Goal: Task Accomplishment & Management: Manage account settings

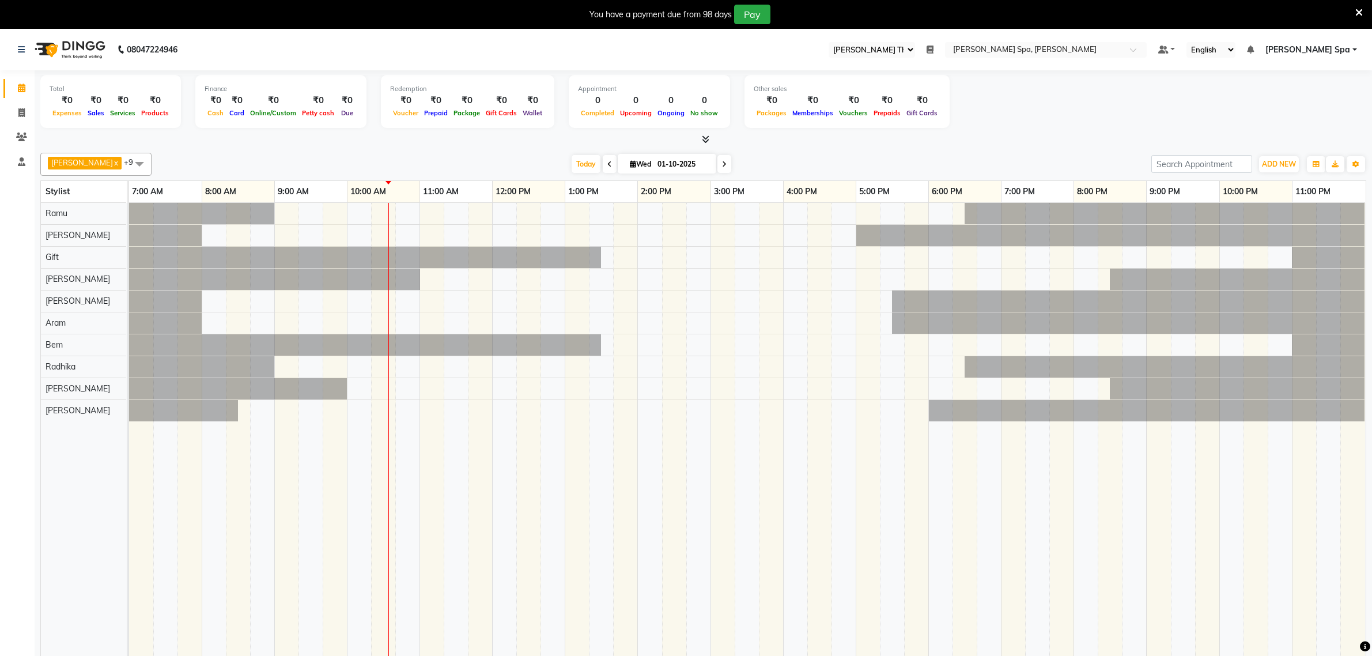
select select "100"
click at [1288, 166] on span "ADD NEW" at bounding box center [1279, 164] width 34 height 9
click at [1254, 190] on button "Add Appointment" at bounding box center [1252, 186] width 91 height 15
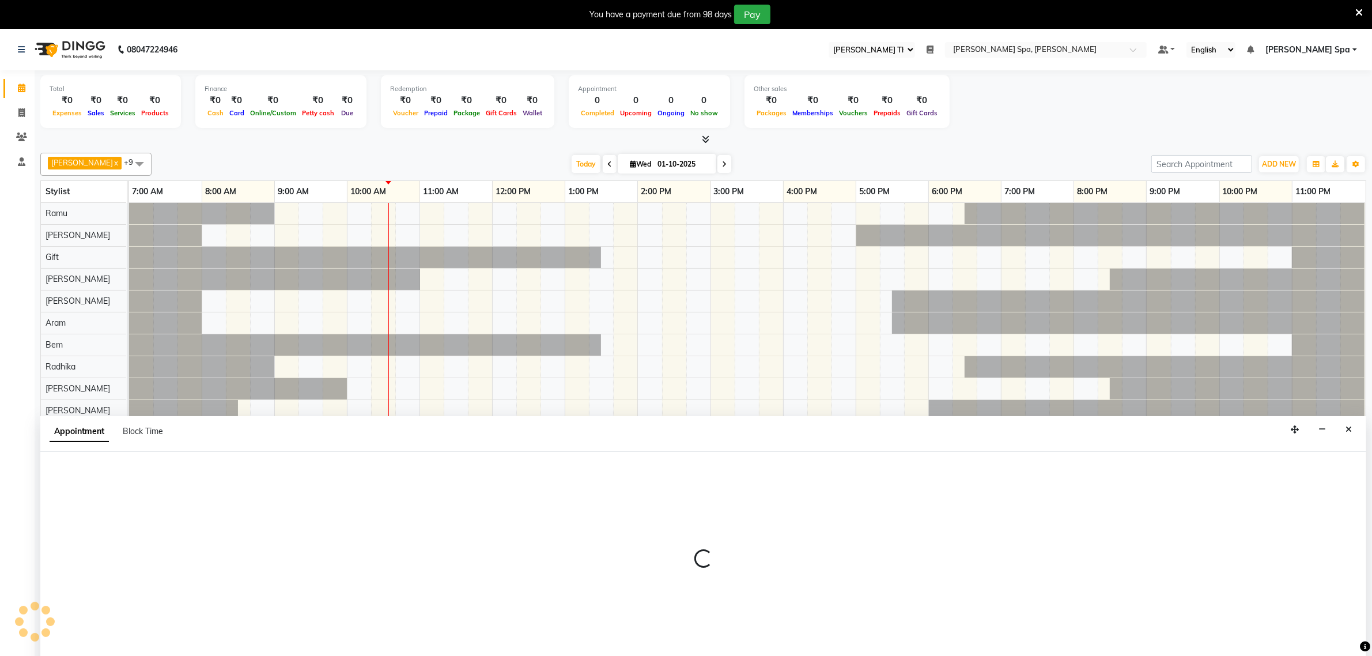
scroll to position [29, 0]
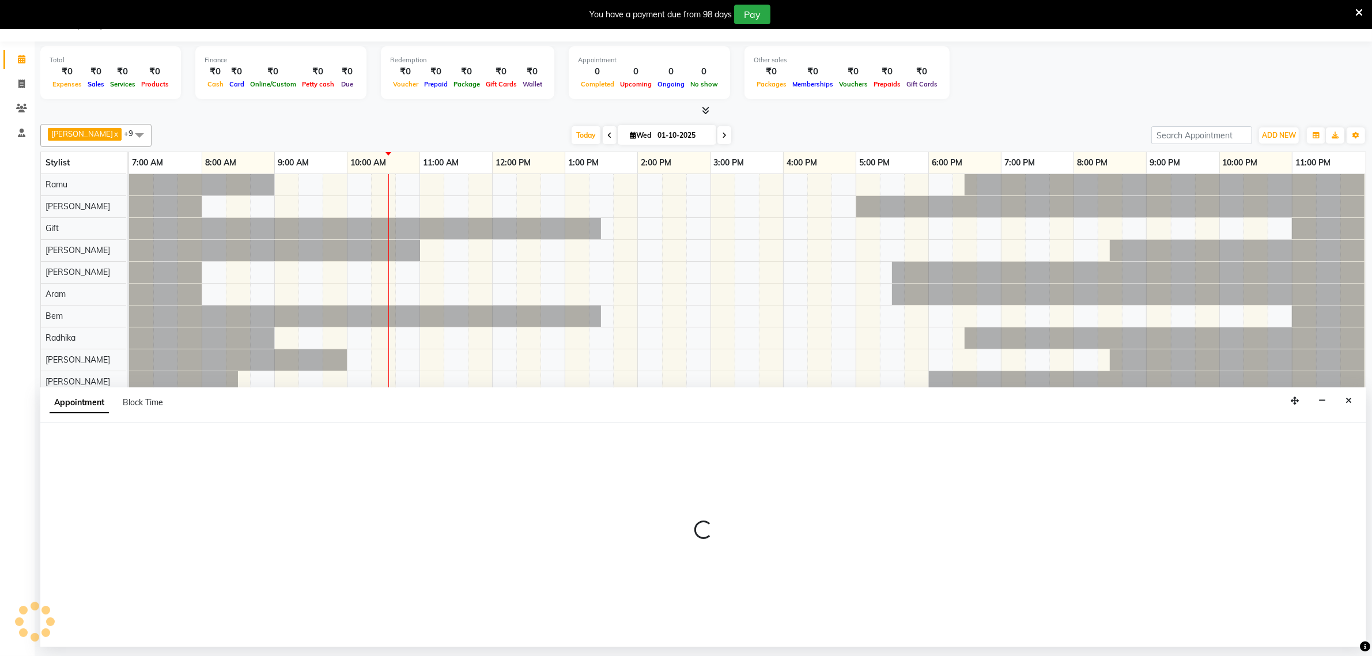
select select "480"
select select "tentative"
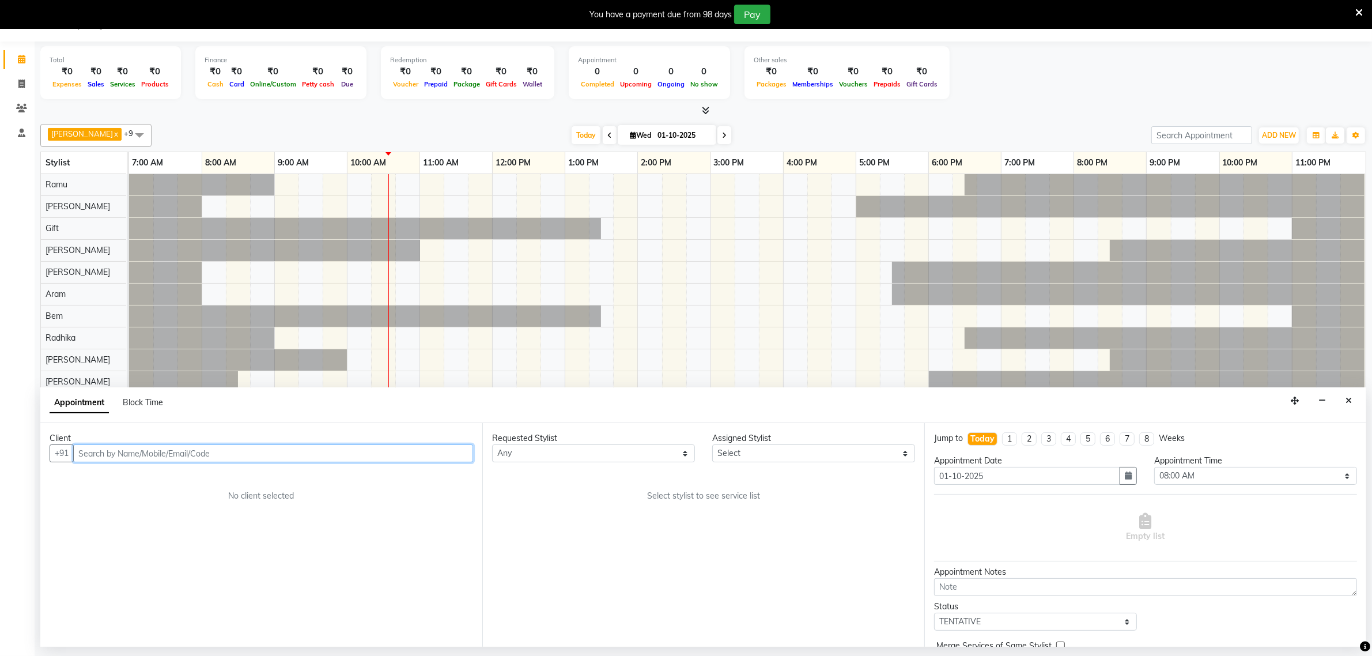
click at [142, 450] on input "text" at bounding box center [273, 453] width 400 height 18
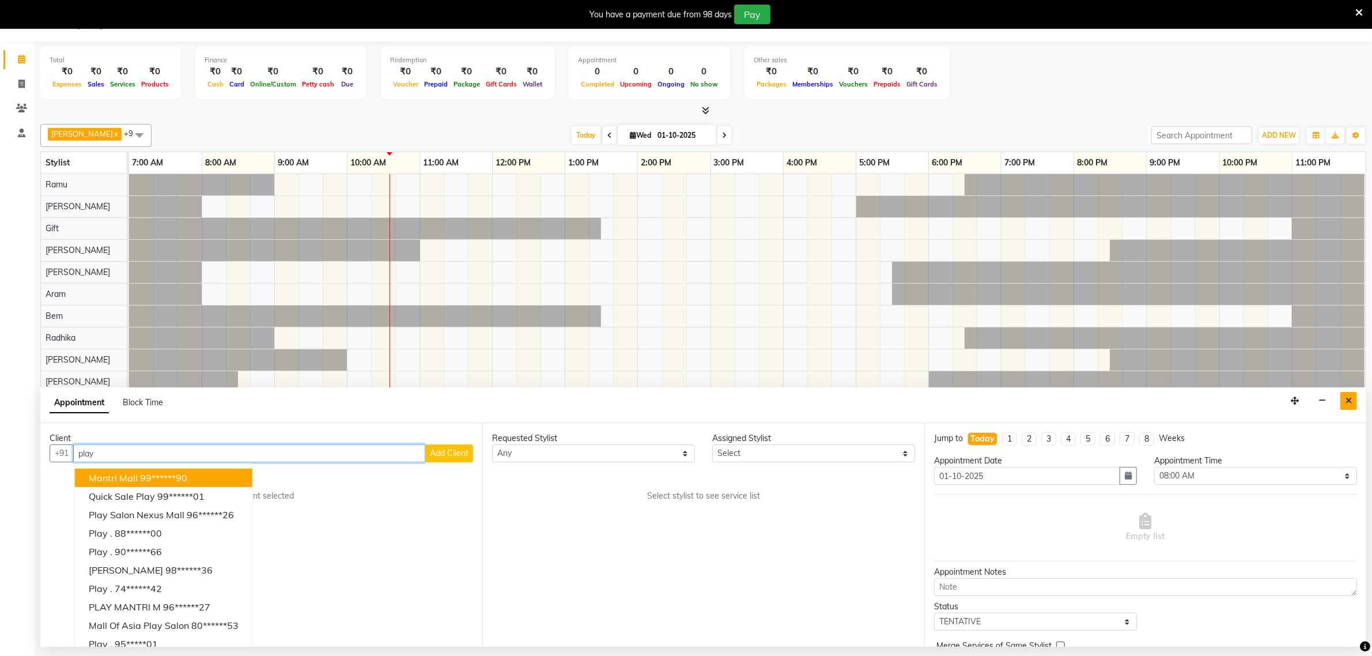
type input "play"
click at [1354, 403] on button "Close" at bounding box center [1349, 401] width 17 height 18
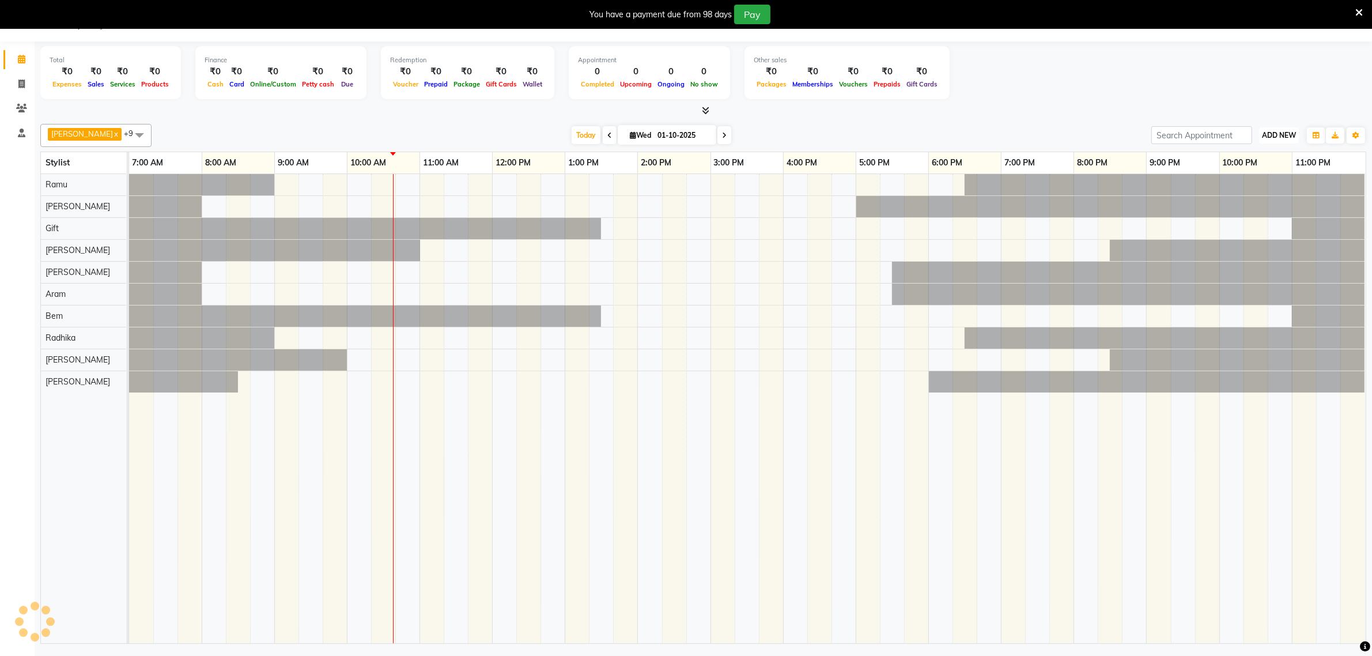
click at [1278, 131] on span "ADD NEW" at bounding box center [1279, 135] width 34 height 9
click at [1258, 156] on button "Add Appointment" at bounding box center [1252, 157] width 91 height 15
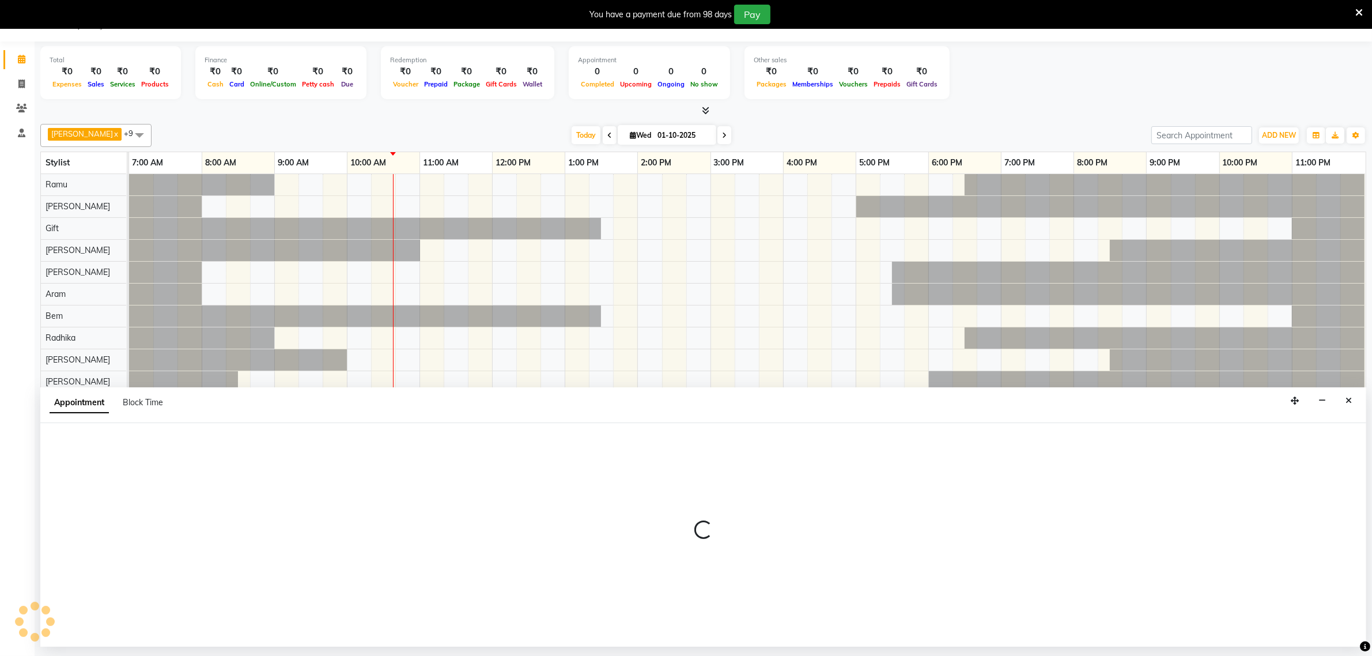
select select "480"
select select "tentative"
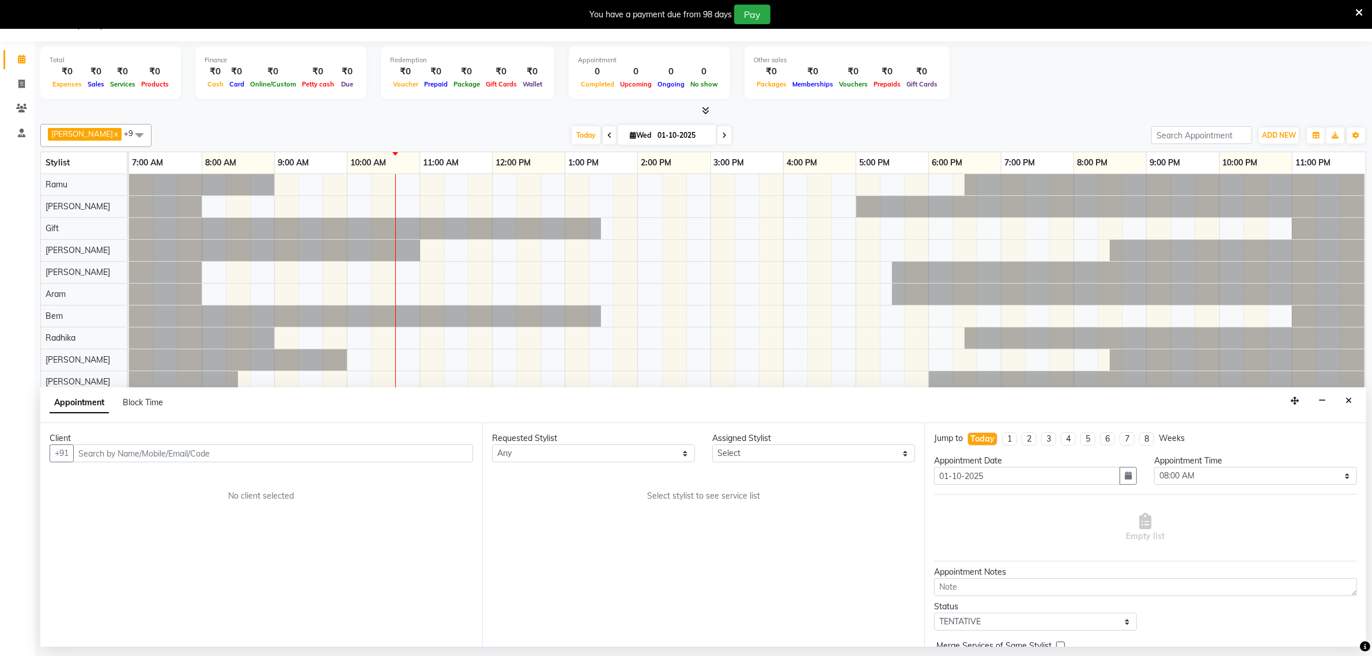
click at [135, 458] on input "text" at bounding box center [273, 453] width 400 height 18
click at [827, 306] on div at bounding box center [747, 408] width 1237 height 469
click at [124, 447] on input "text" at bounding box center [273, 453] width 400 height 18
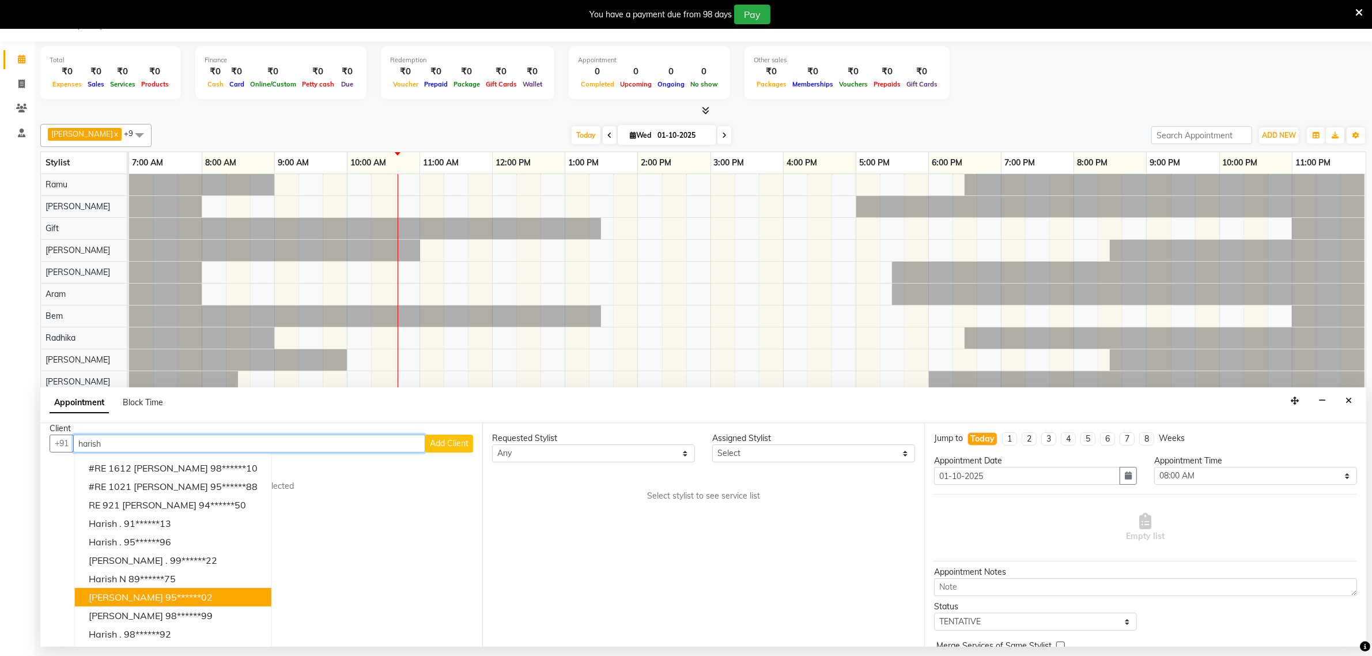
scroll to position [12, 0]
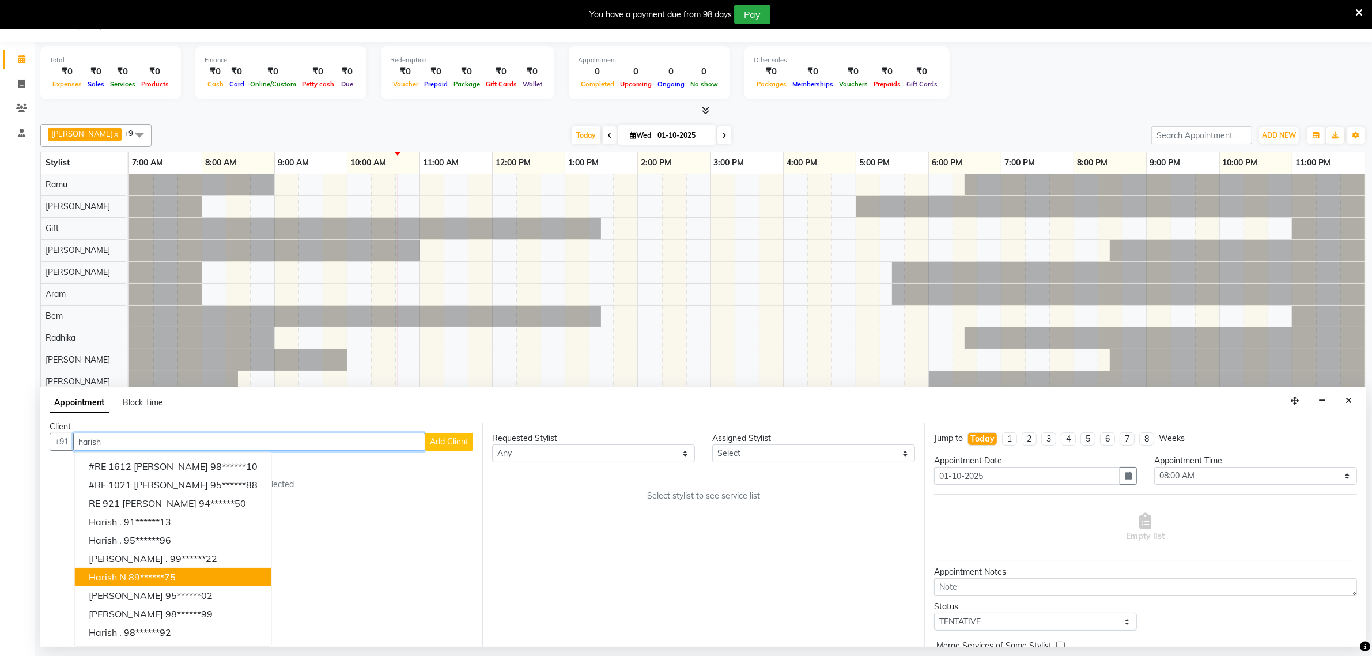
click at [130, 579] on ngb-highlight "89******75" at bounding box center [152, 577] width 47 height 12
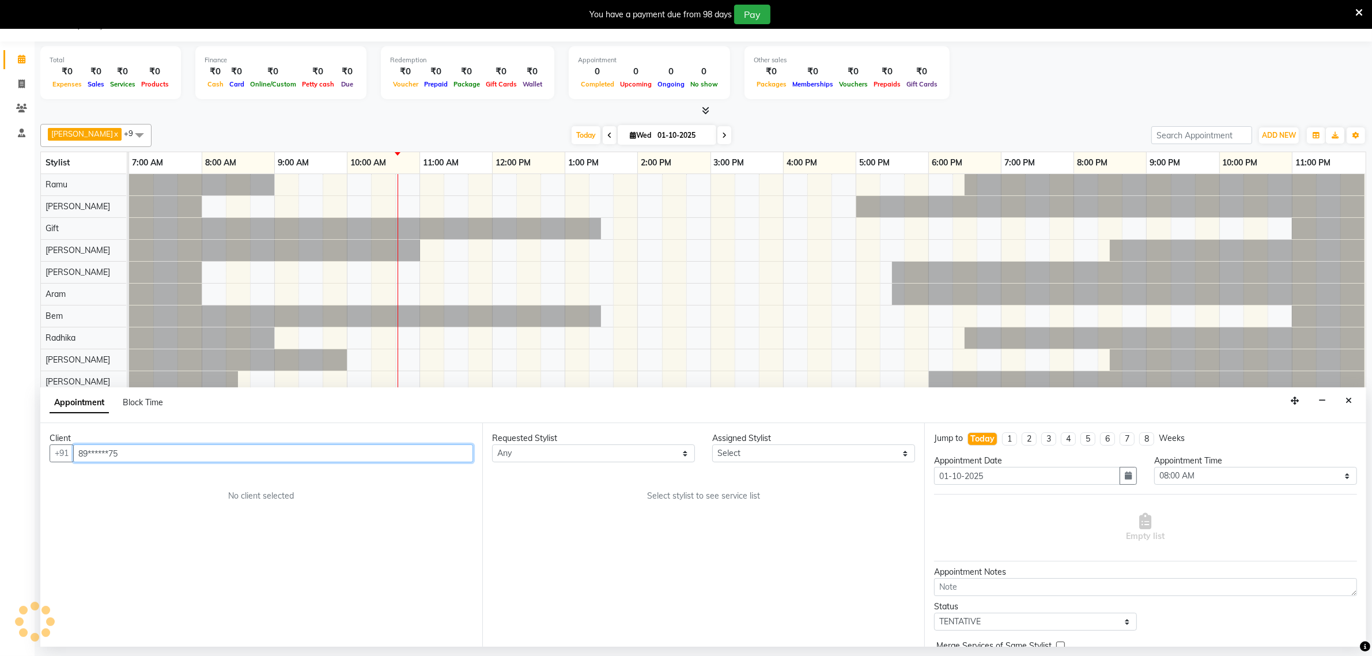
scroll to position [0, 0]
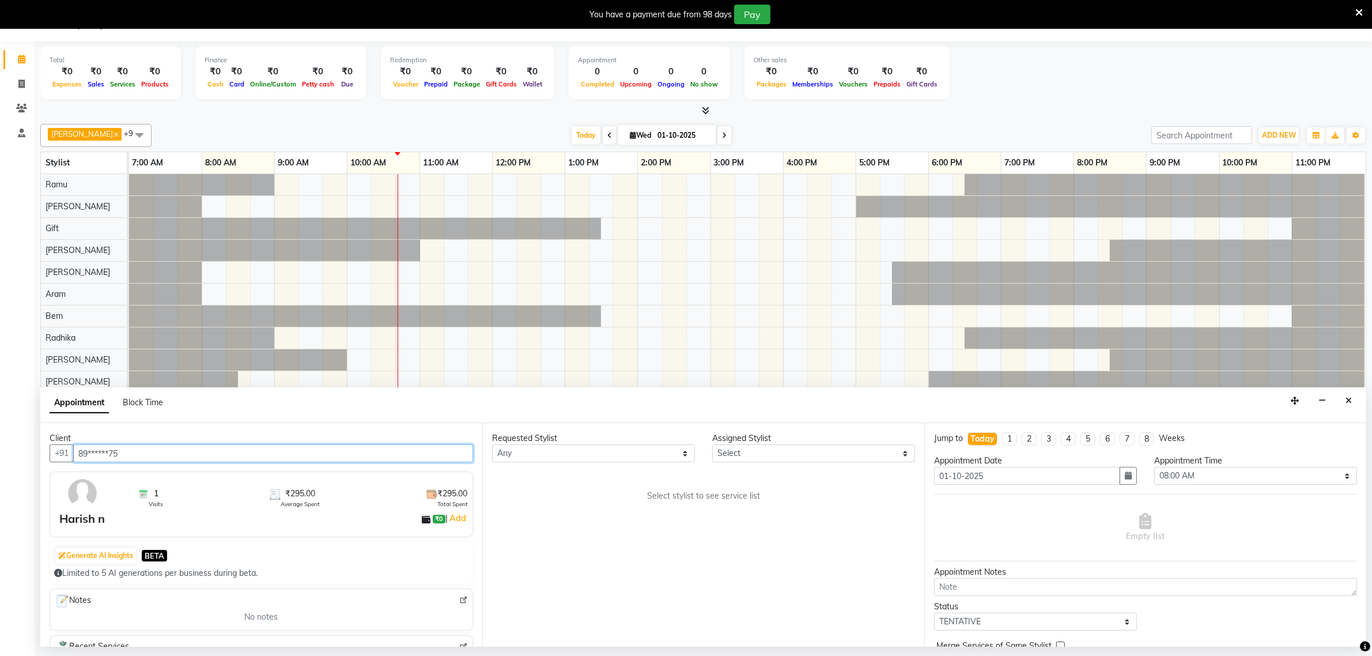
type input "89******75"
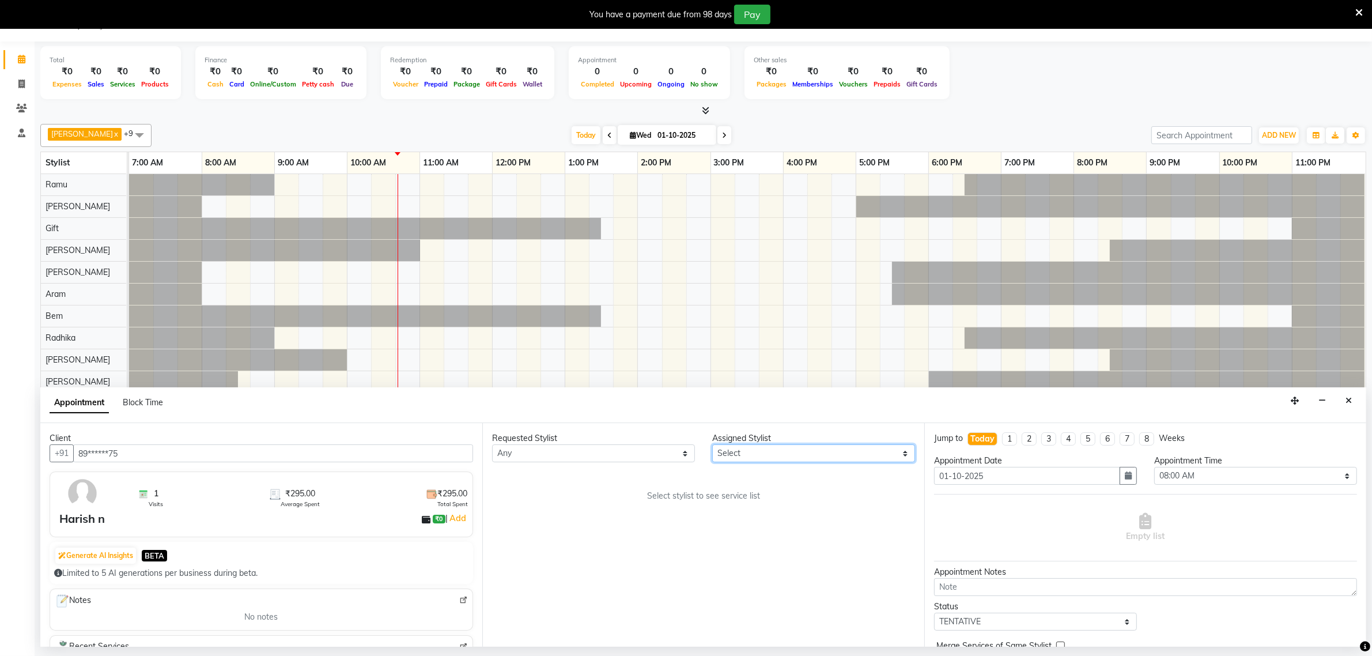
click at [745, 451] on select "Select [PERSON_NAME] Bem Gift [PERSON_NAME] Radhika [PERSON_NAME] [PERSON_NAME]…" at bounding box center [813, 453] width 203 height 18
select select "84952"
click at [712, 445] on select "Select [PERSON_NAME] Bem Gift [PERSON_NAME] Radhika [PERSON_NAME] [PERSON_NAME]…" at bounding box center [813, 453] width 203 height 18
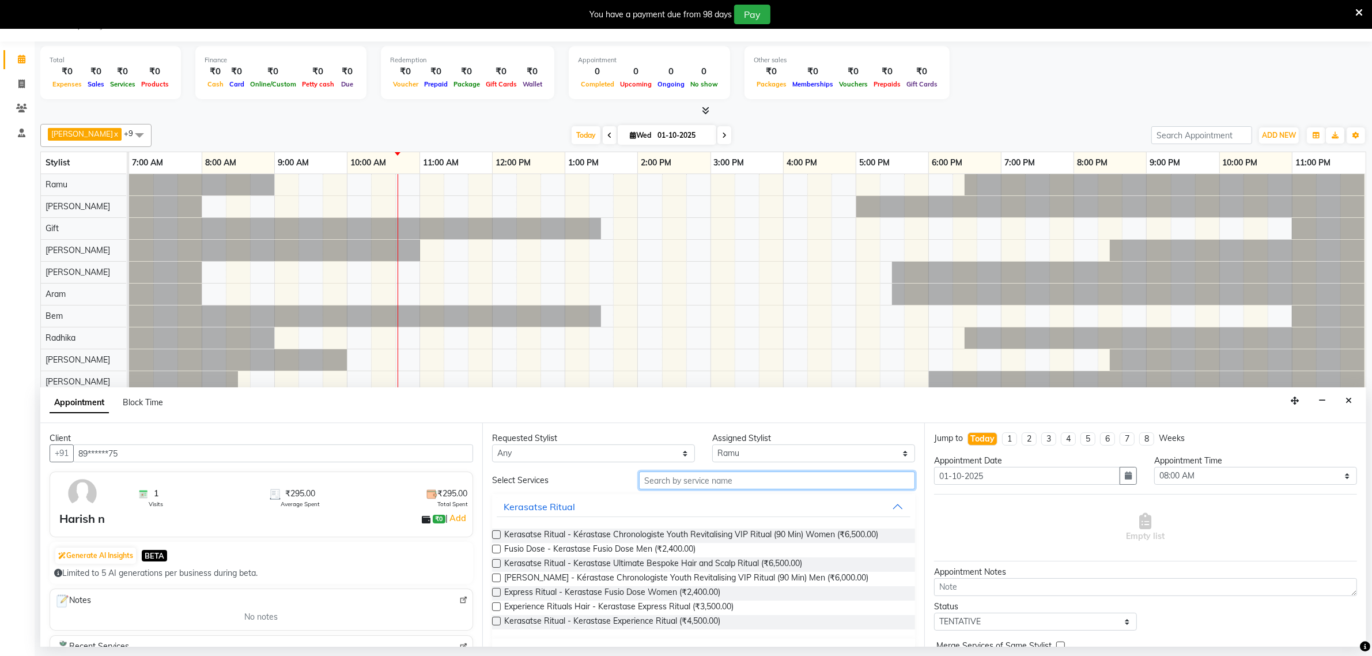
click at [683, 488] on input "text" at bounding box center [777, 480] width 276 height 18
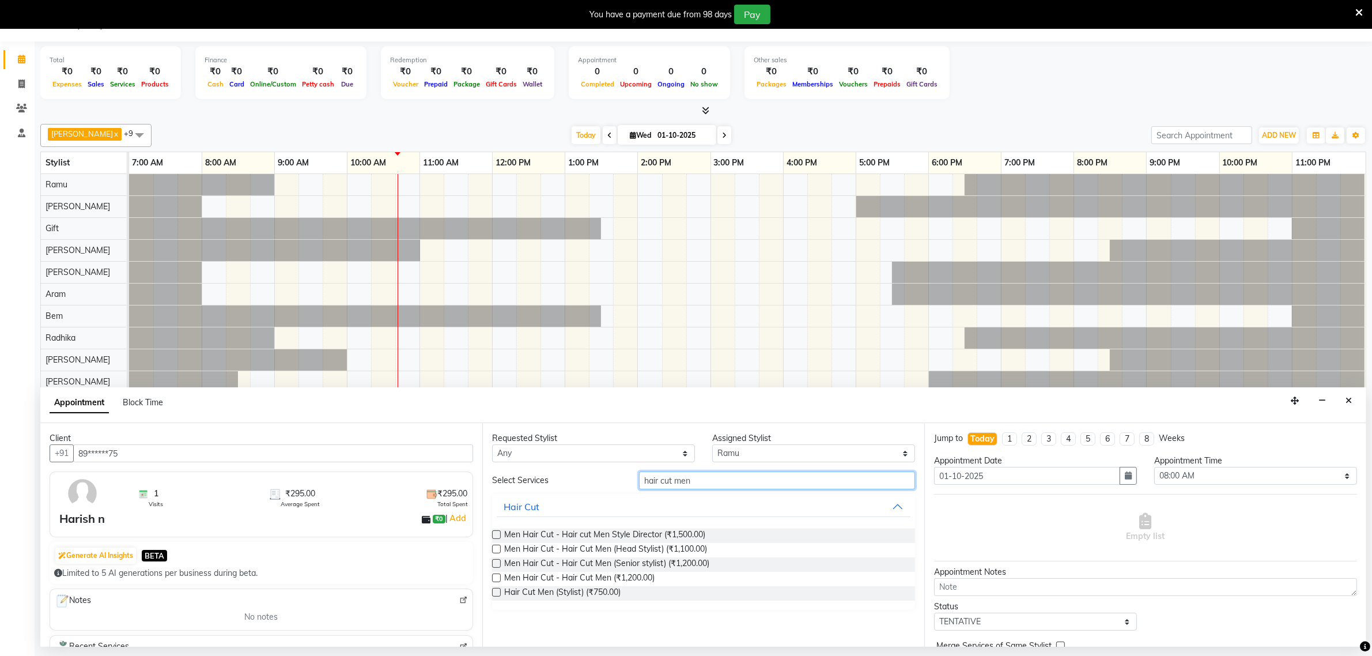
type input "hair cut men"
click at [497, 597] on label at bounding box center [496, 592] width 9 height 9
click at [497, 597] on input "checkbox" at bounding box center [495, 593] width 7 height 7
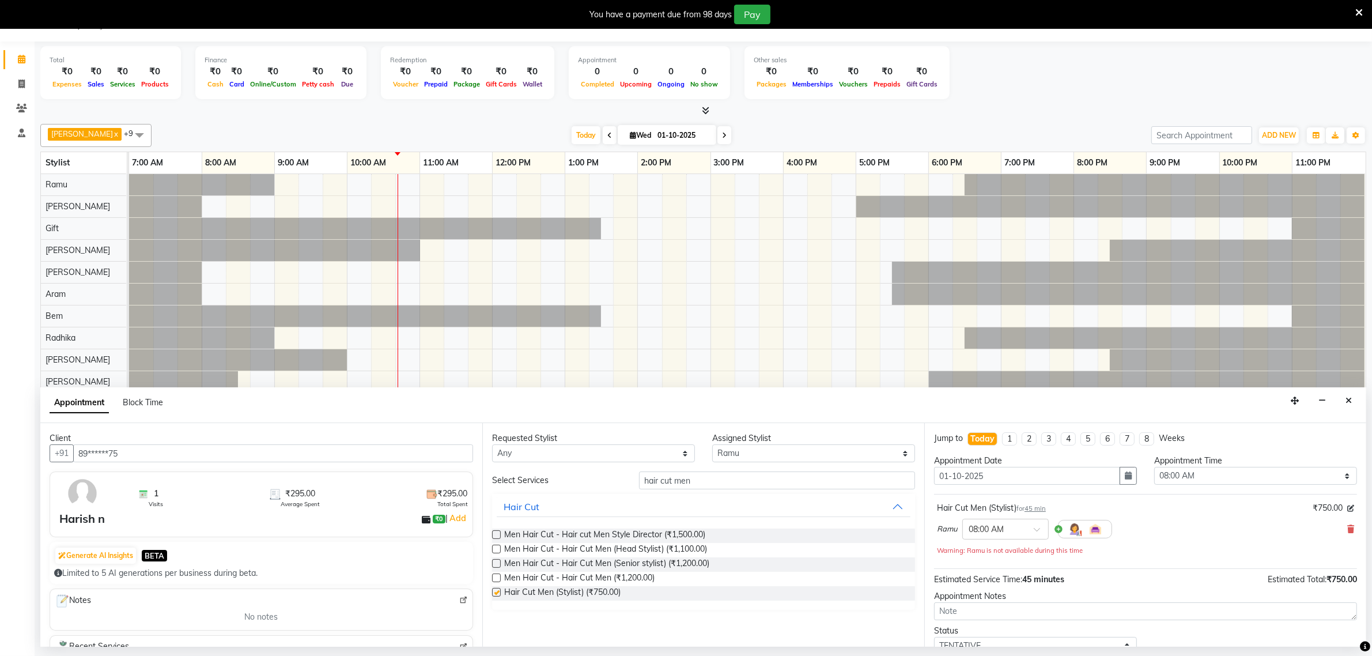
checkbox input "false"
click at [1028, 533] on div at bounding box center [1005, 528] width 85 height 12
click at [995, 605] on div "10:00 AM" at bounding box center [1005, 604] width 85 height 21
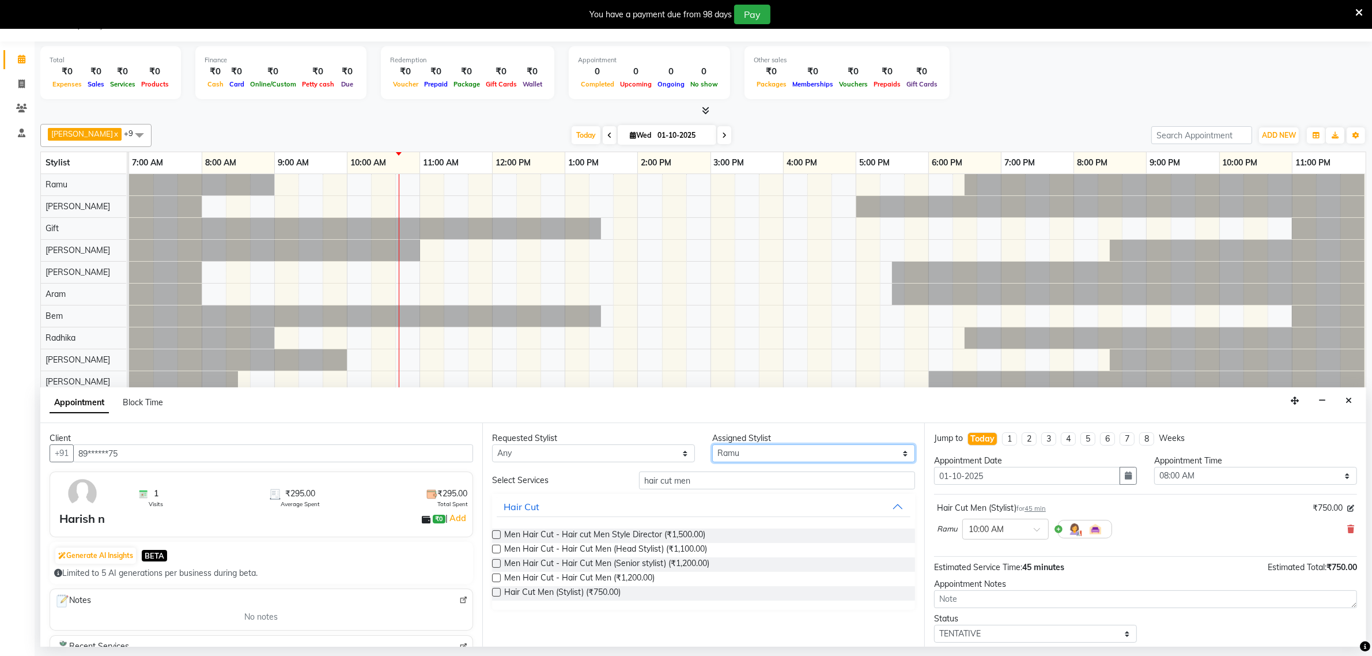
click at [754, 457] on select "Select [PERSON_NAME] Bem Gift [PERSON_NAME] Radhika [PERSON_NAME] [PERSON_NAME]…" at bounding box center [813, 453] width 203 height 18
click at [698, 480] on input "hair cut men" at bounding box center [777, 480] width 276 height 18
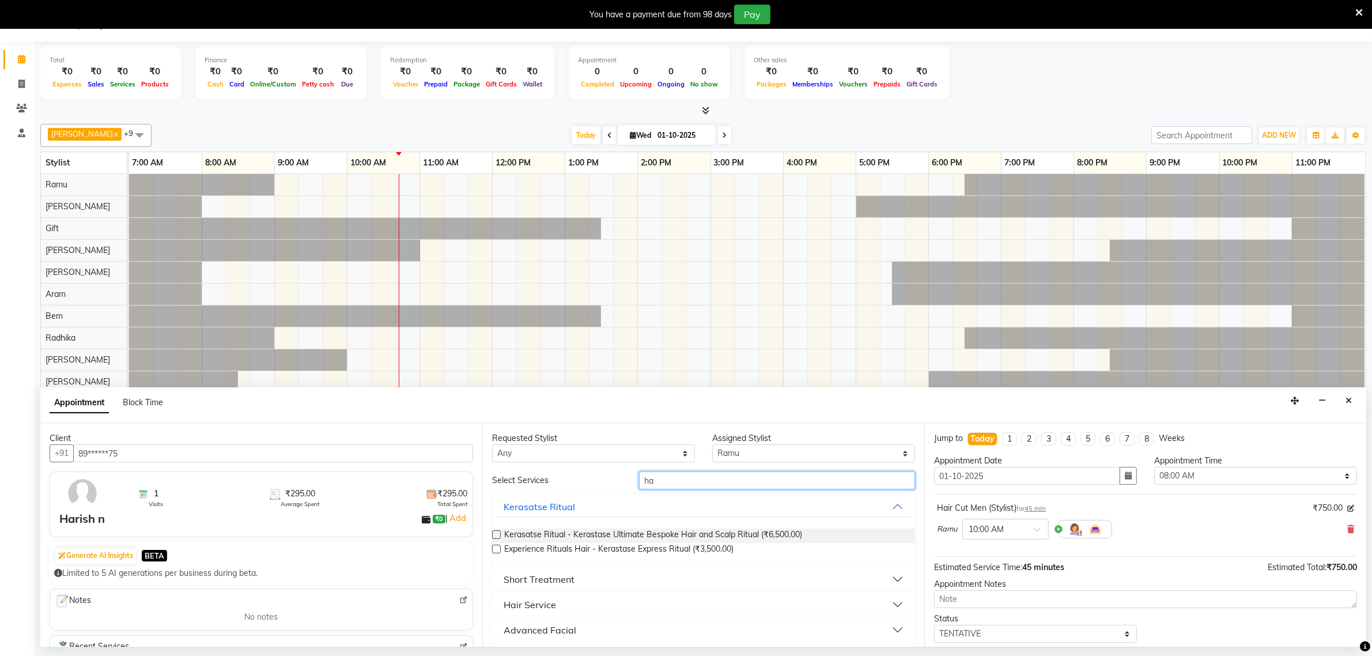
type input "h"
type input "inoa men"
click at [496, 537] on label at bounding box center [496, 534] width 9 height 9
click at [496, 537] on input "checkbox" at bounding box center [495, 535] width 7 height 7
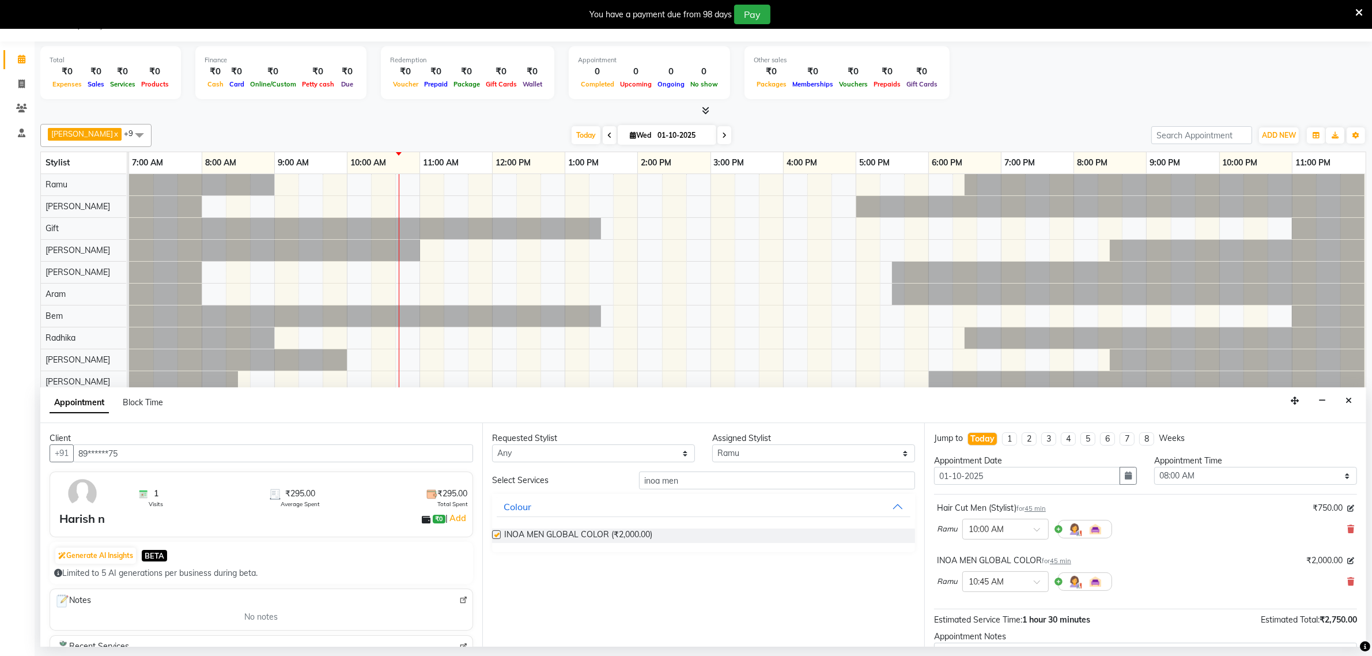
checkbox input "false"
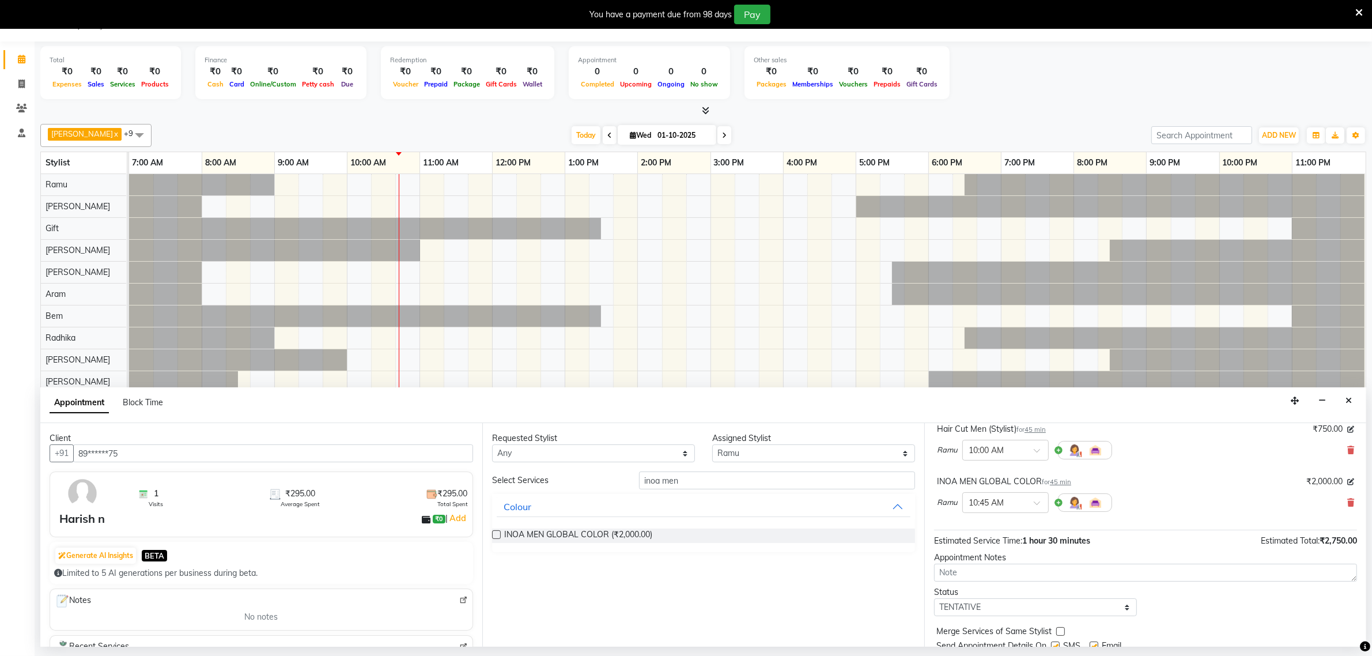
scroll to position [122, 0]
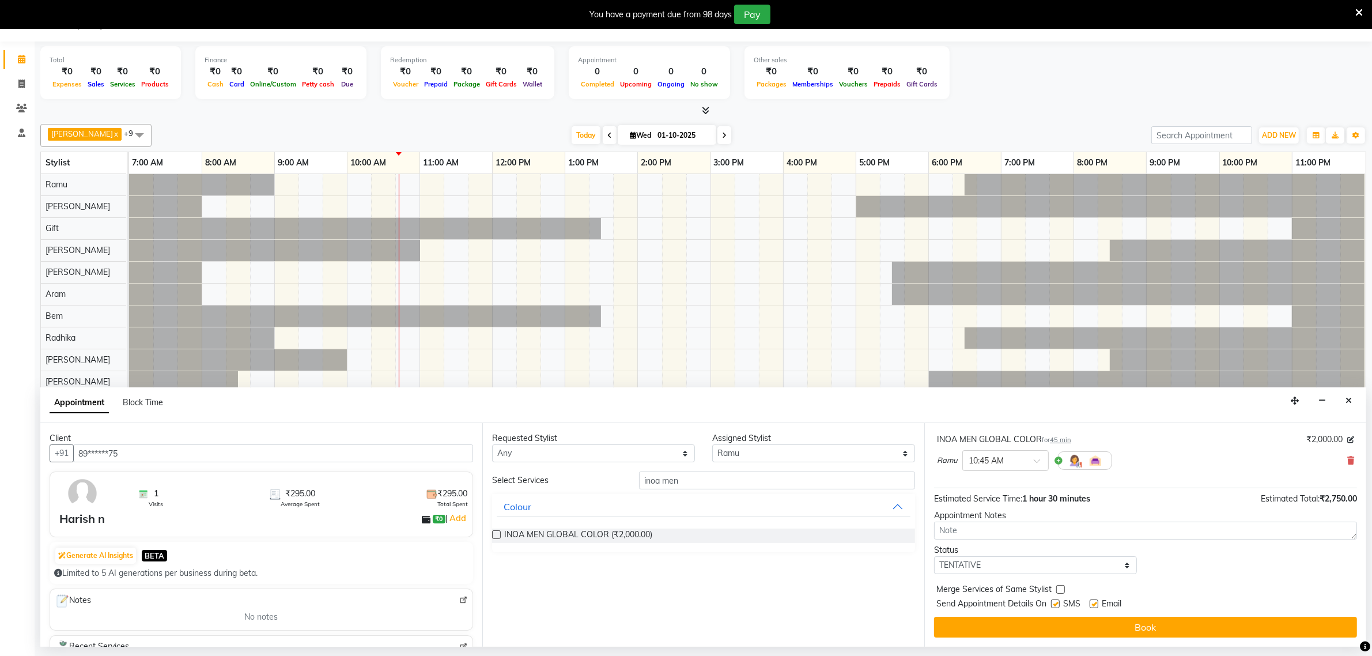
click at [1186, 620] on button "Book" at bounding box center [1145, 627] width 423 height 21
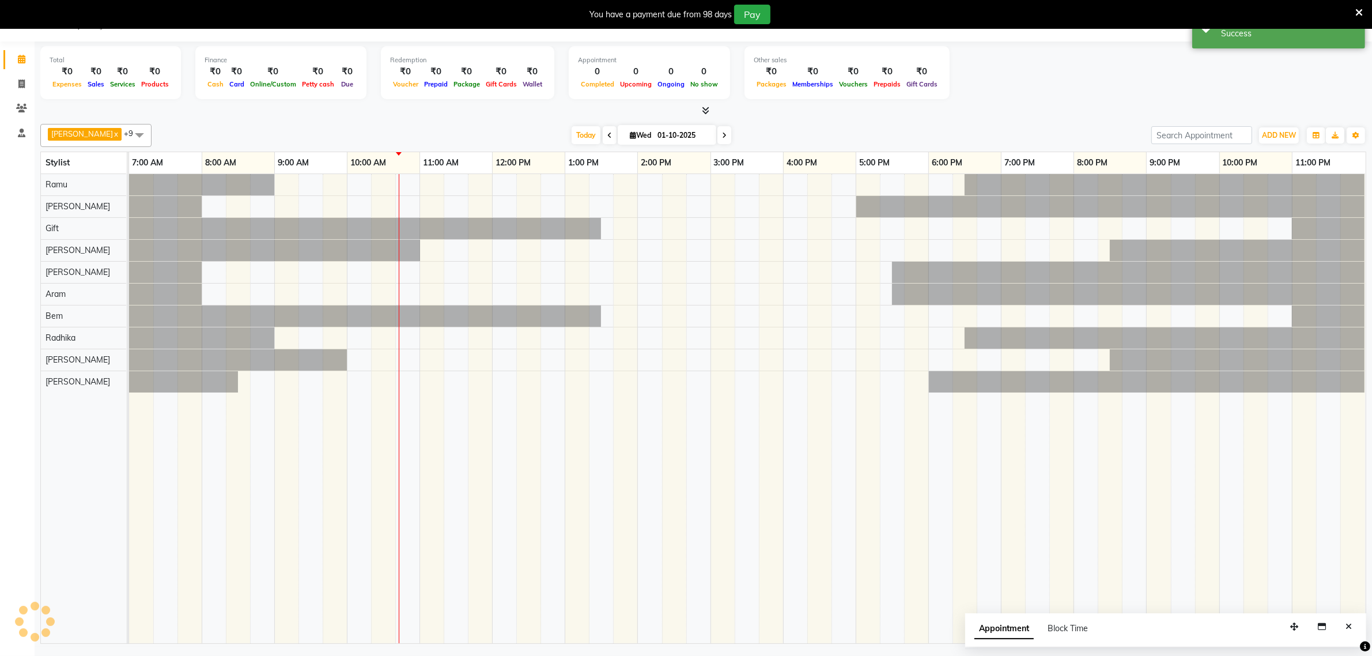
scroll to position [0, 0]
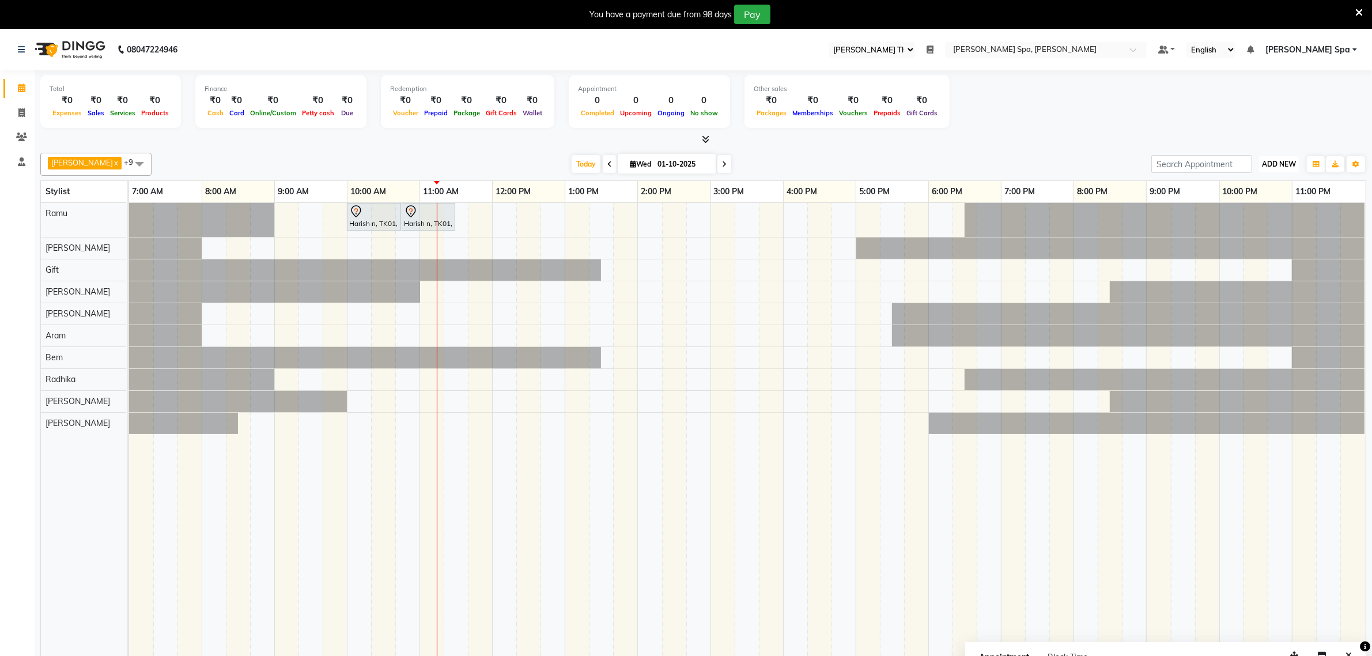
click at [1278, 163] on span "ADD NEW" at bounding box center [1279, 164] width 34 height 9
drag, startPoint x: 1254, startPoint y: 183, endPoint x: 1170, endPoint y: 192, distance: 84.6
click at [1247, 186] on button "Add Appointment" at bounding box center [1252, 186] width 91 height 15
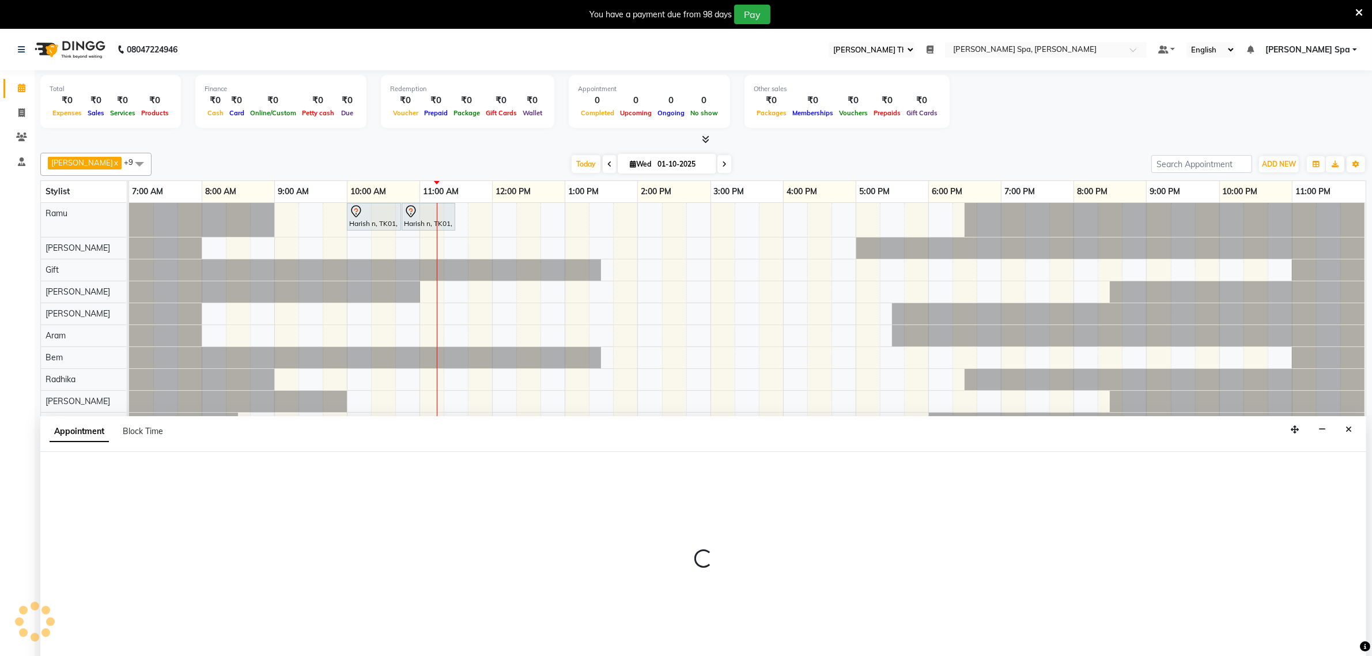
scroll to position [29, 0]
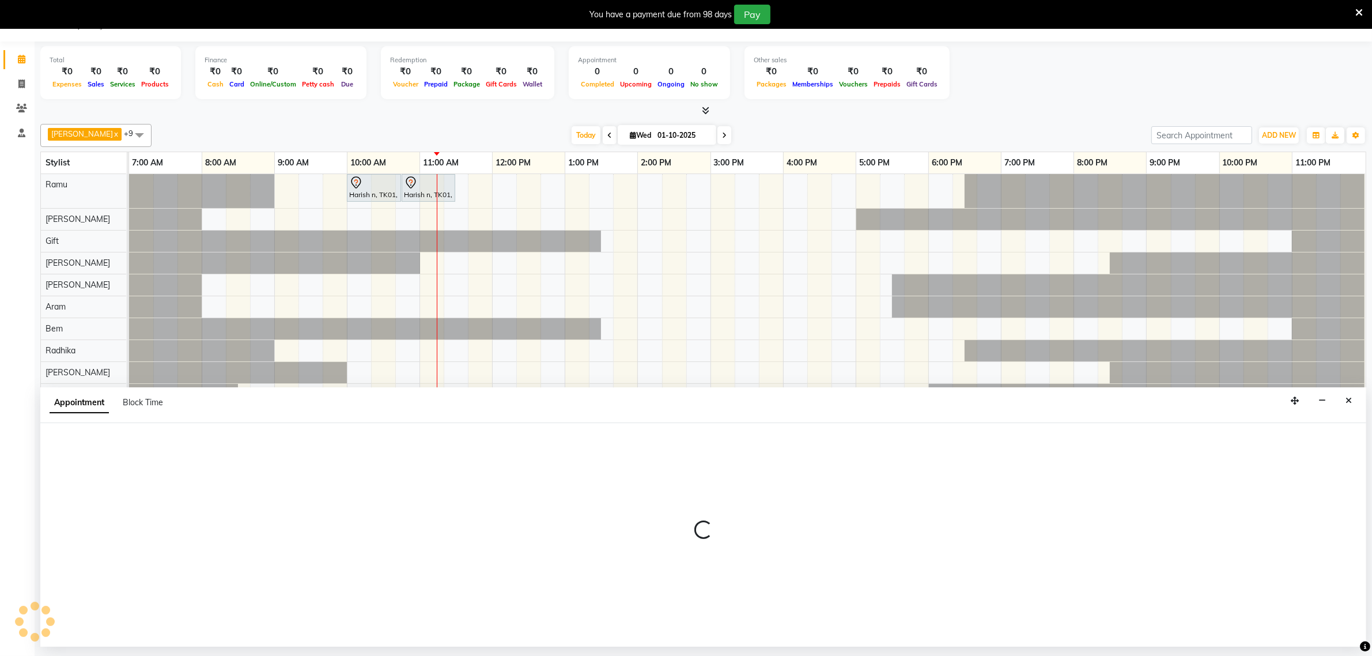
select select "tentative"
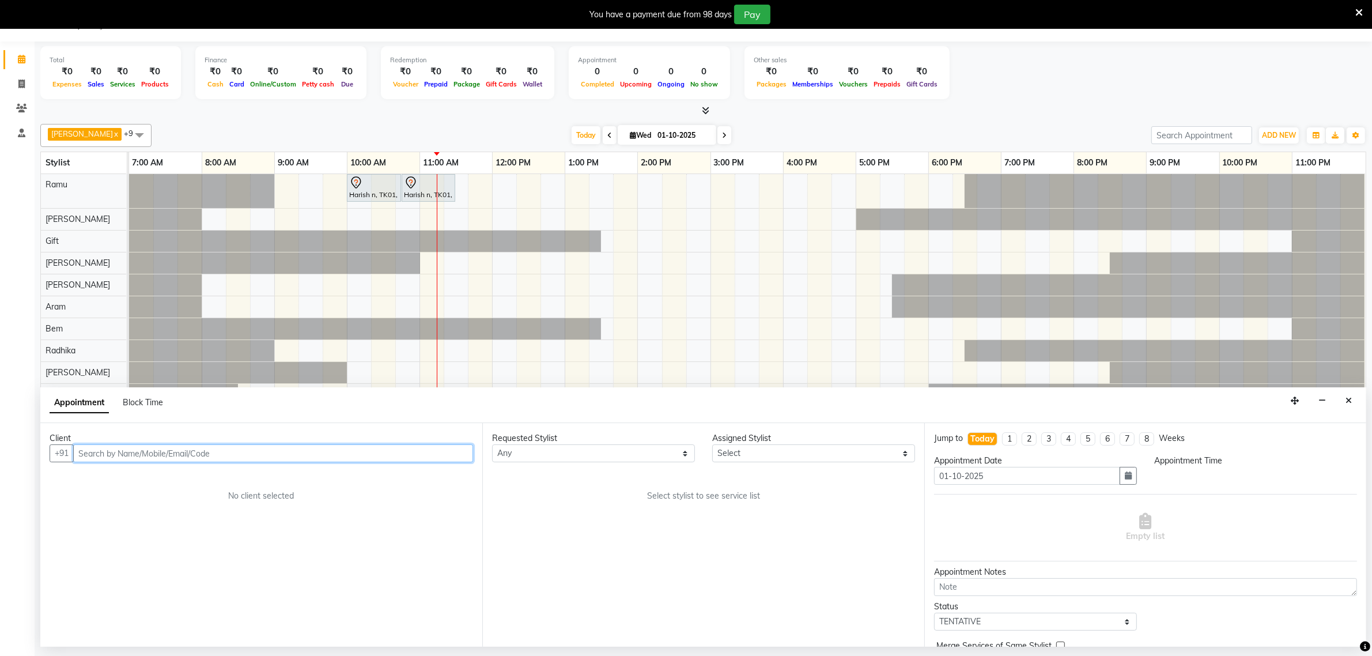
select select "480"
click at [115, 454] on input "text" at bounding box center [273, 453] width 400 height 18
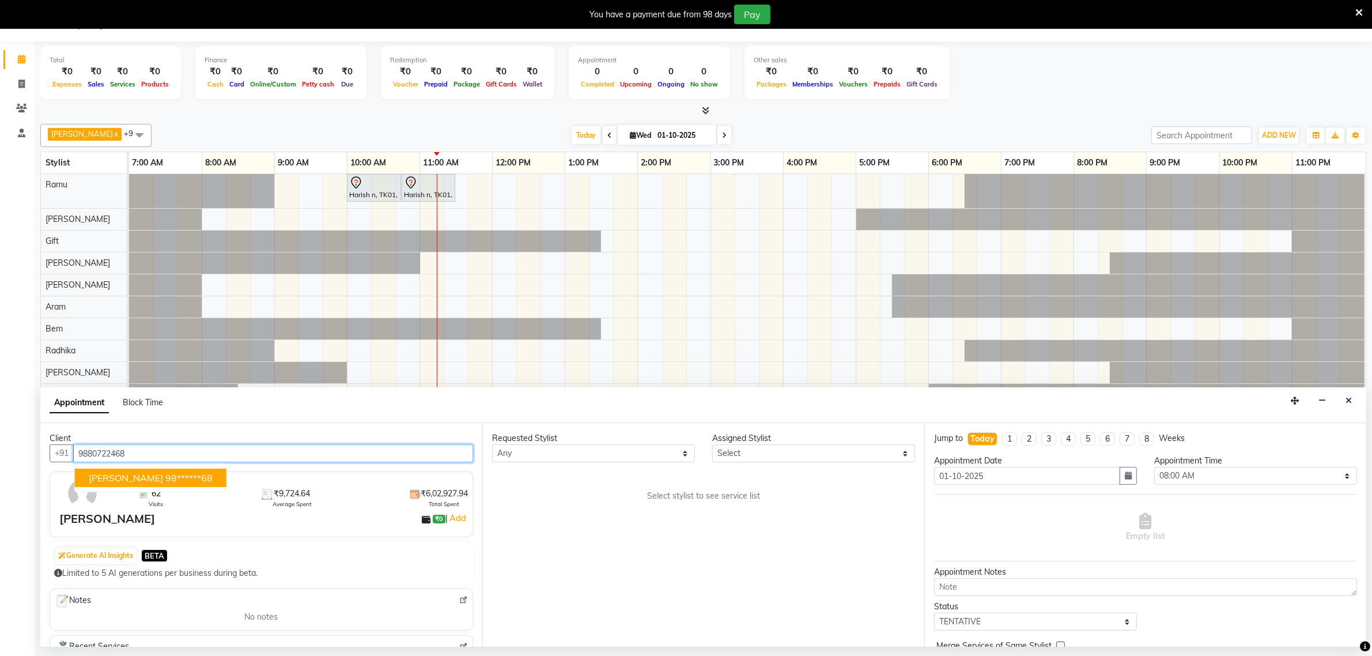
click at [150, 484] on span "[PERSON_NAME]" at bounding box center [126, 478] width 74 height 12
type input "98******68"
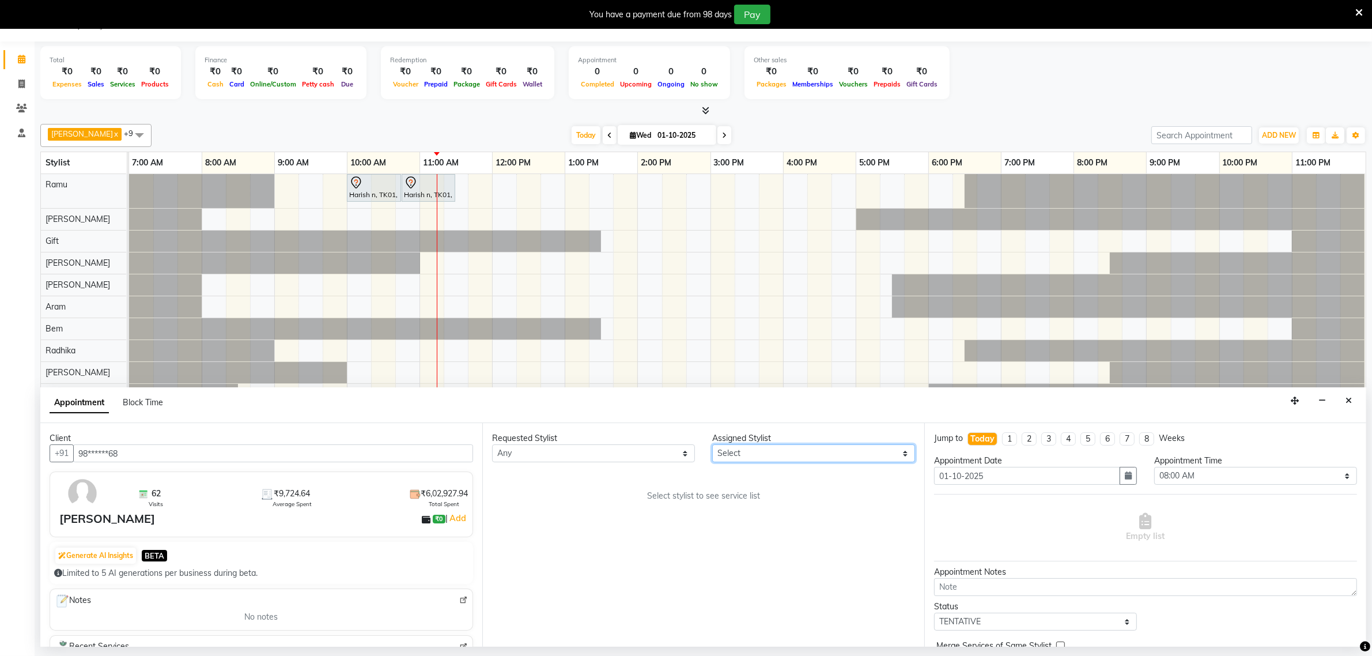
click at [736, 451] on select "Select [PERSON_NAME] Bem Gift [PERSON_NAME] Radhika [PERSON_NAME] [PERSON_NAME]…" at bounding box center [813, 453] width 203 height 18
select select "84952"
click at [712, 445] on select "Select [PERSON_NAME] Bem Gift [PERSON_NAME] Radhika [PERSON_NAME] [PERSON_NAME]…" at bounding box center [813, 453] width 203 height 18
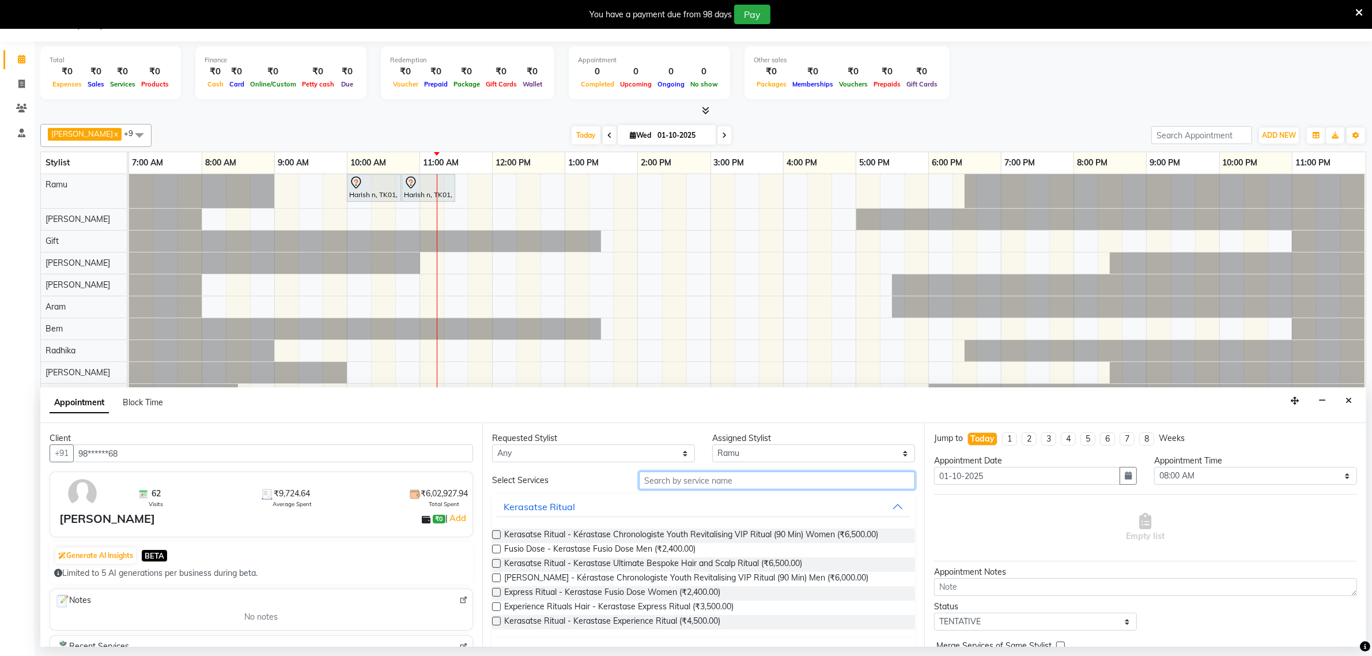
click at [684, 481] on input "text" at bounding box center [777, 480] width 276 height 18
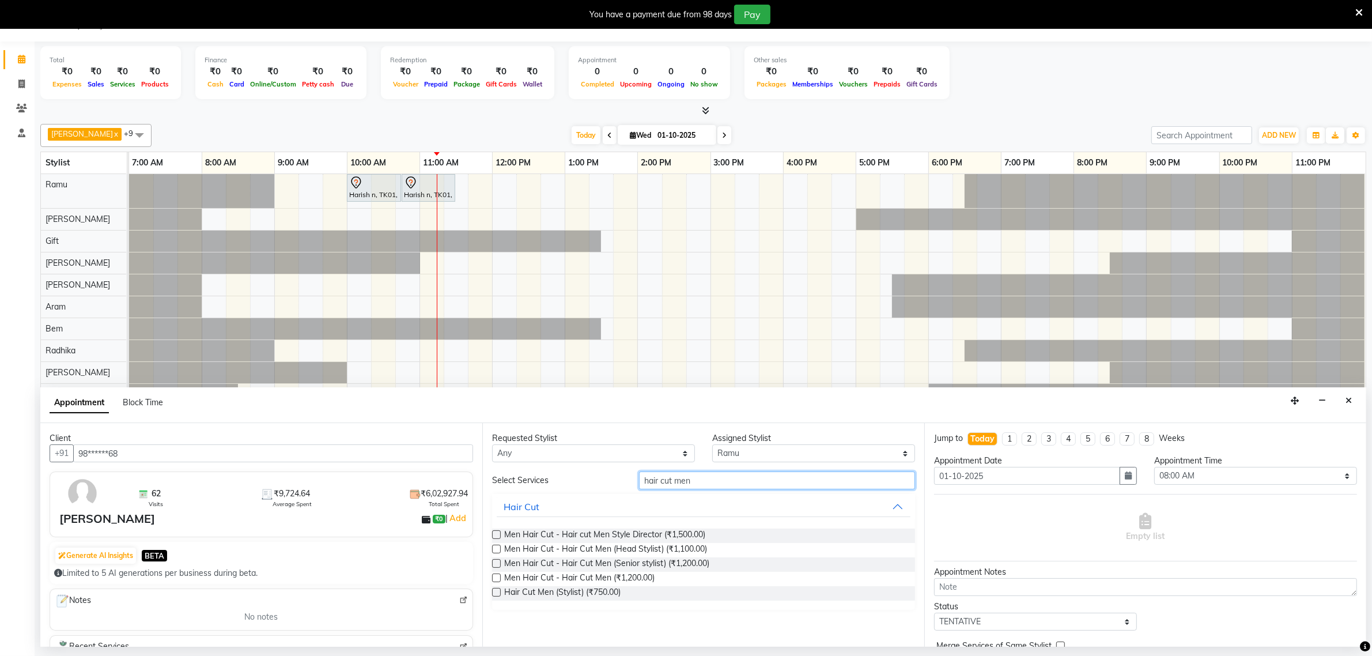
type input "hair cut men"
click at [495, 588] on label at bounding box center [496, 592] width 9 height 9
click at [495, 590] on input "checkbox" at bounding box center [495, 593] width 7 height 7
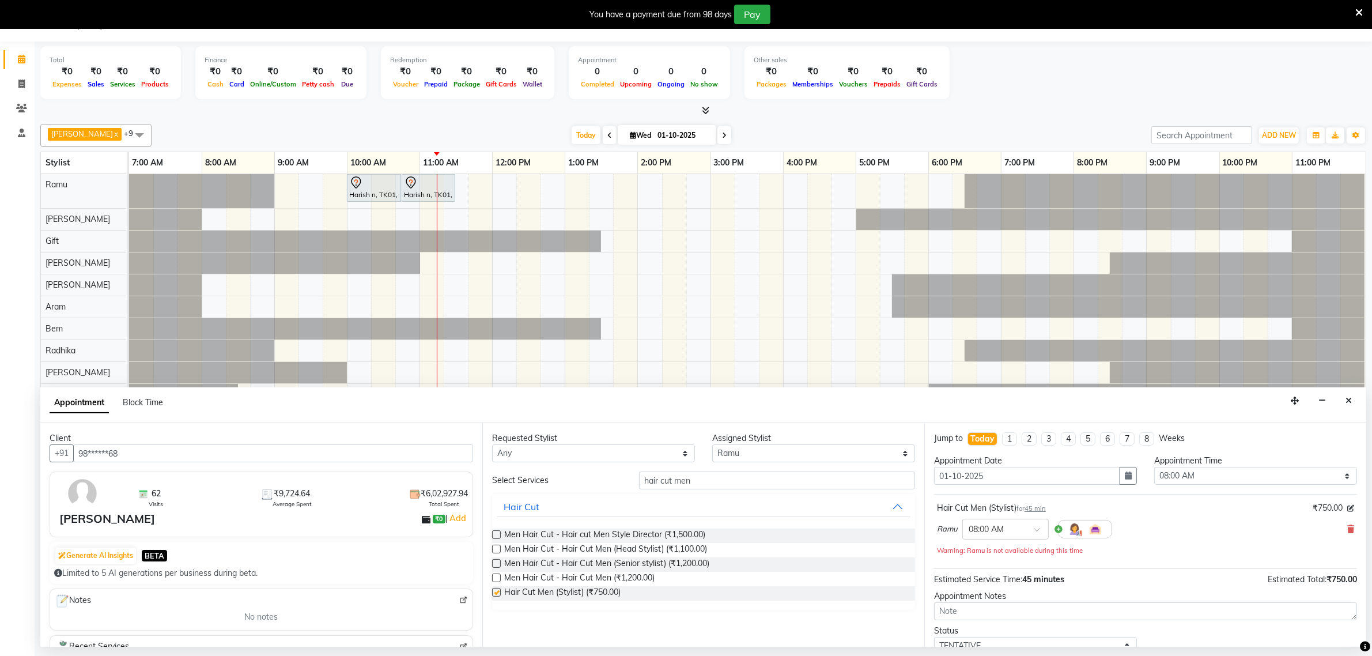
checkbox input "false"
click at [1021, 527] on div at bounding box center [1005, 528] width 85 height 12
click at [989, 603] on div "11:15 AM (Booked)" at bounding box center [1005, 596] width 85 height 22
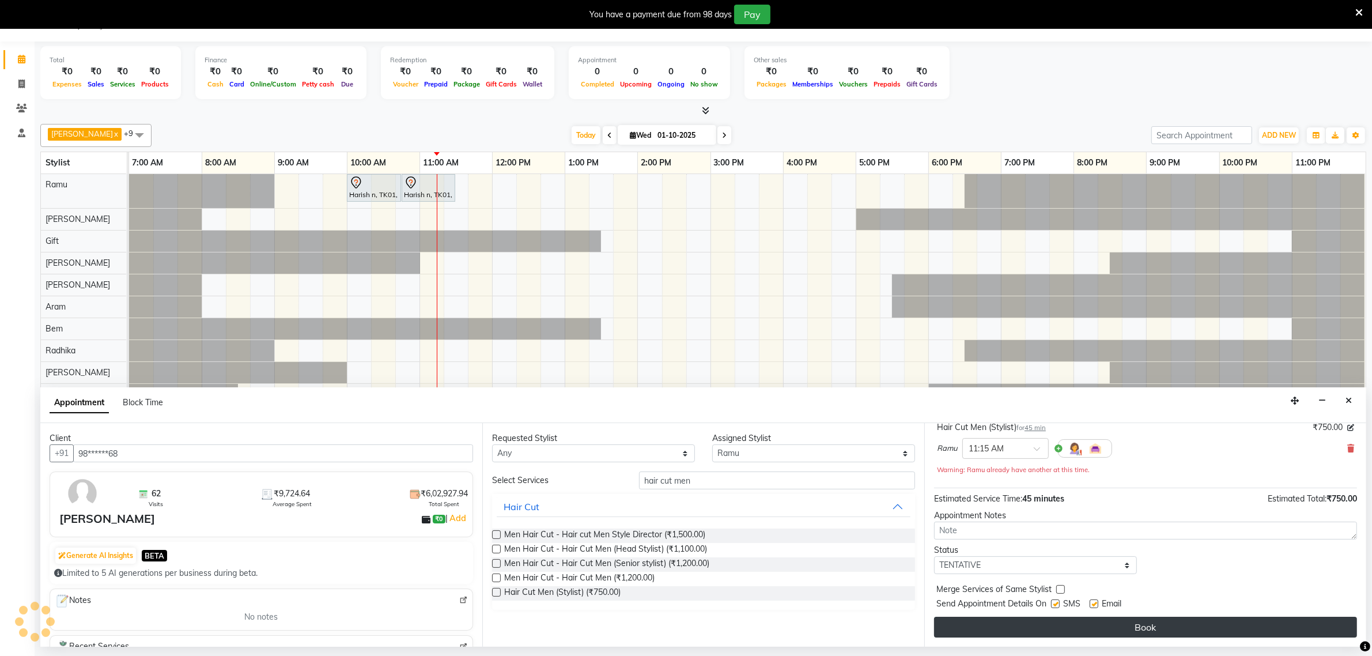
click at [1141, 629] on button "Book" at bounding box center [1145, 627] width 423 height 21
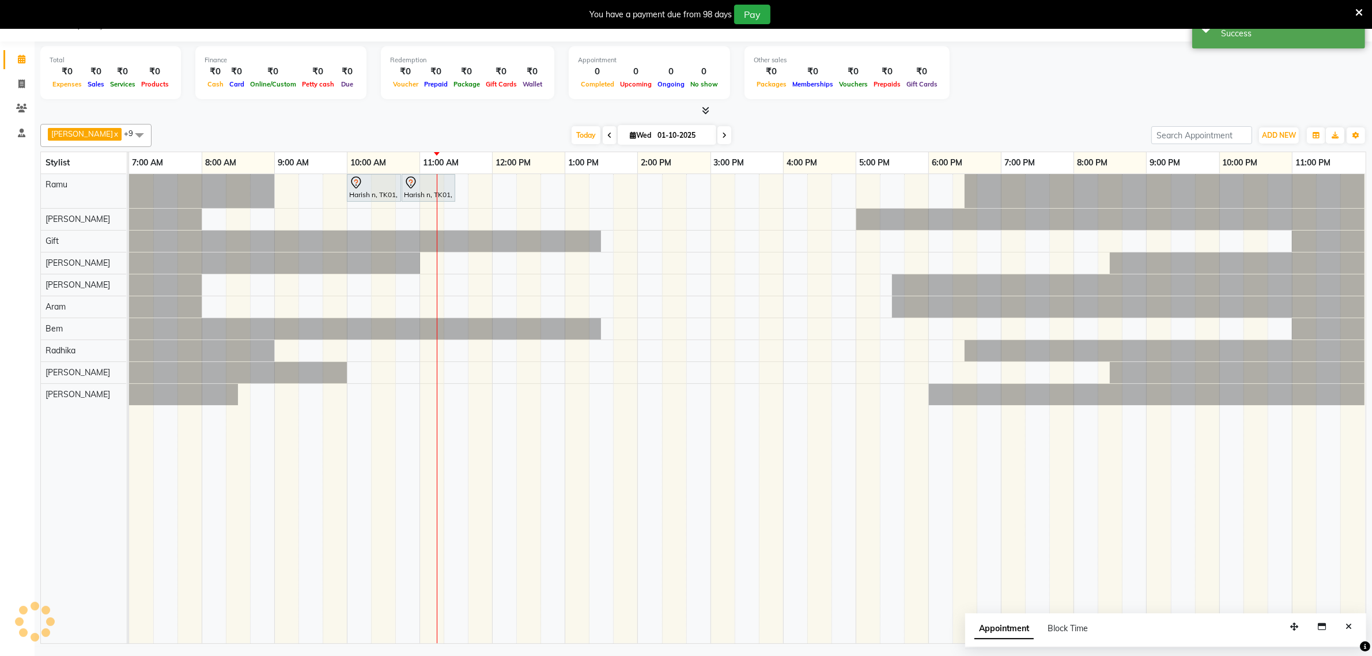
scroll to position [0, 0]
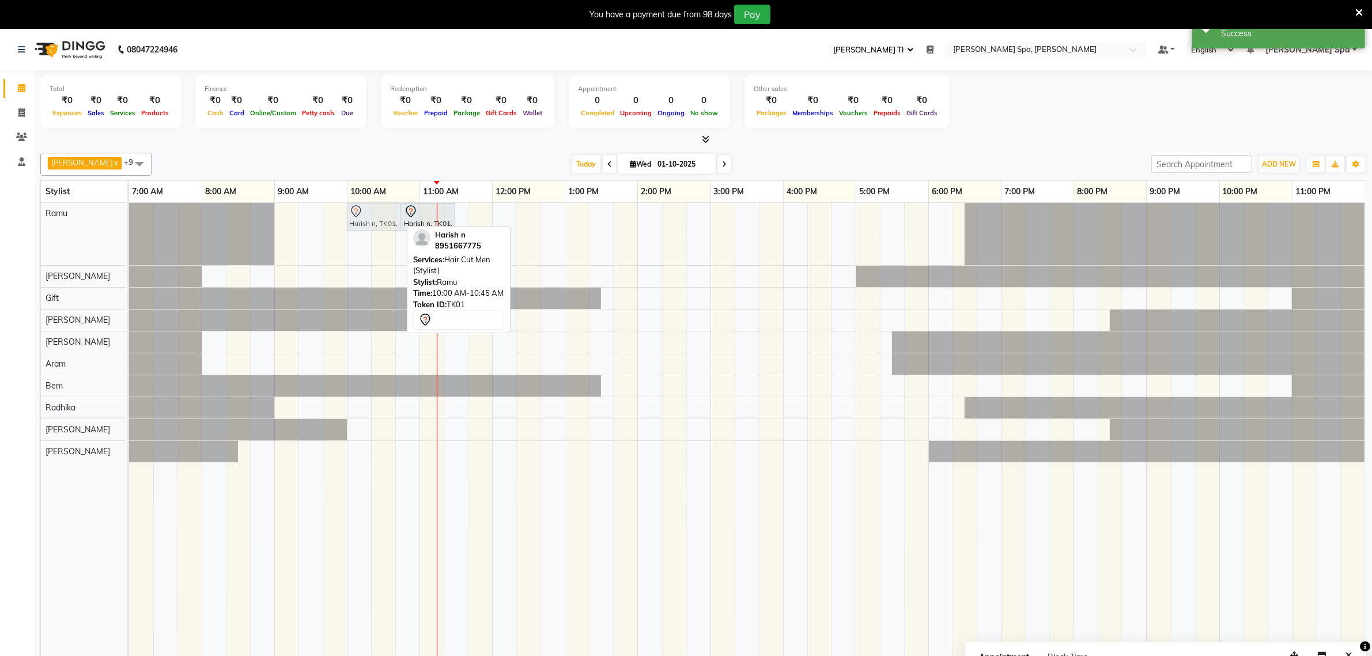
drag, startPoint x: 366, startPoint y: 217, endPoint x: 358, endPoint y: 222, distance: 9.3
click at [129, 222] on div "Harish n, TK01, 10:00 AM-10:45 AM, Hair Cut Men (Stylist) Harish n, TK01, 10:45…" at bounding box center [129, 234] width 0 height 62
drag, startPoint x: 384, startPoint y: 215, endPoint x: 363, endPoint y: 220, distance: 21.4
click at [129, 220] on div "Harish n, TK01, 10:00 AM-10:45 AM, Hair Cut Men (Stylist) Harish n, TK01, 10:45…" at bounding box center [129, 234] width 0 height 62
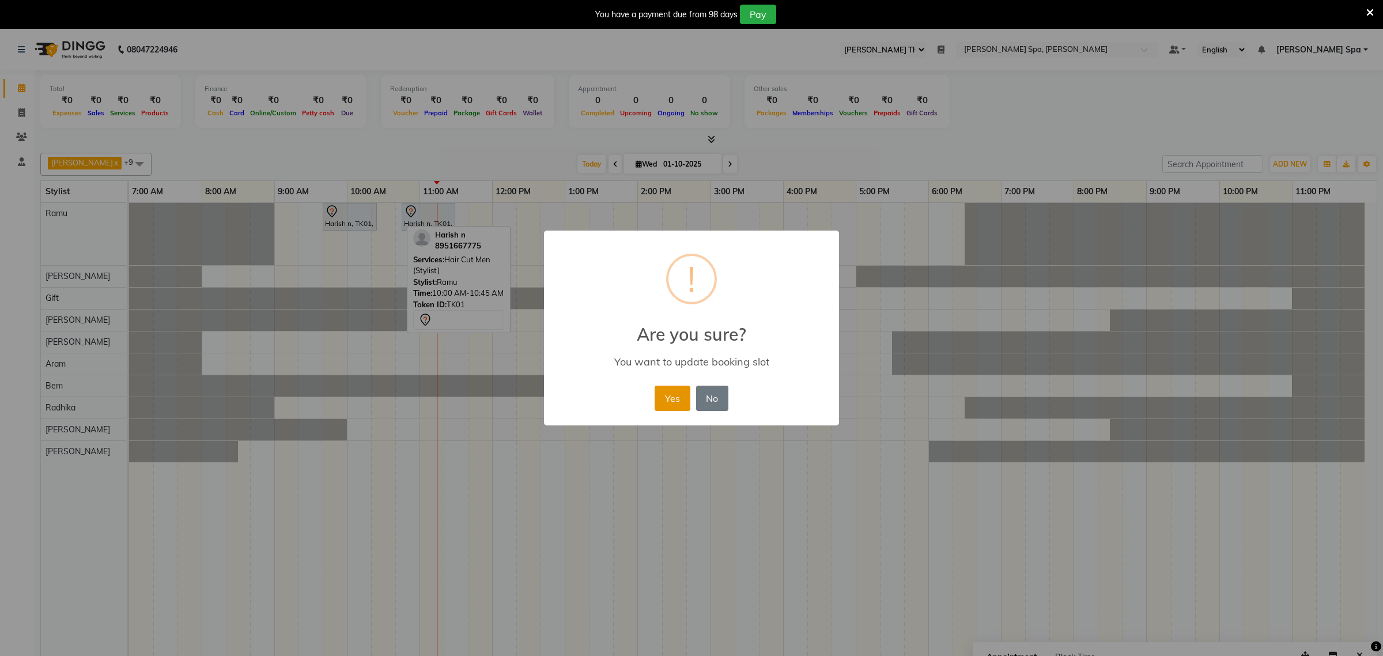
click at [667, 395] on button "Yes" at bounding box center [672, 398] width 35 height 25
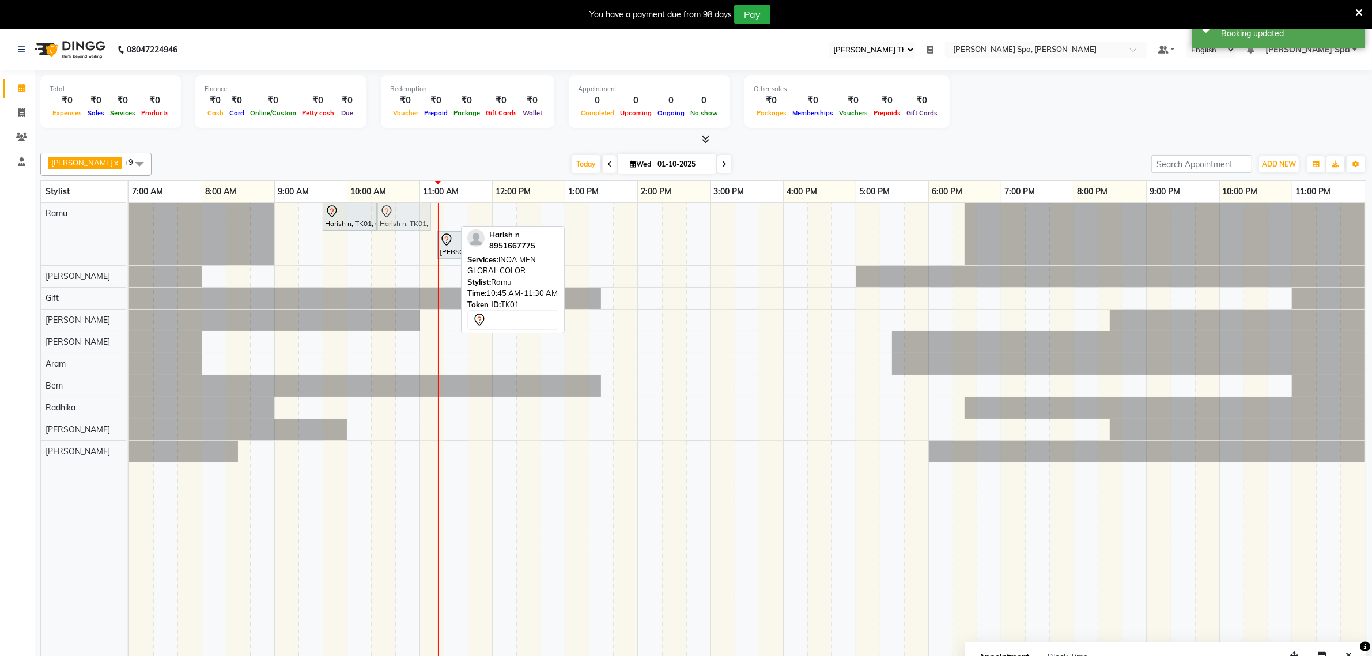
drag, startPoint x: 407, startPoint y: 221, endPoint x: 379, endPoint y: 225, distance: 29.1
click at [129, 225] on div "Harish n, TK01, 09:40 AM-10:25 AM, Hair Cut Men (Stylist) Harish n, TK01, 10:45…" at bounding box center [129, 234] width 0 height 62
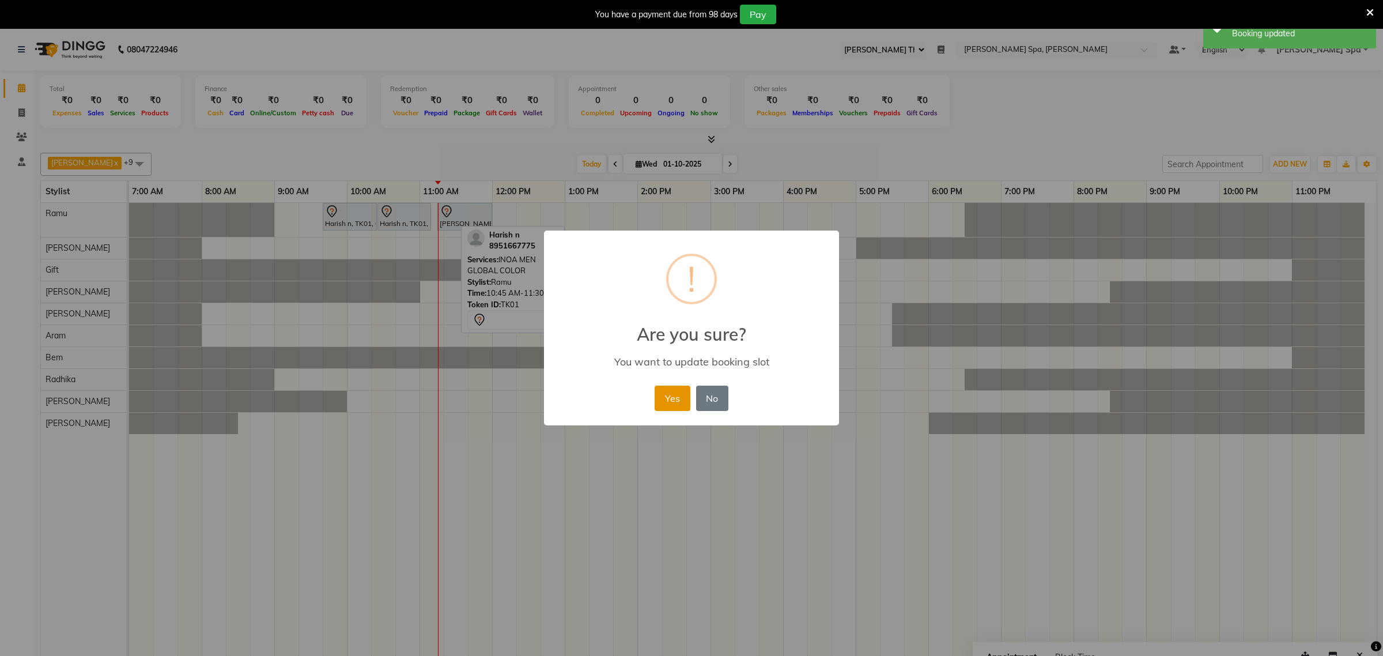
click at [667, 395] on button "Yes" at bounding box center [672, 398] width 35 height 25
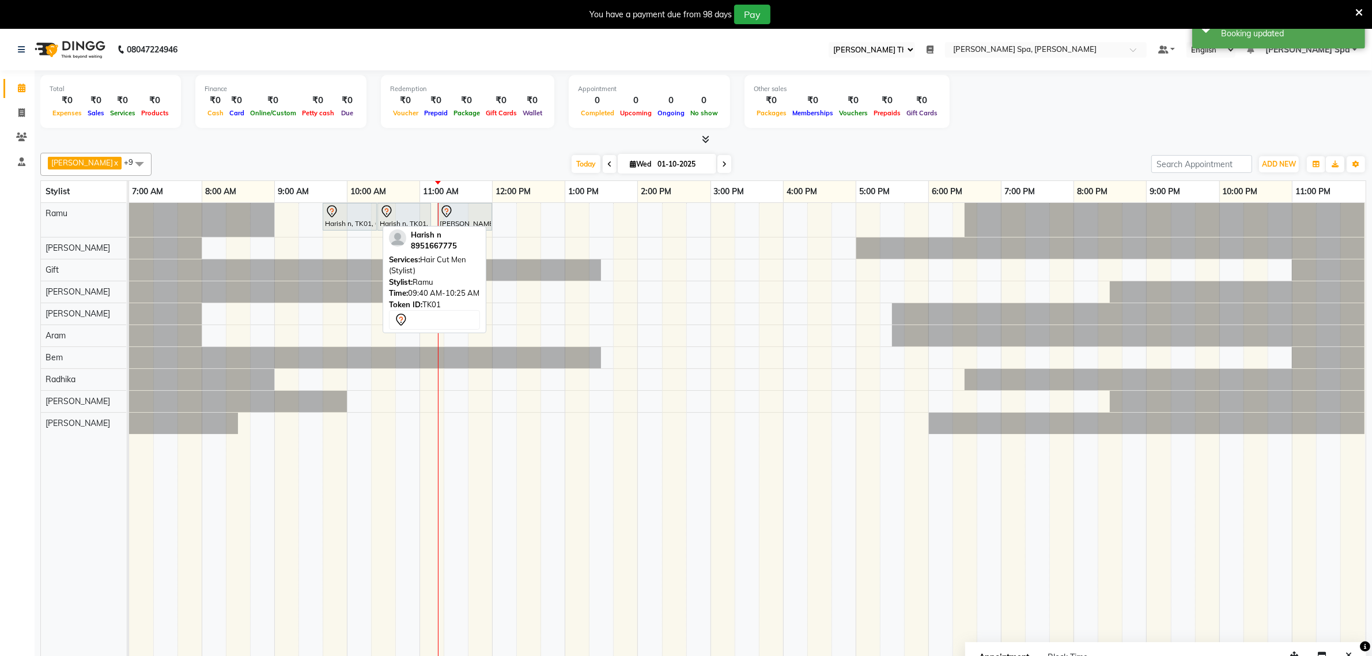
click at [353, 218] on div at bounding box center [350, 212] width 50 height 14
click at [349, 225] on div "Harish n, TK01, 09:40 AM-10:25 AM, Hair Cut Men (Stylist)" at bounding box center [350, 217] width 52 height 24
select select "7"
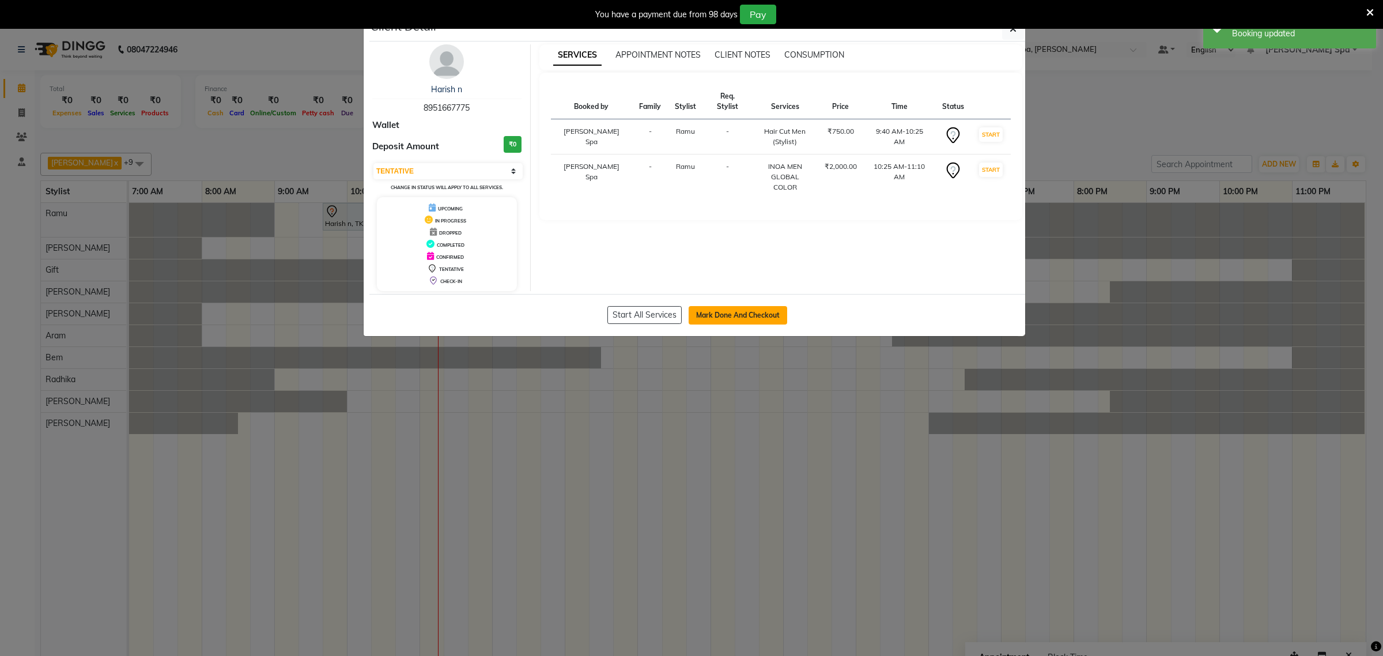
click at [731, 308] on button "Mark Done And Checkout" at bounding box center [738, 315] width 99 height 18
select select "service"
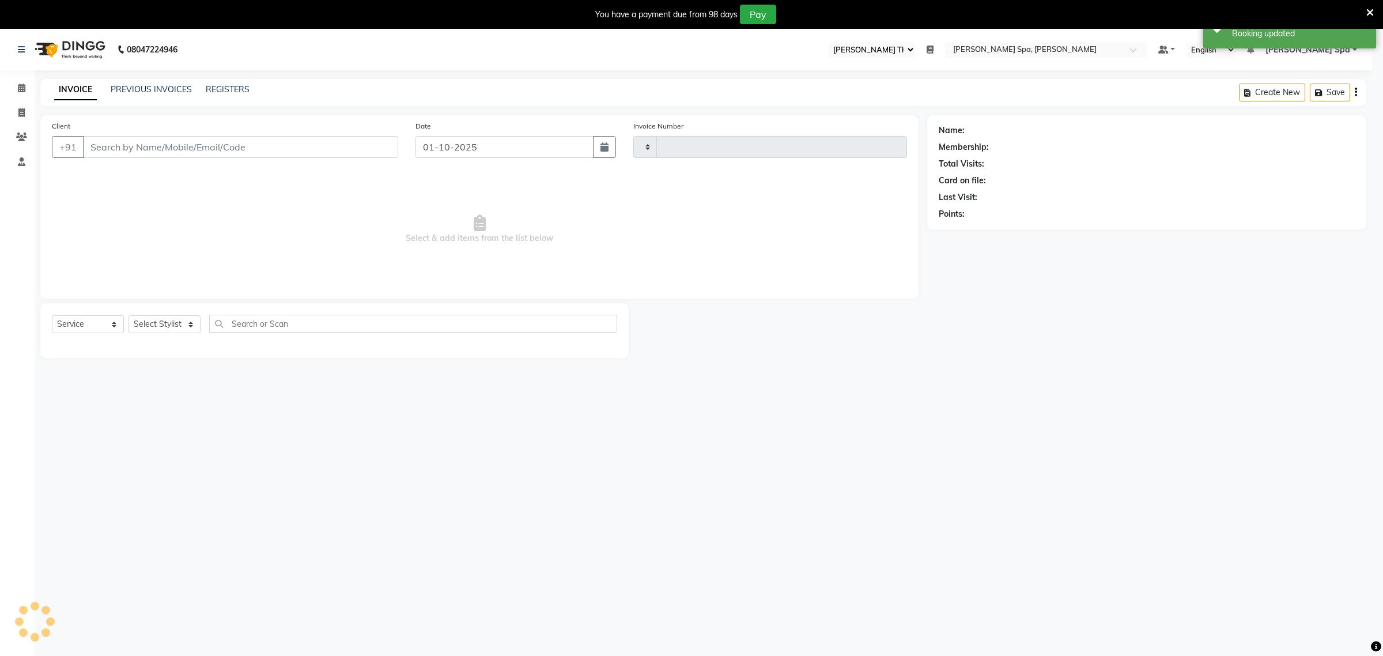
type input "1859"
select select "8545"
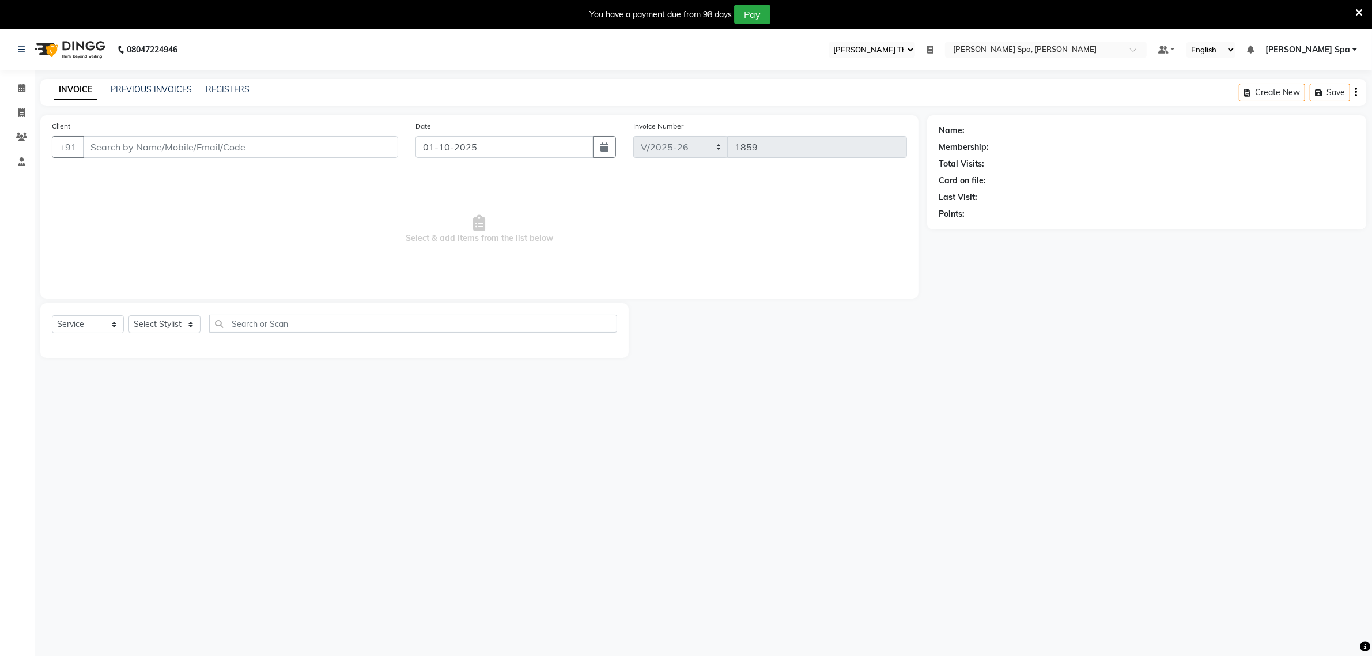
type input "89******75"
select select "84952"
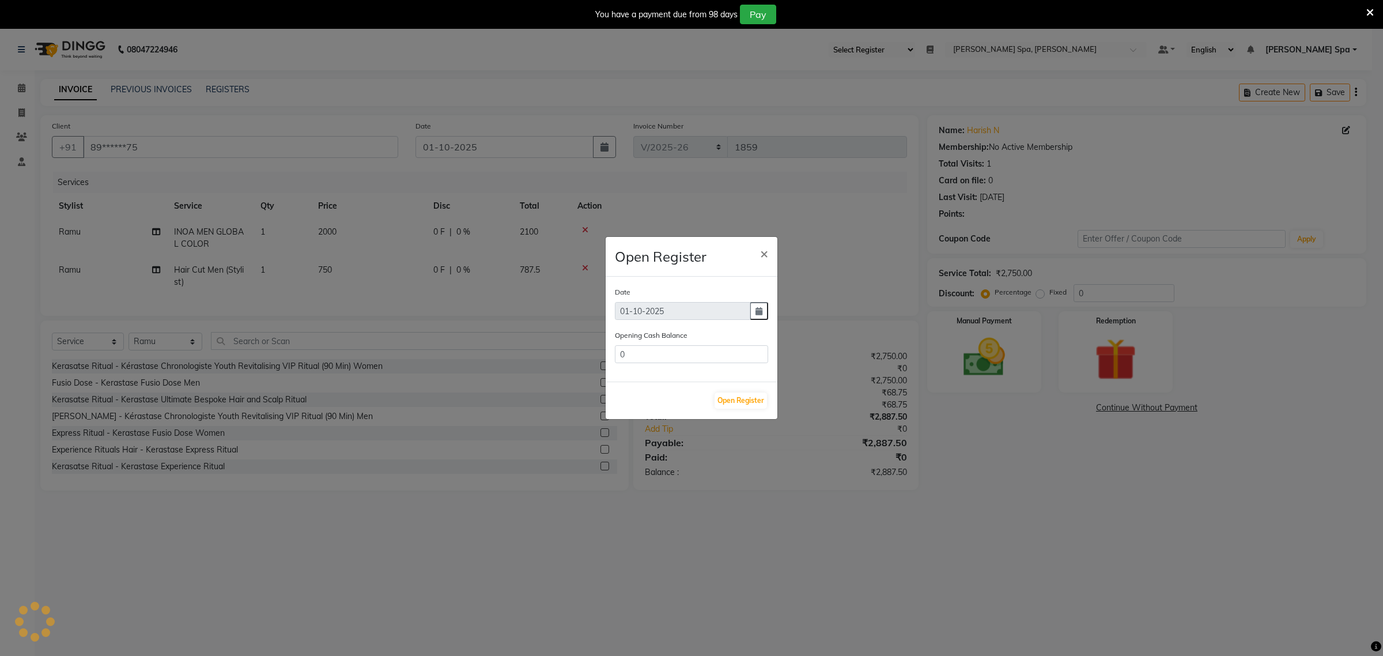
type input "294204.7"
click at [722, 403] on button "Open Register" at bounding box center [741, 401] width 52 height 16
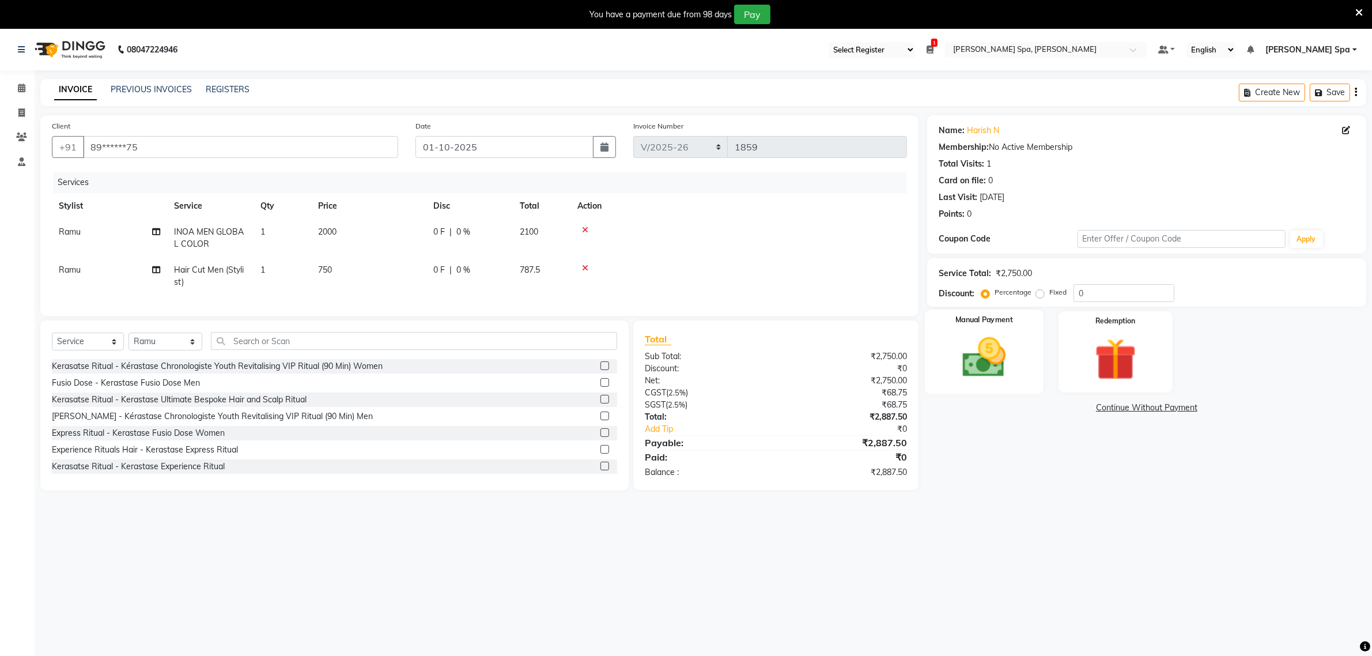
click at [988, 352] on img at bounding box center [984, 358] width 71 height 50
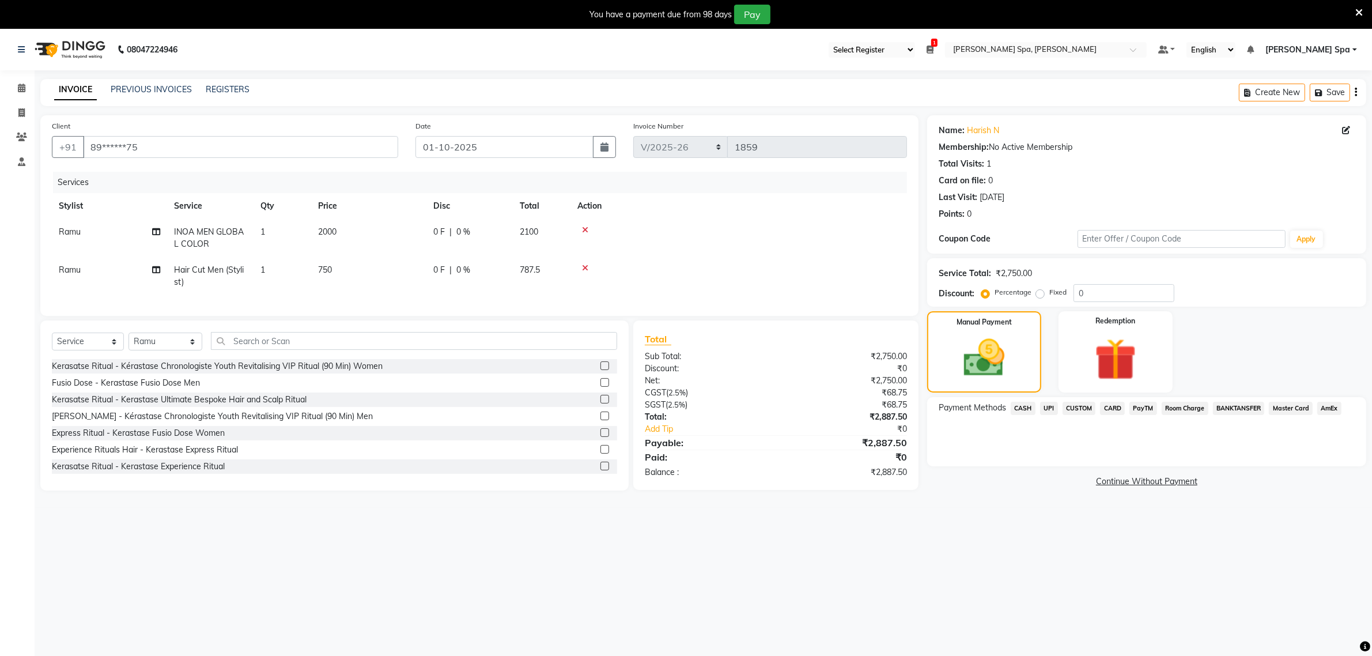
drag, startPoint x: 1107, startPoint y: 405, endPoint x: 1139, endPoint y: 412, distance: 33.6
click at [1108, 409] on span "CARD" at bounding box center [1112, 408] width 25 height 13
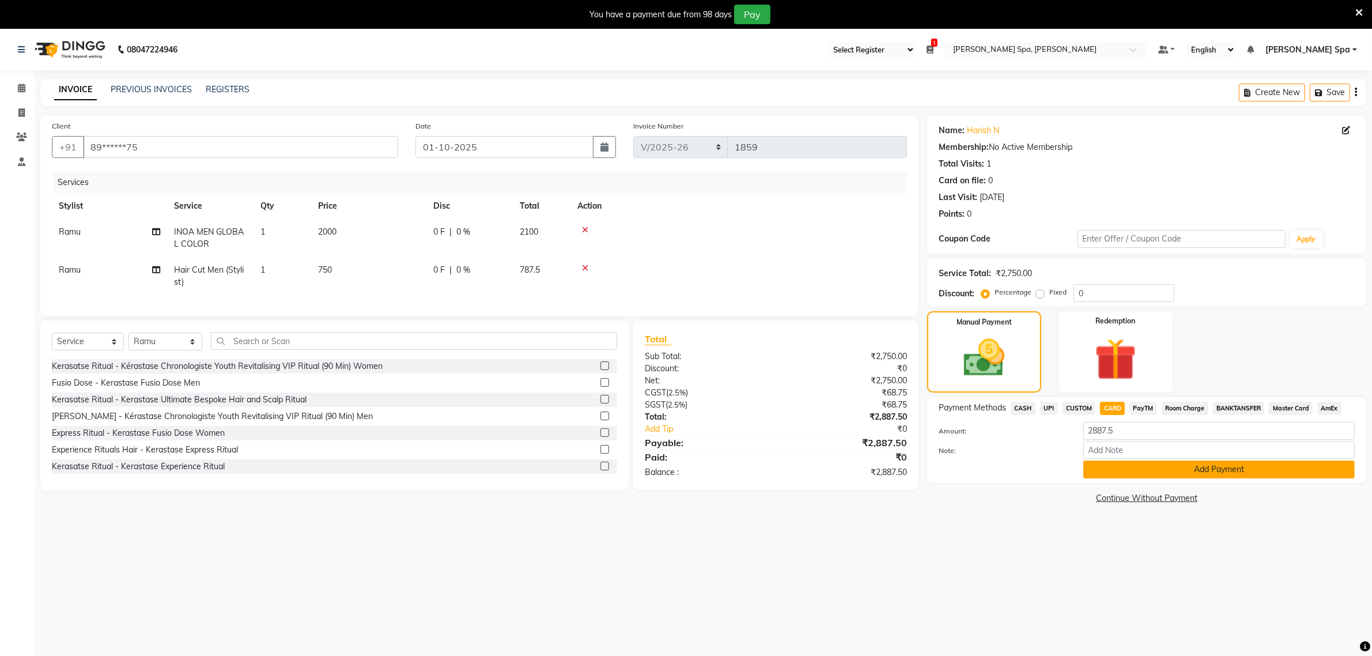
click at [1220, 471] on button "Add Payment" at bounding box center [1219, 470] width 271 height 18
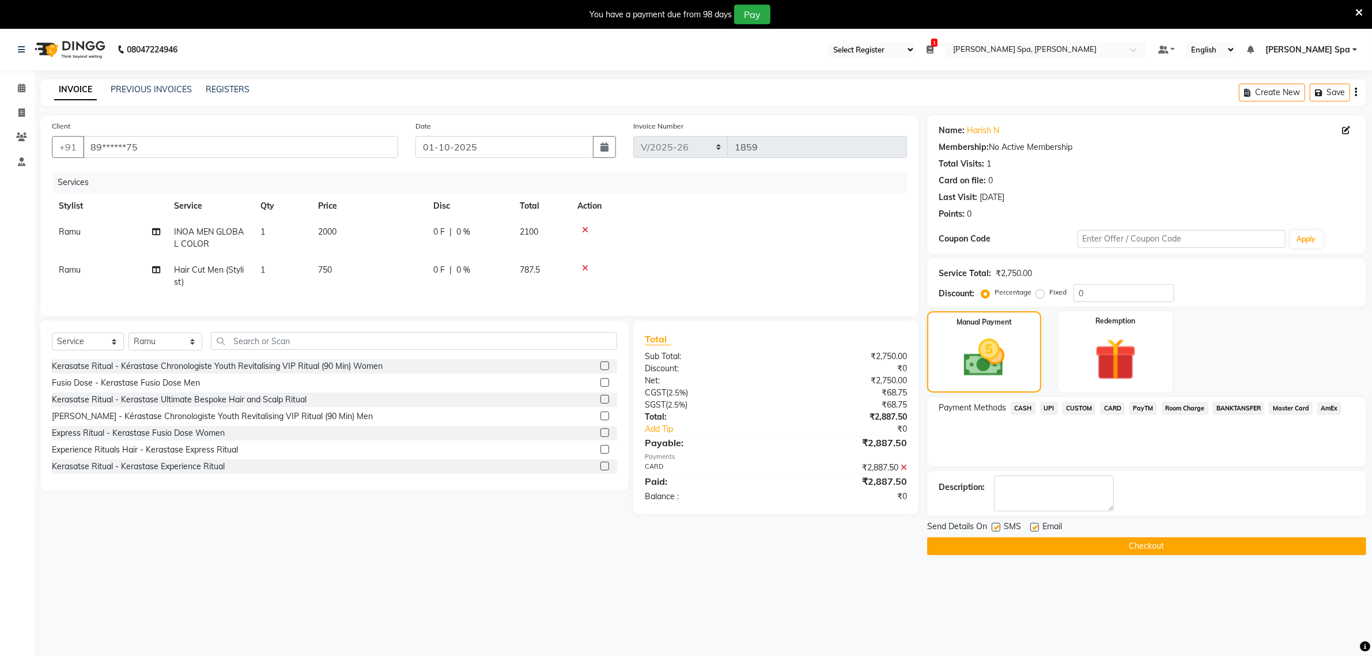
click at [1153, 549] on button "Checkout" at bounding box center [1146, 546] width 439 height 18
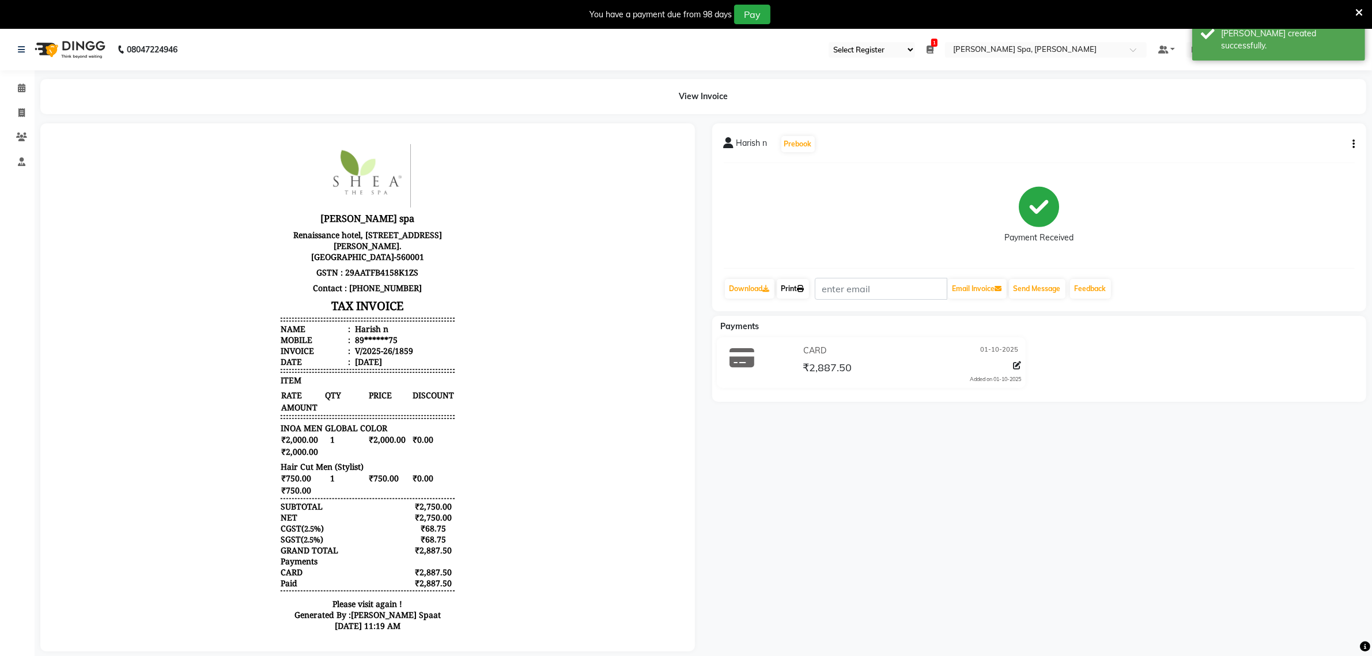
click at [791, 284] on link "Print" at bounding box center [793, 289] width 32 height 20
click at [18, 92] on icon at bounding box center [21, 88] width 7 height 9
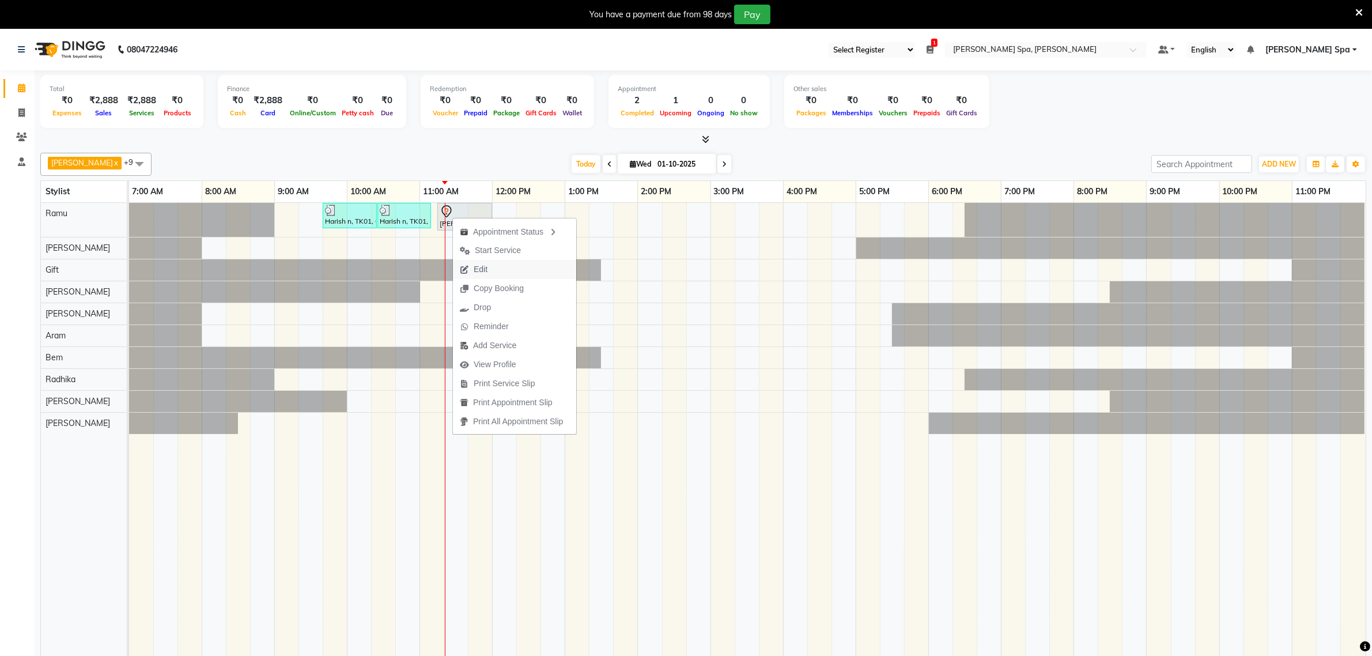
click at [490, 271] on span "Edit" at bounding box center [473, 269] width 41 height 19
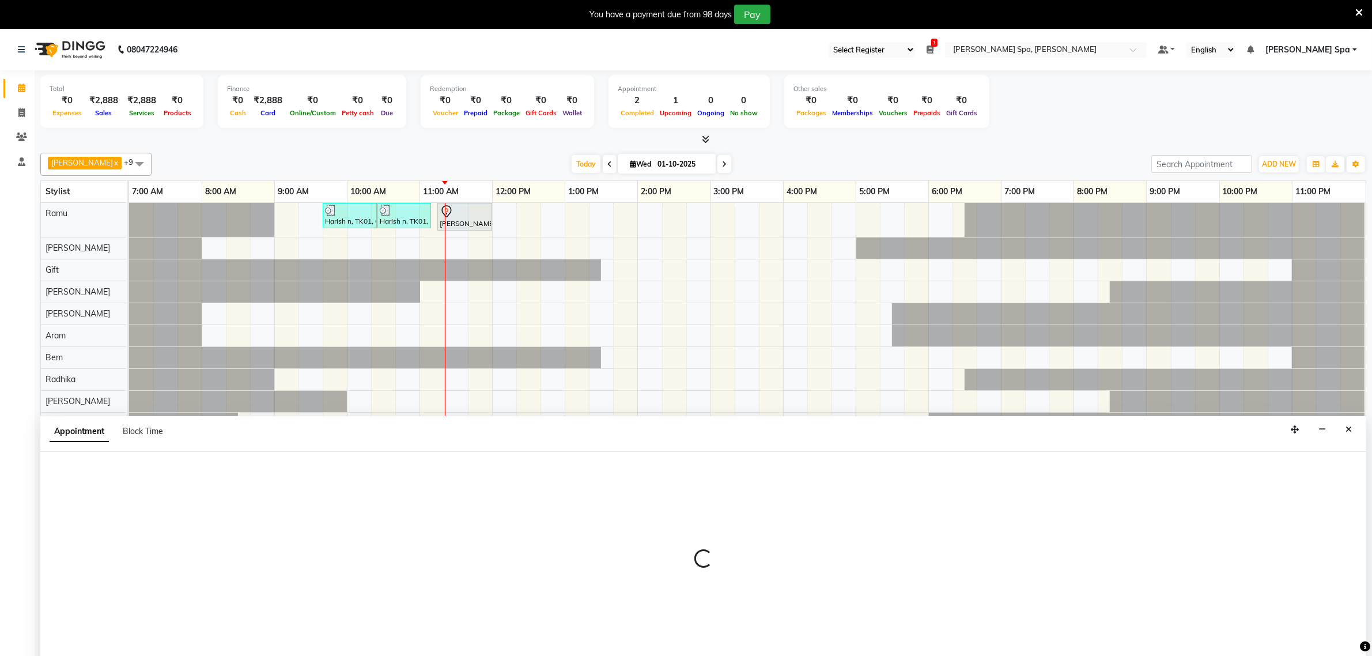
scroll to position [29, 0]
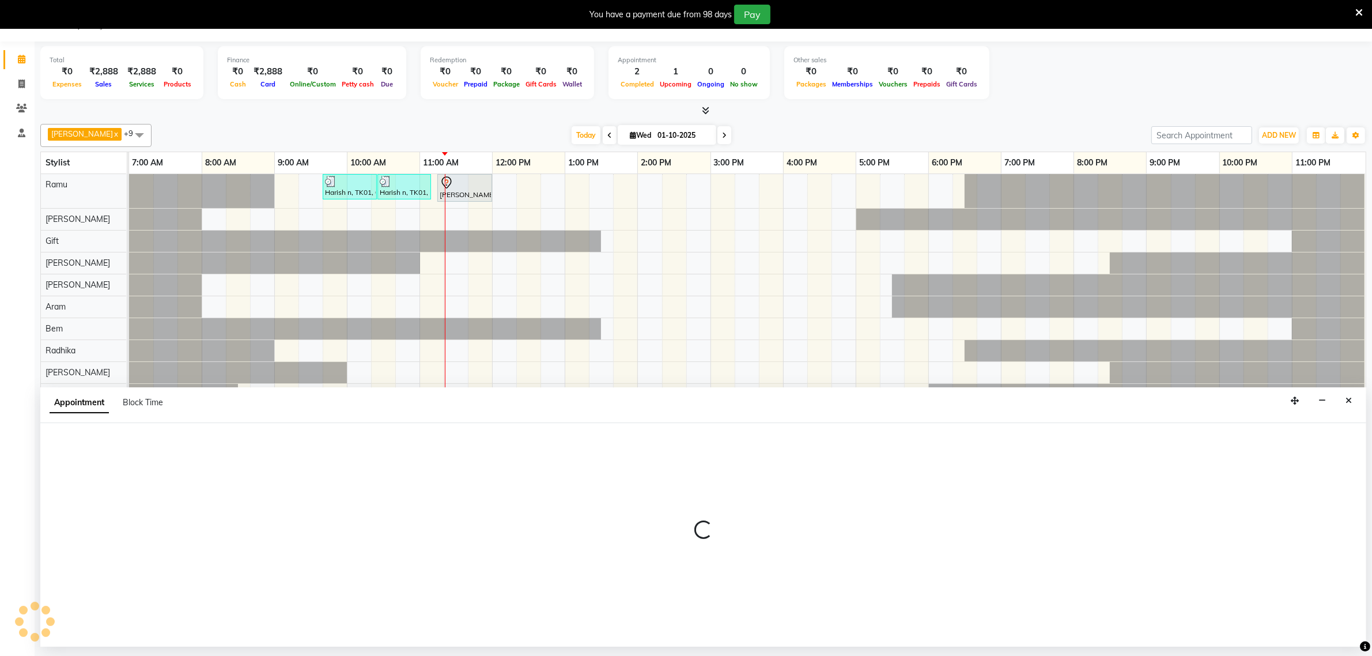
select select "675"
select select "tentative"
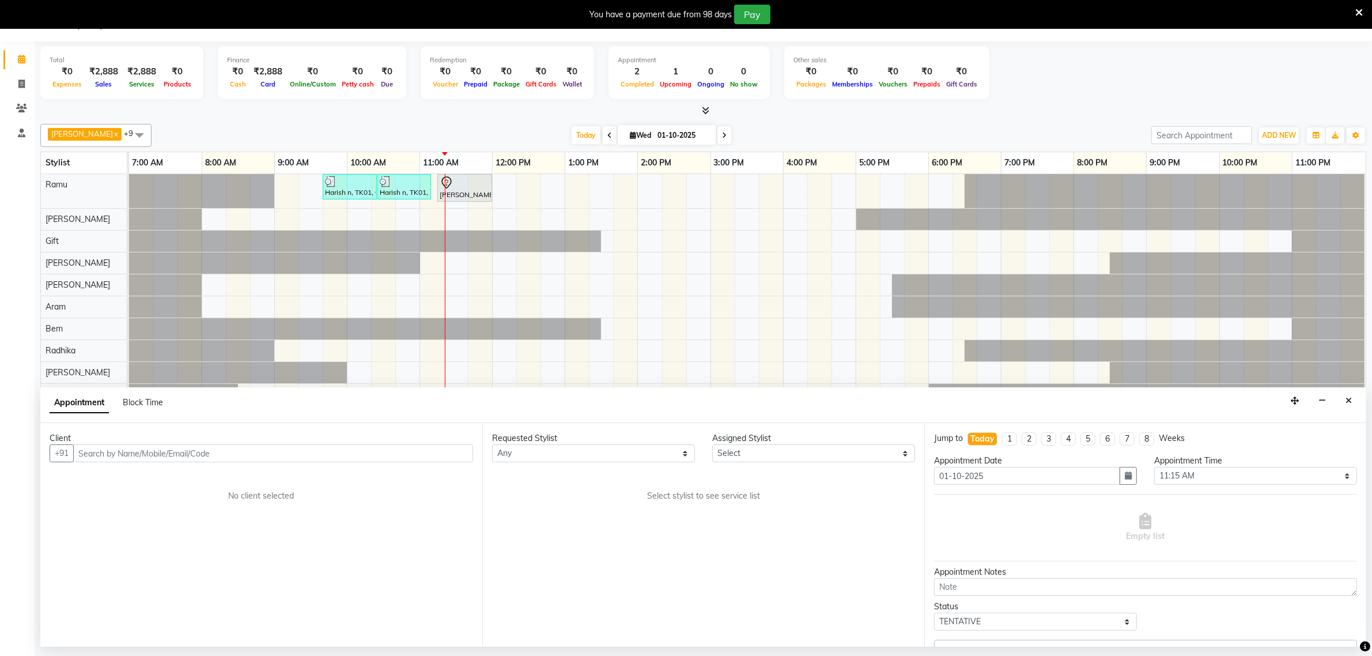
select select "84952"
select select "4302"
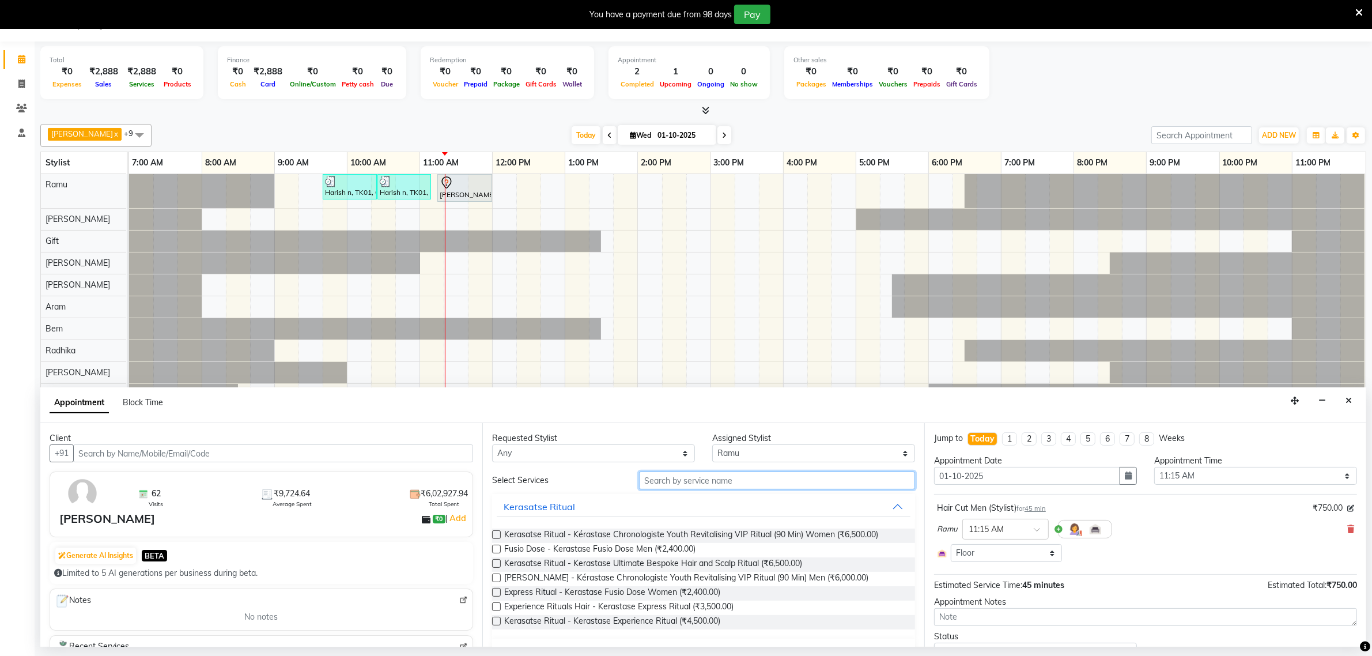
click at [700, 473] on input "text" at bounding box center [777, 480] width 276 height 18
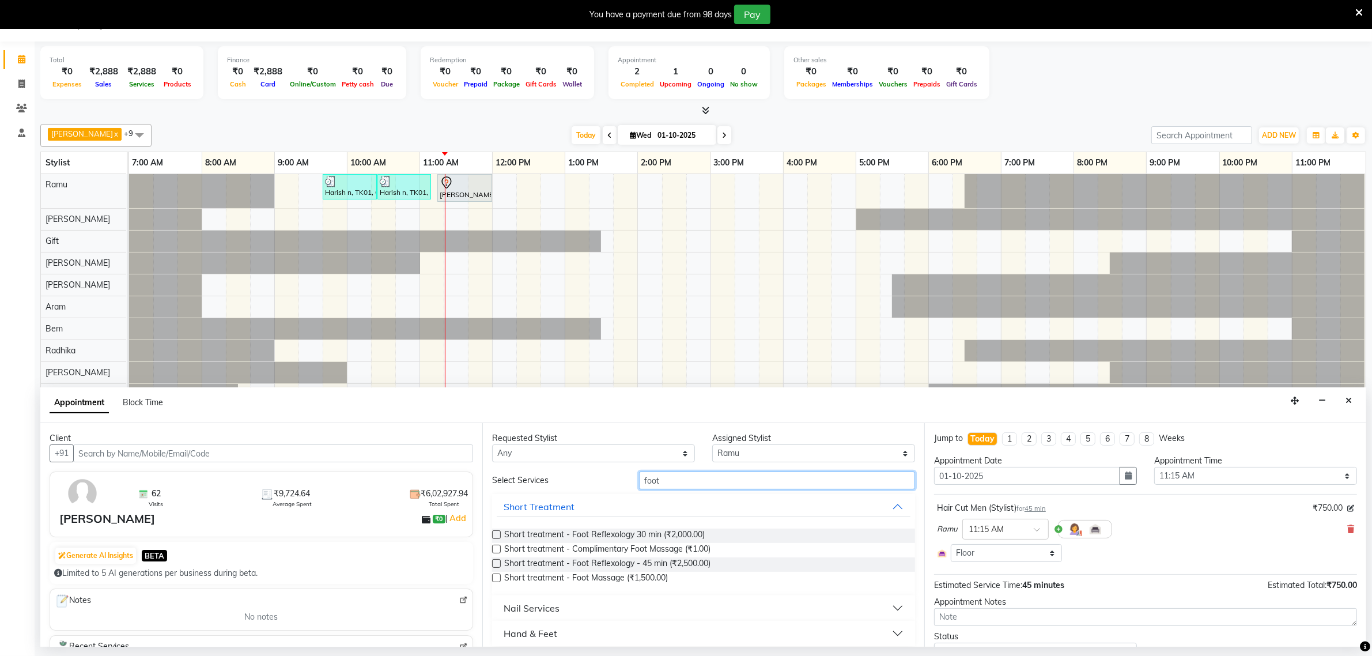
type input "foot"
click at [493, 537] on label at bounding box center [496, 534] width 9 height 9
click at [493, 537] on input "checkbox" at bounding box center [495, 535] width 7 height 7
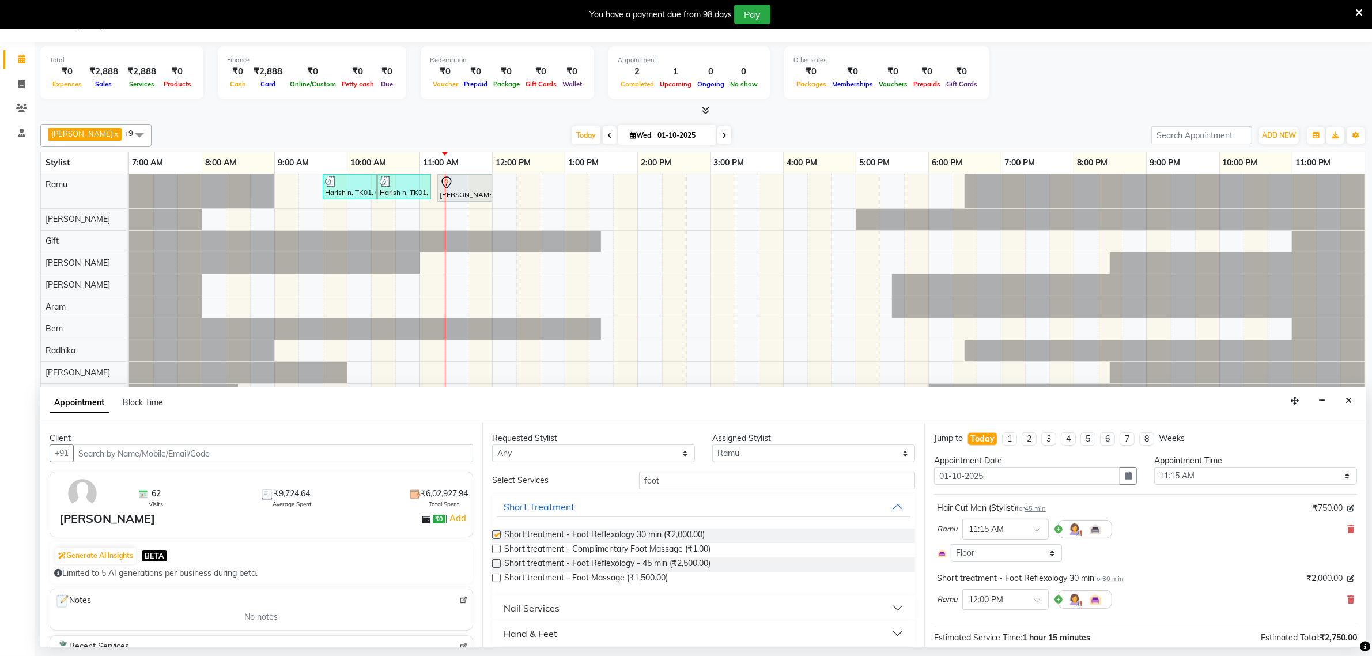
checkbox input "false"
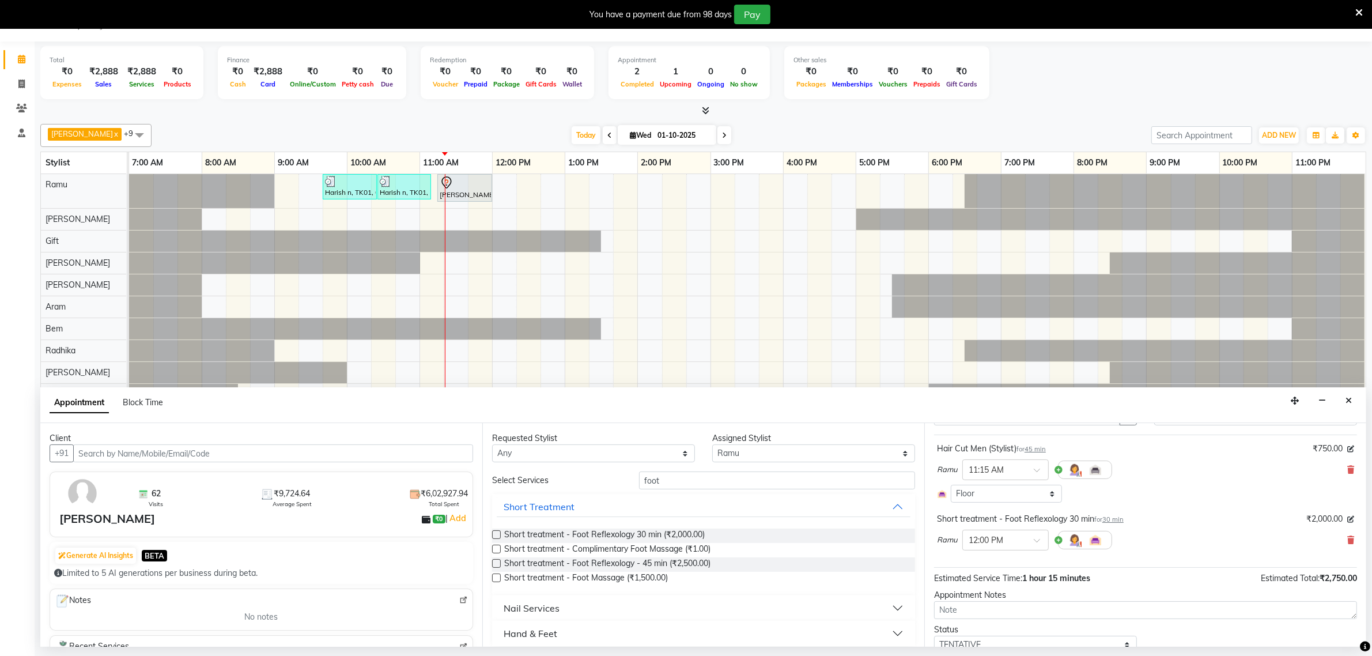
scroll to position [107, 0]
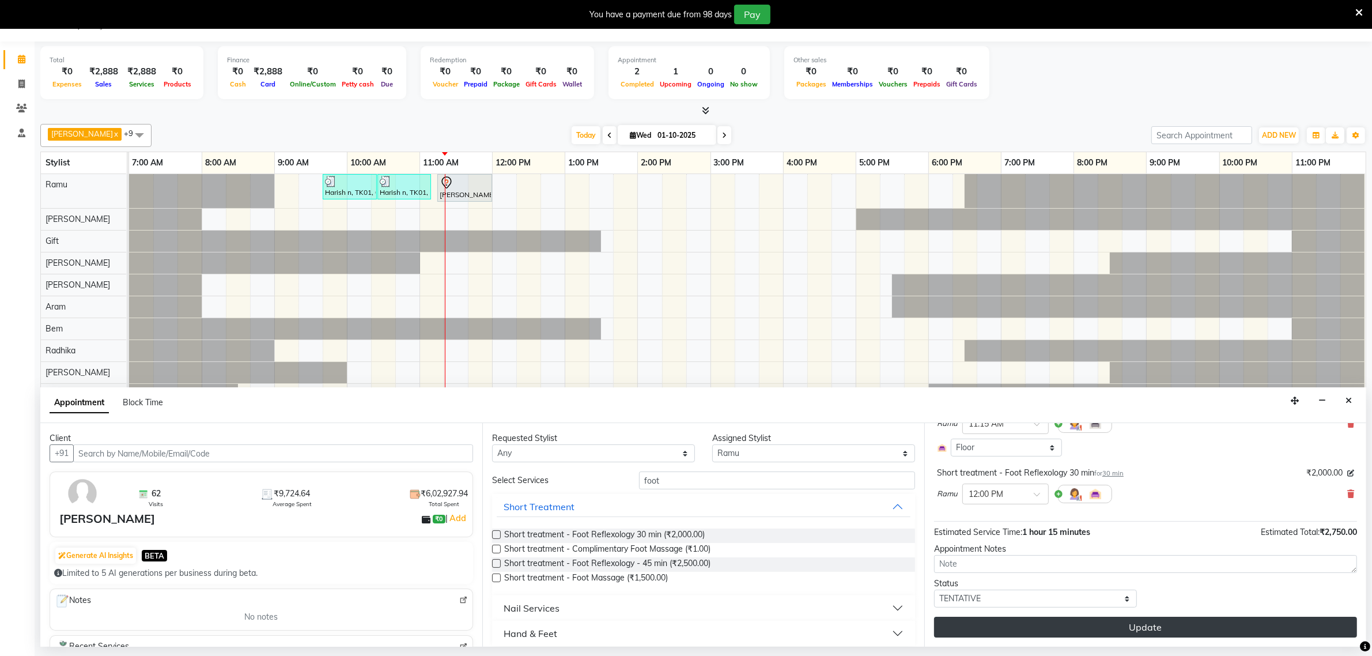
click at [1156, 624] on button "Update" at bounding box center [1145, 627] width 423 height 21
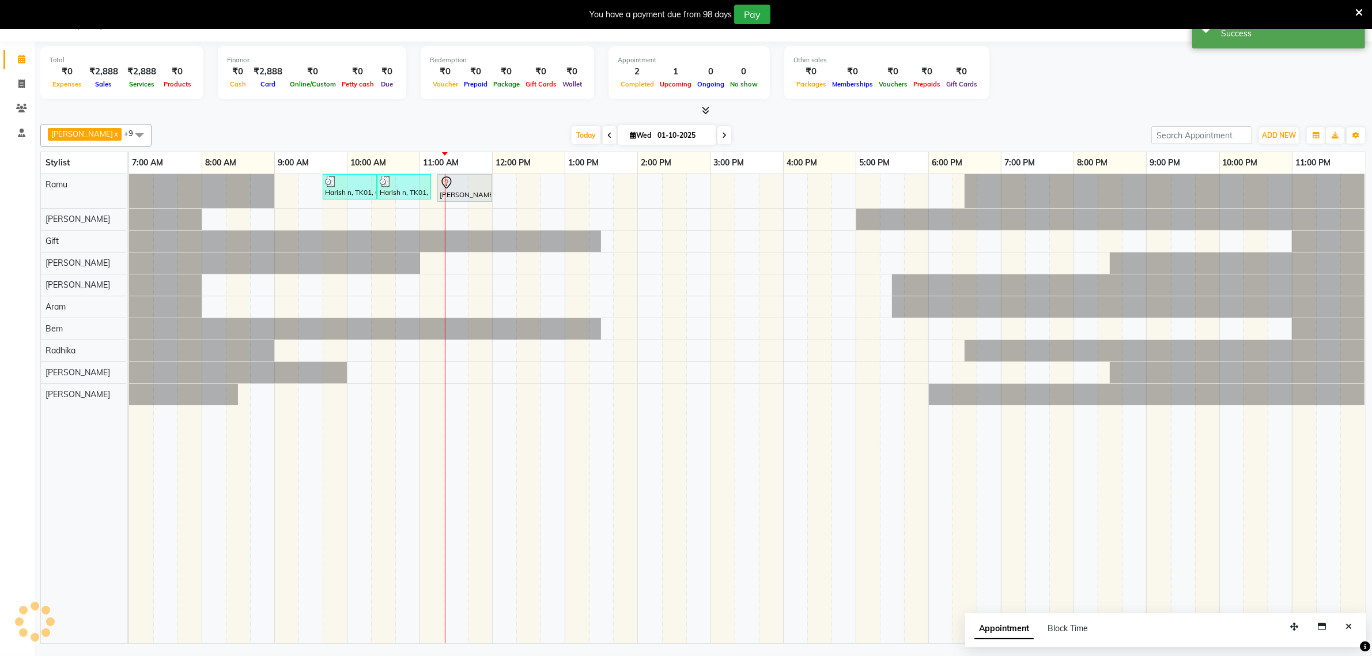
scroll to position [0, 0]
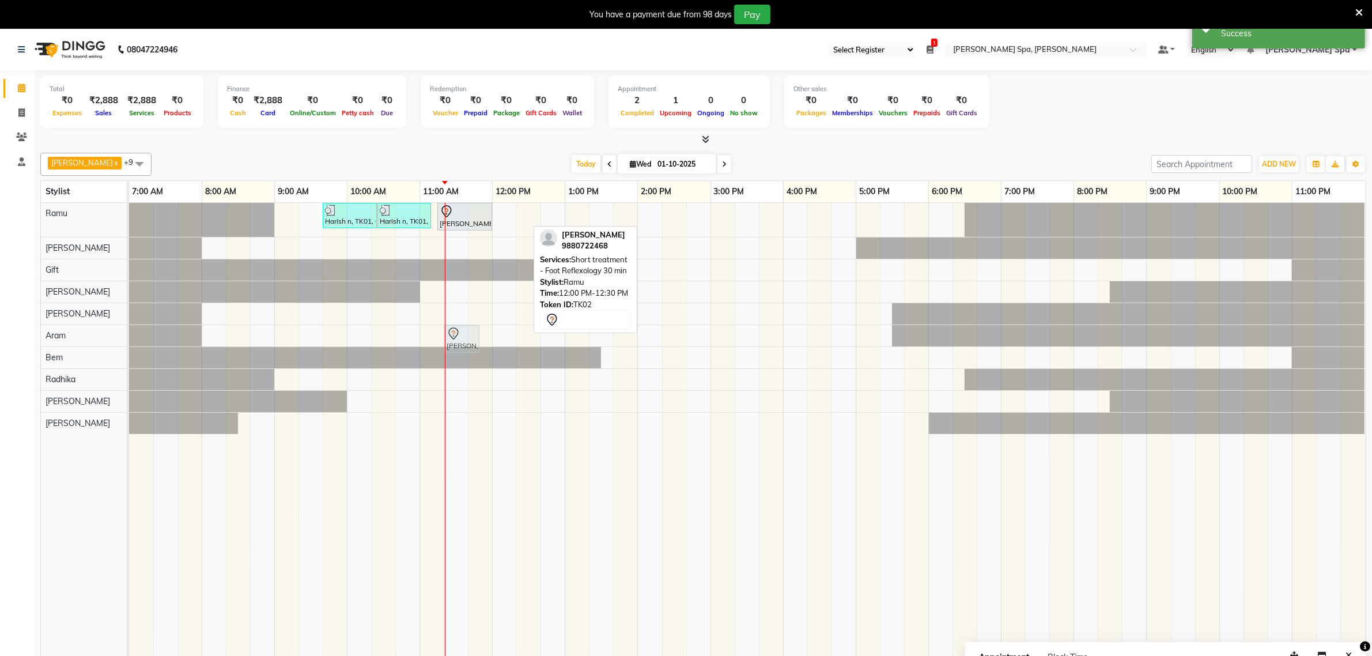
drag, startPoint x: 506, startPoint y: 212, endPoint x: 468, endPoint y: 326, distance: 119.7
click at [468, 326] on div "Harish n, TK01, 09:40 AM-10:25 AM, Hair Cut Men (Stylist) Harish n, TK01, 10:25…" at bounding box center [747, 437] width 1237 height 469
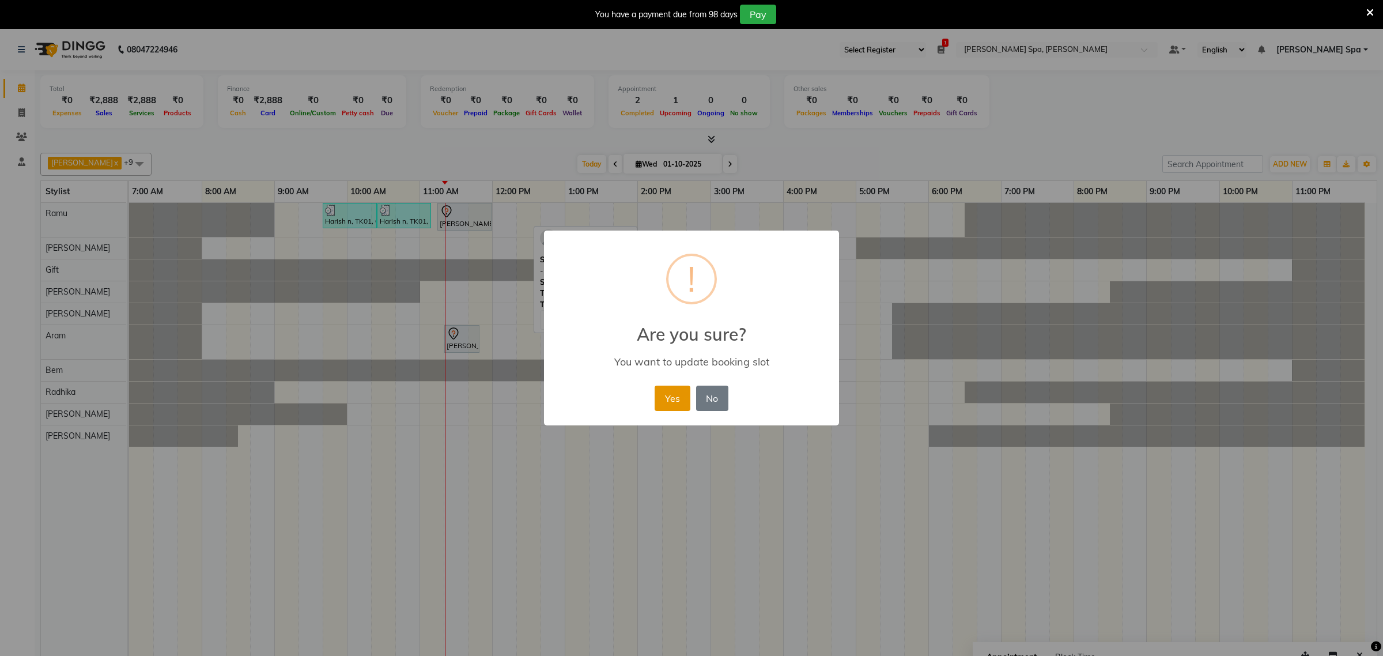
click at [664, 397] on button "Yes" at bounding box center [672, 398] width 35 height 25
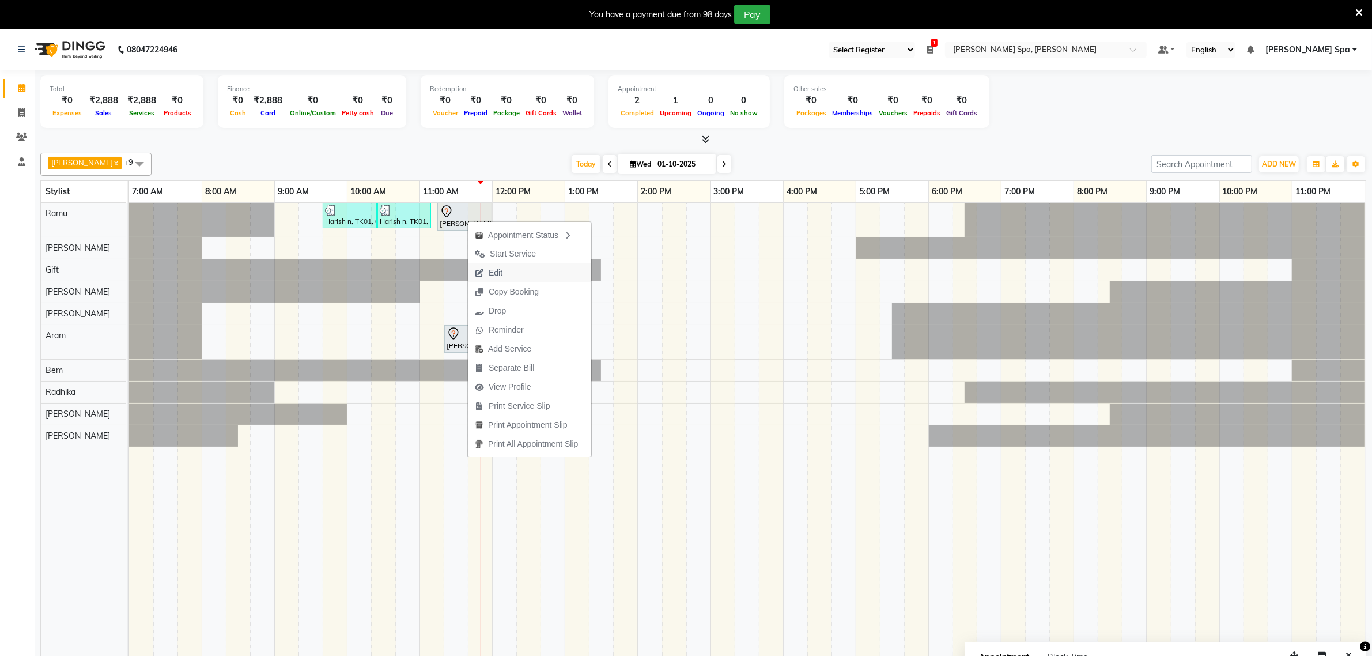
click at [508, 272] on span "Edit" at bounding box center [488, 272] width 41 height 19
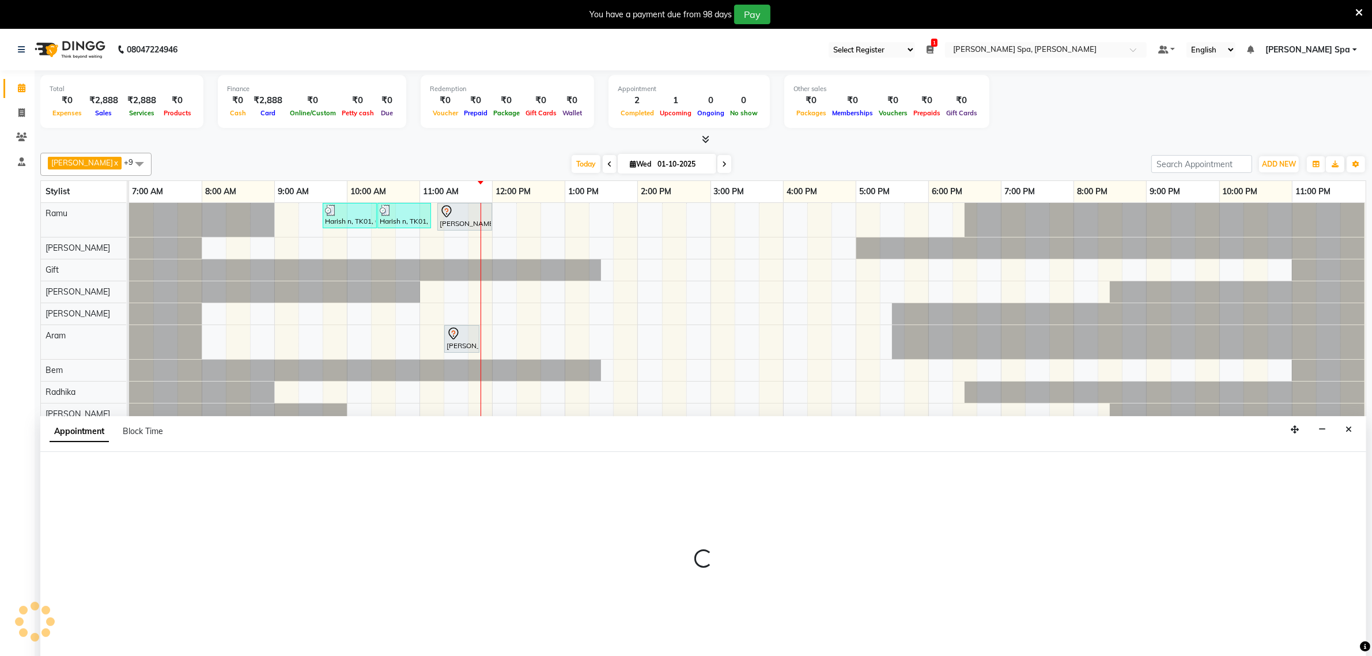
scroll to position [29, 0]
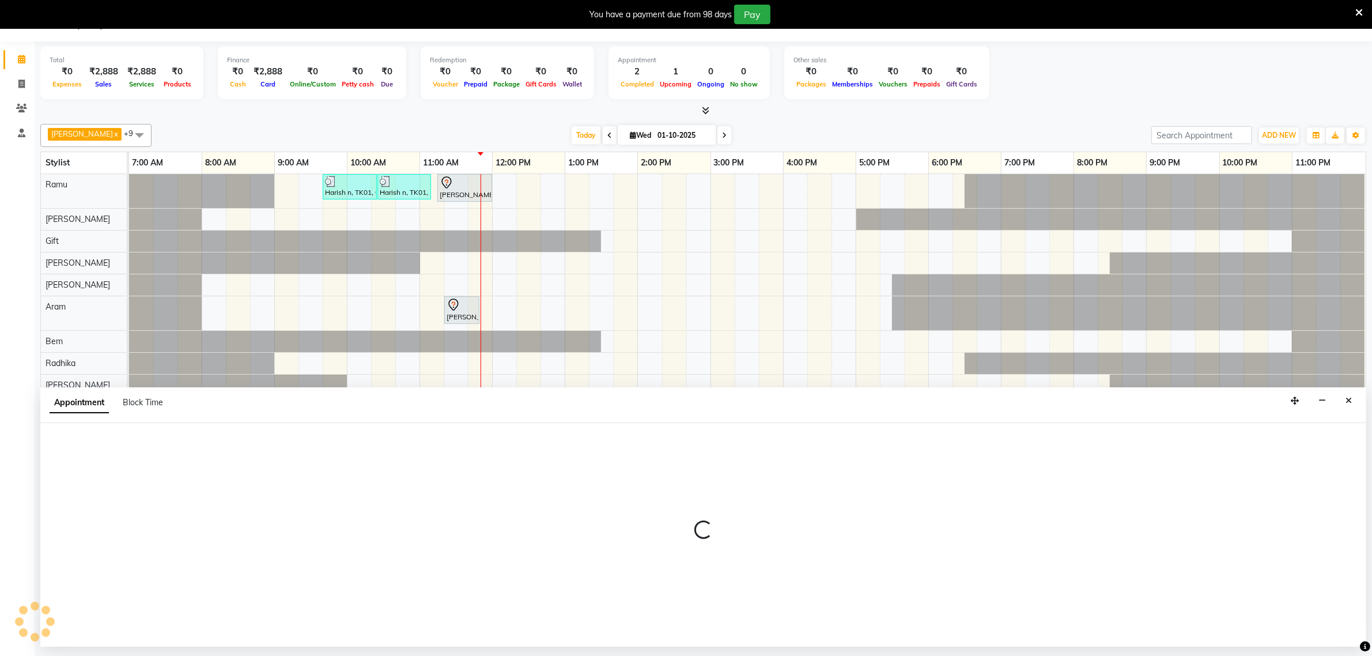
select select "tentative"
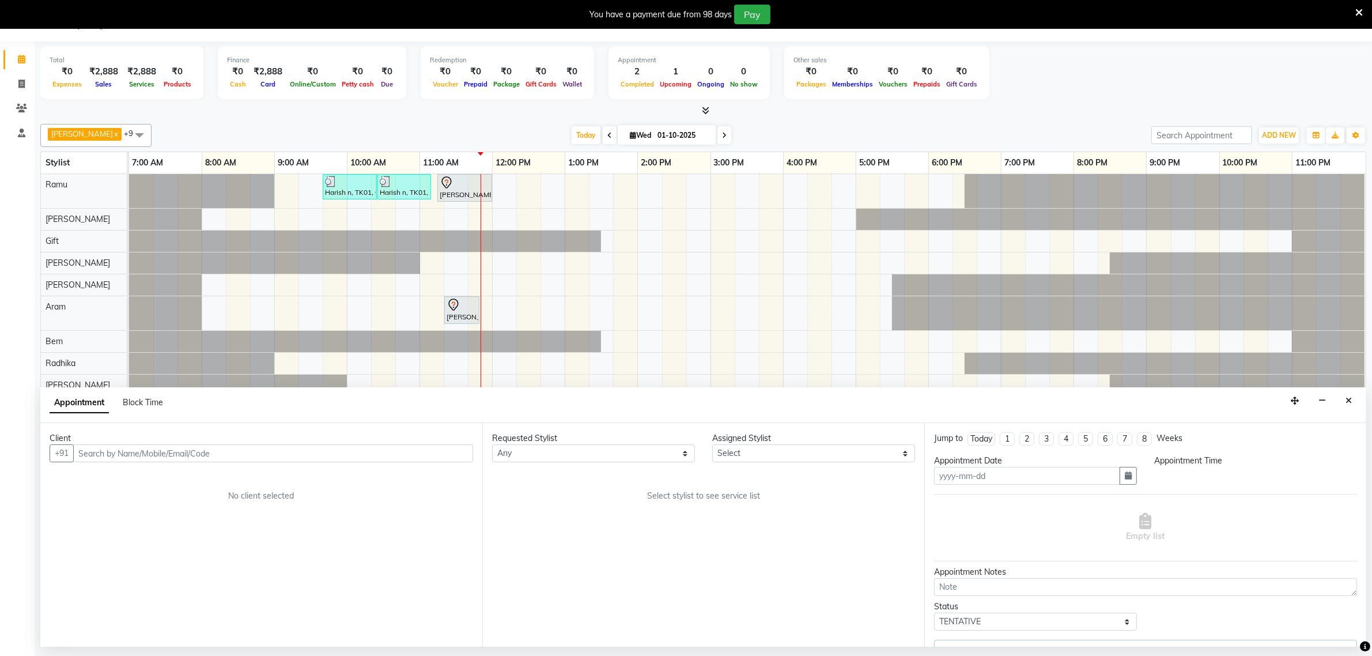
type input "01-10-2025"
select select "84961"
select select "675"
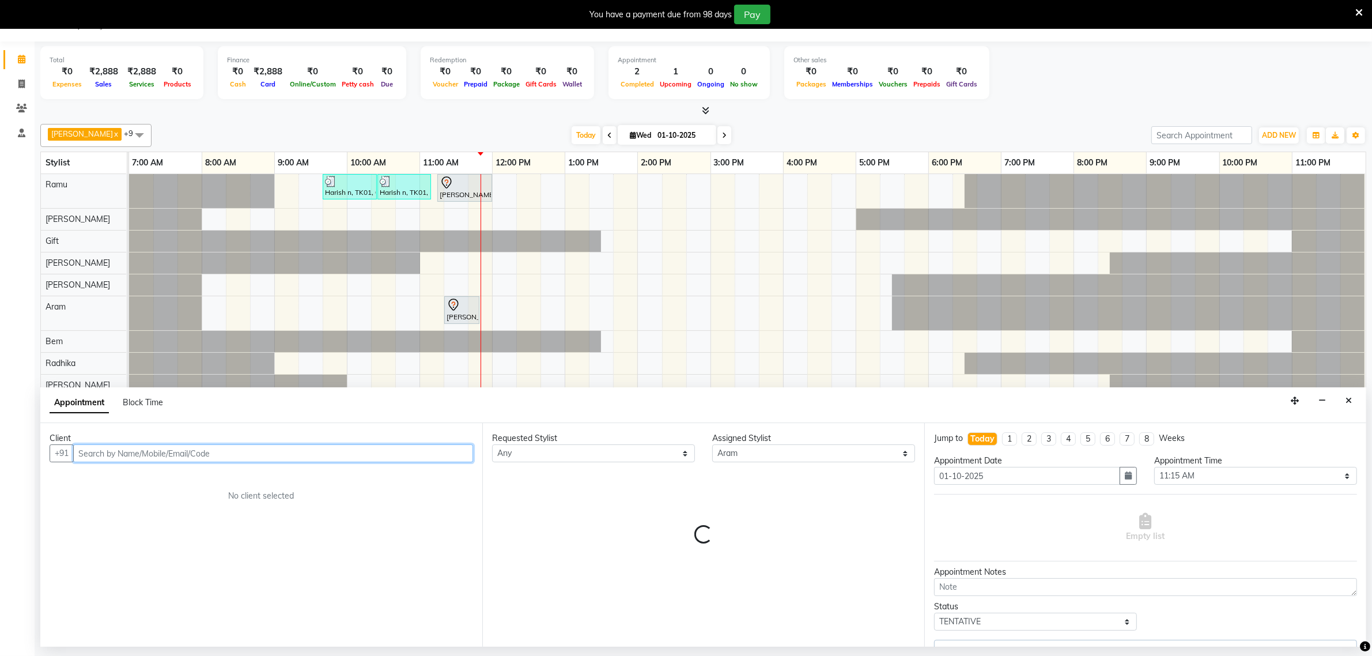
select select "4302"
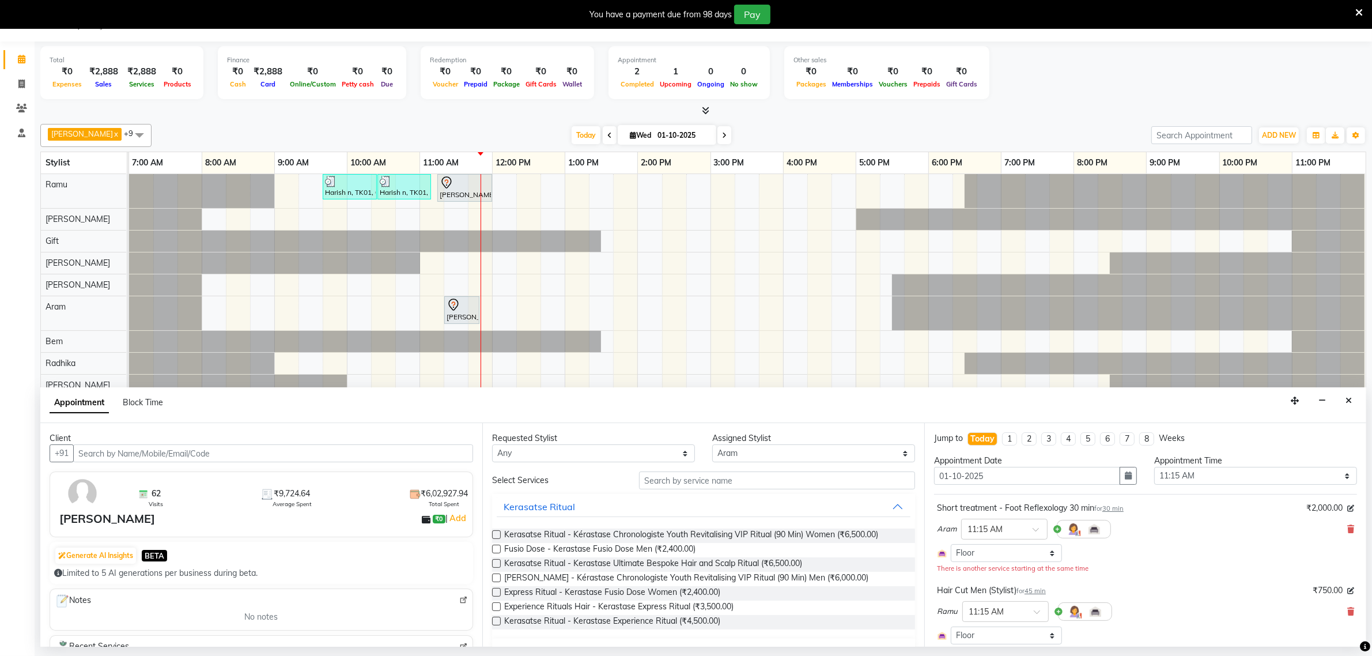
drag, startPoint x: 1337, startPoint y: 613, endPoint x: 1301, endPoint y: 602, distance: 37.2
click at [1348, 613] on icon at bounding box center [1351, 611] width 7 height 8
click at [678, 479] on input "text" at bounding box center [777, 480] width 276 height 18
click at [737, 456] on select "Select [PERSON_NAME] Bem Gift [PERSON_NAME] Radhika [PERSON_NAME] [PERSON_NAME]…" at bounding box center [813, 453] width 203 height 18
select select "84952"
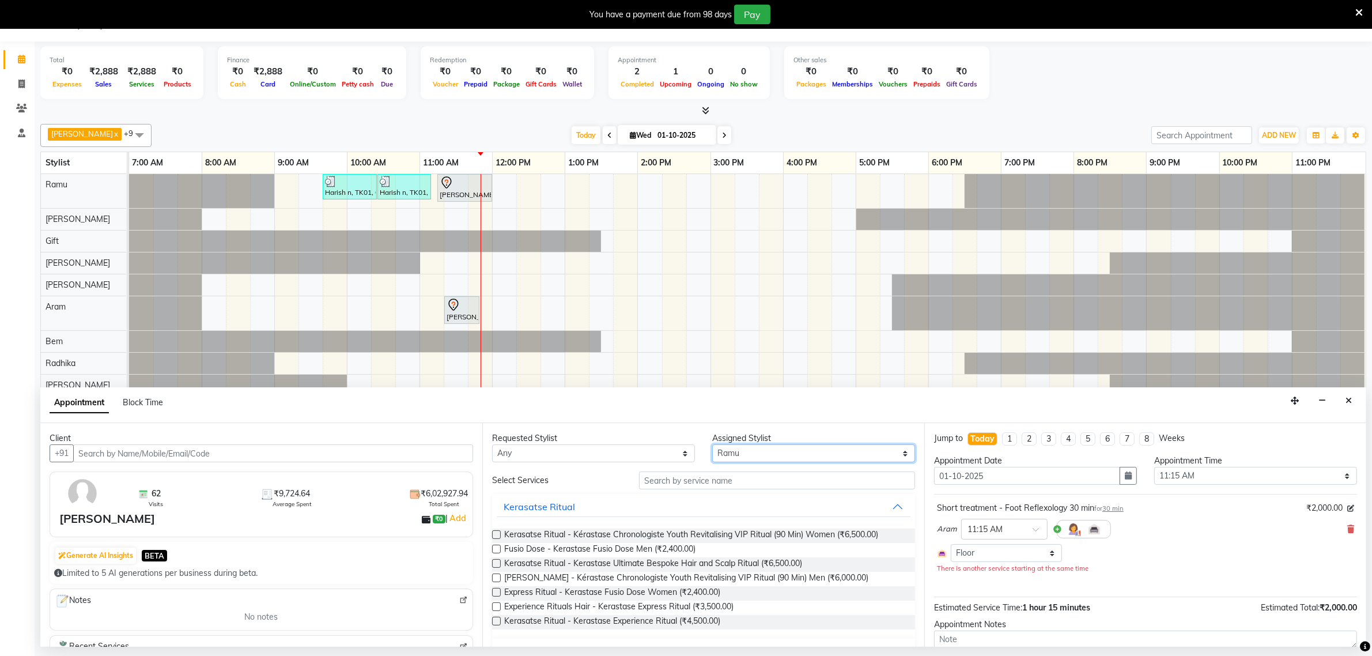
click at [712, 445] on select "Select [PERSON_NAME] Bem Gift [PERSON_NAME] Radhika [PERSON_NAME] [PERSON_NAME]…" at bounding box center [813, 453] width 203 height 18
click at [693, 485] on input "text" at bounding box center [777, 480] width 276 height 18
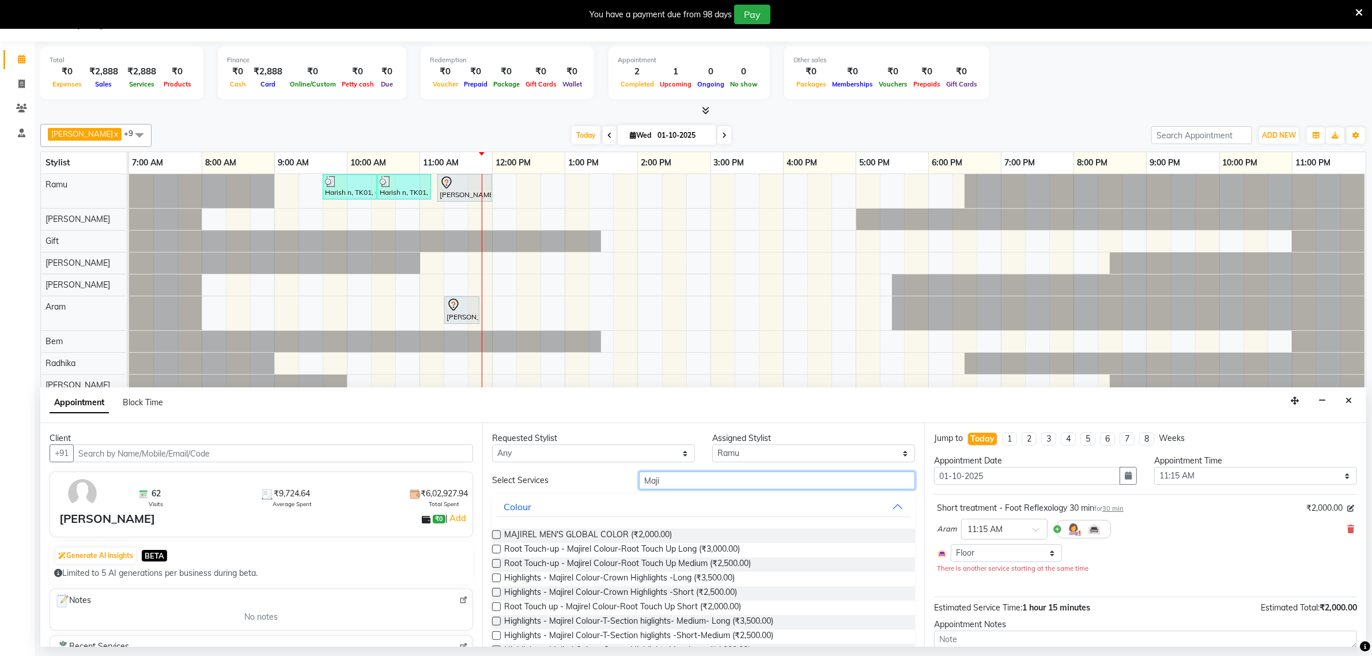
type input "Maji"
click at [497, 535] on label at bounding box center [496, 534] width 9 height 9
click at [497, 535] on input "checkbox" at bounding box center [495, 535] width 7 height 7
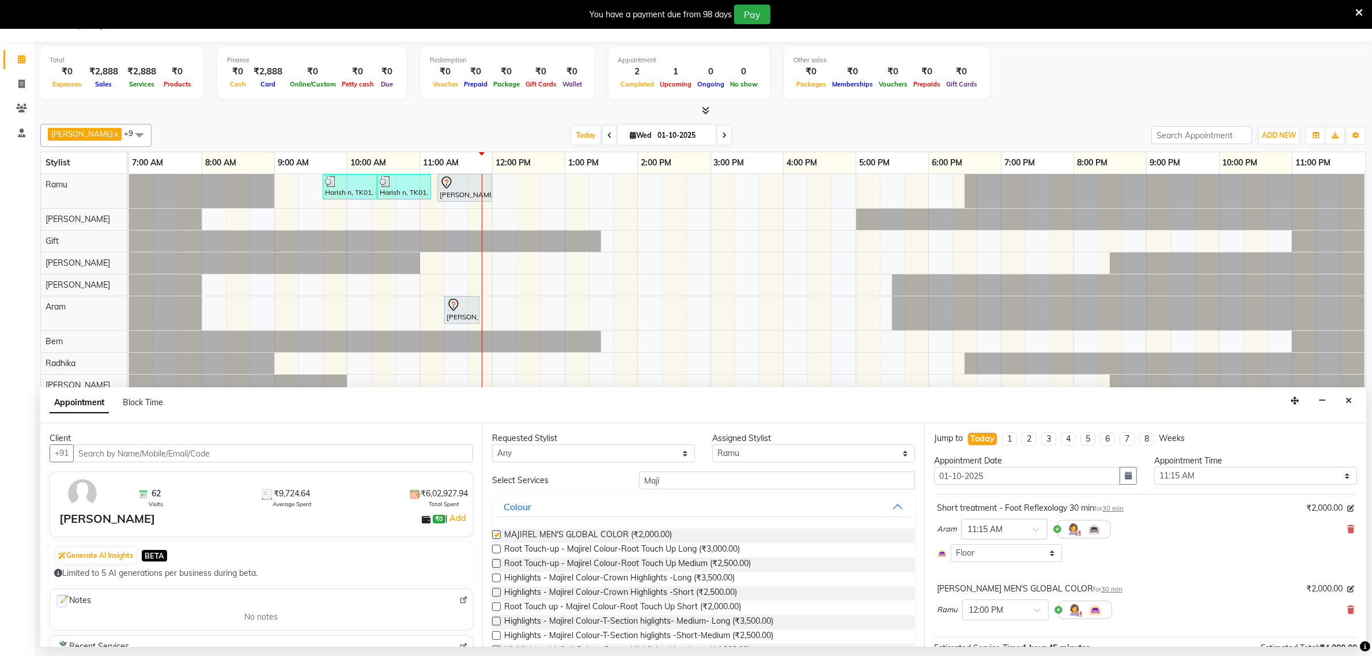
checkbox input "false"
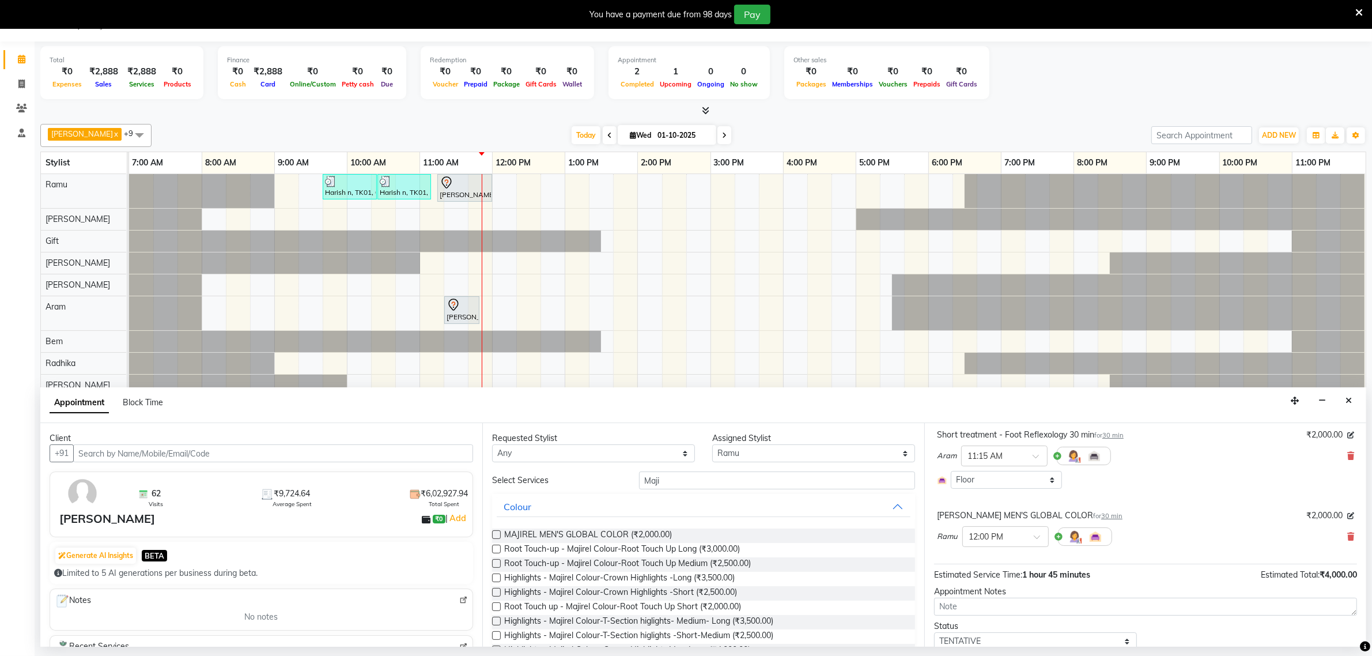
scroll to position [117, 0]
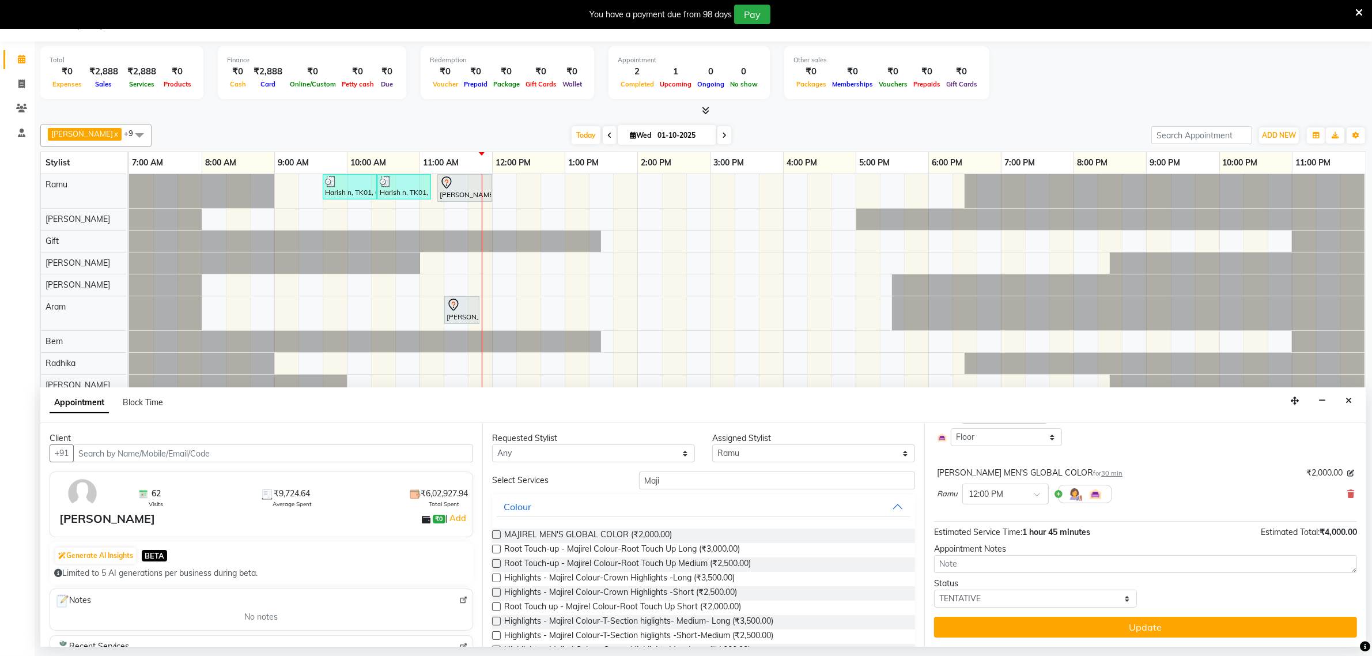
click at [1133, 630] on button "Update" at bounding box center [1145, 627] width 423 height 21
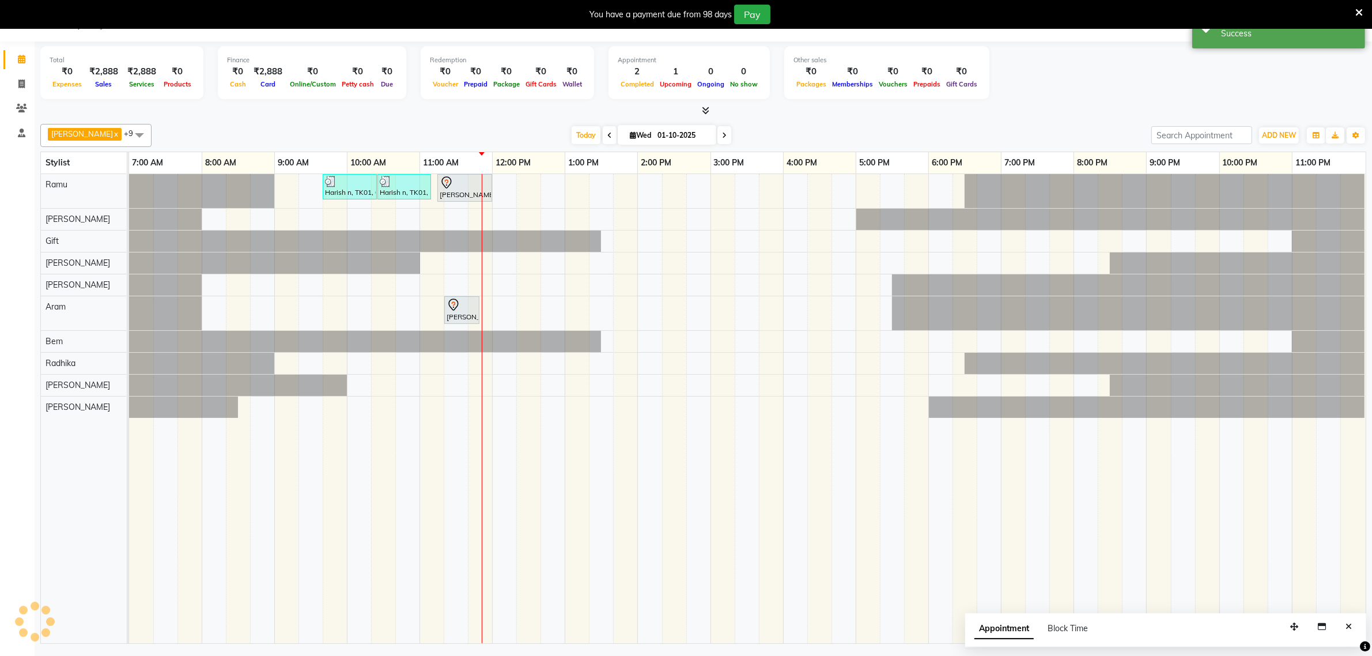
scroll to position [0, 0]
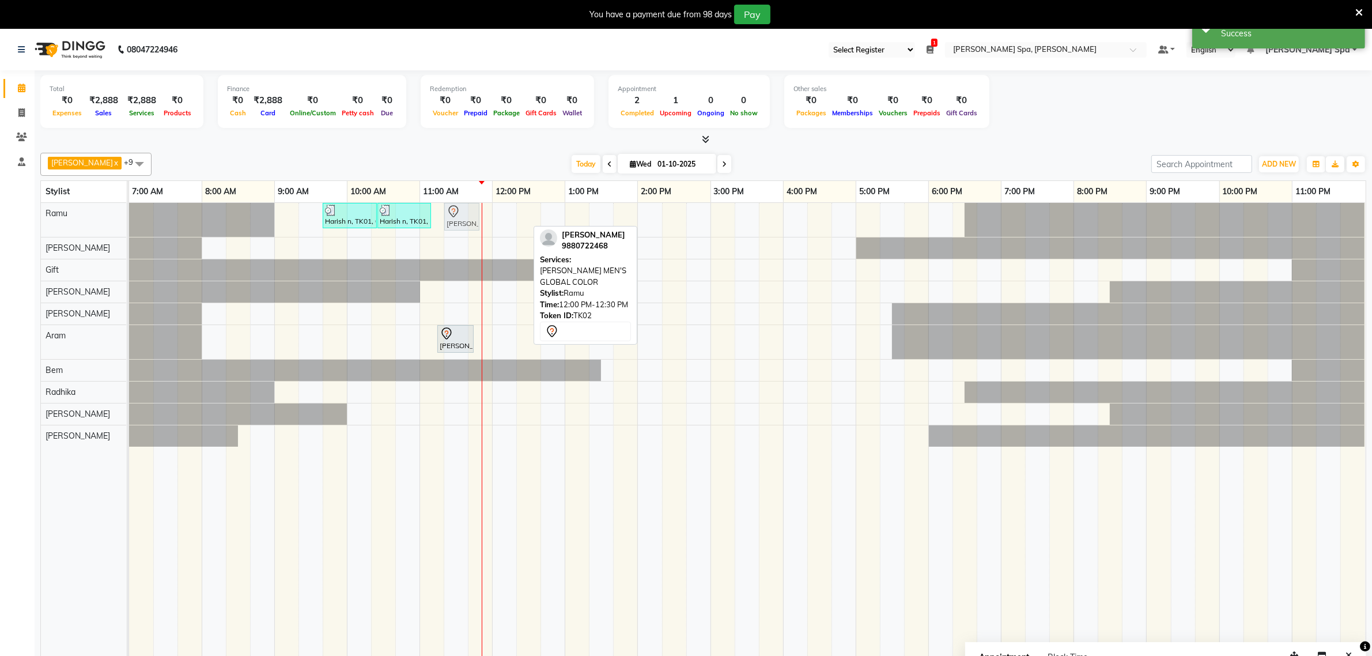
drag, startPoint x: 505, startPoint y: 222, endPoint x: 451, endPoint y: 224, distance: 53.6
click at [129, 224] on div "Harish n, TK01, 09:40 AM-10:25 AM, Hair Cut Men (Stylist) Harish n, TK01, 10:25…" at bounding box center [129, 220] width 0 height 34
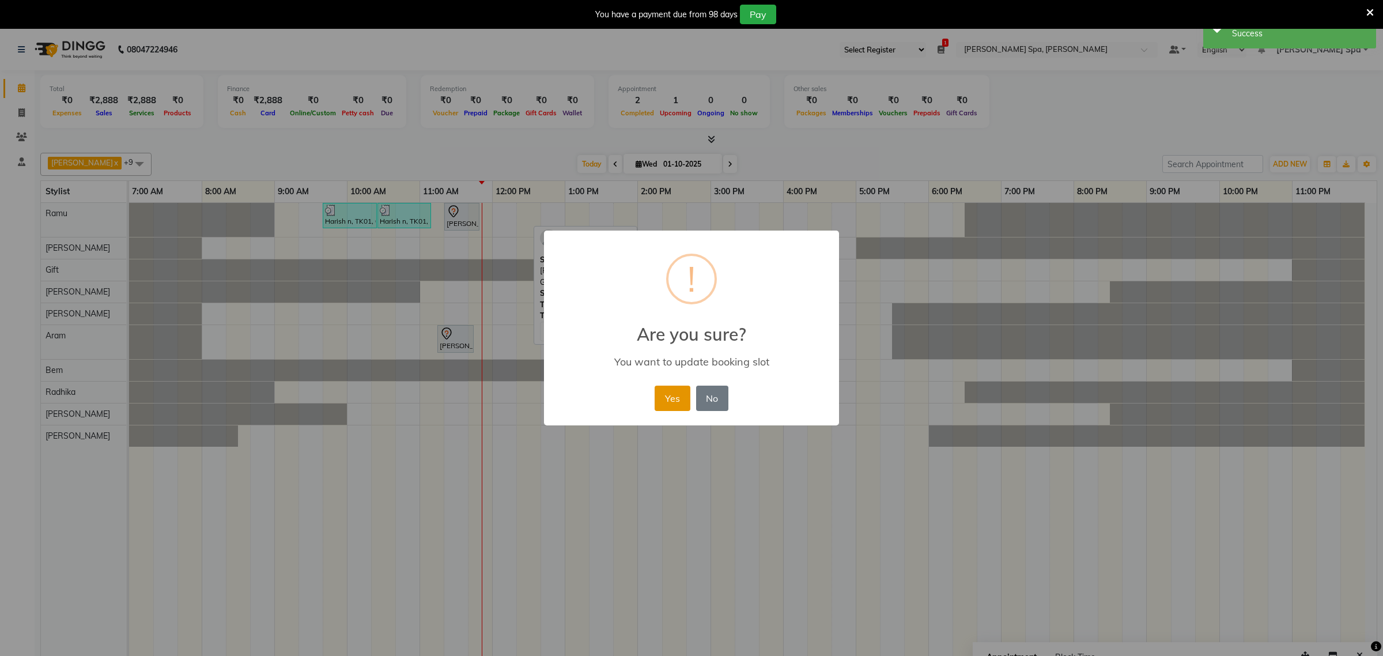
click at [674, 402] on button "Yes" at bounding box center [672, 398] width 35 height 25
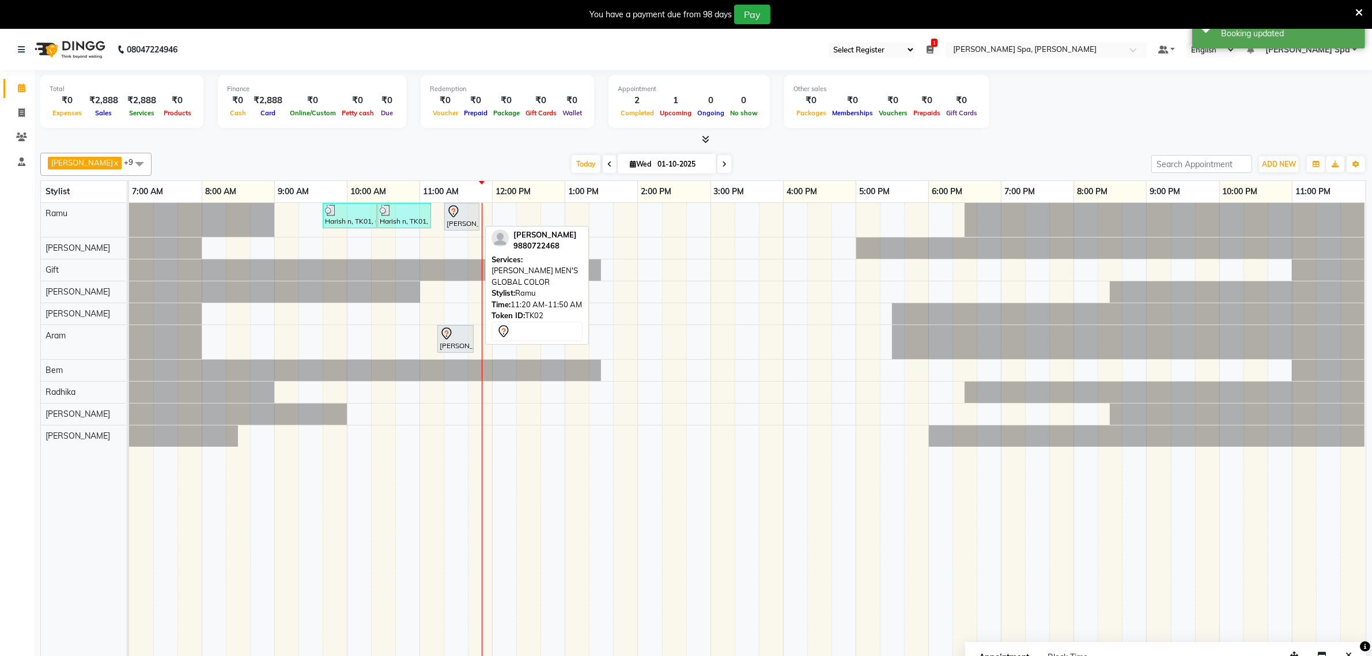
click at [471, 225] on div "[PERSON_NAME], TK02, 11:20 AM-11:50 AM, [PERSON_NAME] MEN'S GLOBAL COLOR" at bounding box center [462, 217] width 33 height 24
drag, startPoint x: 480, startPoint y: 228, endPoint x: 508, endPoint y: 232, distance: 28.5
click at [508, 232] on div "Harish n, TK01, 09:40 AM-10:25 AM, Hair Cut Men (Stylist) Harish n, TK01, 10:25…" at bounding box center [747, 437] width 1237 height 469
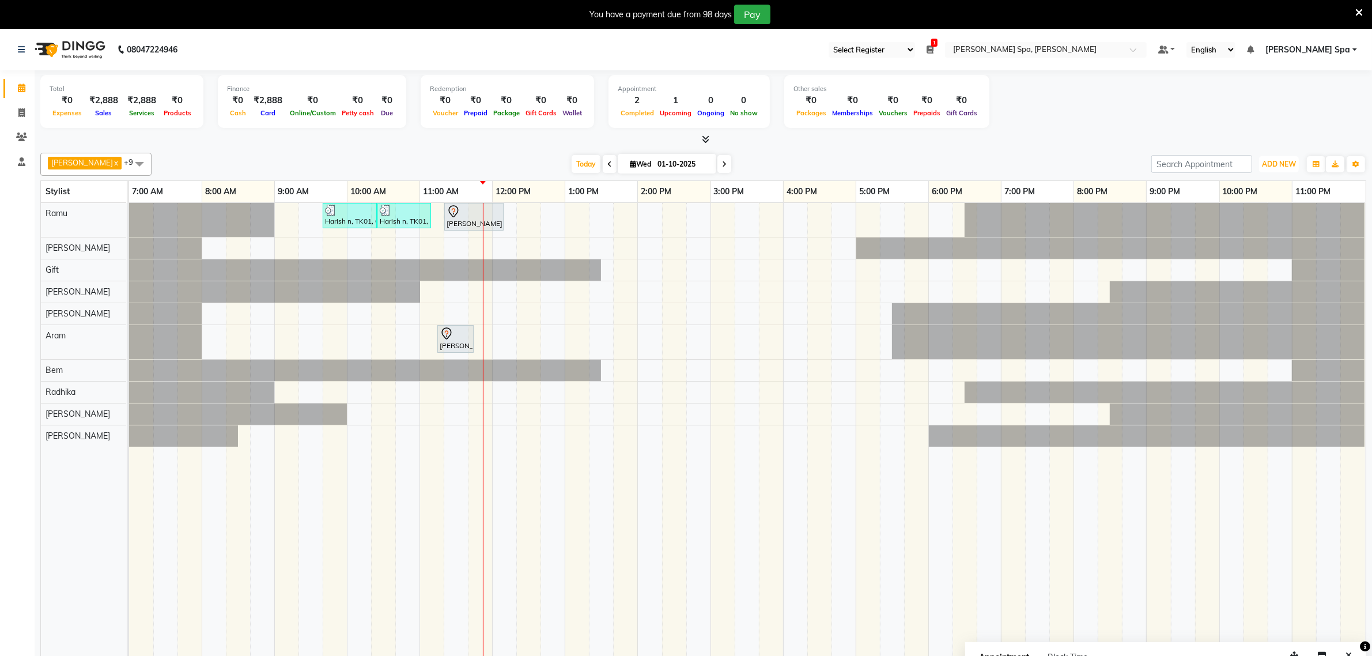
drag, startPoint x: 1286, startPoint y: 166, endPoint x: 1278, endPoint y: 154, distance: 14.1
click at [1286, 168] on span "ADD NEW" at bounding box center [1279, 164] width 34 height 9
click at [1249, 189] on button "Add Appointment" at bounding box center [1252, 186] width 91 height 15
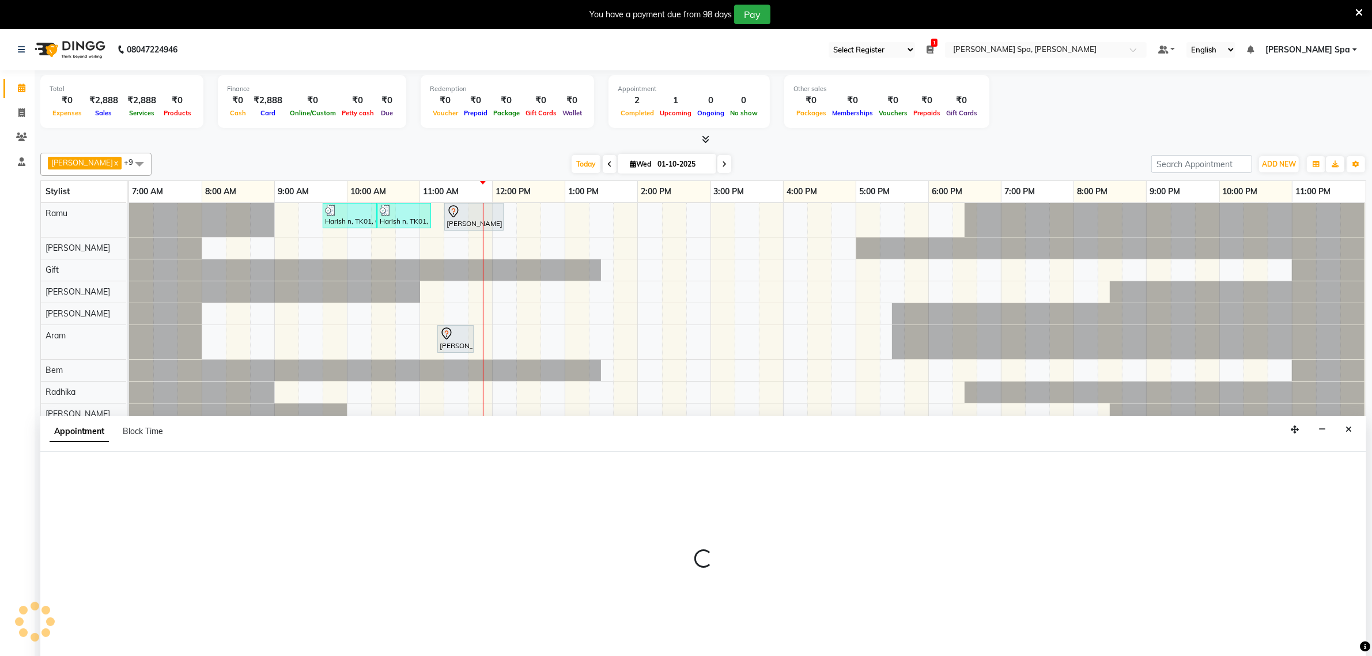
scroll to position [29, 0]
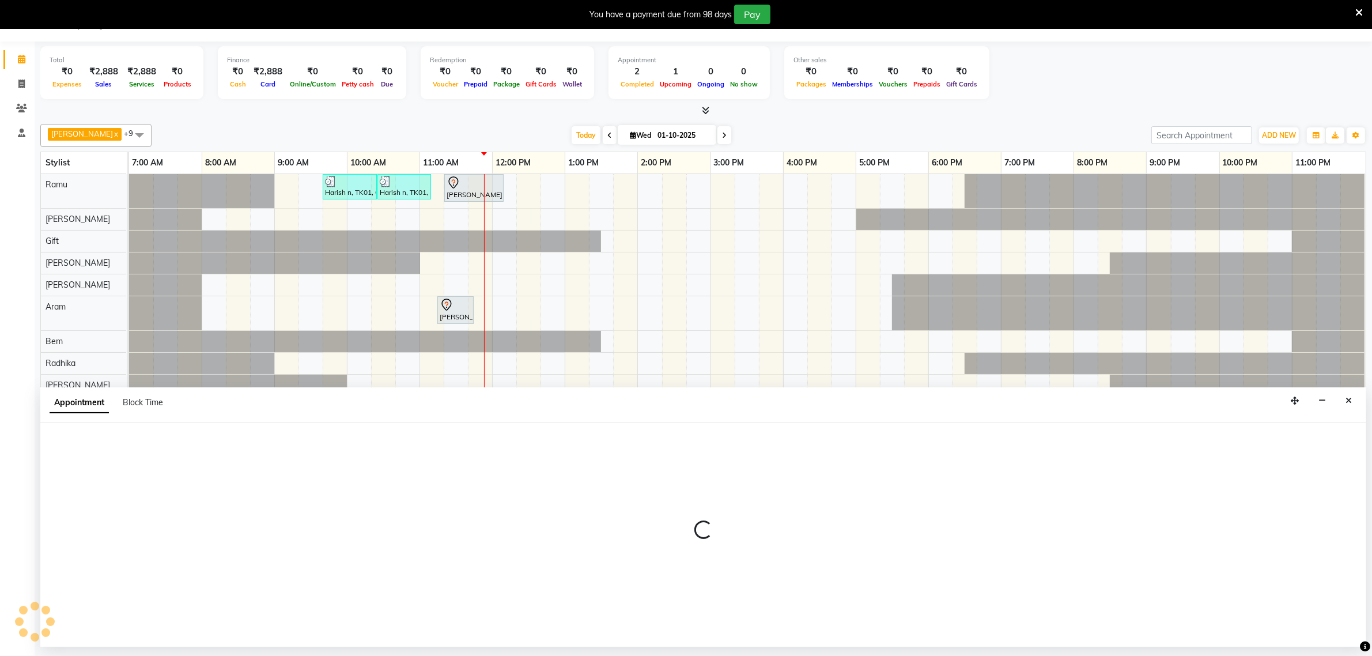
select select "480"
select select "tentative"
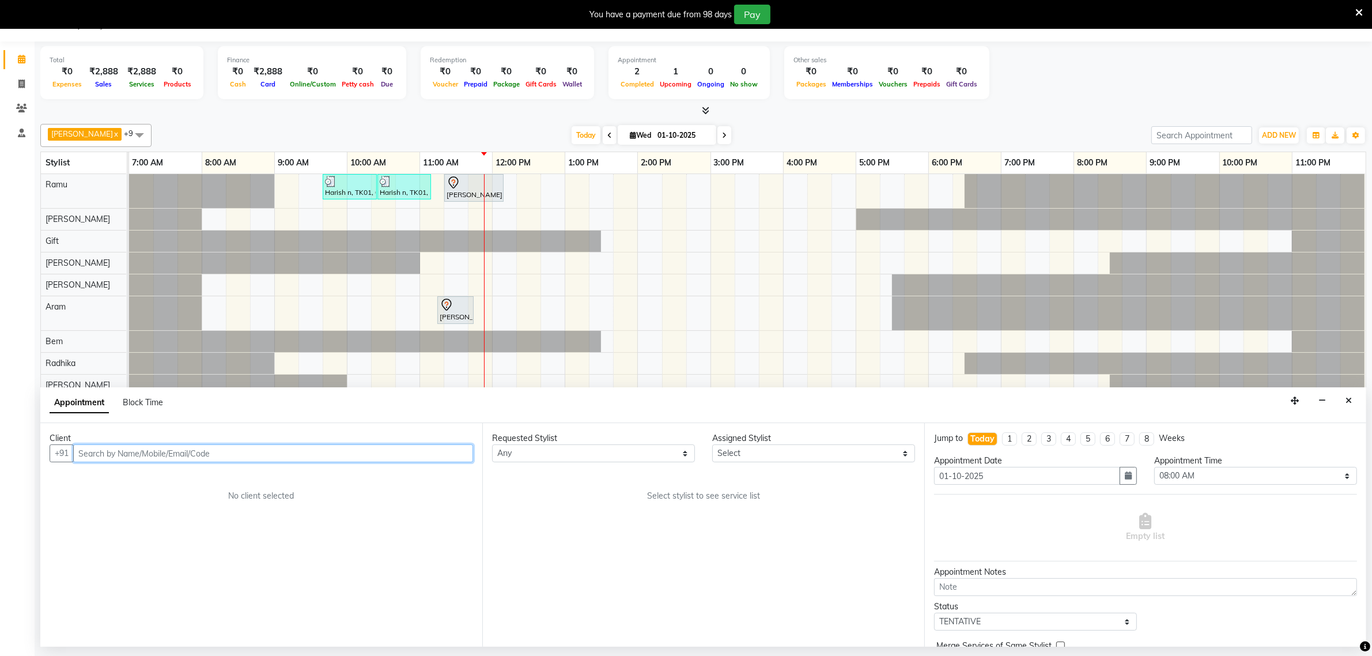
click at [133, 455] on input "text" at bounding box center [273, 453] width 400 height 18
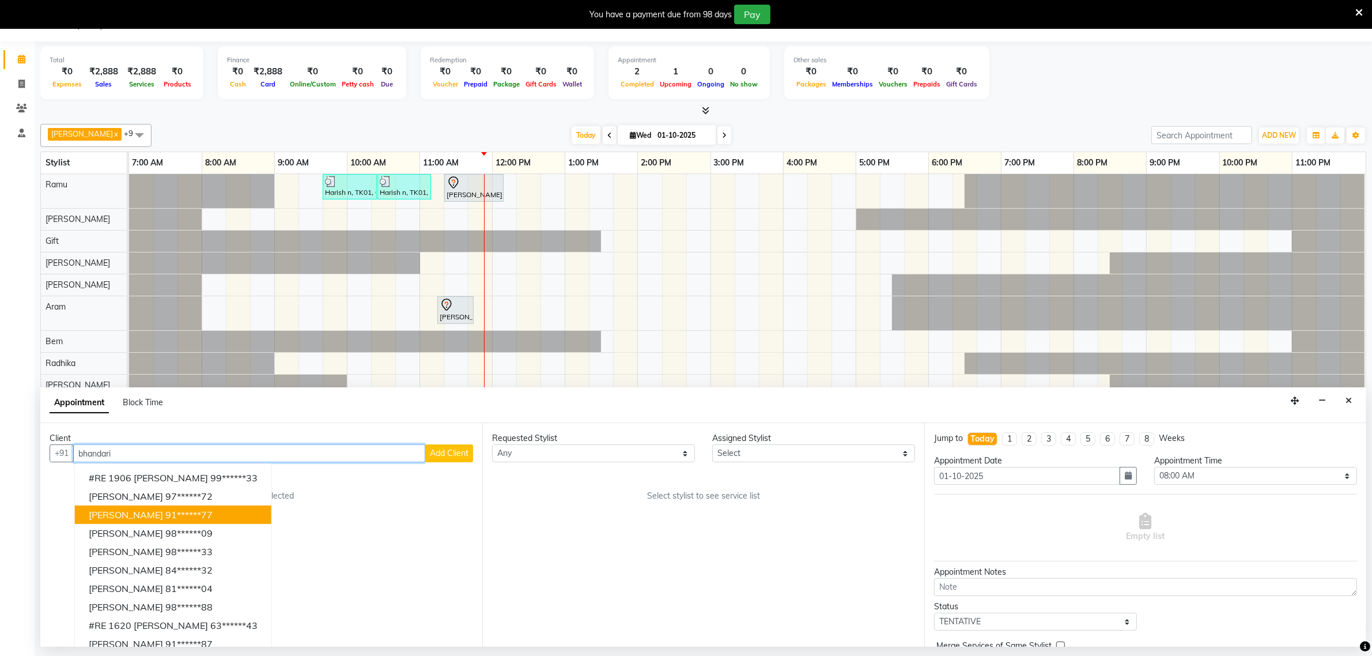
scroll to position [0, 0]
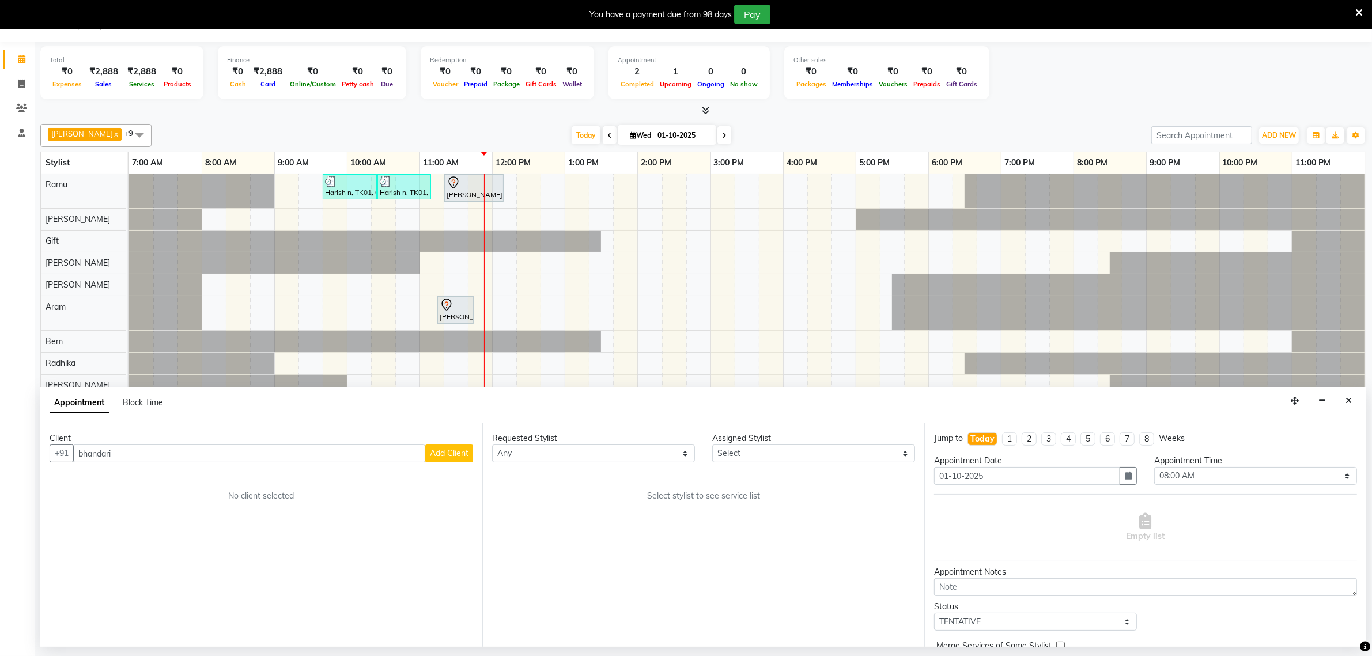
click at [477, 632] on div "Client +91 bhandari Add Client No client selected" at bounding box center [261, 535] width 442 height 224
click at [120, 451] on input "bhandari" at bounding box center [249, 453] width 352 height 18
type input "b"
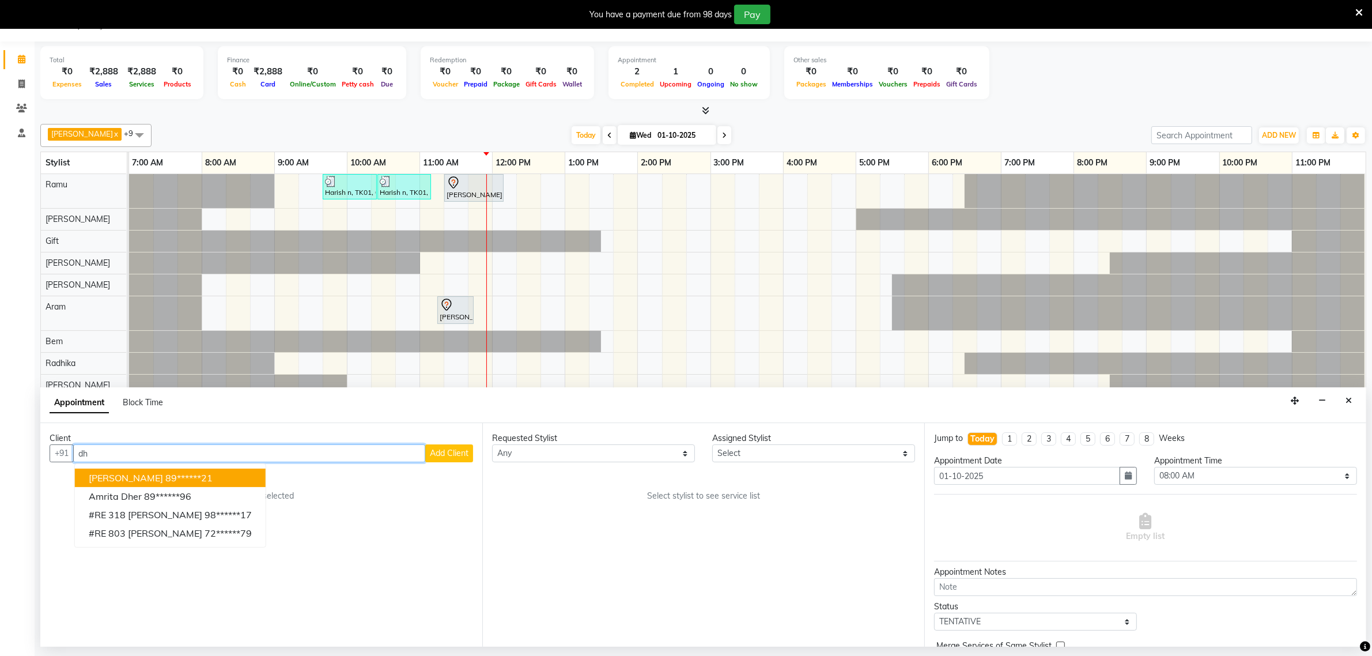
type input "d"
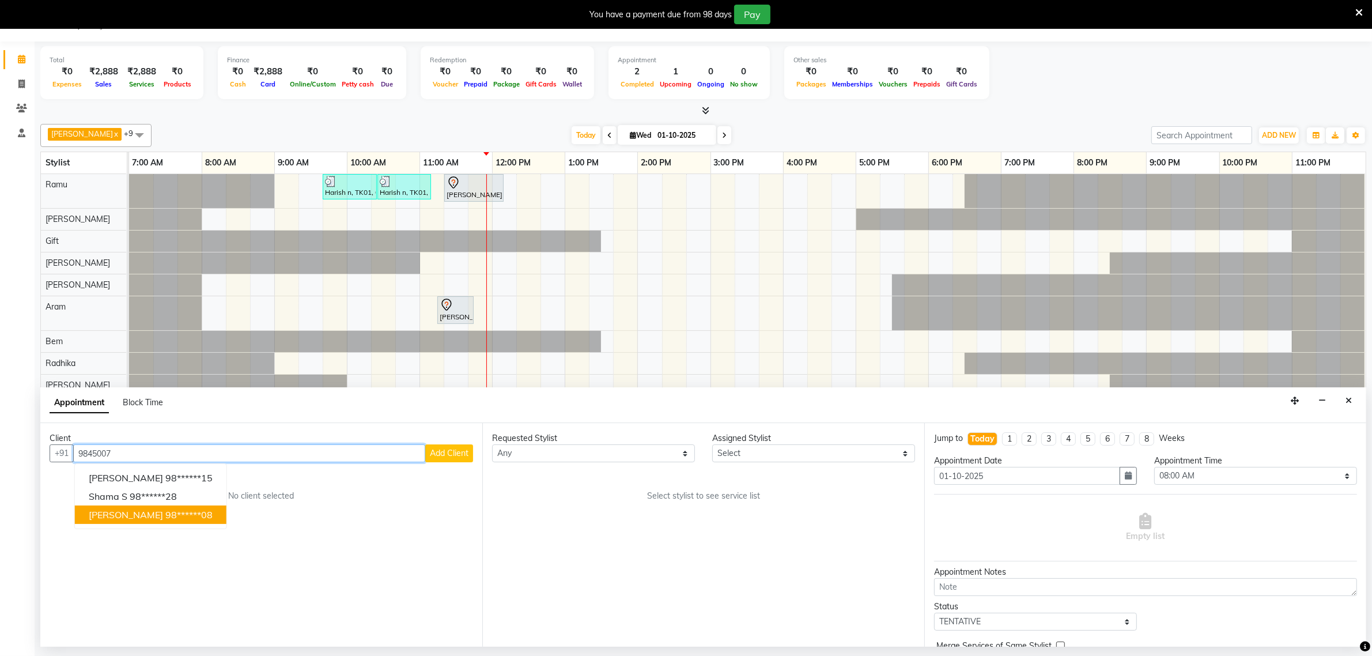
drag, startPoint x: 126, startPoint y: 512, endPoint x: 167, endPoint y: 507, distance: 41.8
click at [125, 512] on span "[PERSON_NAME]" at bounding box center [126, 515] width 74 height 12
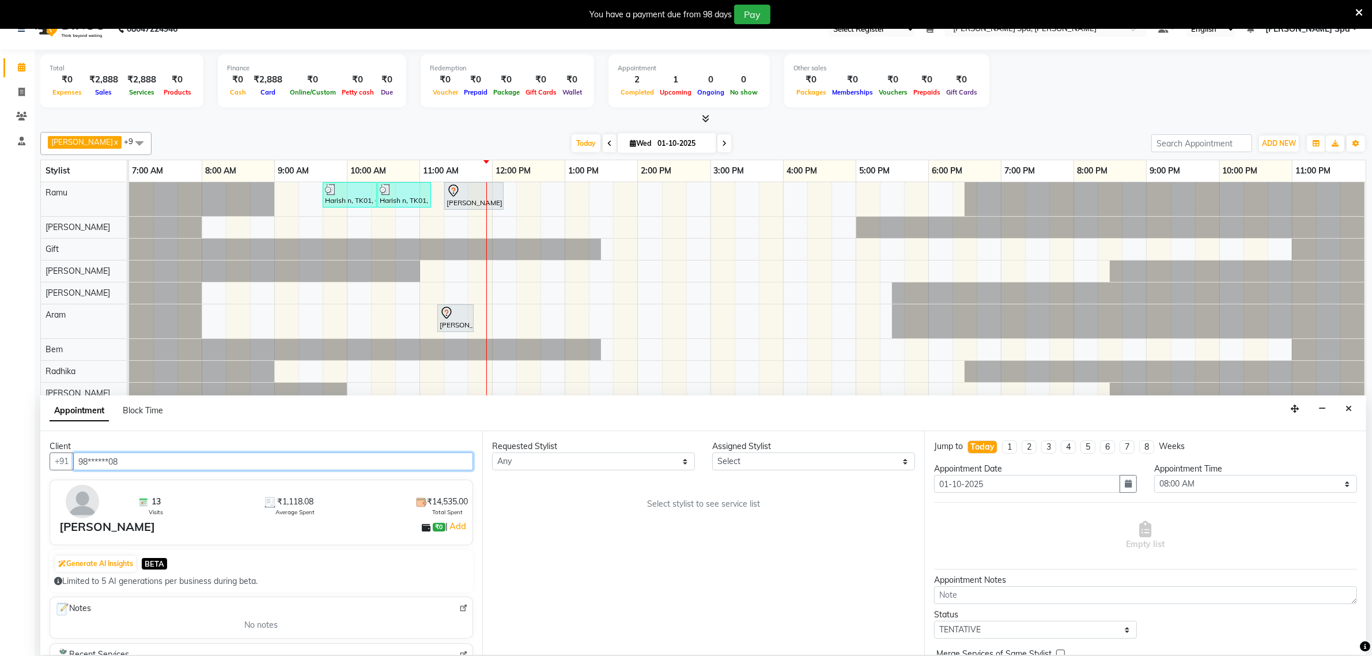
scroll to position [29, 0]
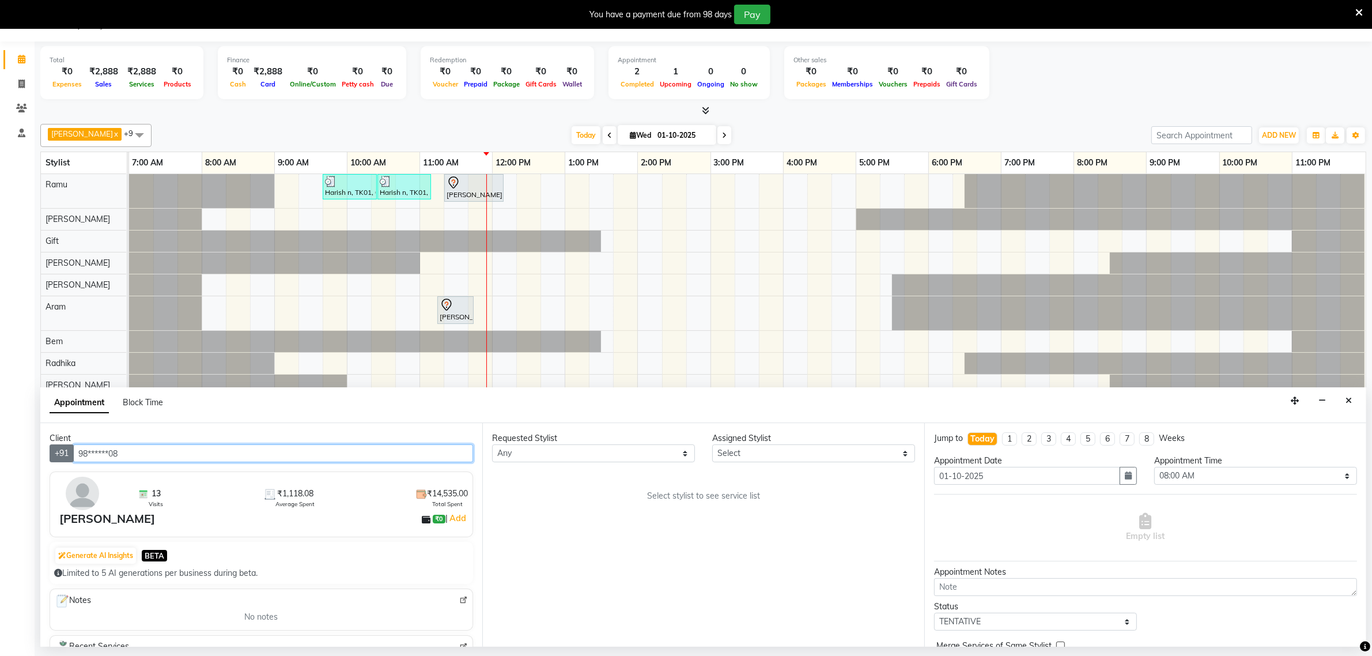
drag, startPoint x: 131, startPoint y: 455, endPoint x: 73, endPoint y: 447, distance: 58.9
click at [78, 455] on input "98******08" at bounding box center [273, 453] width 400 height 18
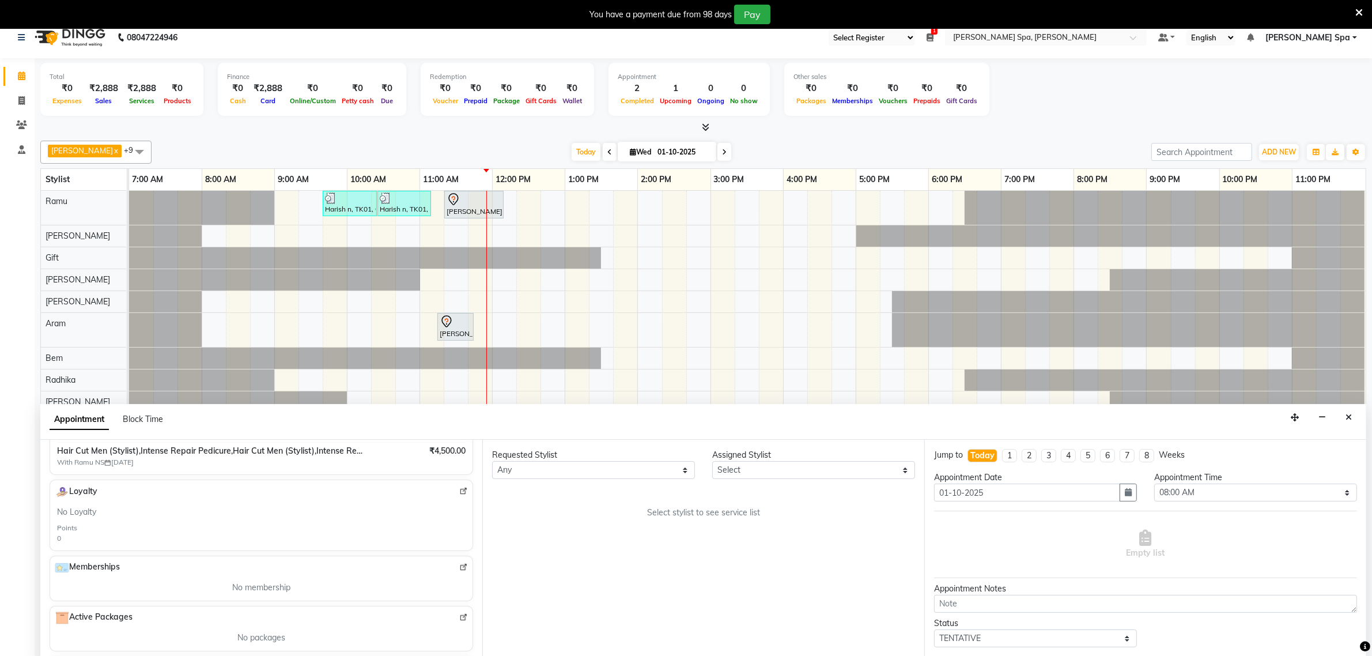
scroll to position [0, 0]
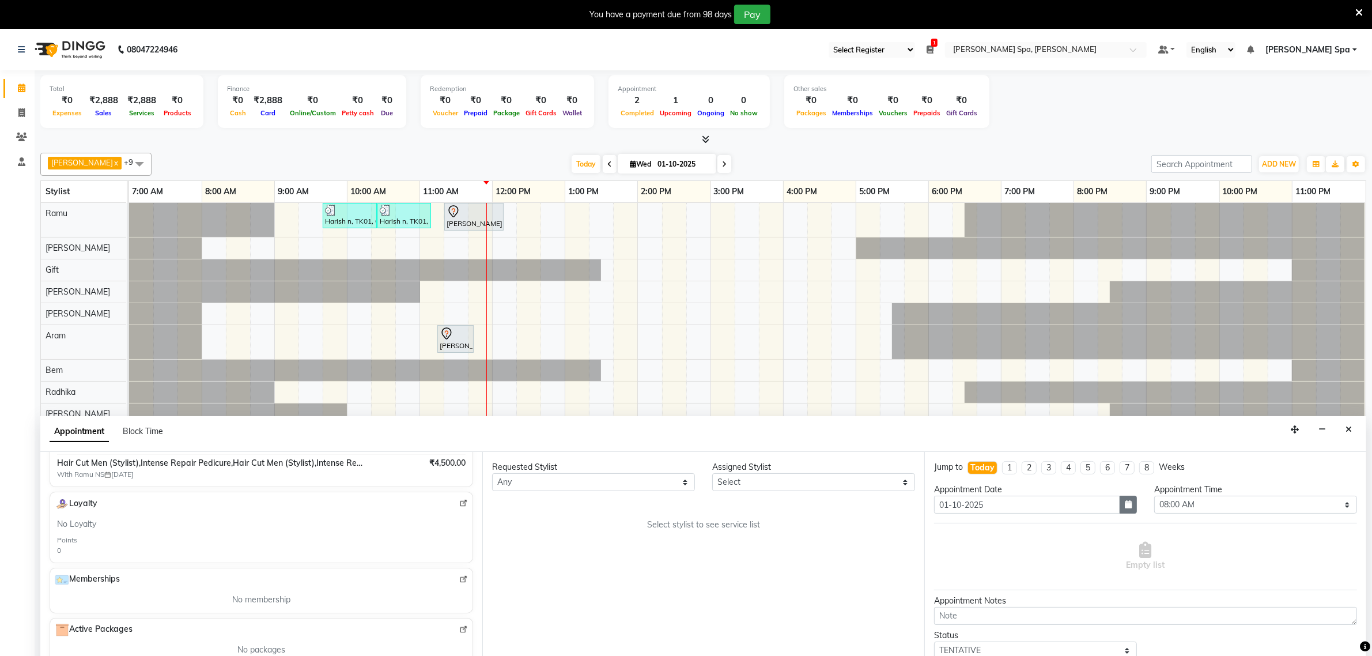
type input "98******08"
click at [1127, 509] on button "button" at bounding box center [1128, 505] width 17 height 18
click at [1002, 564] on div "2" at bounding box center [1001, 564] width 18 height 18
type input "02-10-2025"
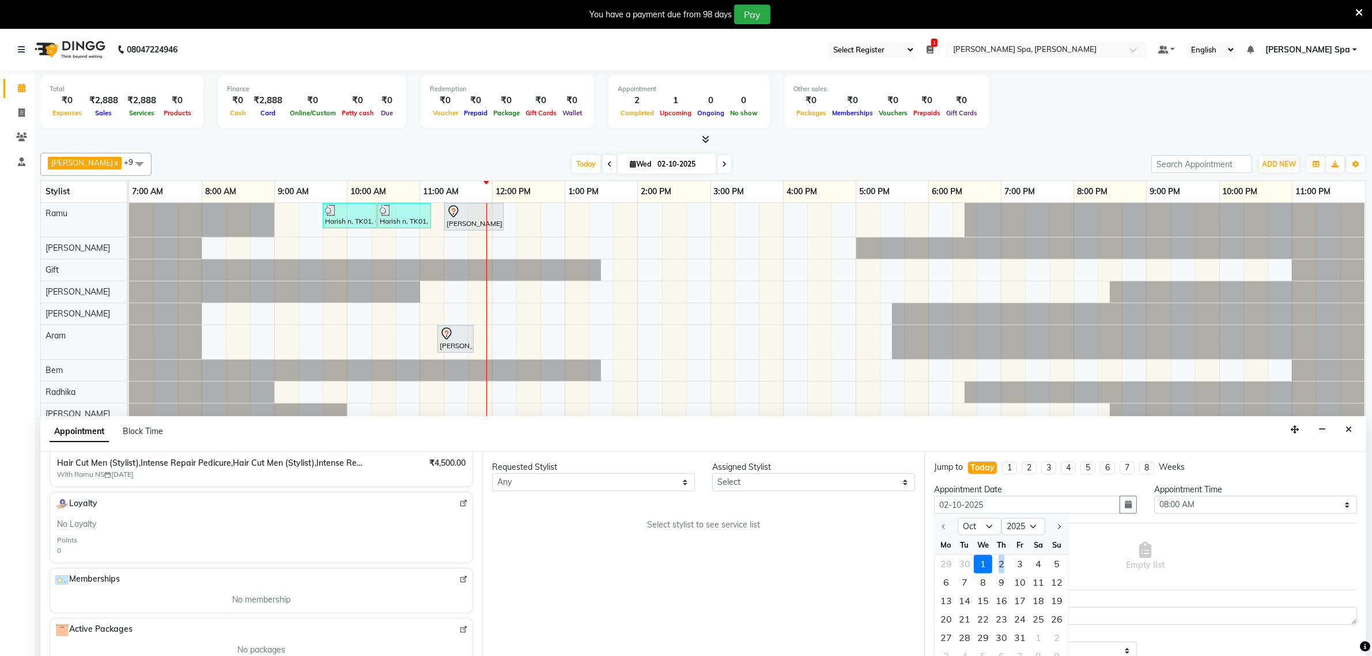
select select "480"
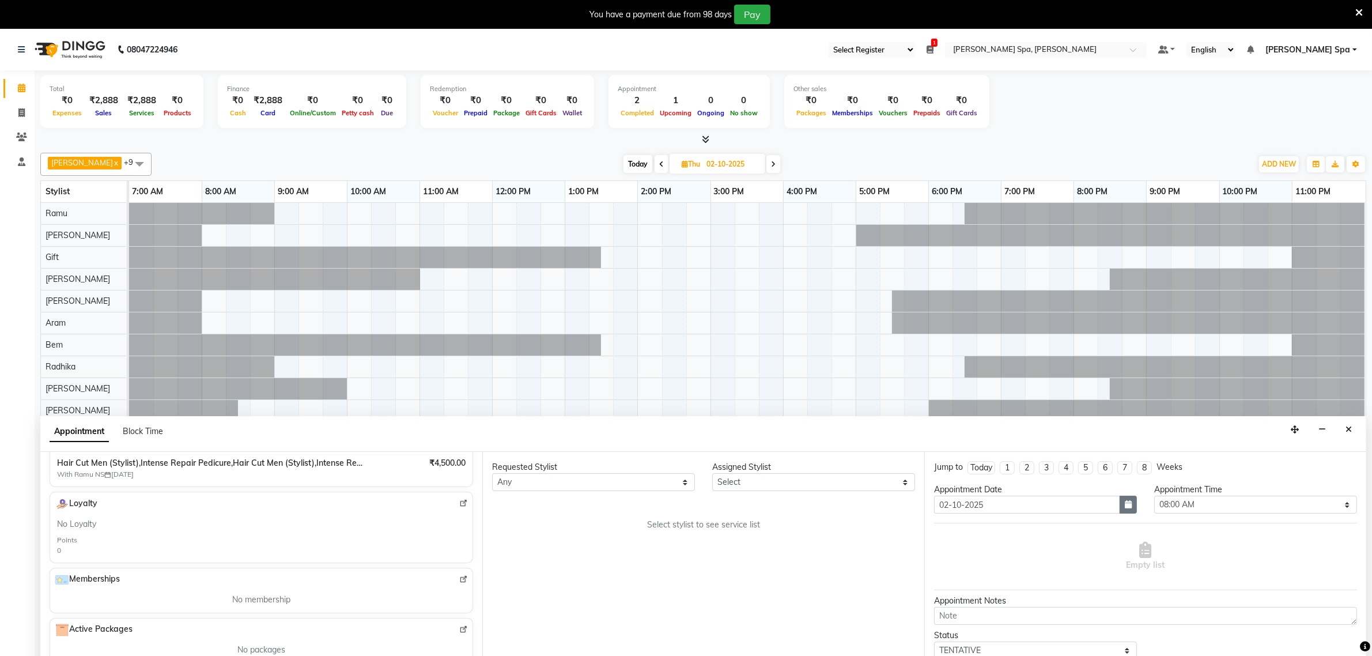
click at [1125, 507] on icon "button" at bounding box center [1128, 504] width 7 height 8
click at [987, 565] on div "1" at bounding box center [983, 564] width 18 height 18
type input "01-10-2025"
select select "480"
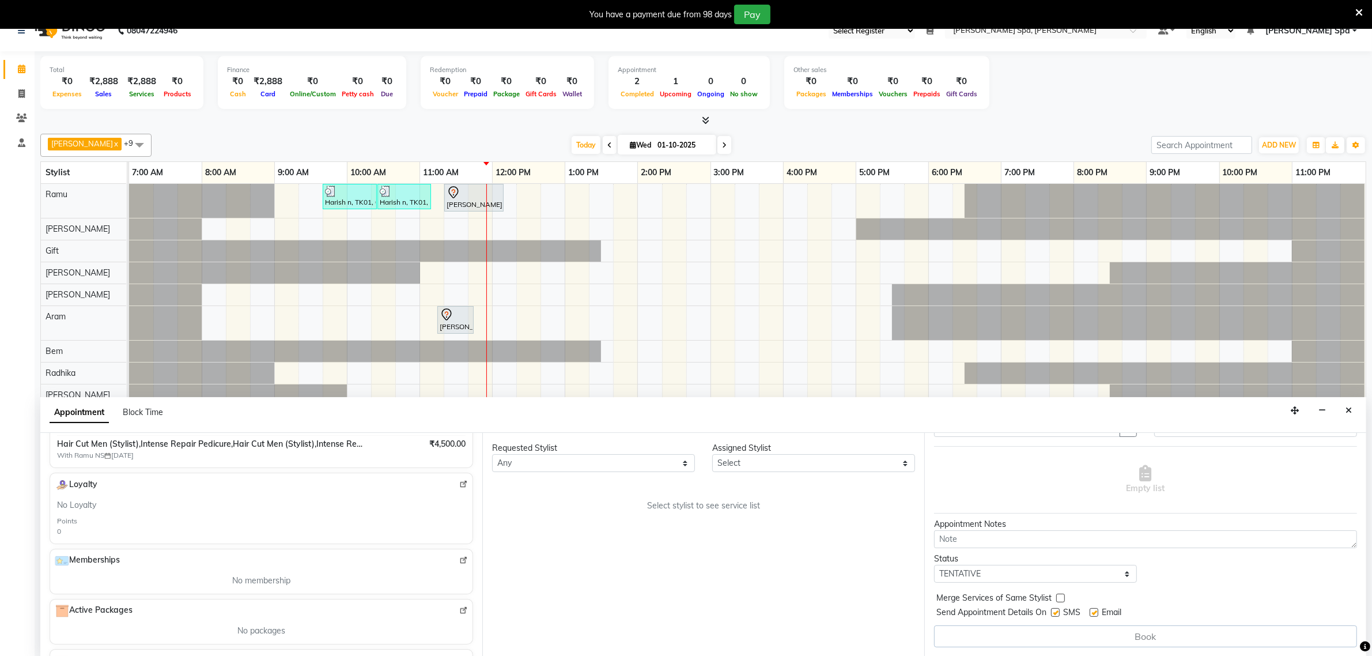
scroll to position [29, 0]
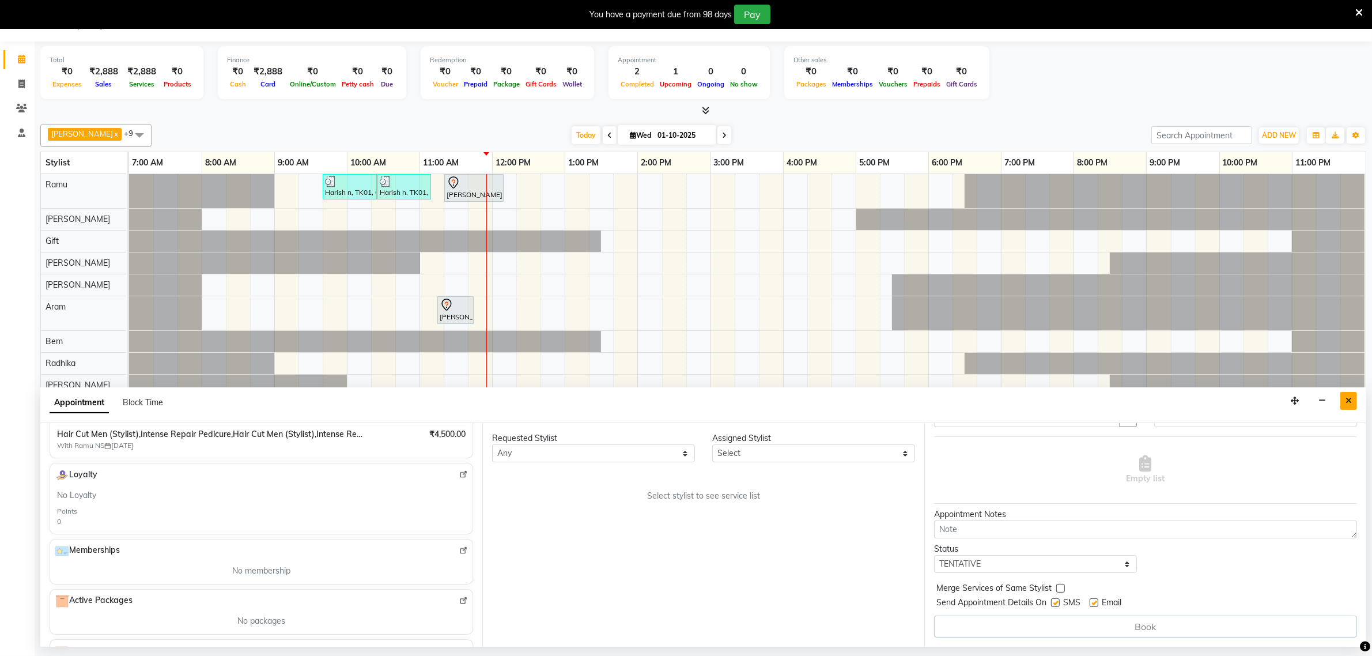
click at [1349, 403] on icon "Close" at bounding box center [1349, 401] width 6 height 8
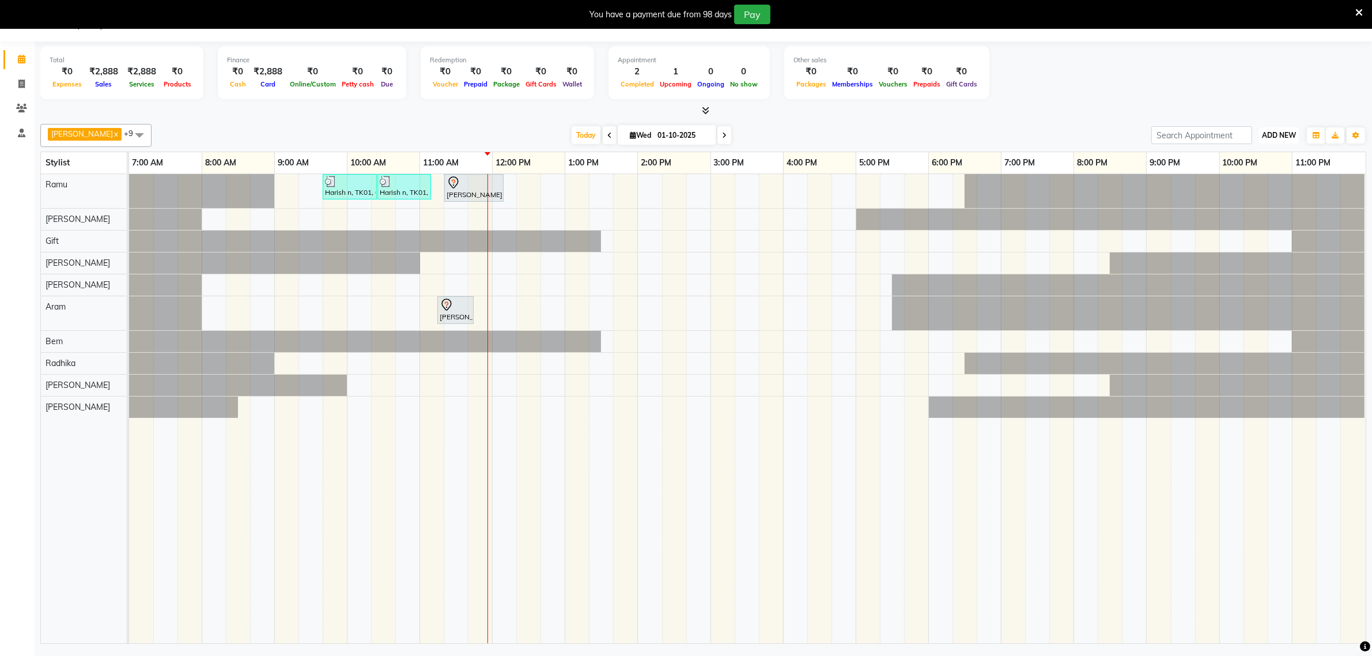
click at [1275, 137] on span "ADD NEW" at bounding box center [1279, 135] width 34 height 9
click at [1246, 157] on button "Add Appointment" at bounding box center [1252, 157] width 91 height 15
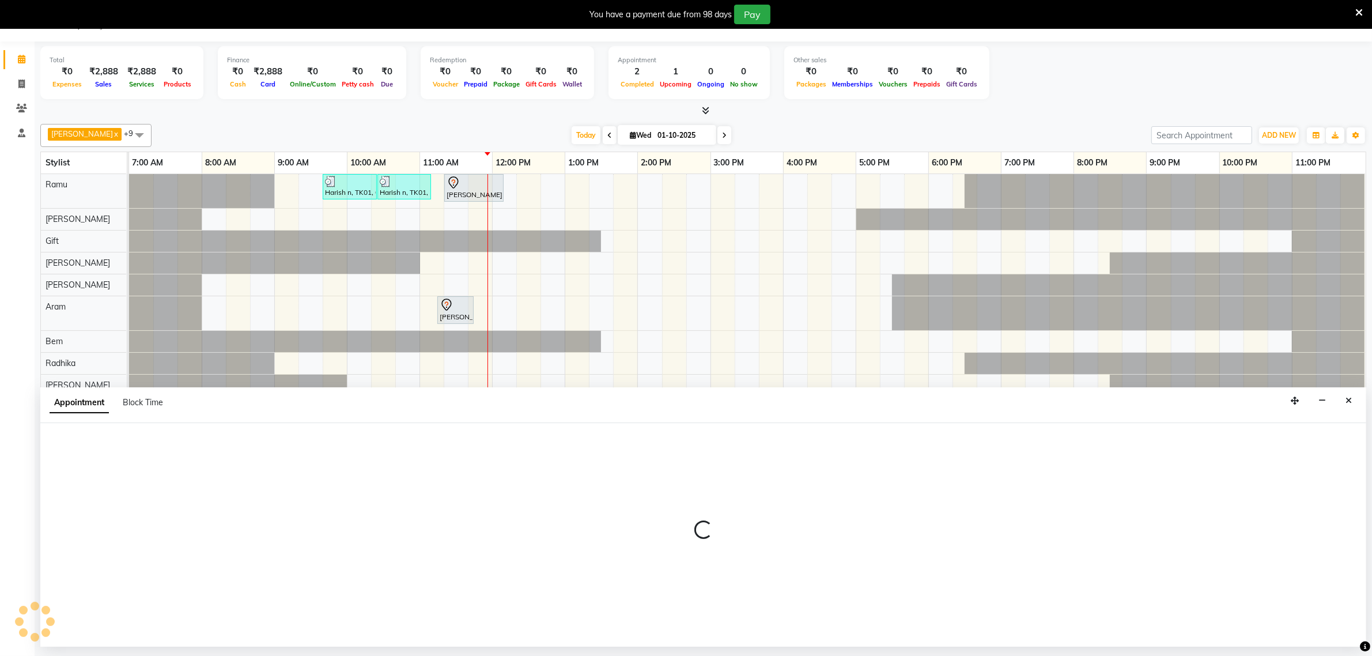
select select "480"
select select "tentative"
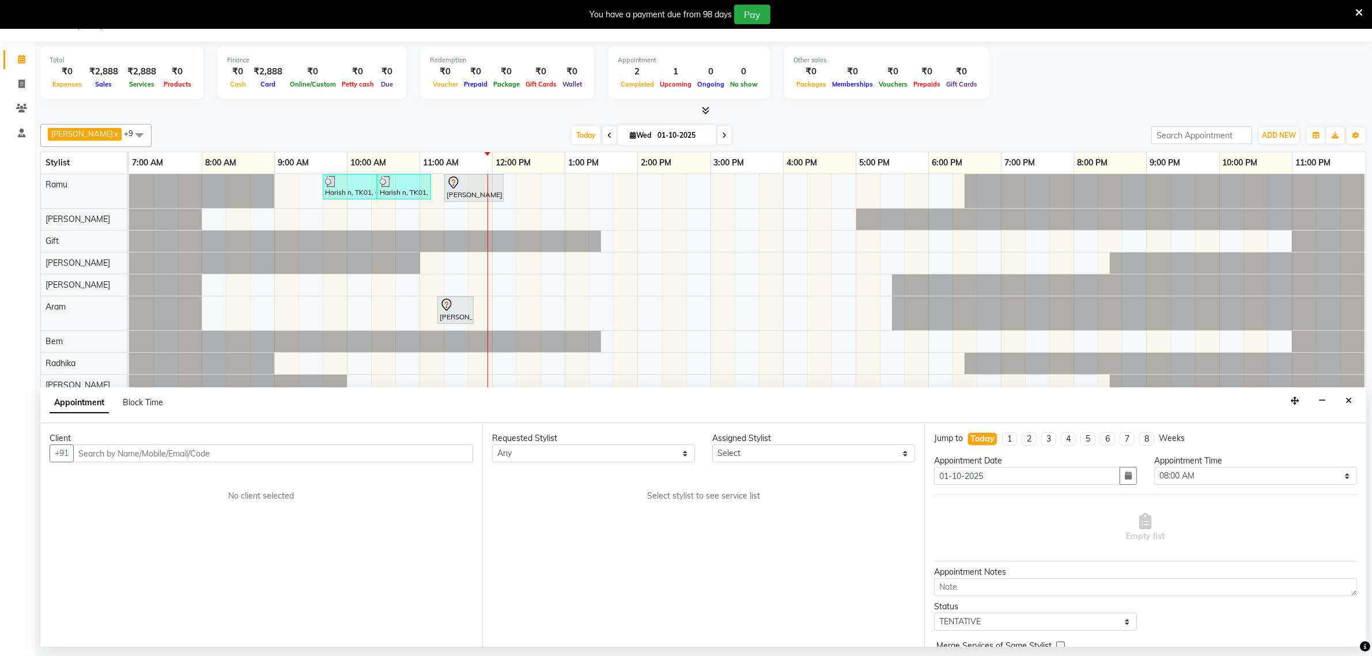
click at [134, 447] on input "text" at bounding box center [273, 453] width 400 height 18
click at [102, 455] on input "98******08" at bounding box center [273, 453] width 400 height 18
click at [122, 451] on input "98******08" at bounding box center [273, 453] width 400 height 18
type input "9"
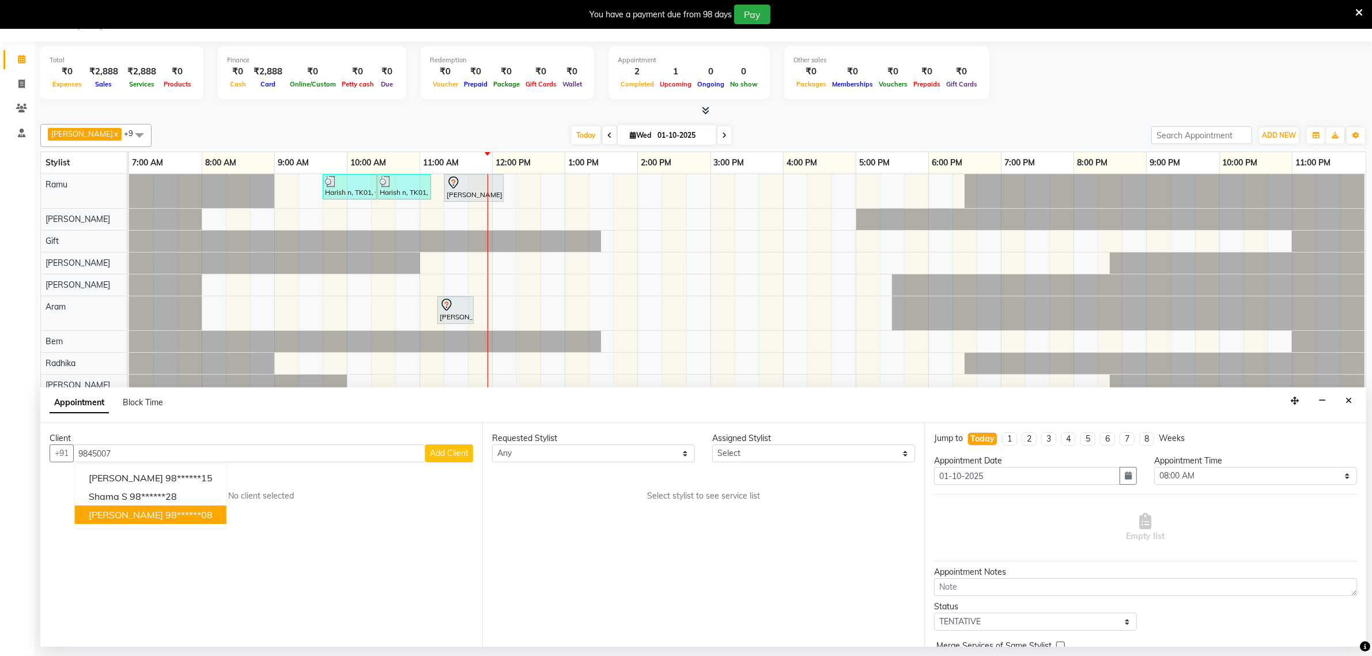
click at [125, 519] on span "[PERSON_NAME]" at bounding box center [126, 515] width 74 height 12
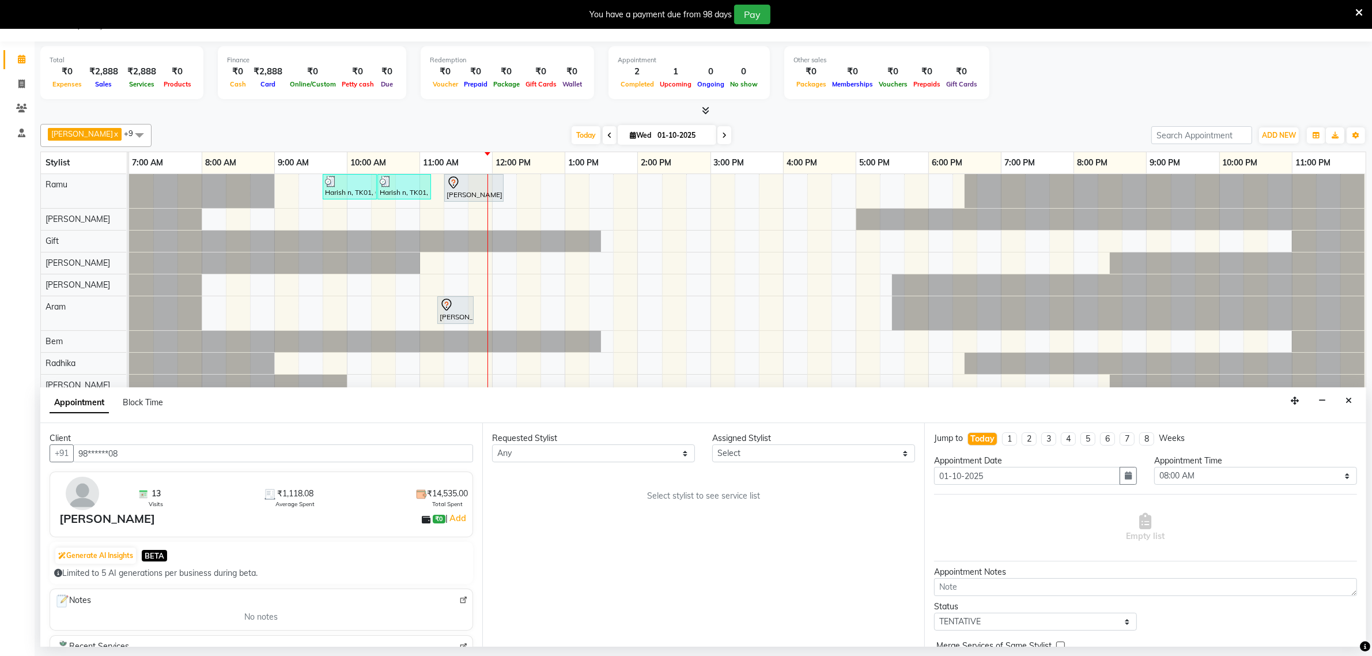
type input "98******08"
click at [735, 455] on select "Select [PERSON_NAME] Bem Gift [PERSON_NAME] Radhika [PERSON_NAME] [PERSON_NAME]…" at bounding box center [813, 453] width 203 height 18
select select "84952"
click at [712, 445] on select "Select [PERSON_NAME] Bem Gift [PERSON_NAME] Radhika [PERSON_NAME] [PERSON_NAME]…" at bounding box center [813, 453] width 203 height 18
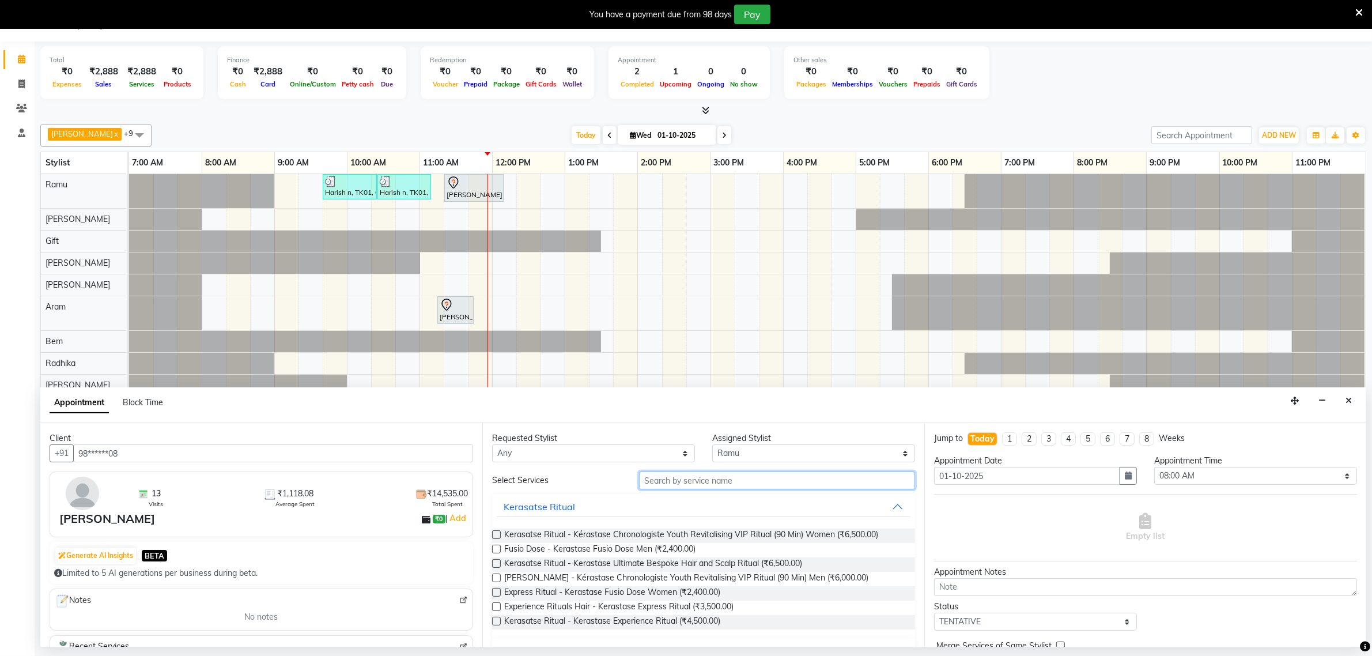
click at [678, 485] on input "text" at bounding box center [777, 480] width 276 height 18
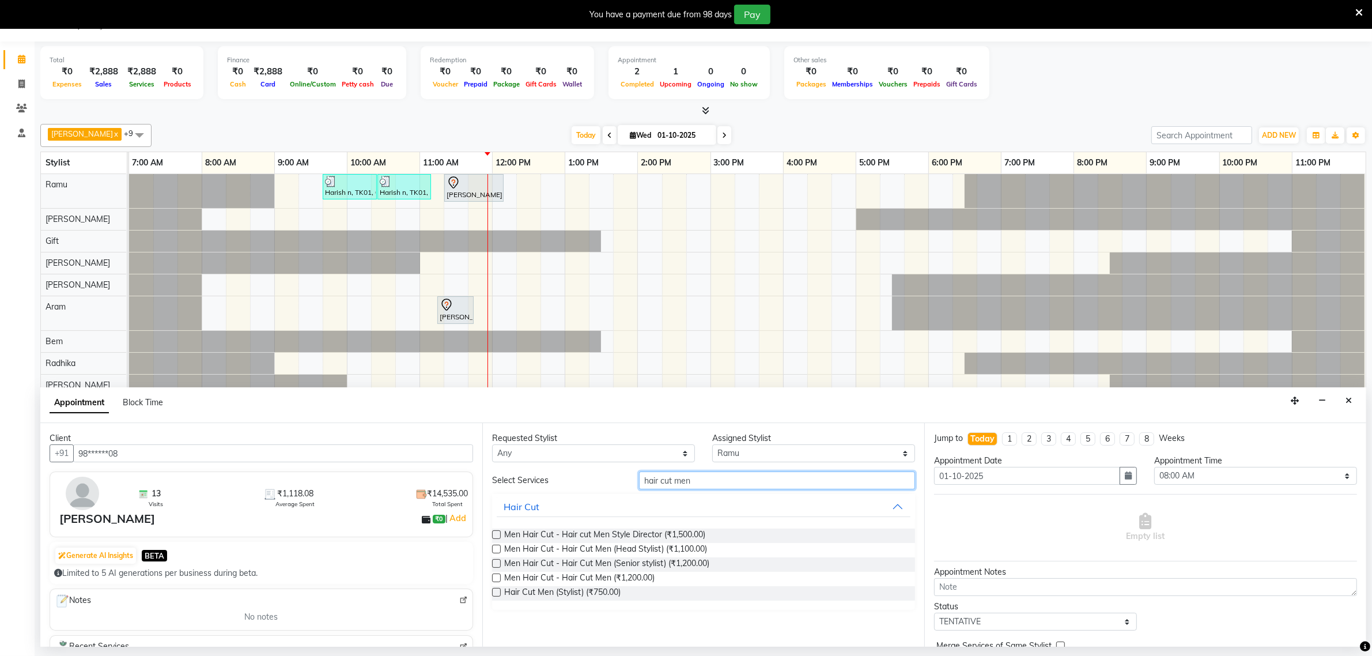
type input "hair cut men"
click at [497, 591] on label at bounding box center [496, 592] width 9 height 9
click at [497, 591] on input "checkbox" at bounding box center [495, 593] width 7 height 7
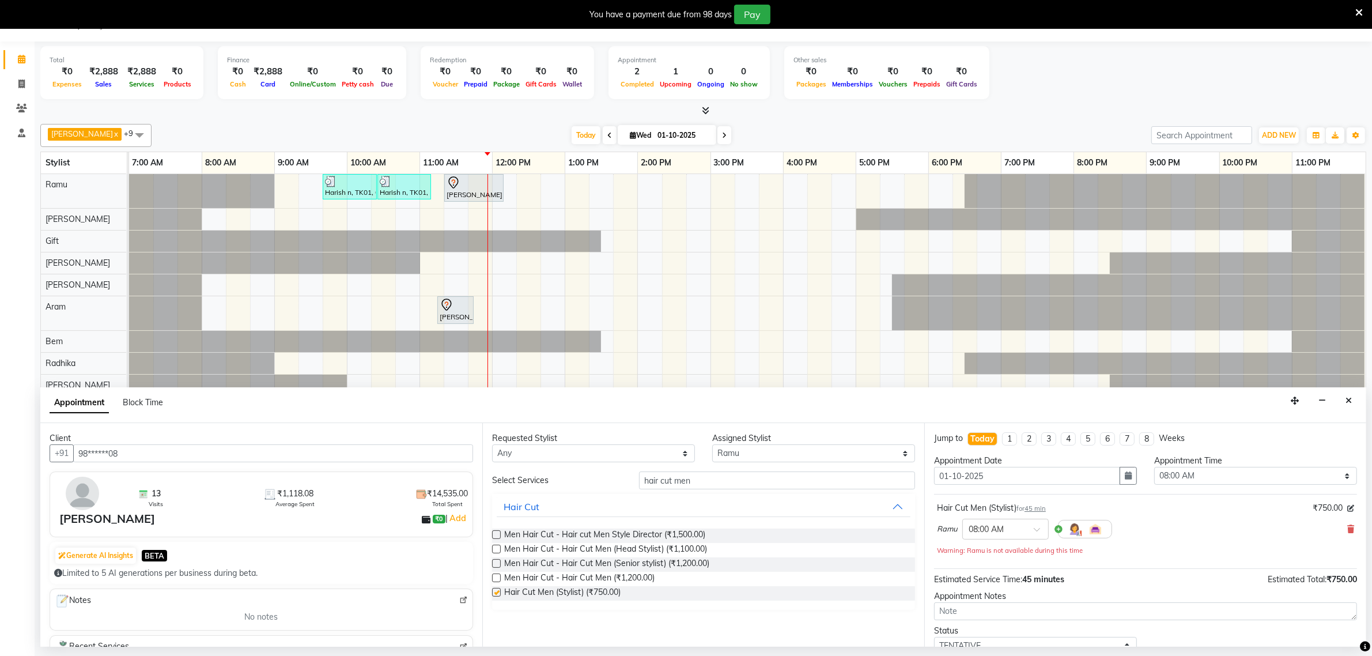
checkbox input "false"
click at [1023, 526] on div at bounding box center [1005, 528] width 85 height 12
drag, startPoint x: 990, startPoint y: 598, endPoint x: 1015, endPoint y: 598, distance: 25.4
click at [990, 598] on div "02:00 PM" at bounding box center [1005, 594] width 85 height 21
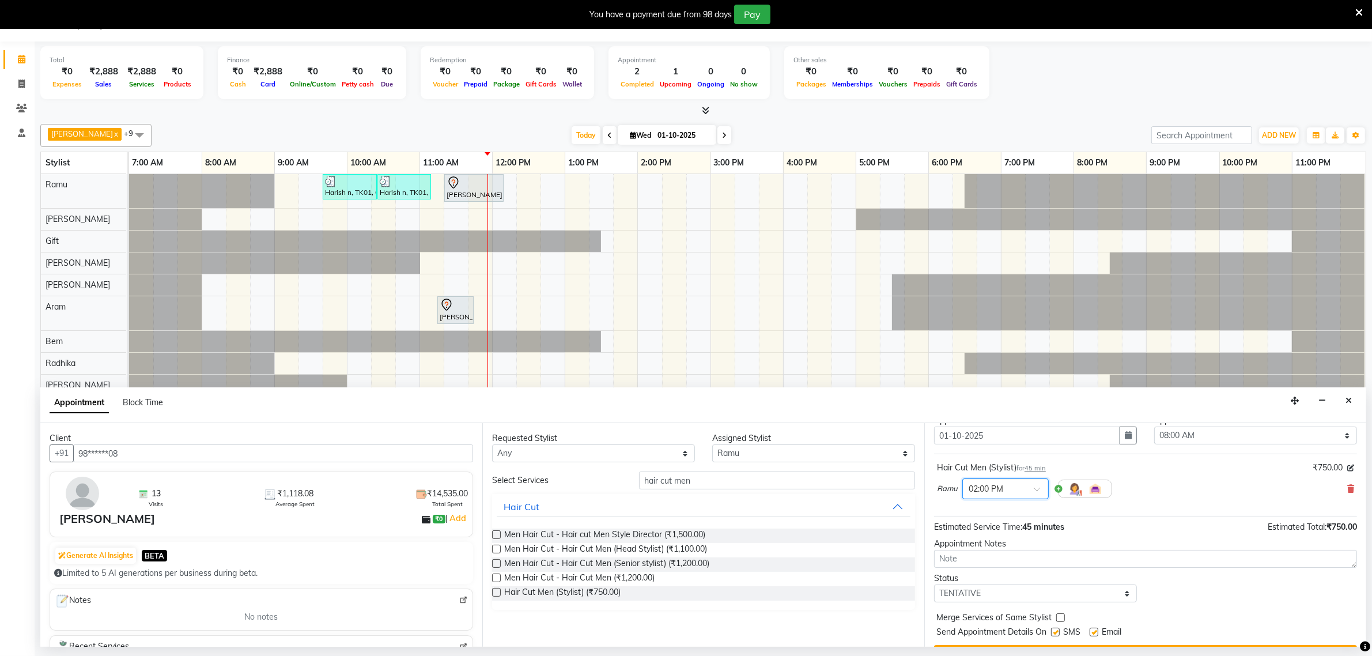
scroll to position [70, 0]
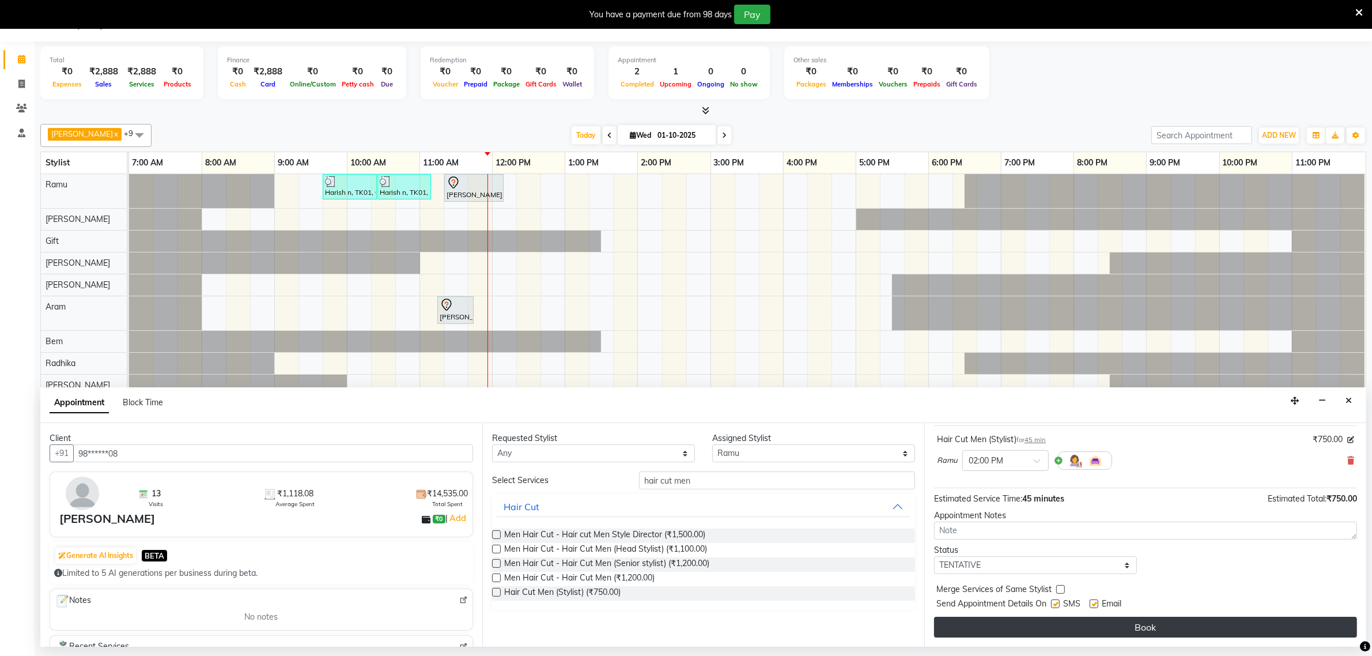
drag, startPoint x: 1148, startPoint y: 627, endPoint x: 1219, endPoint y: 620, distance: 71.9
click at [1148, 626] on button "Book" at bounding box center [1145, 627] width 423 height 21
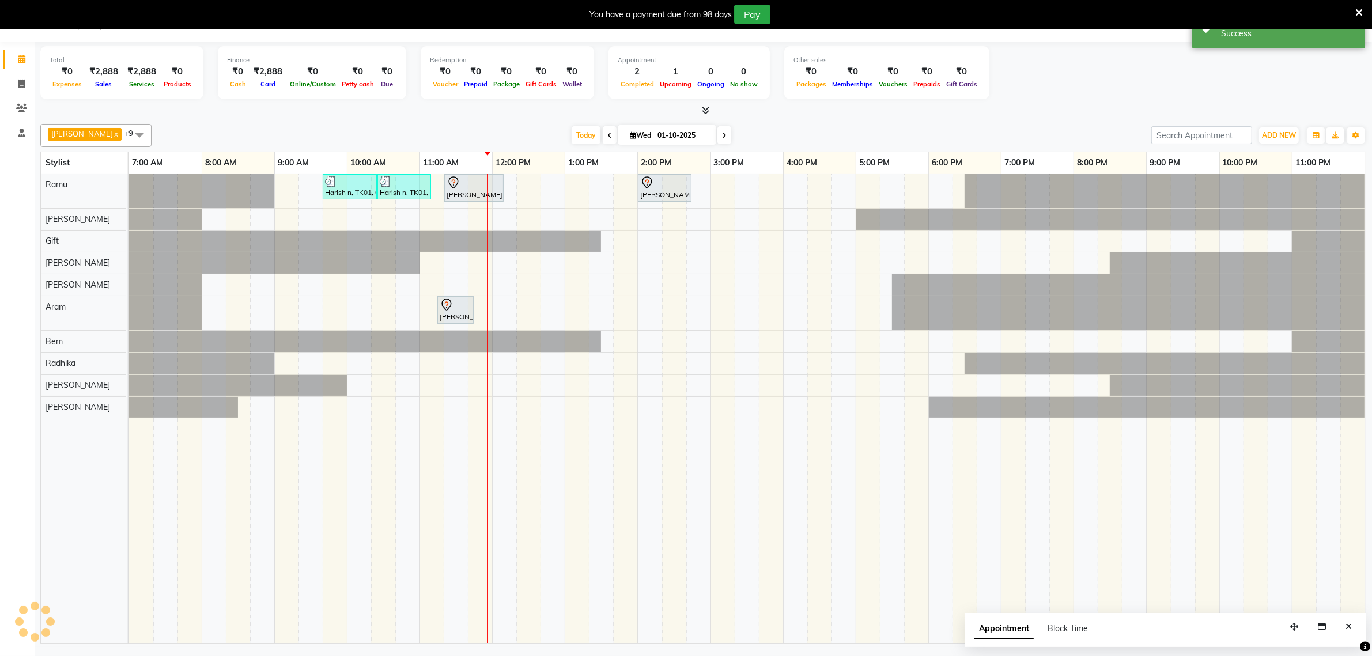
scroll to position [0, 0]
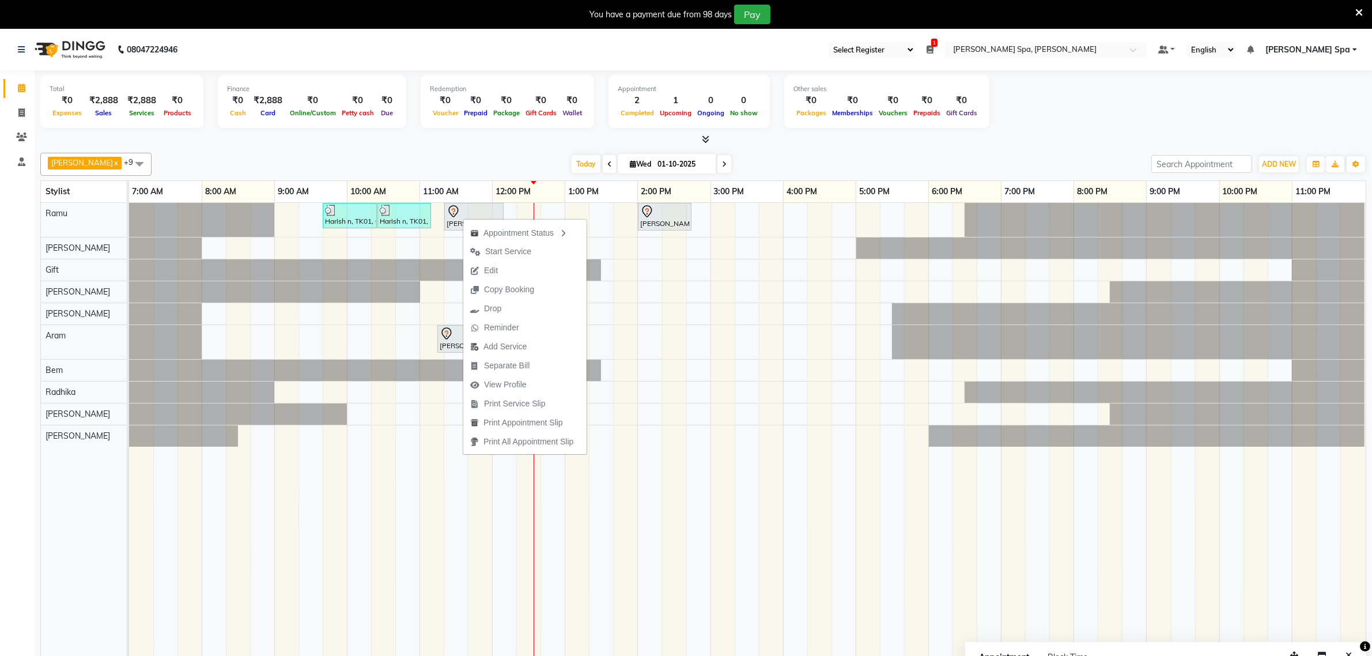
drag, startPoint x: 500, startPoint y: 267, endPoint x: 497, endPoint y: 240, distance: 26.7
click at [499, 266] on span "Edit" at bounding box center [483, 270] width 41 height 19
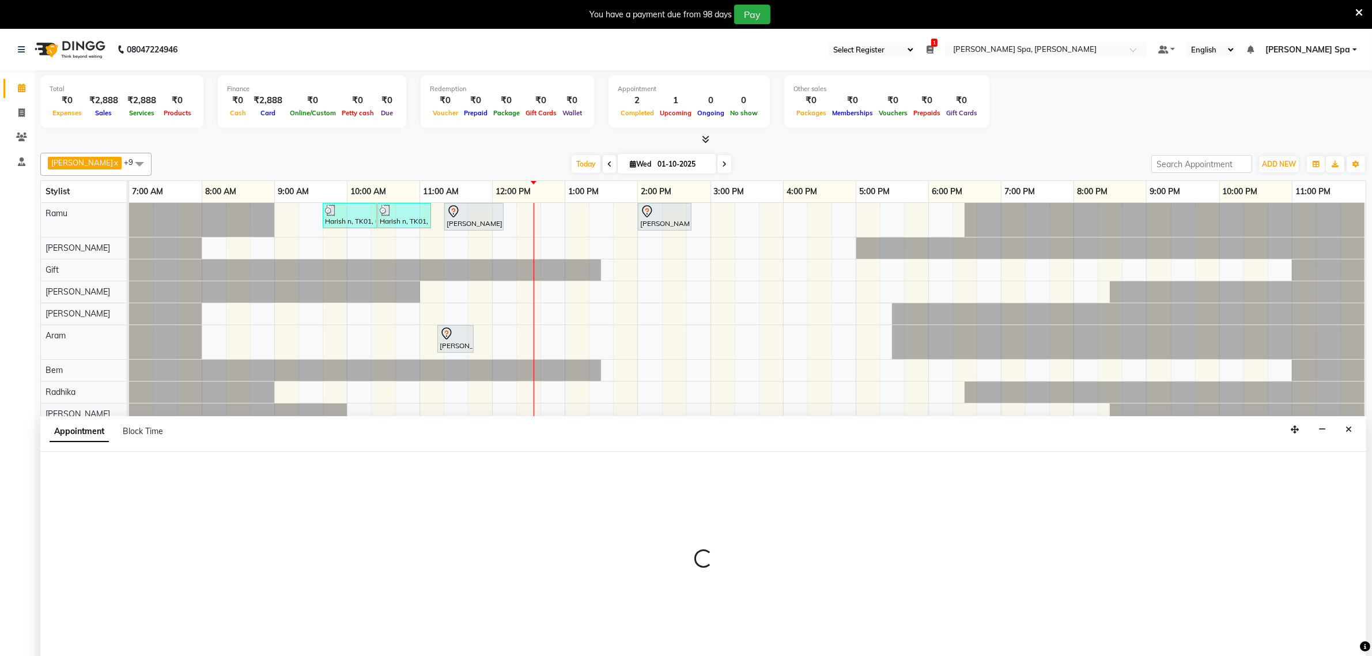
scroll to position [29, 0]
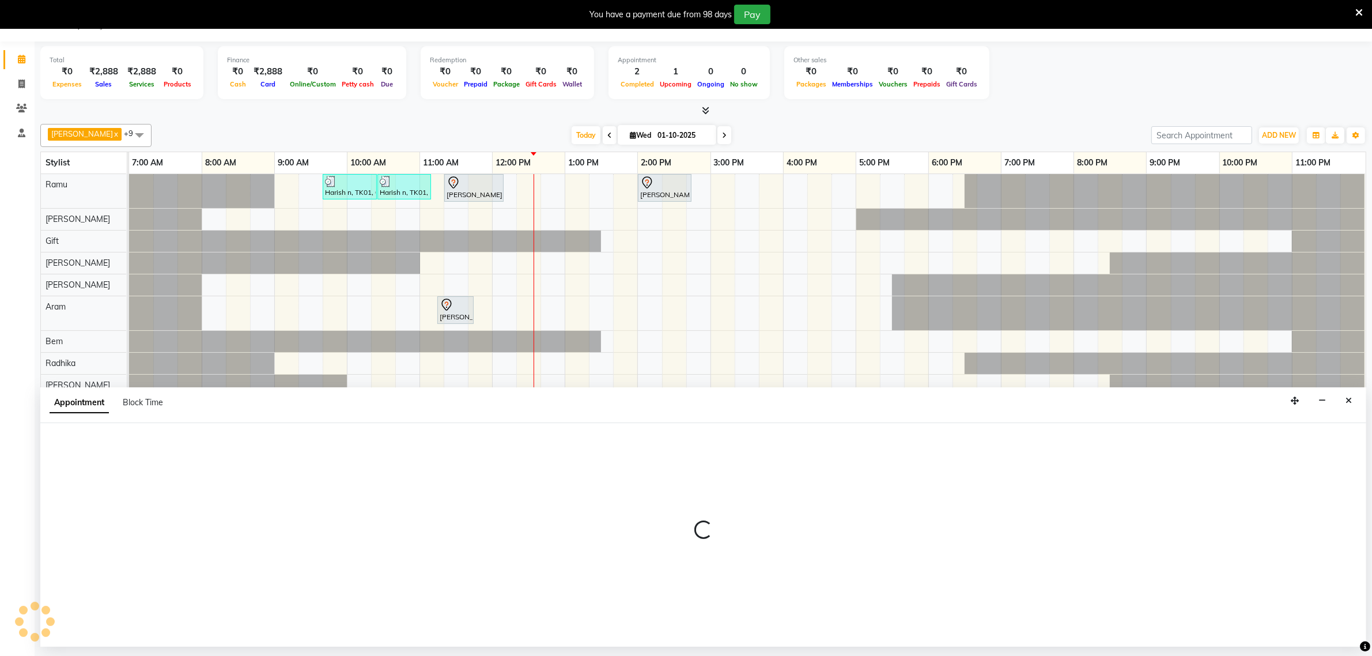
select select "tentative"
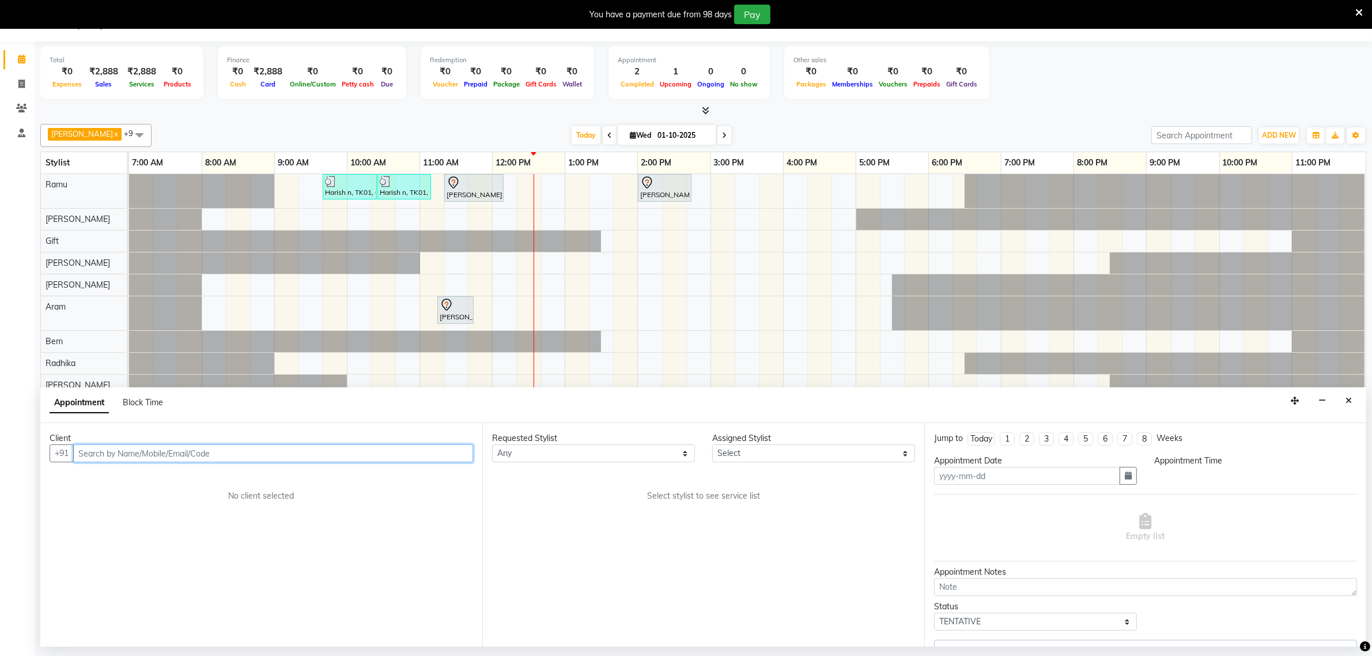
type input "01-10-2025"
select select "84952"
select select "675"
select select "4302"
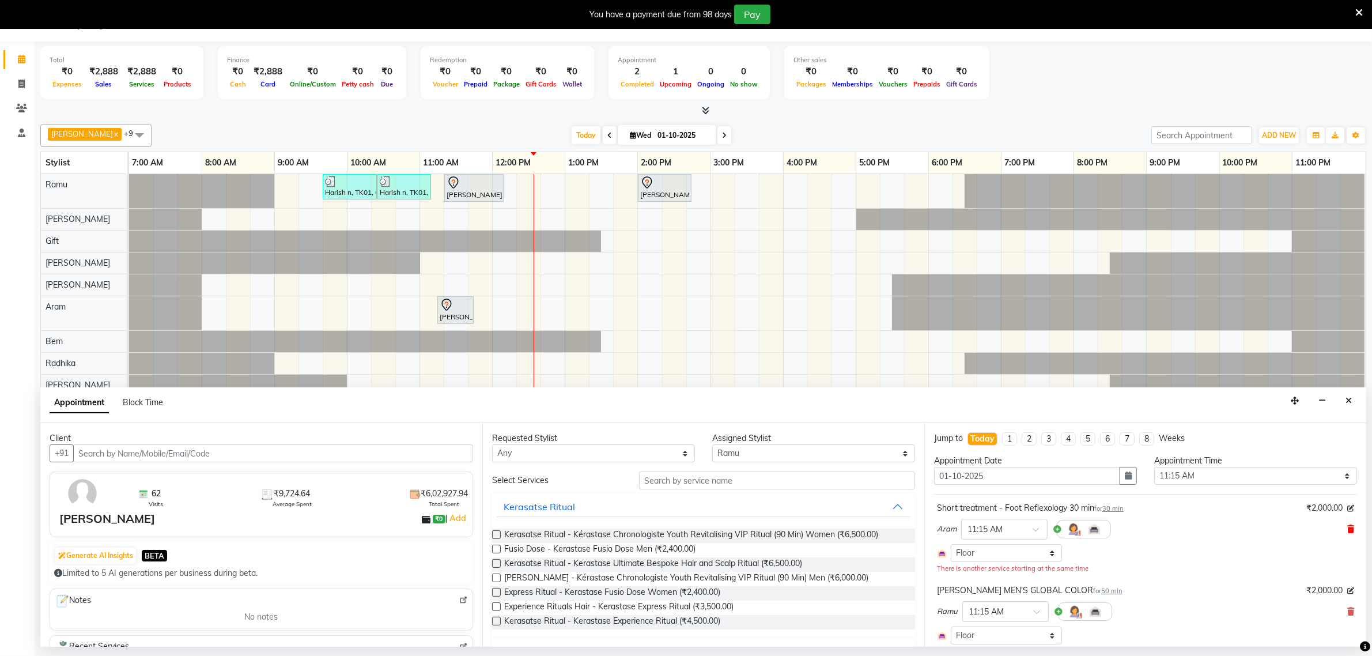
click at [1348, 529] on icon at bounding box center [1351, 529] width 7 height 8
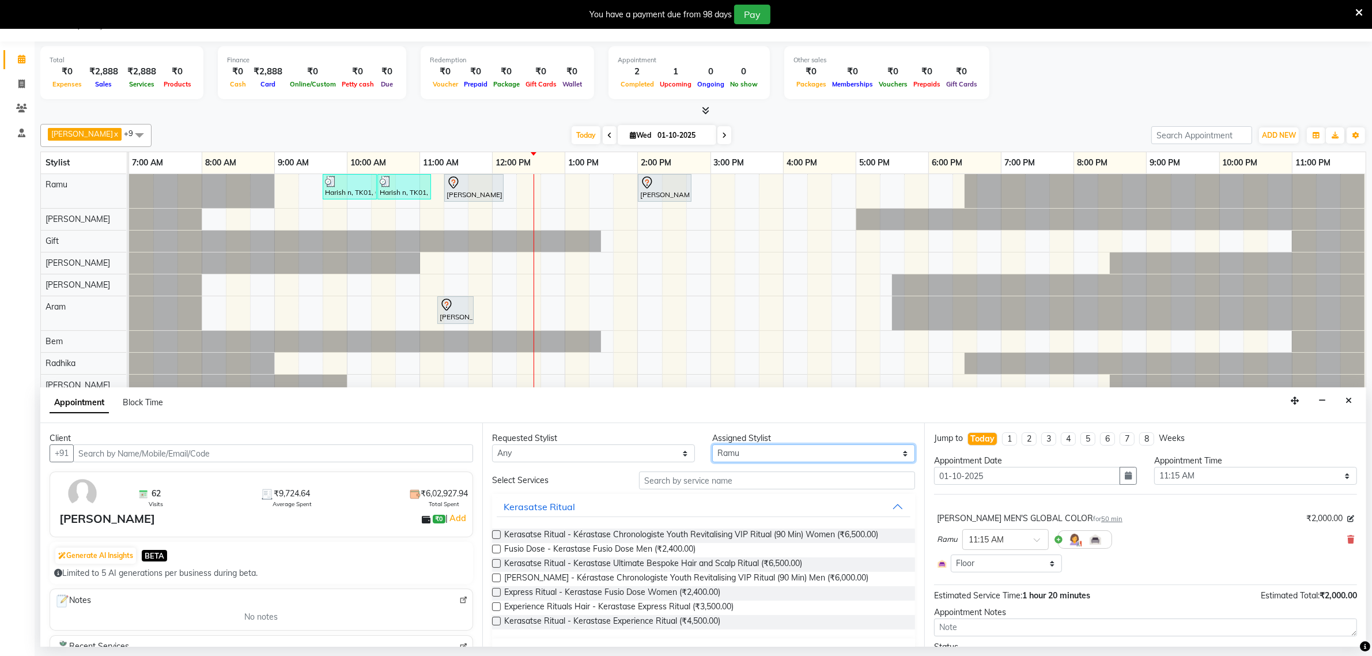
click at [748, 457] on select "Select [PERSON_NAME] Bem Gift [PERSON_NAME] Radhika [PERSON_NAME] [PERSON_NAME]…" at bounding box center [813, 453] width 203 height 18
select select "84961"
click at [712, 445] on select "Select [PERSON_NAME] Bem Gift [PERSON_NAME] Radhika [PERSON_NAME] [PERSON_NAME]…" at bounding box center [813, 453] width 203 height 18
click at [681, 477] on input "text" at bounding box center [777, 480] width 276 height 18
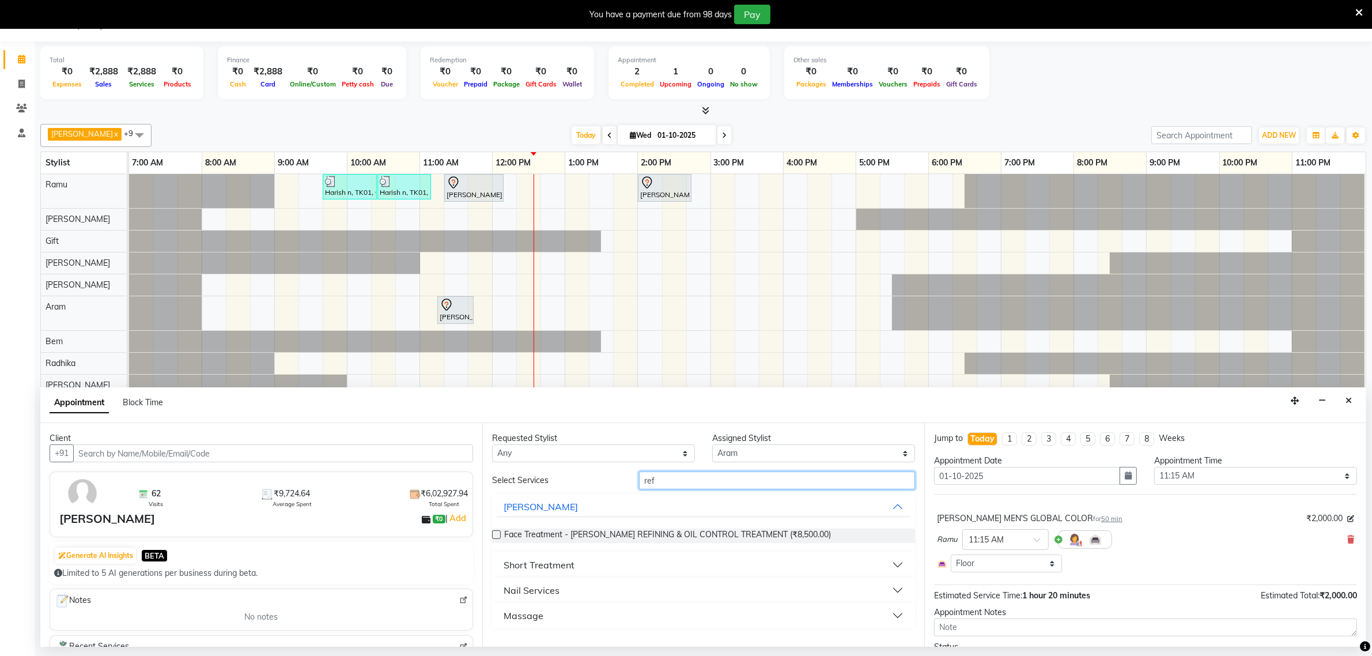
type input "ref"
click at [566, 563] on div "Short Treatment" at bounding box center [539, 565] width 71 height 14
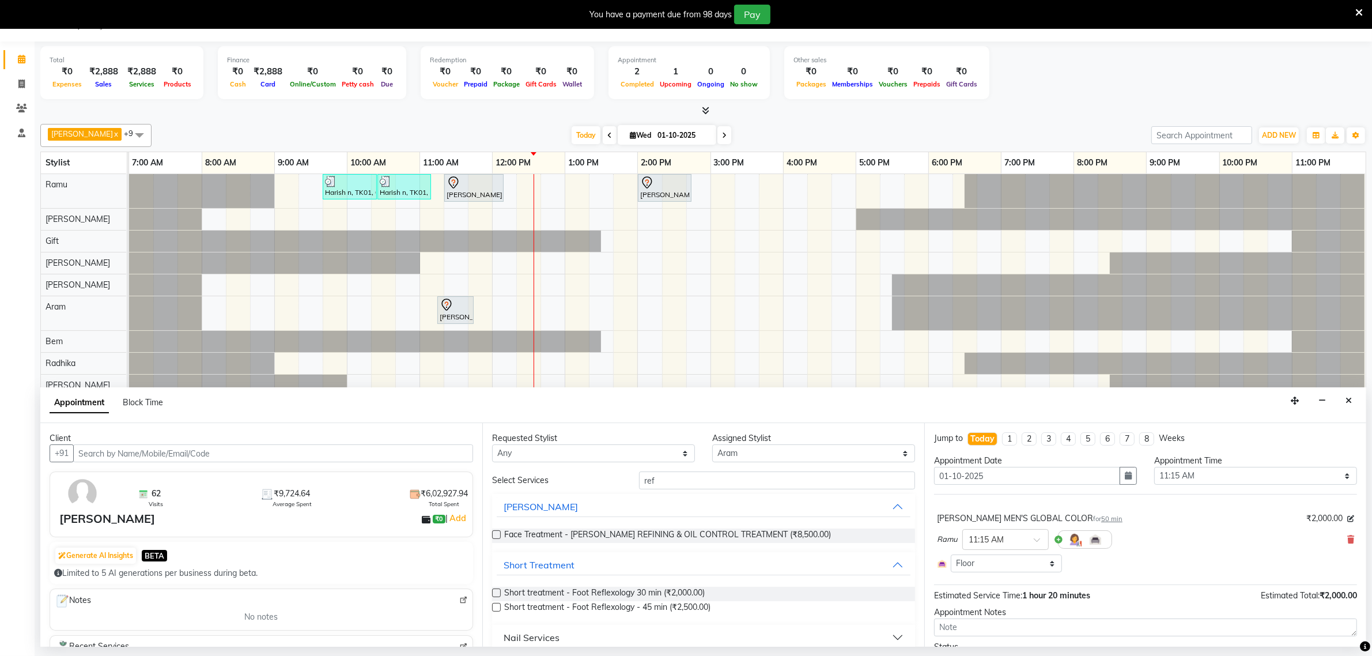
click at [496, 608] on label at bounding box center [496, 607] width 9 height 9
click at [496, 608] on input "checkbox" at bounding box center [495, 608] width 7 height 7
checkbox input "false"
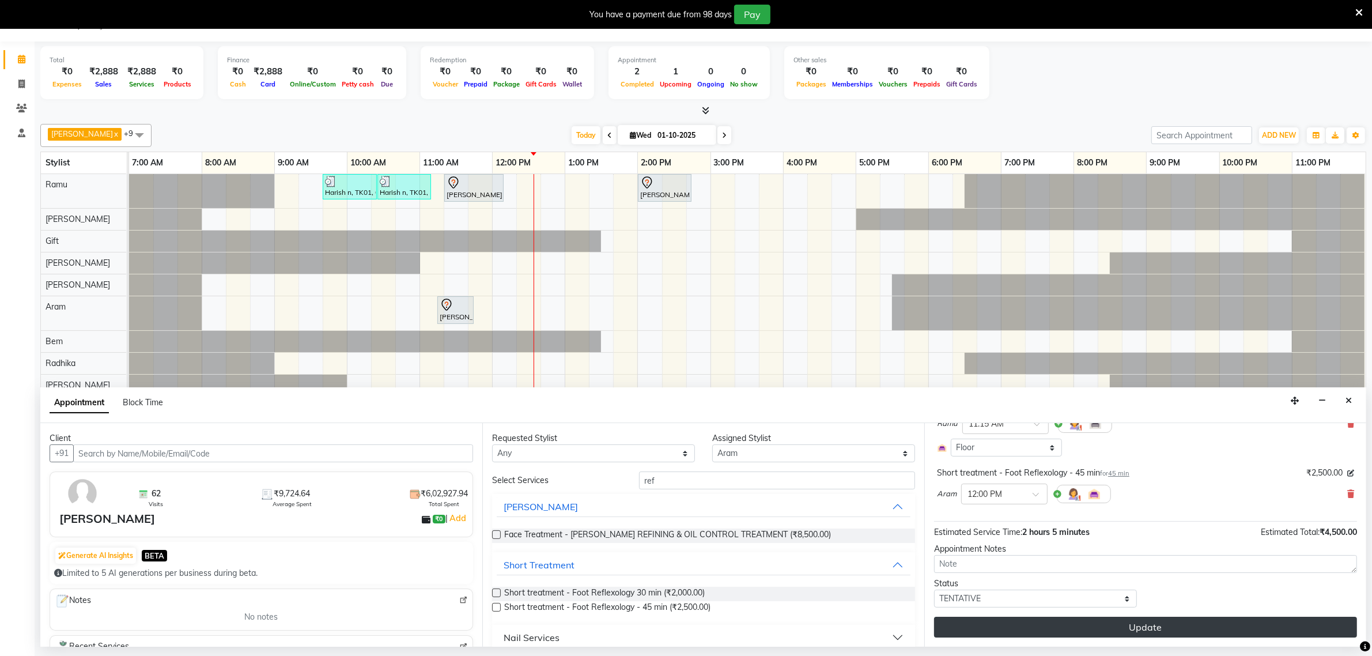
click at [1145, 625] on button "Update" at bounding box center [1145, 627] width 423 height 21
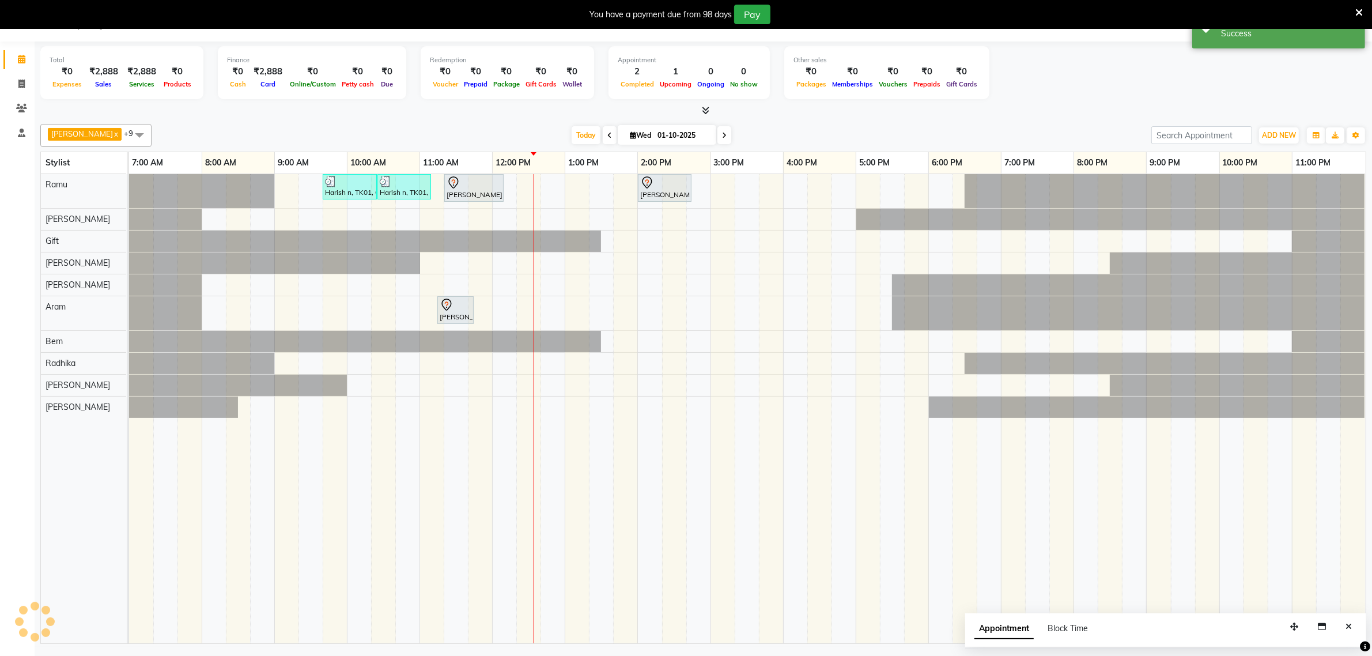
scroll to position [0, 0]
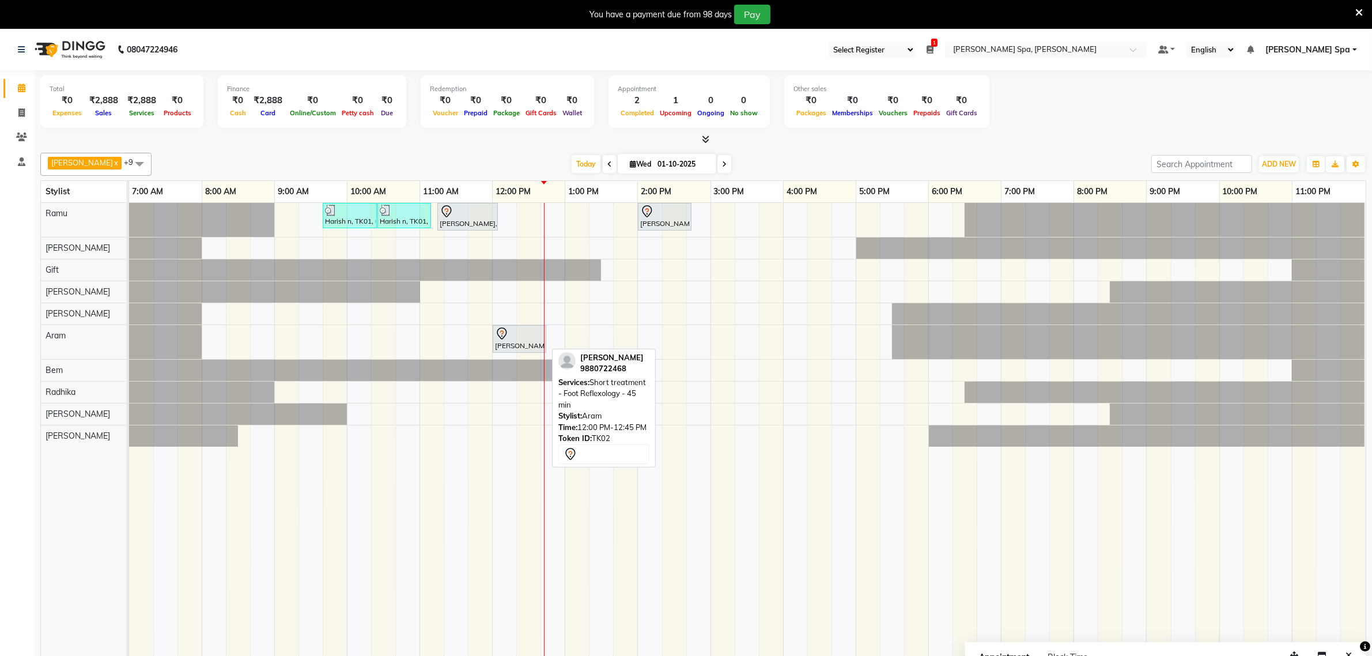
click at [505, 339] on icon at bounding box center [502, 334] width 14 height 14
select select "7"
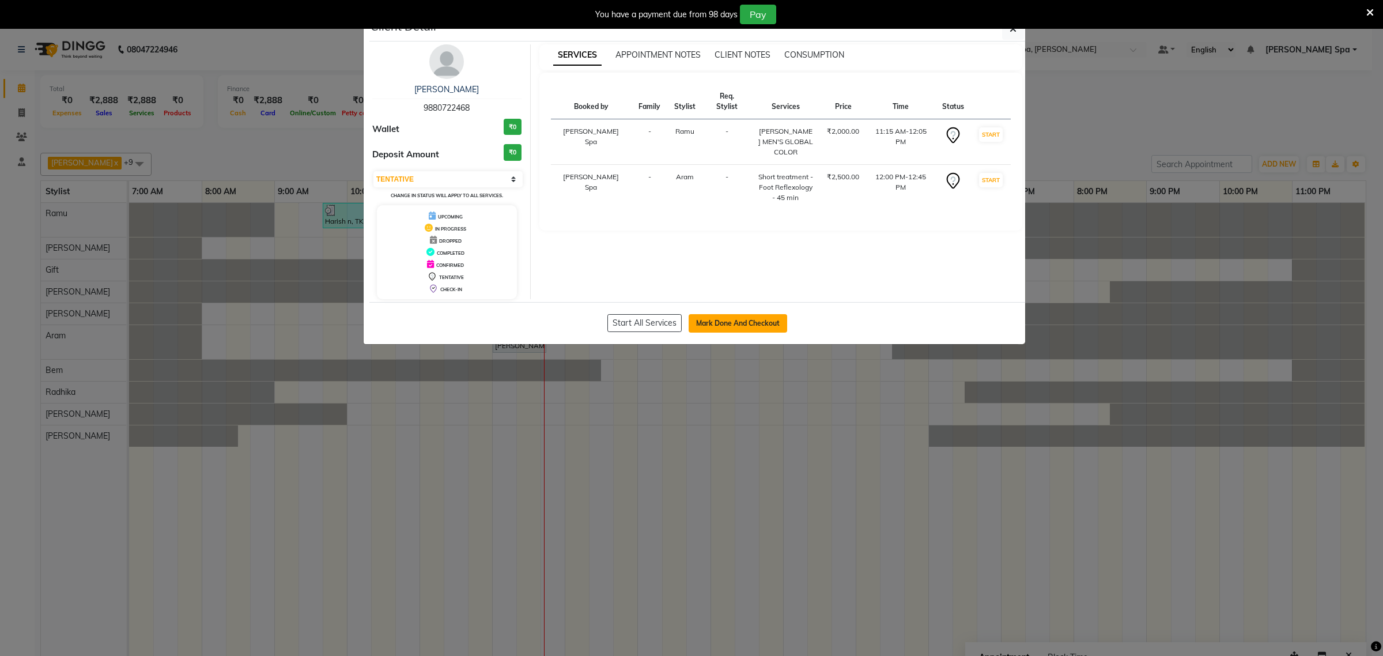
click at [709, 326] on button "Mark Done And Checkout" at bounding box center [738, 323] width 99 height 18
select select "8545"
select select "service"
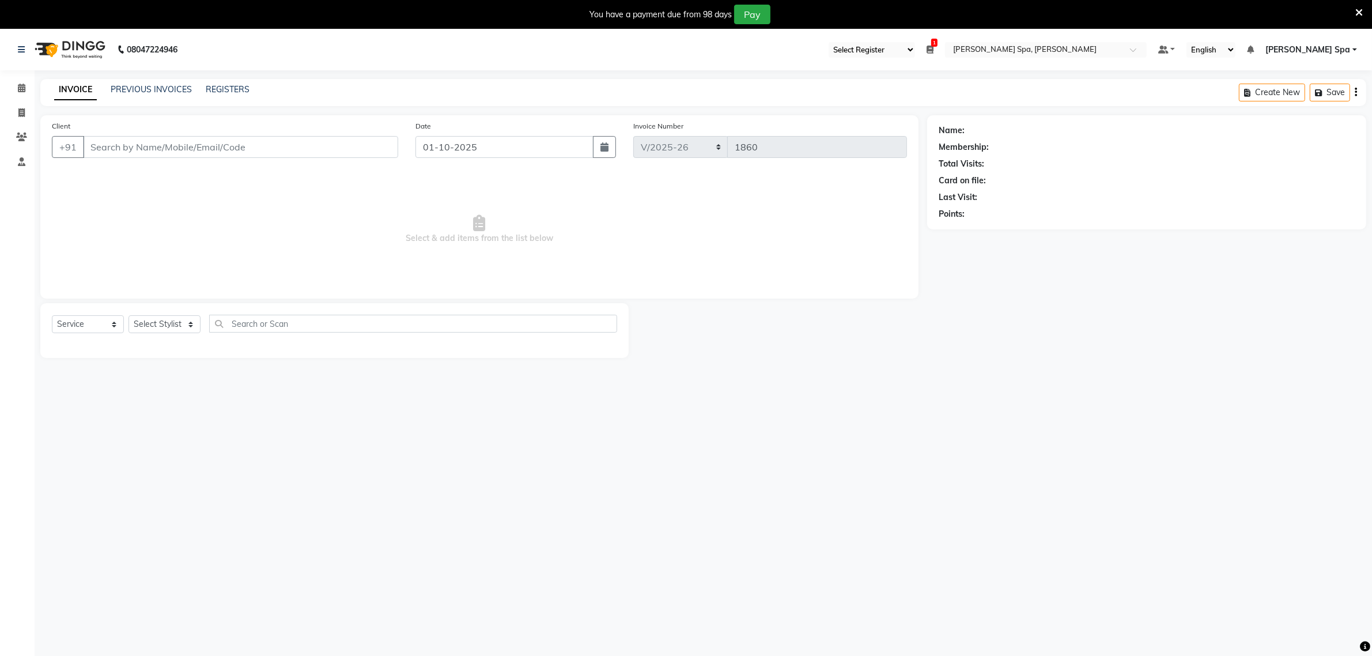
type input "98******68"
select select "84961"
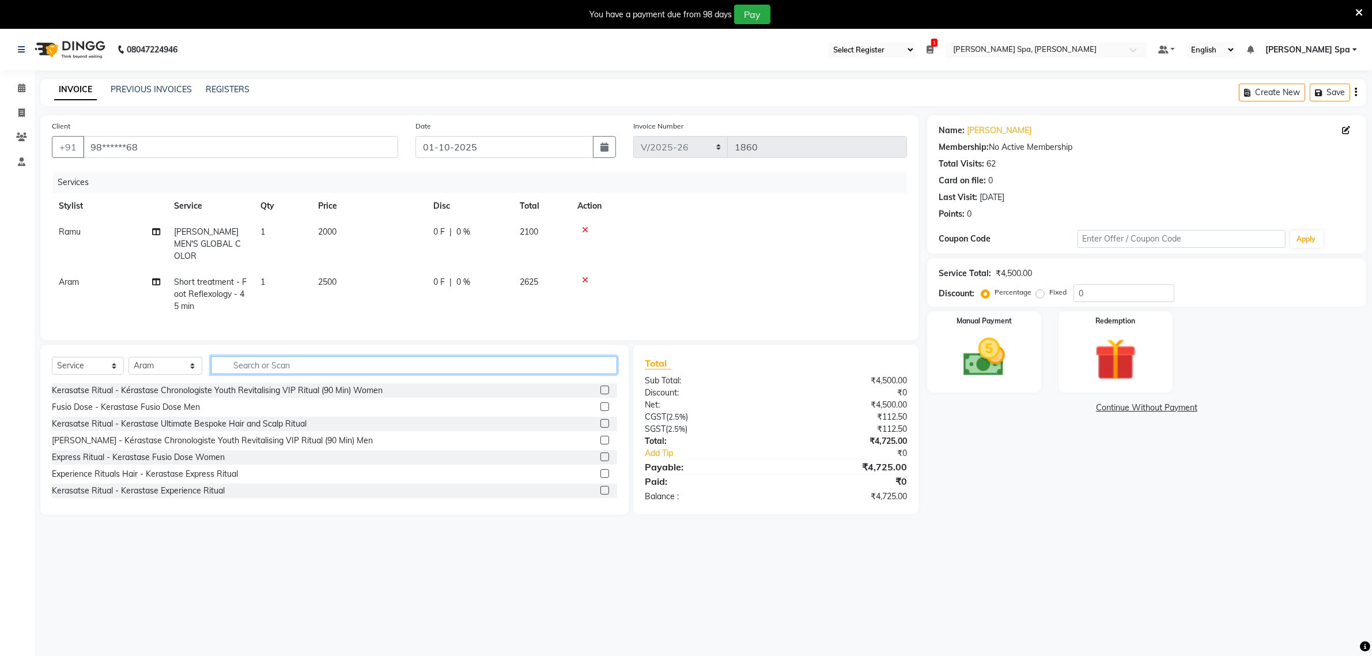
click at [254, 363] on input "text" at bounding box center [414, 365] width 406 height 18
click at [263, 366] on input "text" at bounding box center [414, 365] width 406 height 18
type input "cut"
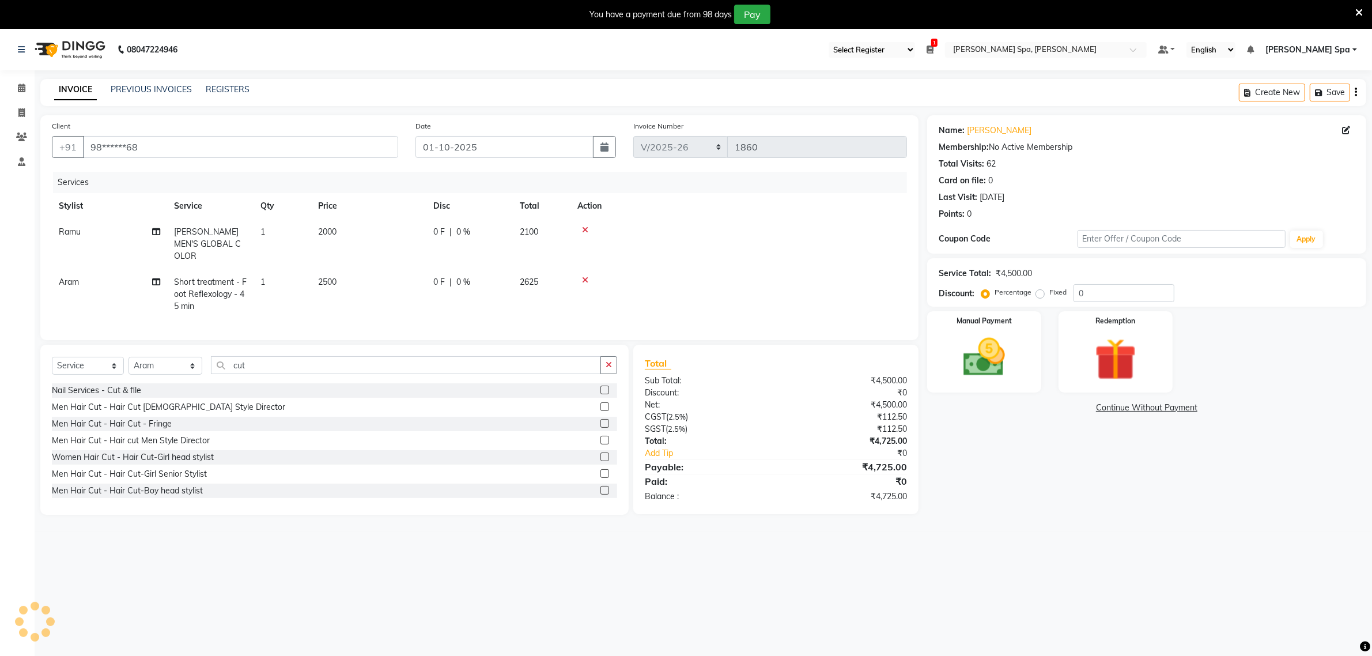
click at [601, 390] on label at bounding box center [605, 390] width 9 height 9
click at [601, 390] on input "checkbox" at bounding box center [604, 390] width 7 height 7
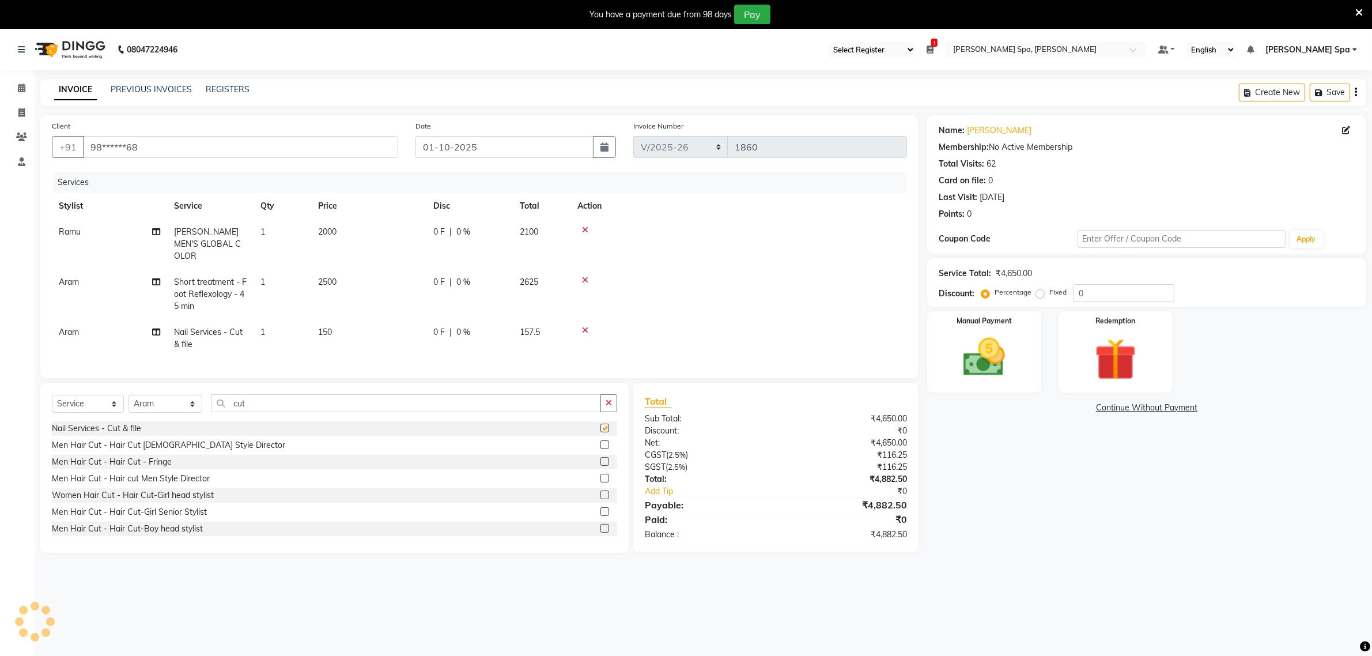
checkbox input "false"
click at [1002, 384] on div "Manual Payment" at bounding box center [984, 352] width 119 height 84
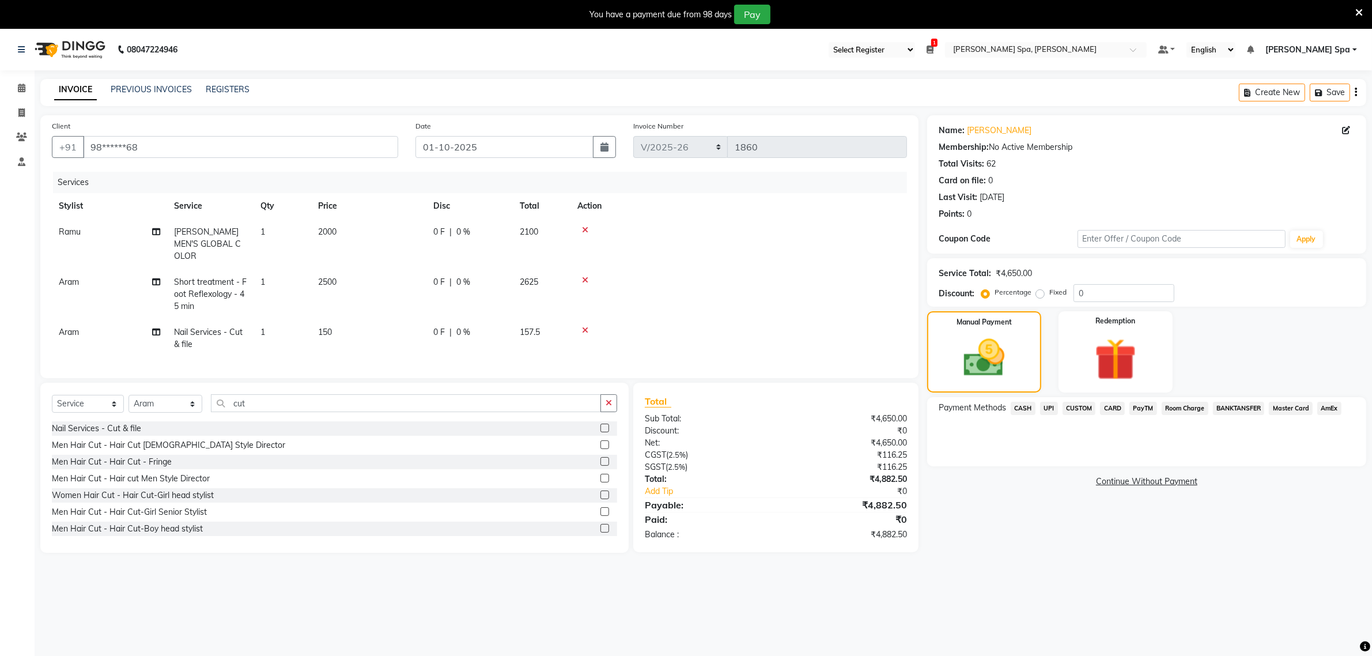
click at [1028, 410] on span "CASH" at bounding box center [1023, 408] width 25 height 13
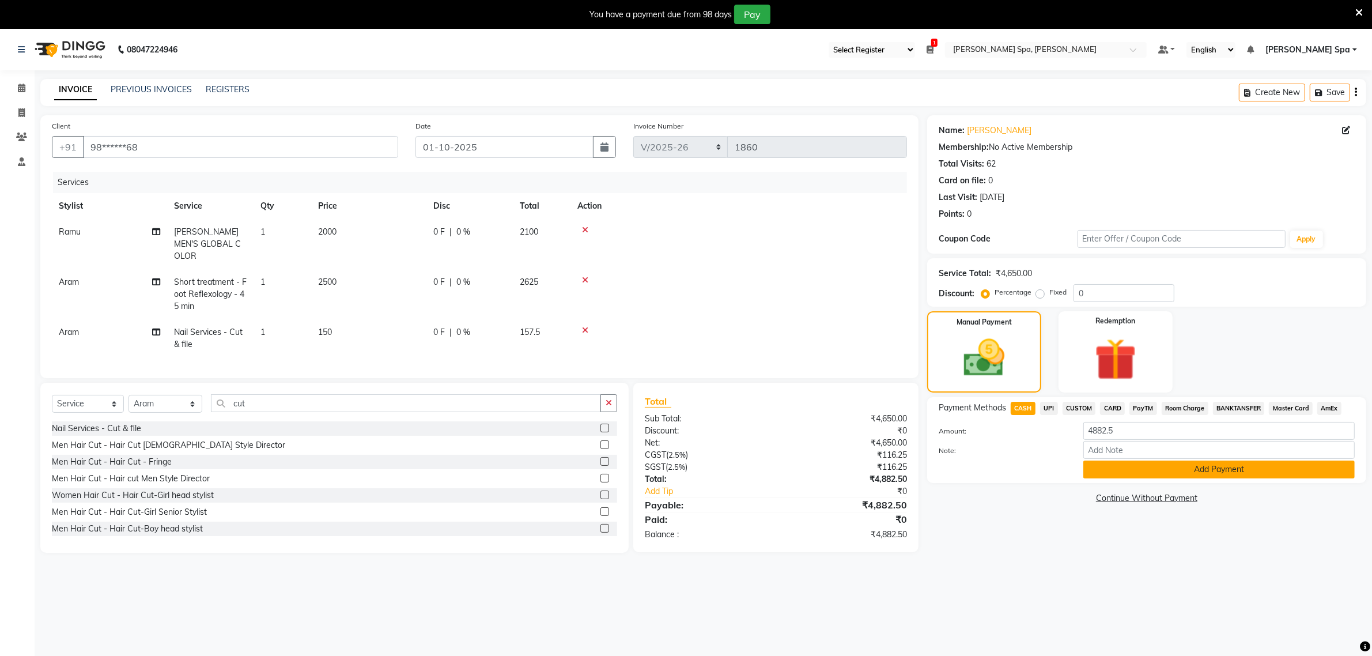
click at [1217, 467] on button "Add Payment" at bounding box center [1219, 470] width 271 height 18
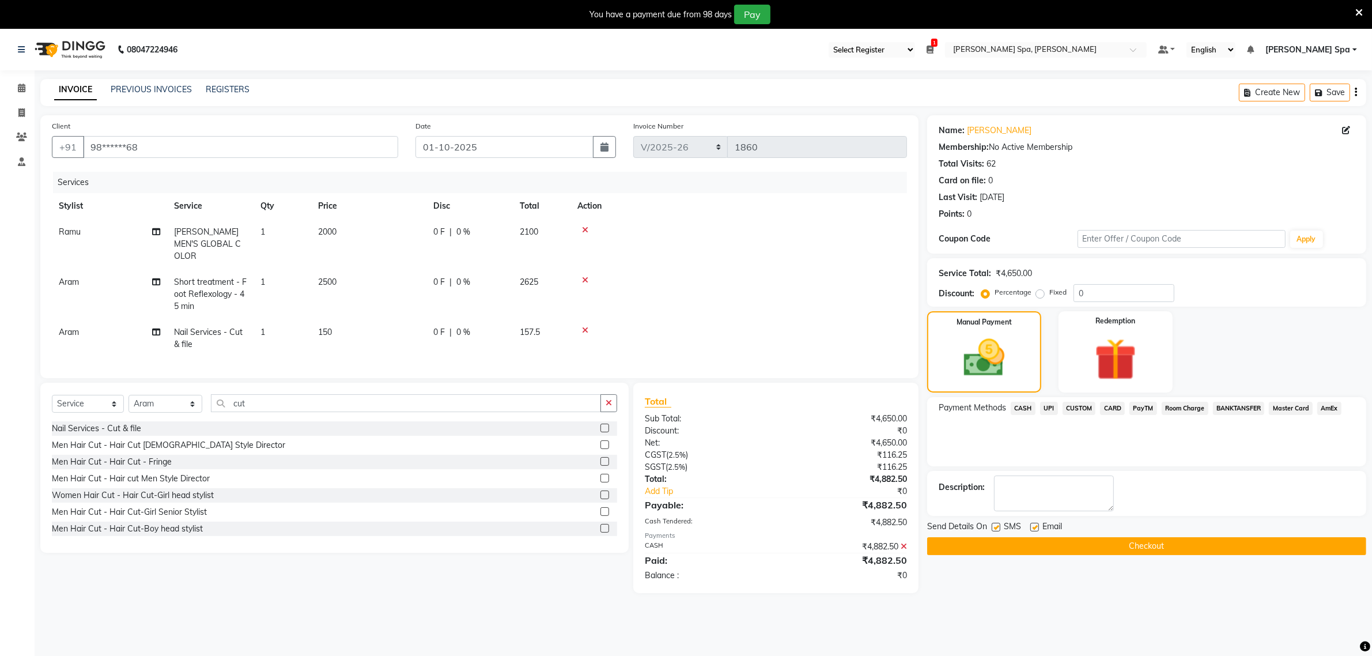
click at [1131, 548] on button "Checkout" at bounding box center [1146, 546] width 439 height 18
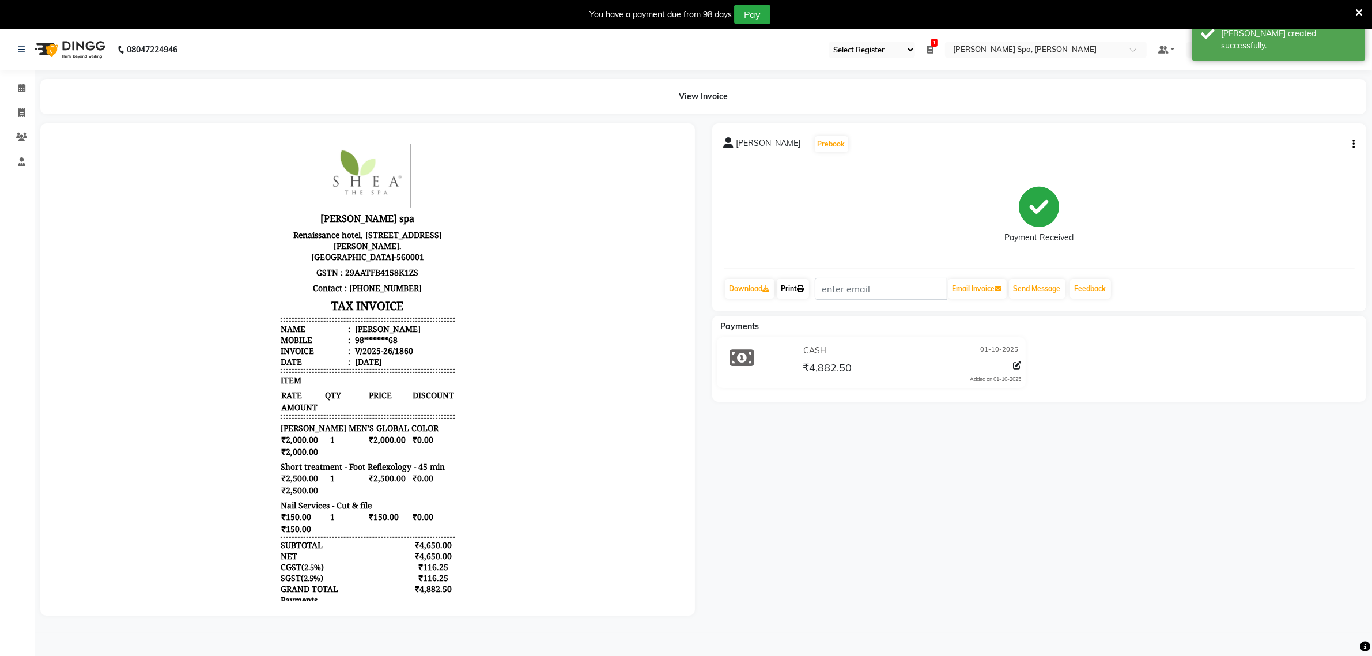
click at [792, 289] on link "Print" at bounding box center [793, 289] width 32 height 20
click at [21, 85] on icon at bounding box center [21, 88] width 7 height 9
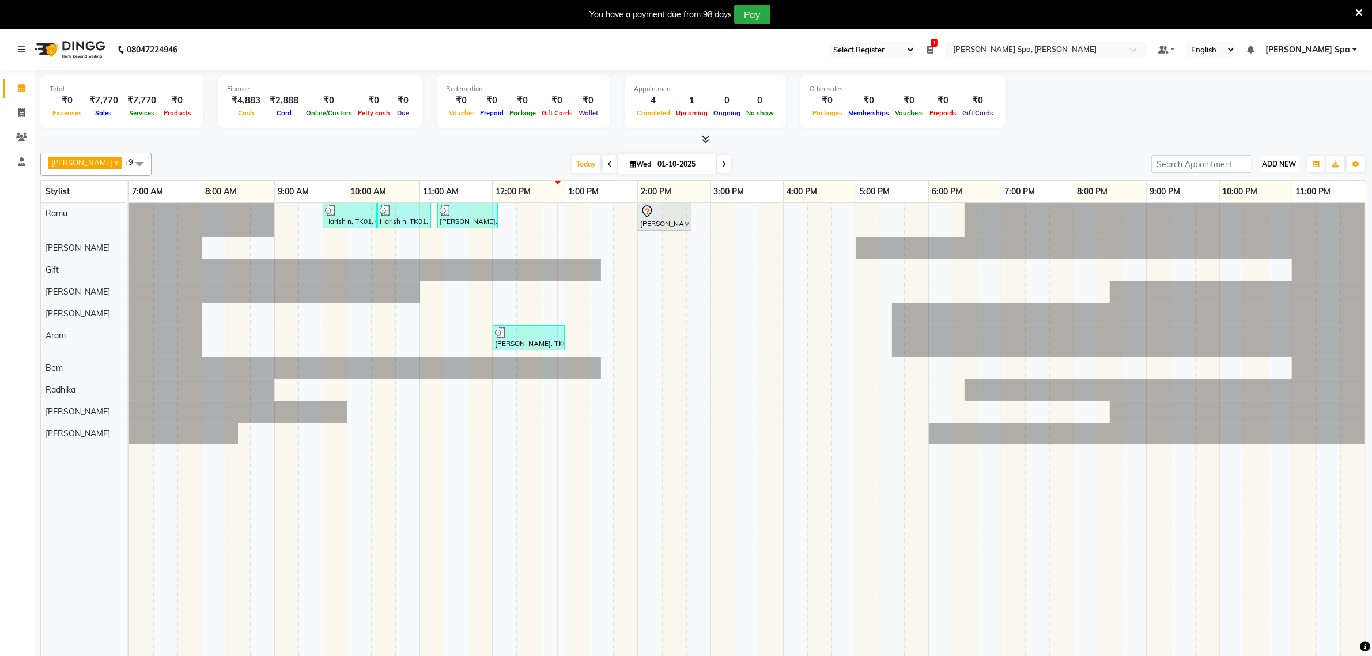
click at [1278, 169] on button "ADD NEW Toggle Dropdown" at bounding box center [1279, 164] width 40 height 16
click at [1260, 186] on button "Add Appointment" at bounding box center [1252, 186] width 91 height 15
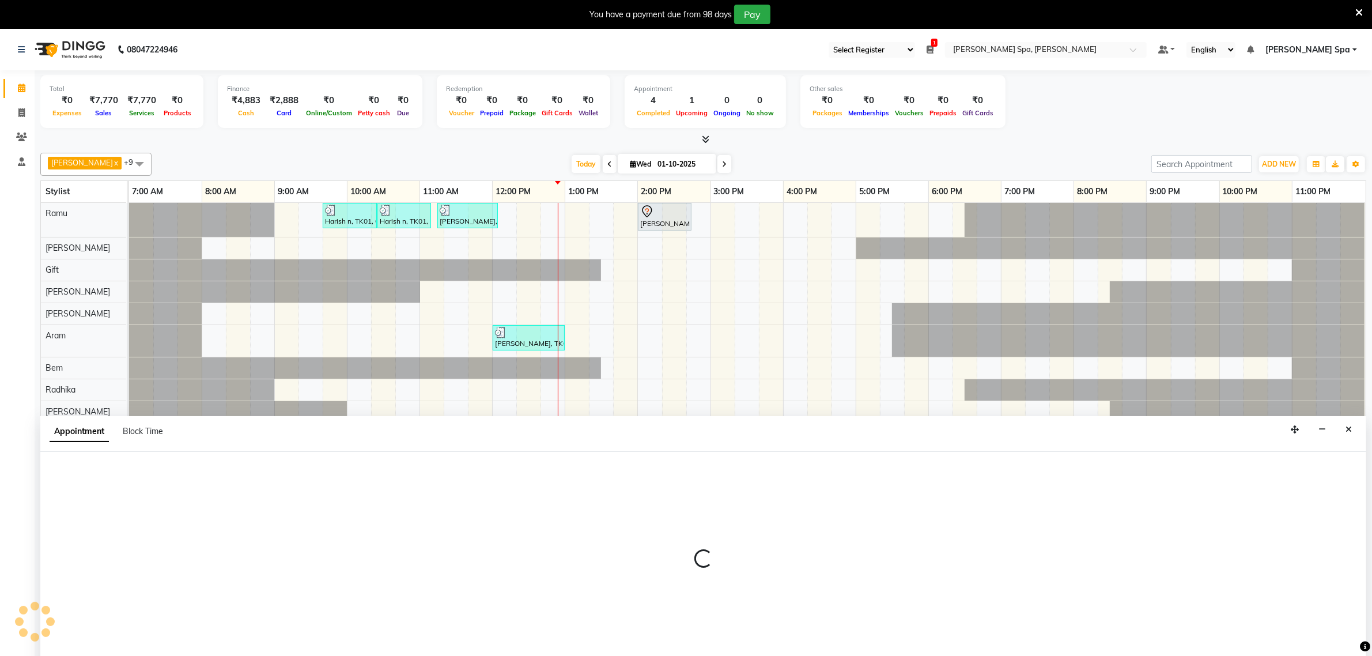
scroll to position [29, 0]
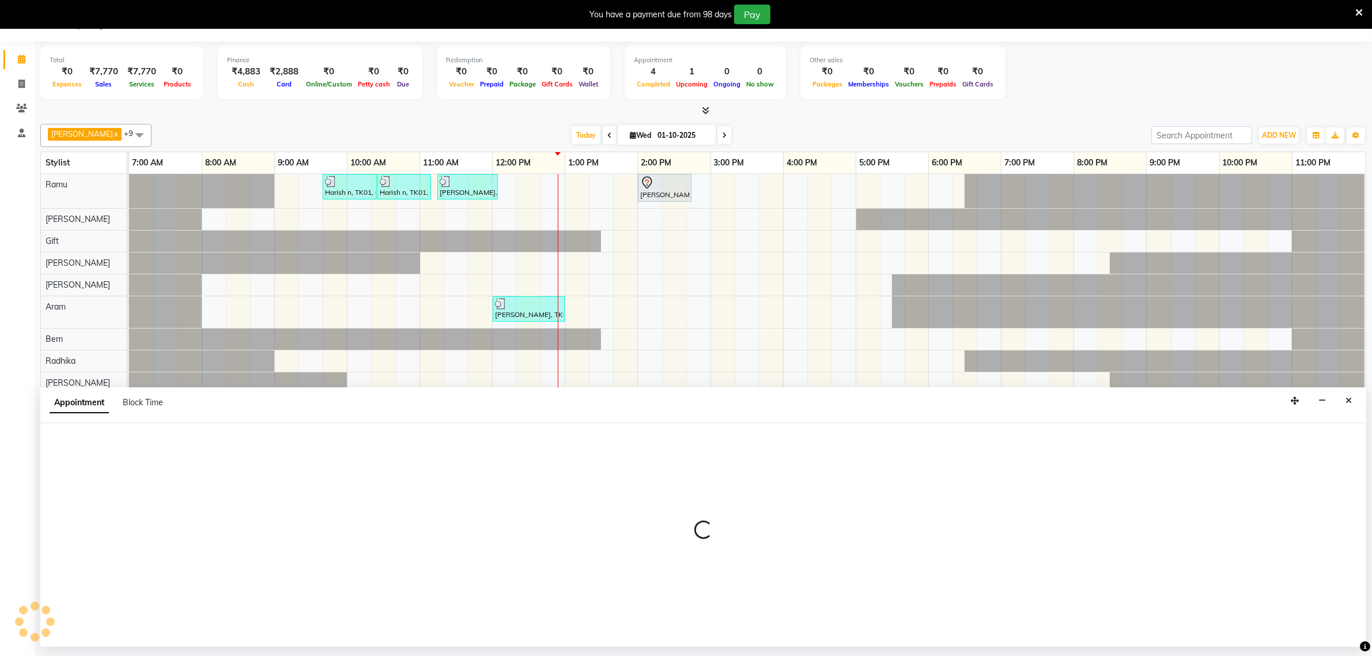
select select "480"
select select "tentative"
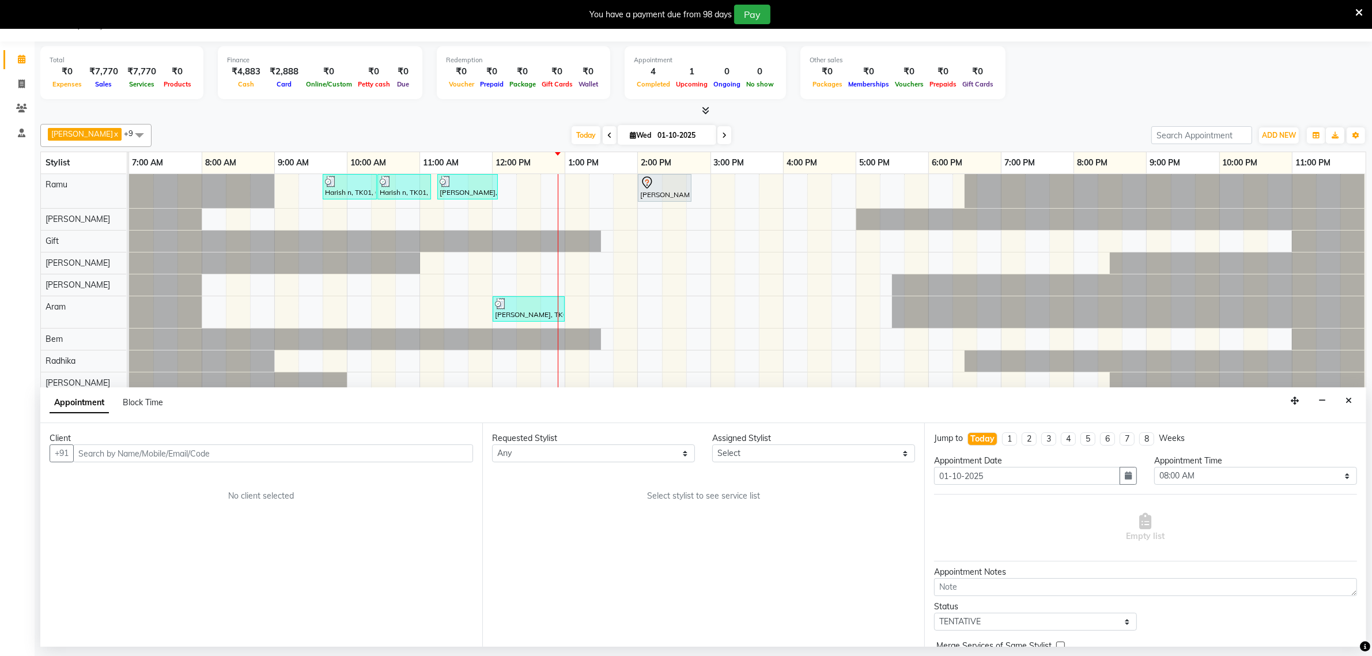
click at [111, 451] on input "text" at bounding box center [273, 453] width 400 height 18
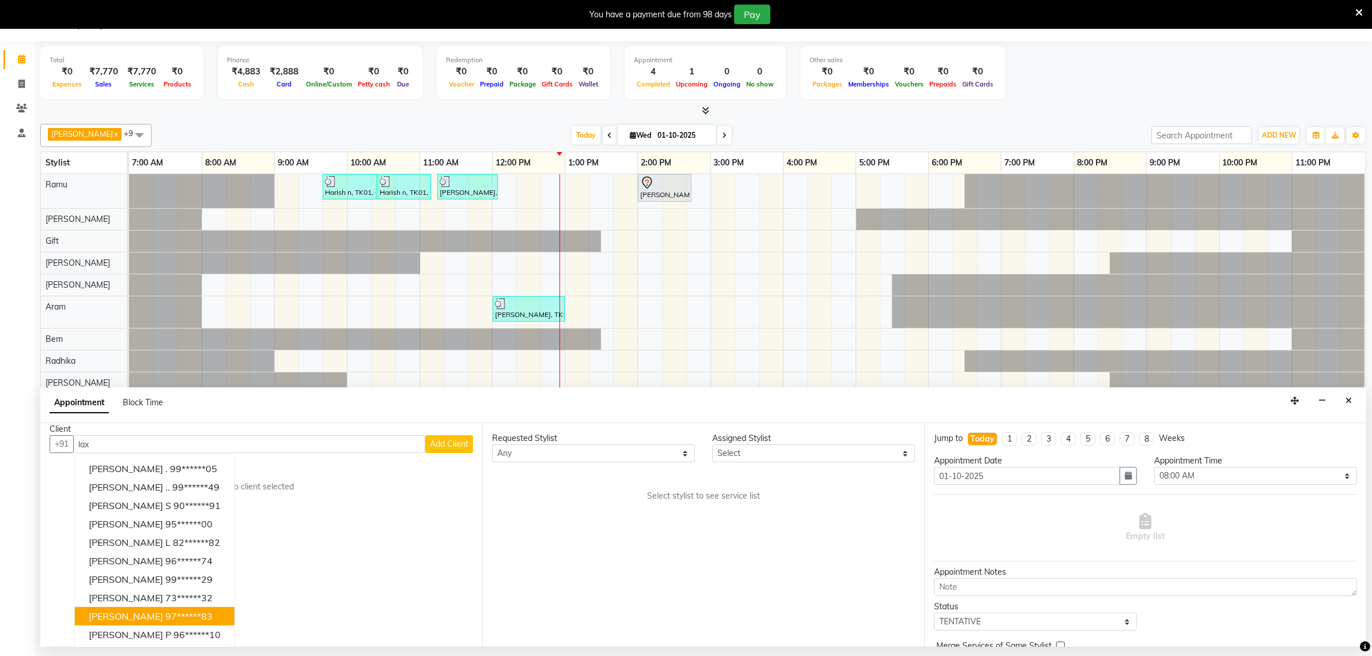
scroll to position [12, 0]
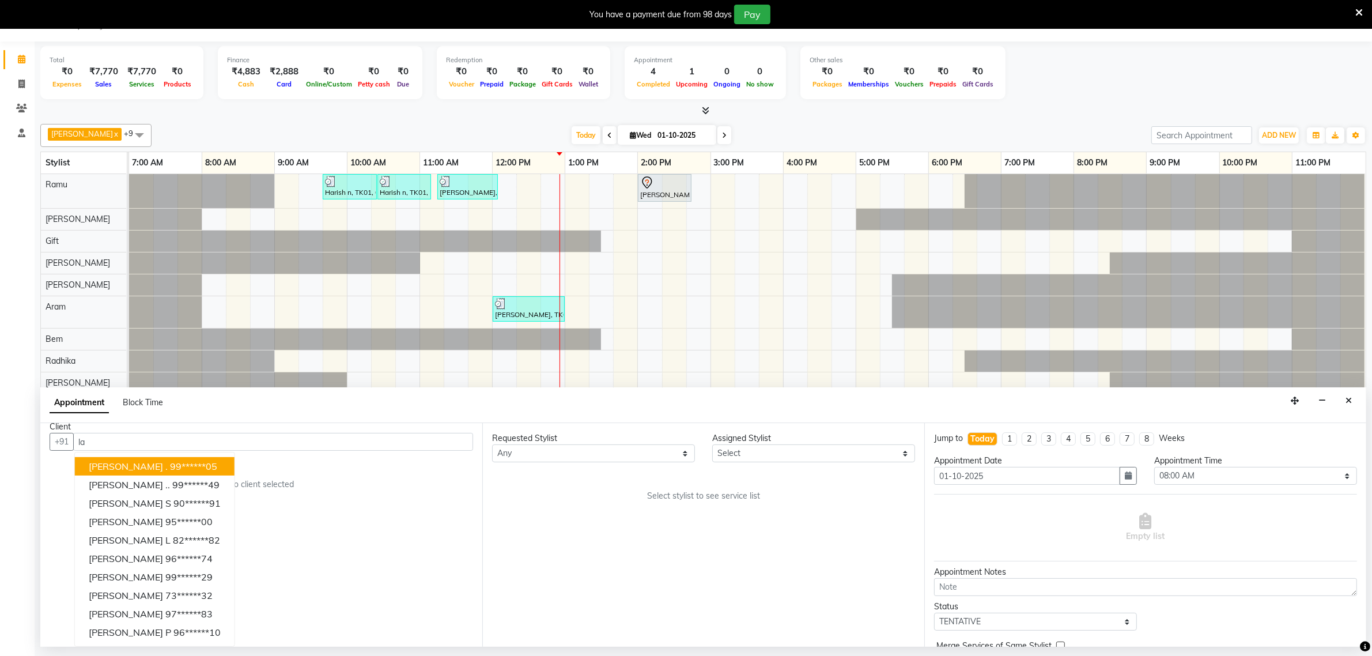
type input "l"
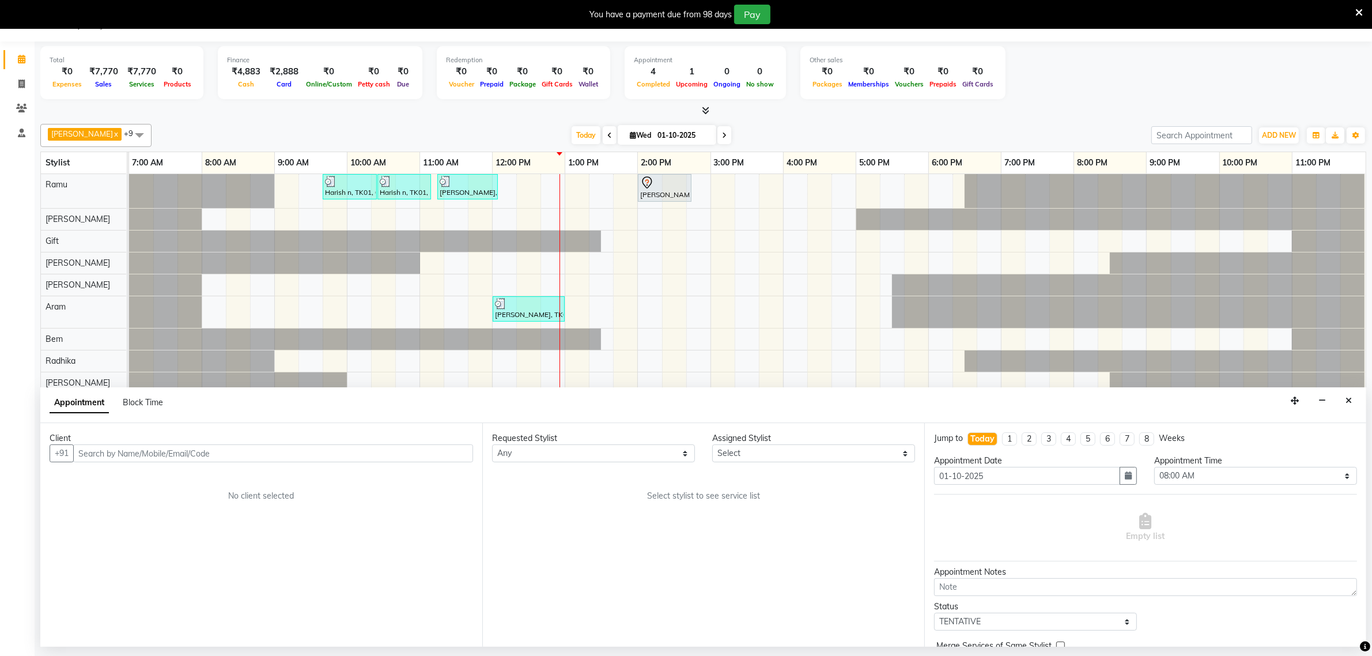
scroll to position [0, 0]
type input "c"
click at [96, 459] on input "lax" at bounding box center [249, 453] width 352 height 18
type input "l"
click at [140, 454] on input "text" at bounding box center [273, 453] width 400 height 18
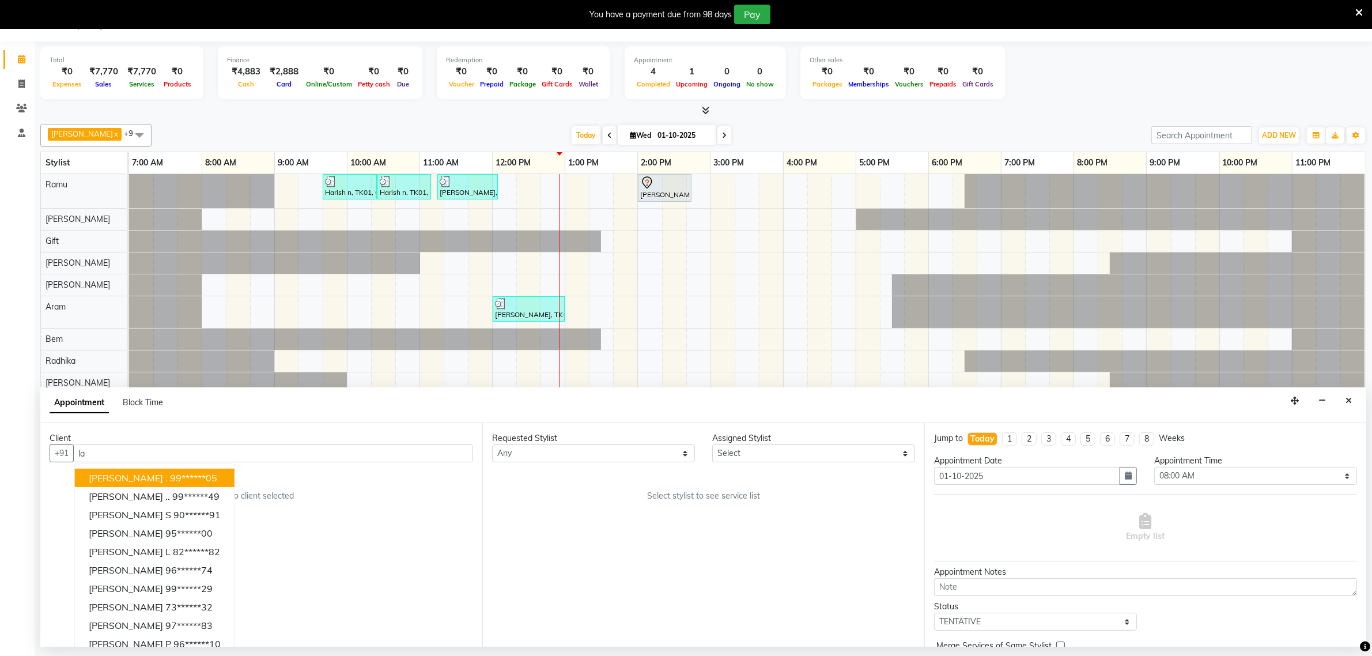
type input "l"
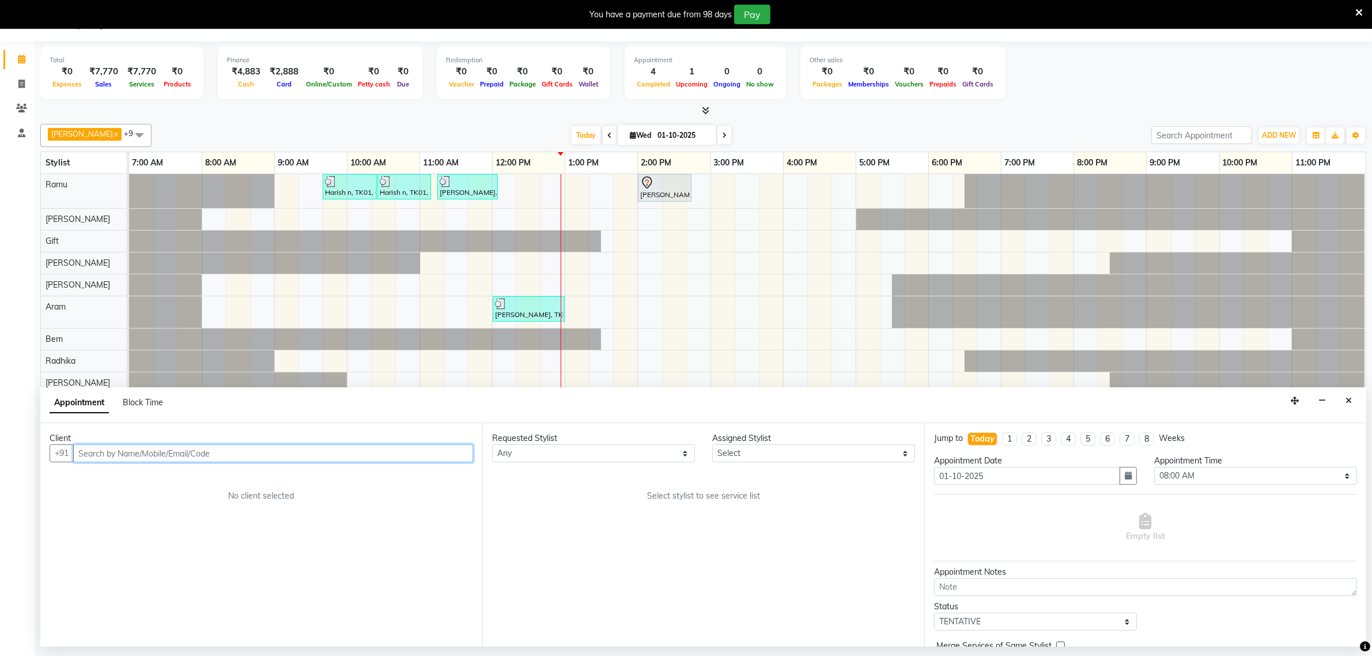
click at [86, 454] on input "text" at bounding box center [273, 453] width 400 height 18
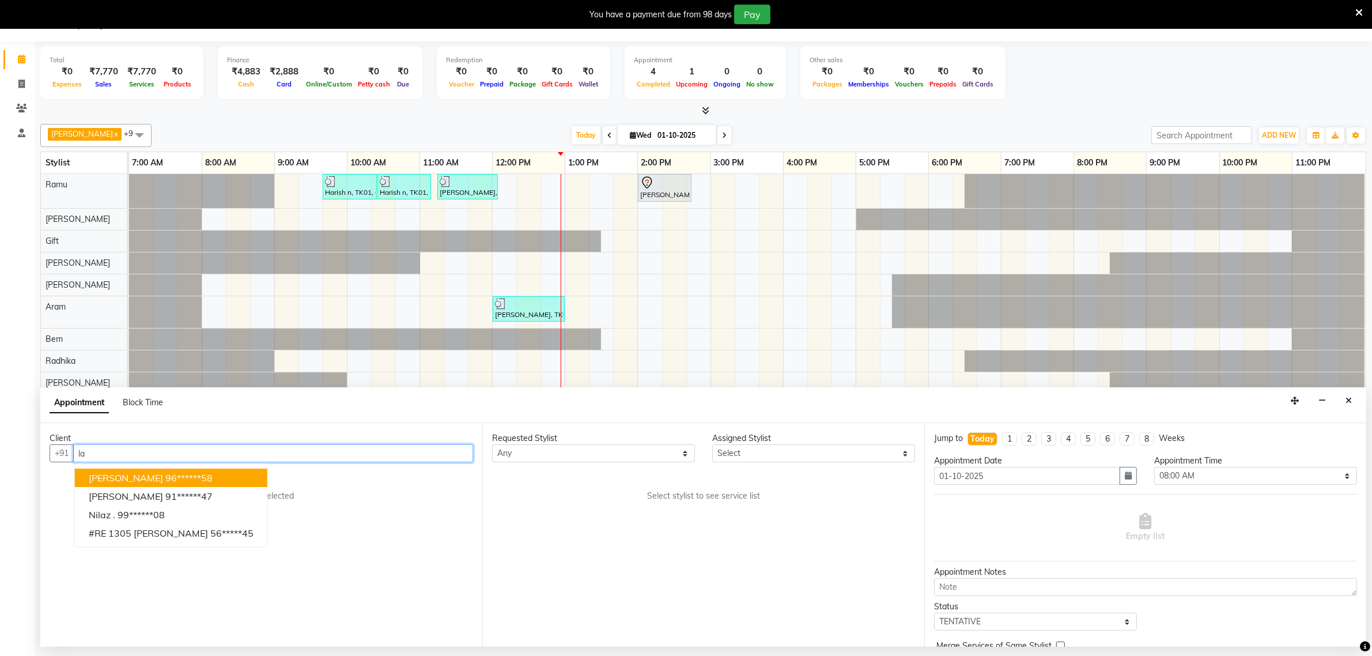
type input "l"
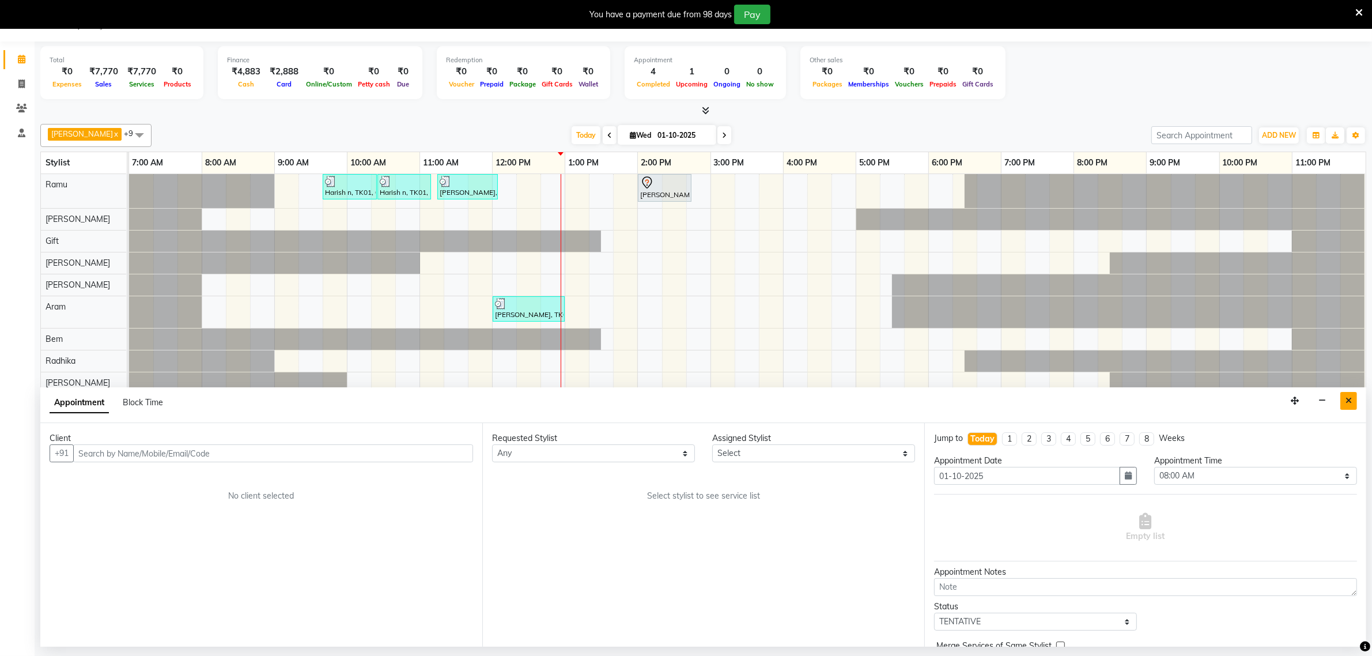
click at [1356, 402] on button "Close" at bounding box center [1349, 401] width 17 height 18
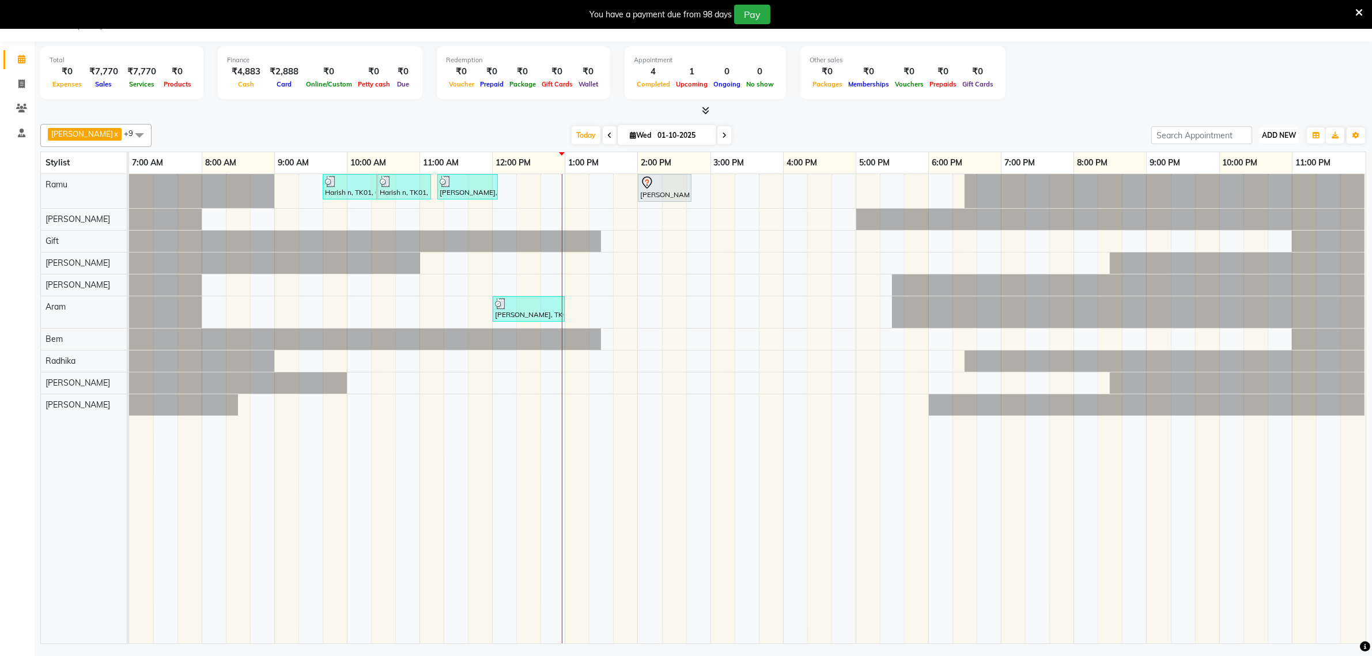
click at [1290, 131] on span "ADD NEW" at bounding box center [1279, 135] width 34 height 9
drag, startPoint x: 1251, startPoint y: 154, endPoint x: 1254, endPoint y: 162, distance: 8.0
click at [1254, 162] on button "Add Appointment" at bounding box center [1252, 157] width 91 height 15
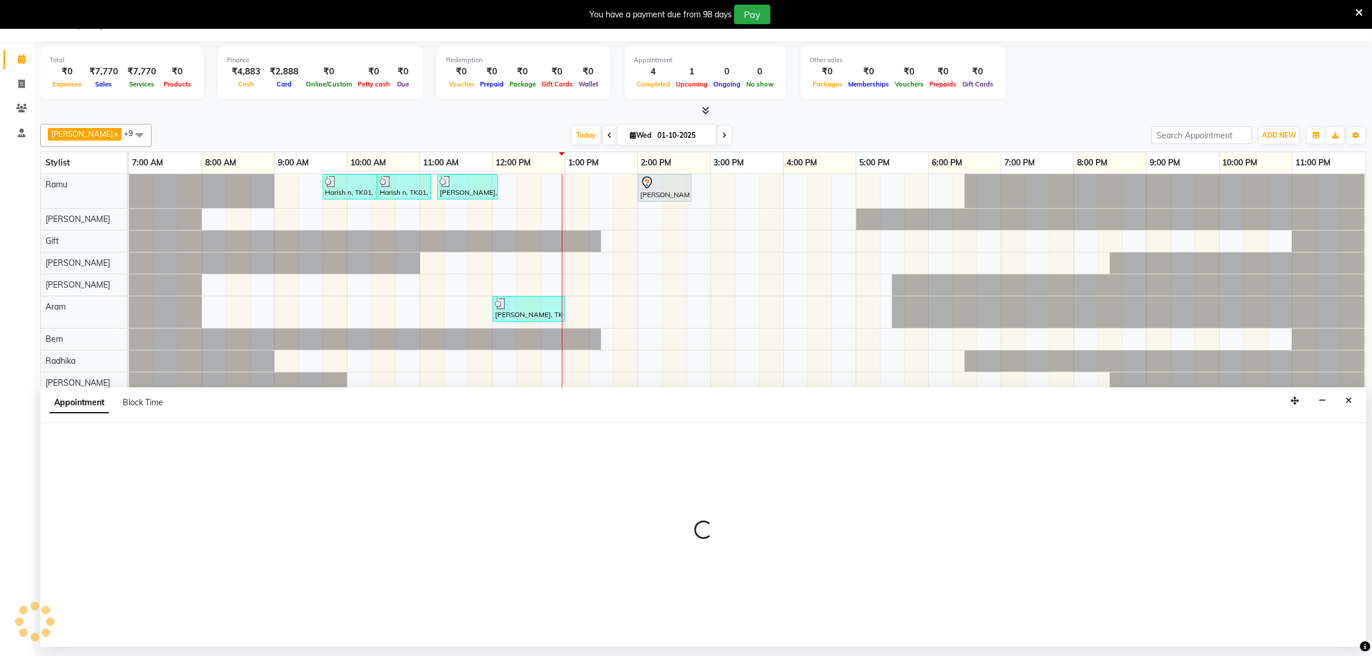
select select "480"
select select "tentative"
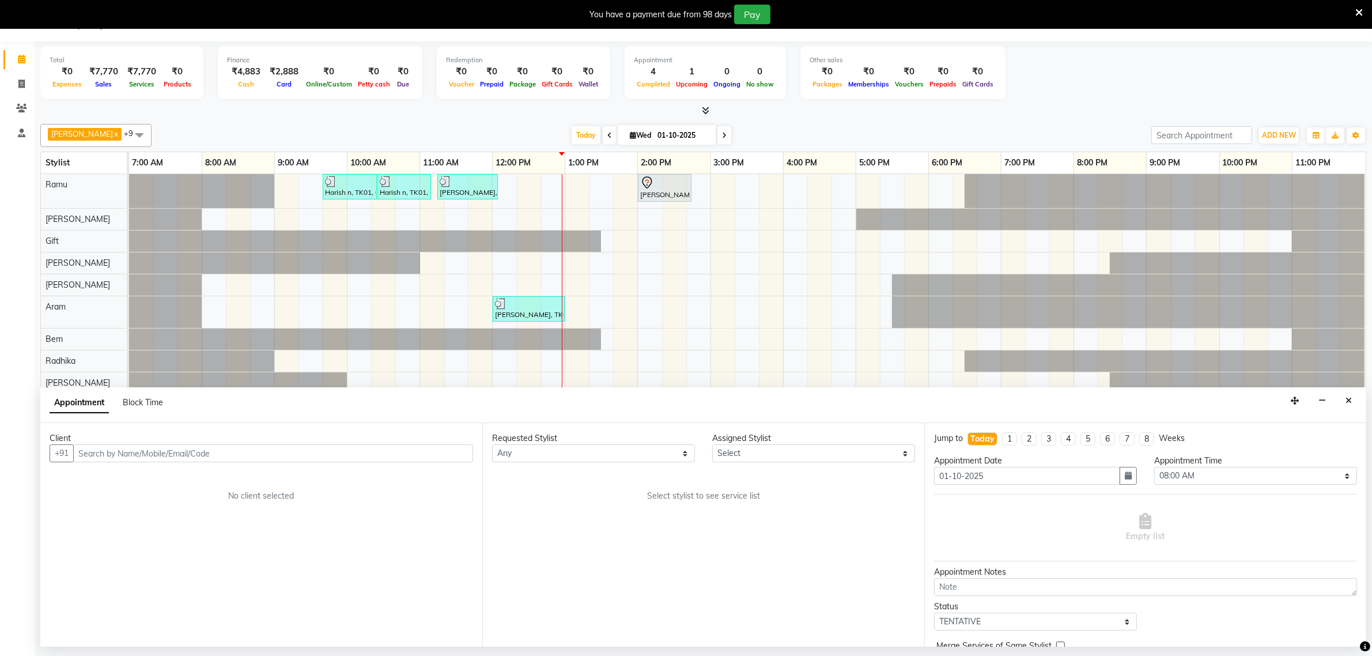
click at [141, 457] on input "text" at bounding box center [273, 453] width 400 height 18
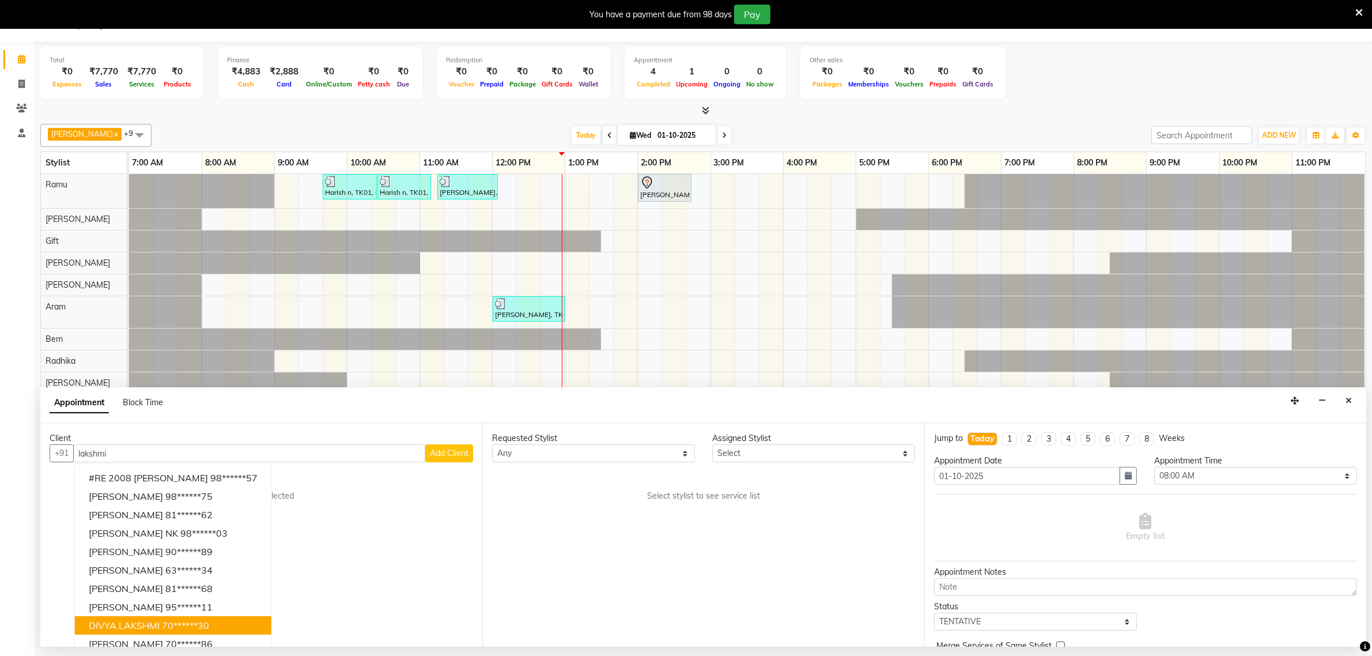
scroll to position [12, 0]
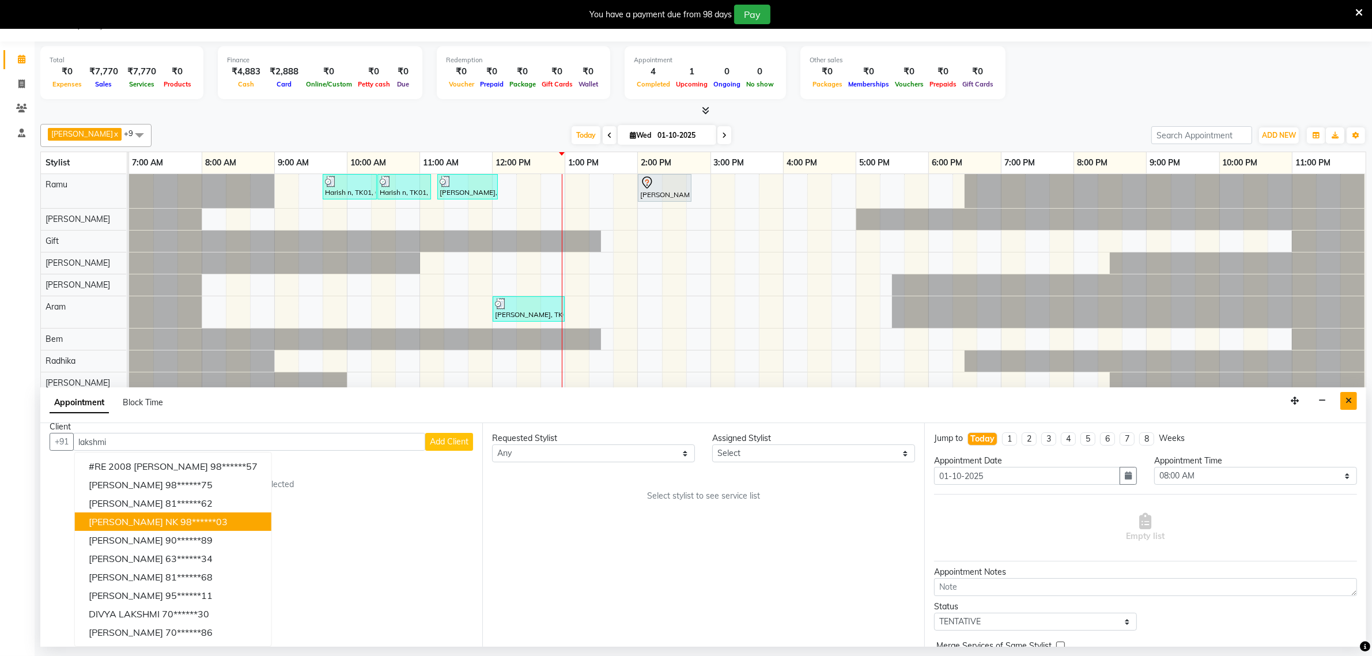
type input "lakshmi"
click at [1346, 404] on icon "Close" at bounding box center [1349, 401] width 6 height 8
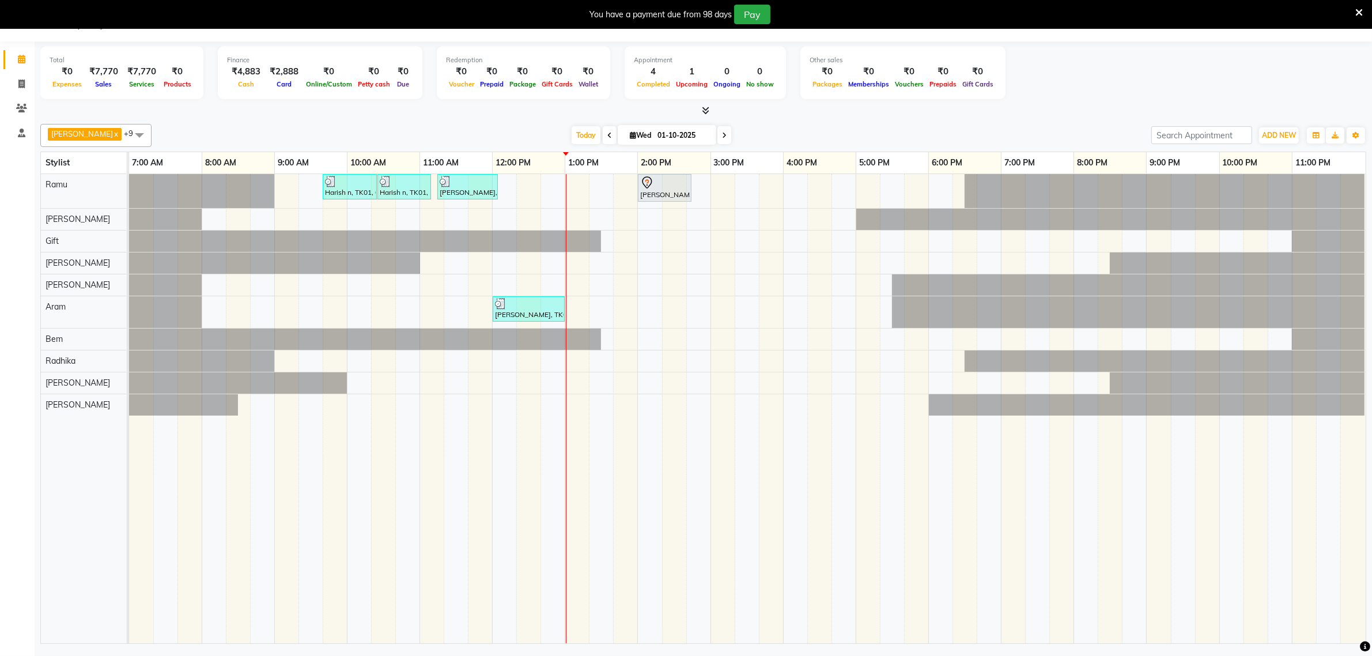
click at [603, 138] on span at bounding box center [610, 135] width 14 height 18
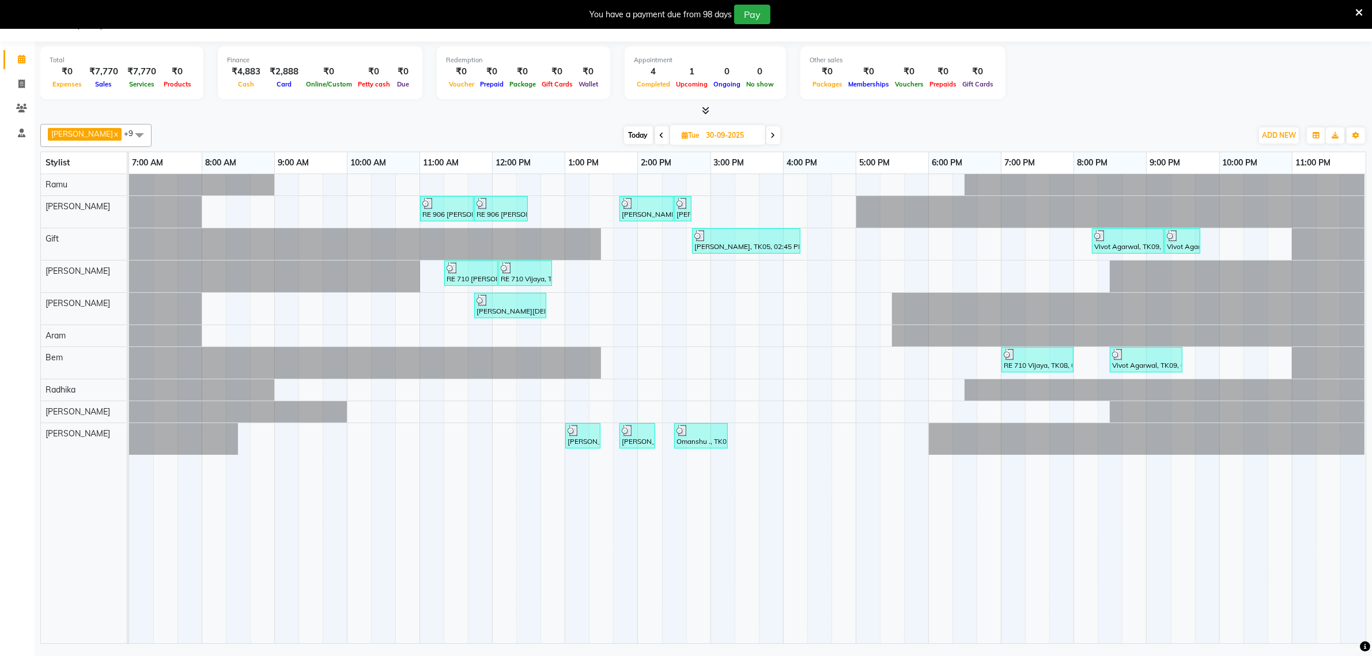
click at [655, 139] on span at bounding box center [662, 135] width 14 height 18
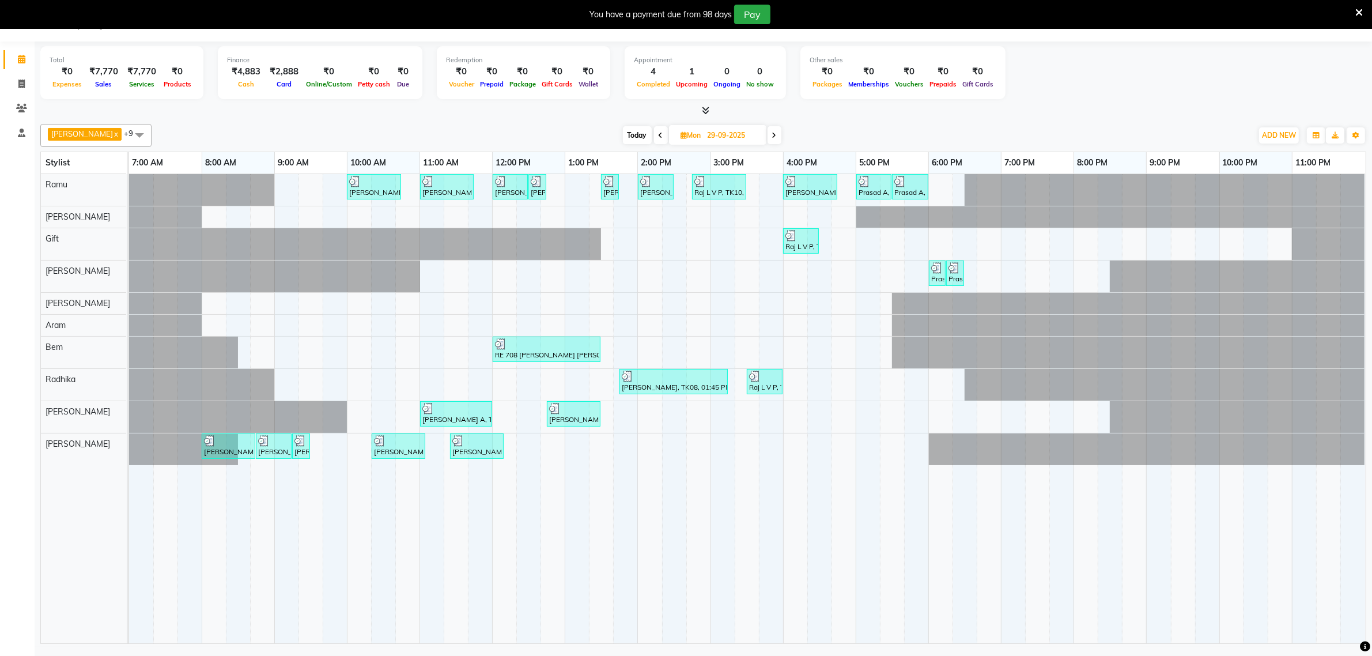
click at [659, 135] on icon at bounding box center [661, 135] width 5 height 7
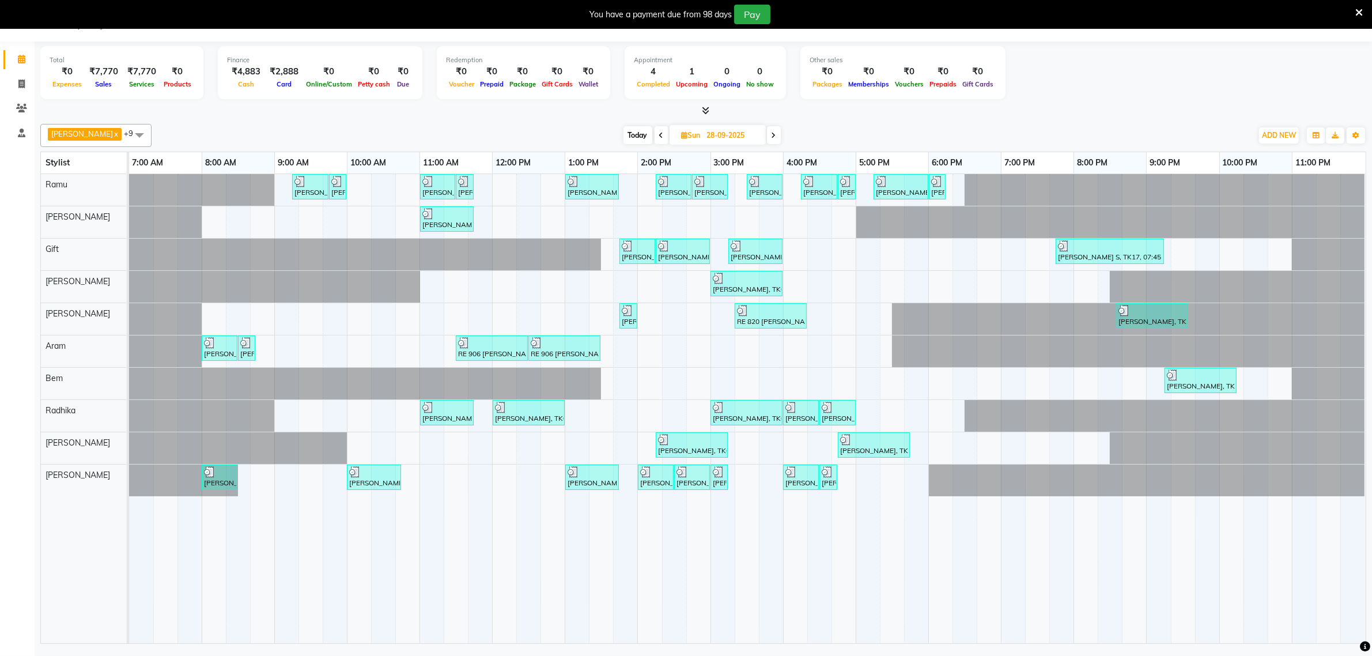
click at [659, 135] on icon at bounding box center [661, 135] width 5 height 7
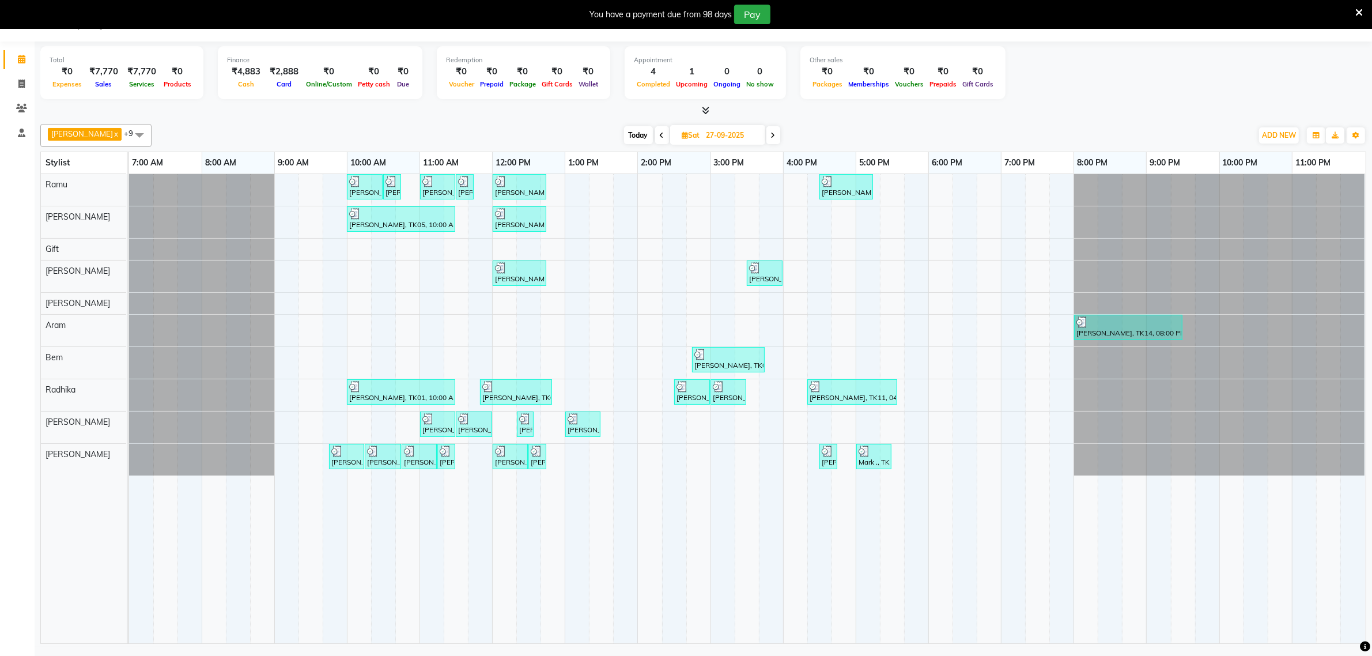
click at [771, 134] on icon at bounding box center [773, 135] width 5 height 7
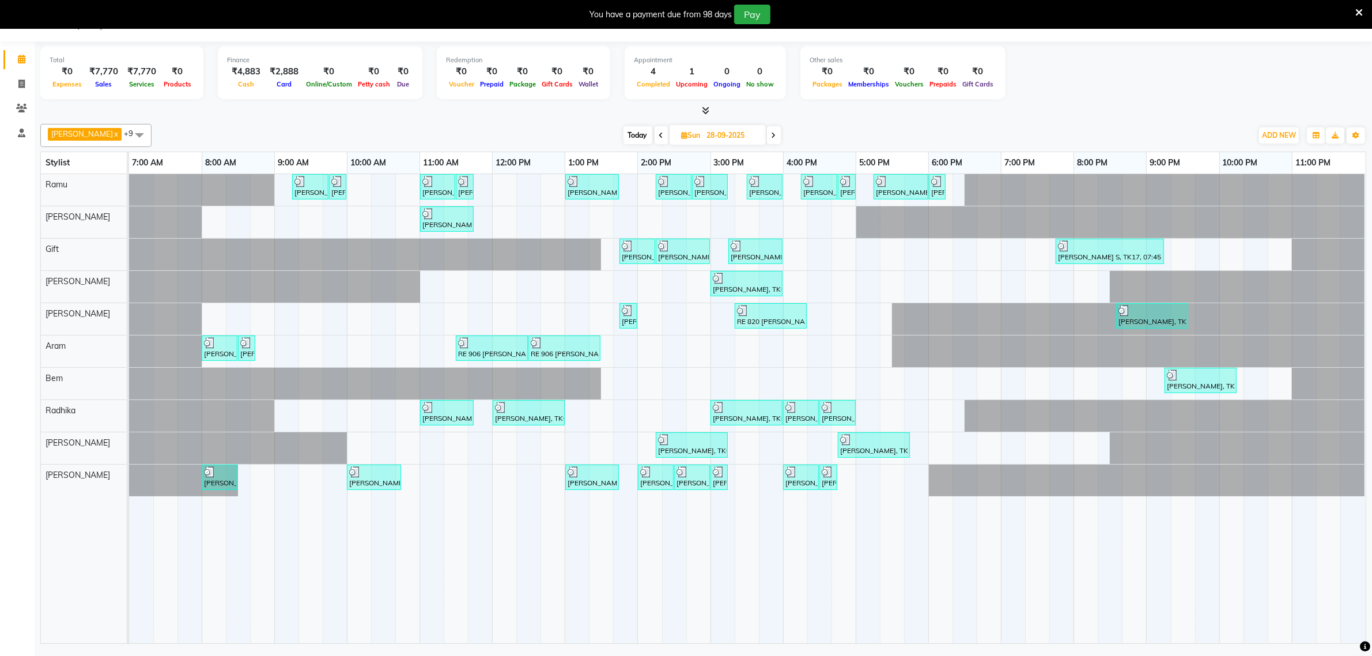
click at [767, 135] on span at bounding box center [774, 135] width 14 height 18
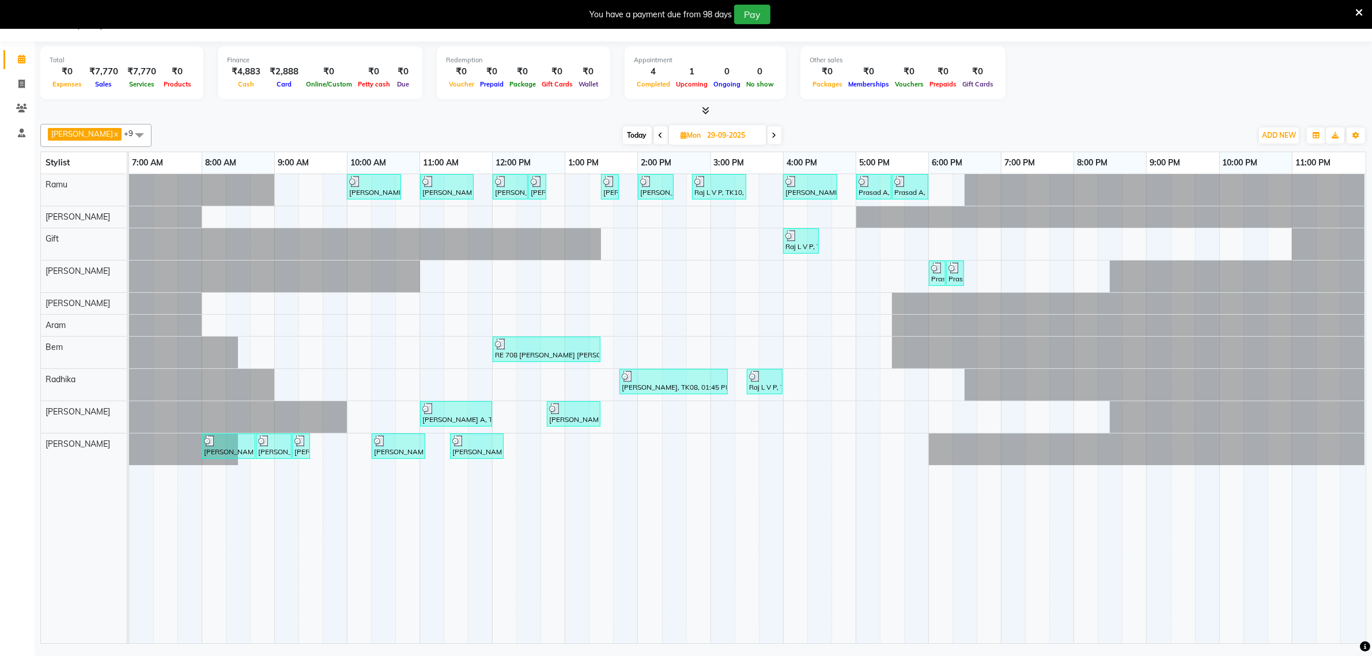
click at [768, 135] on span at bounding box center [775, 135] width 14 height 18
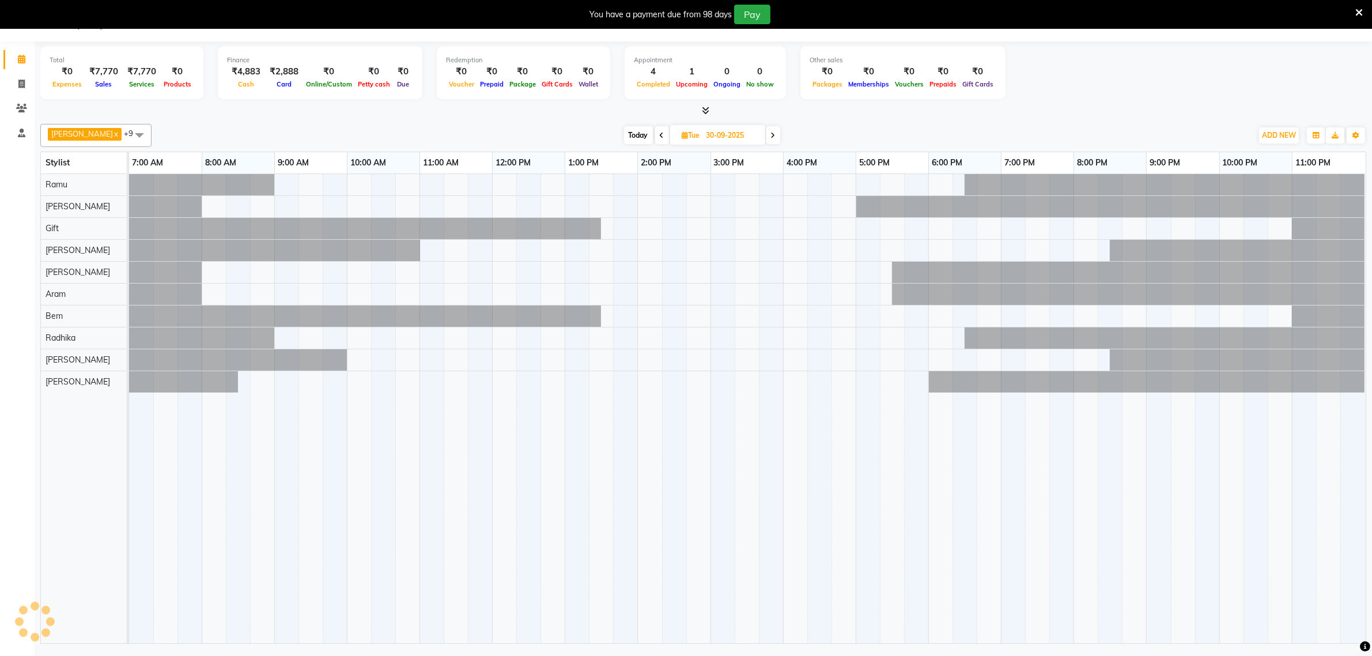
click at [771, 135] on icon at bounding box center [773, 135] width 5 height 7
type input "01-10-2025"
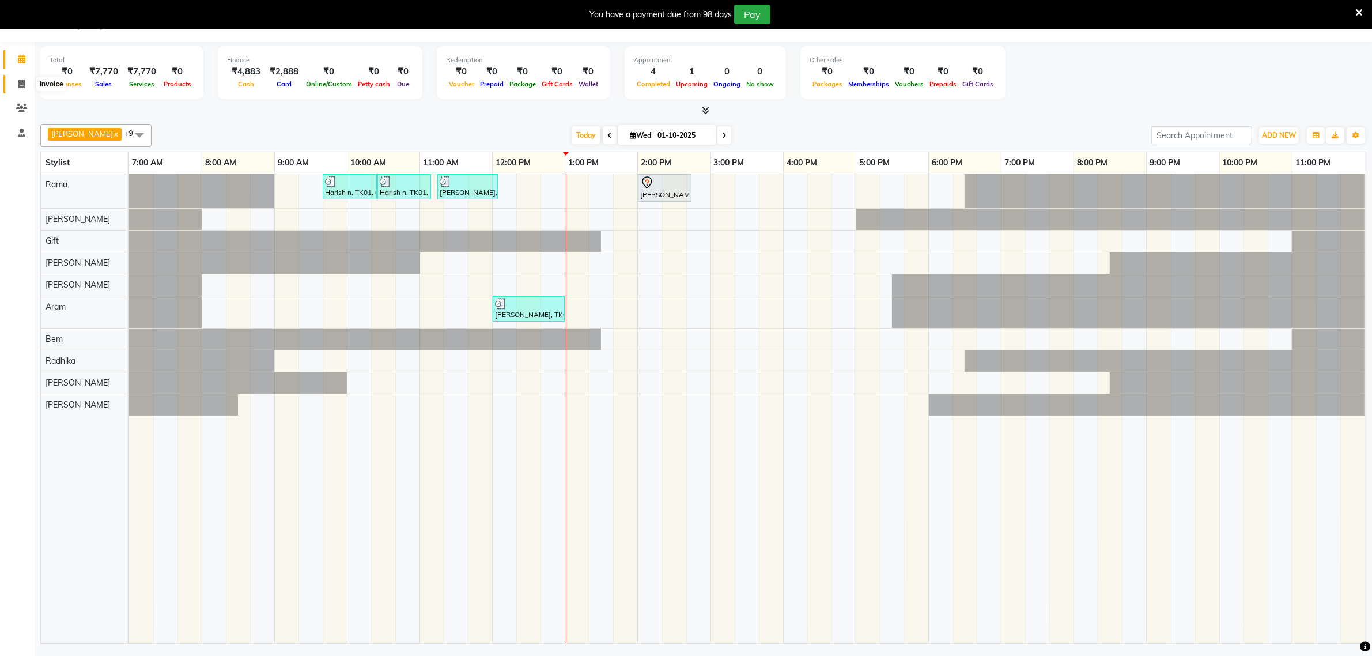
click at [21, 82] on icon at bounding box center [21, 84] width 6 height 9
select select "service"
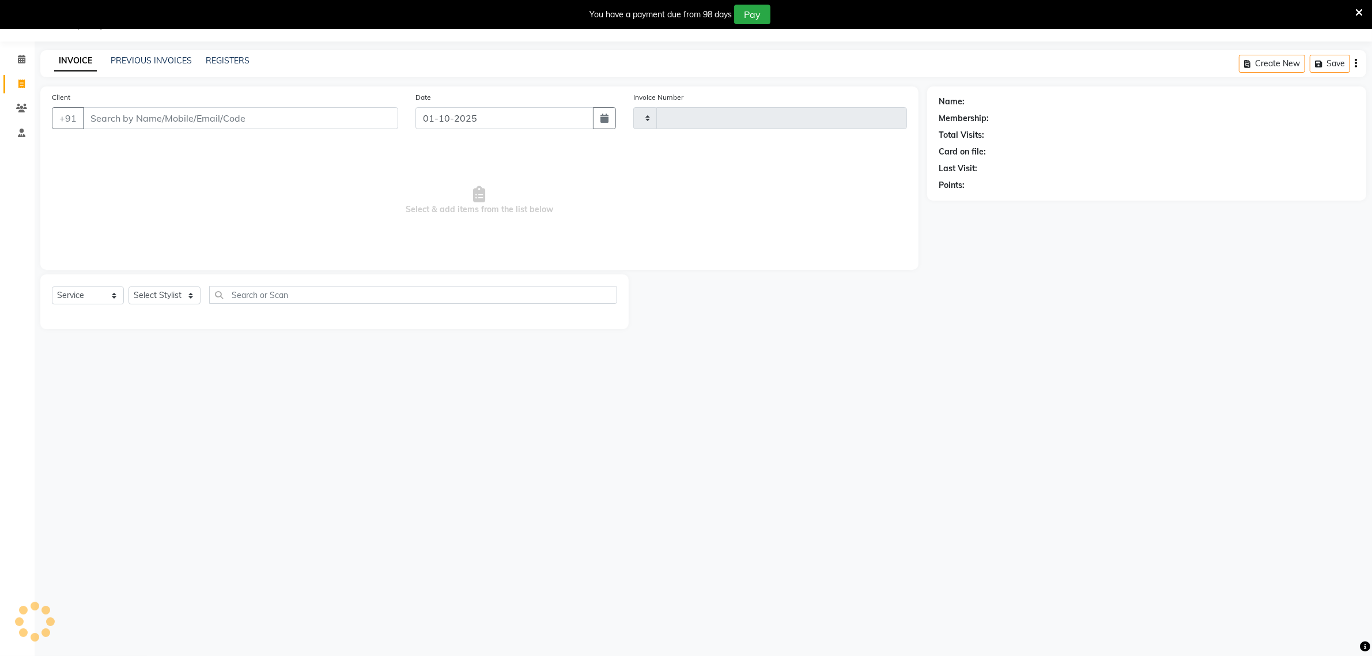
type input "1861"
select select "8545"
click at [157, 63] on link "PREVIOUS INVOICES" at bounding box center [151, 60] width 81 height 10
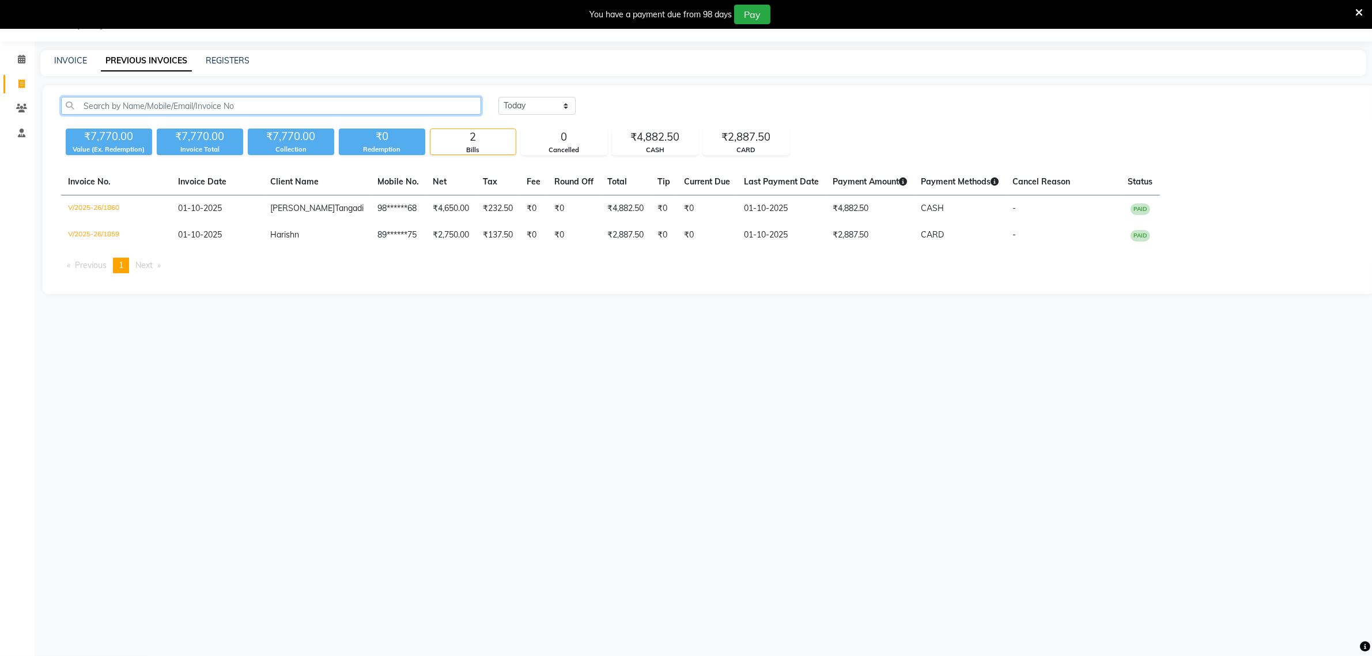
click at [130, 102] on input "text" at bounding box center [271, 106] width 420 height 18
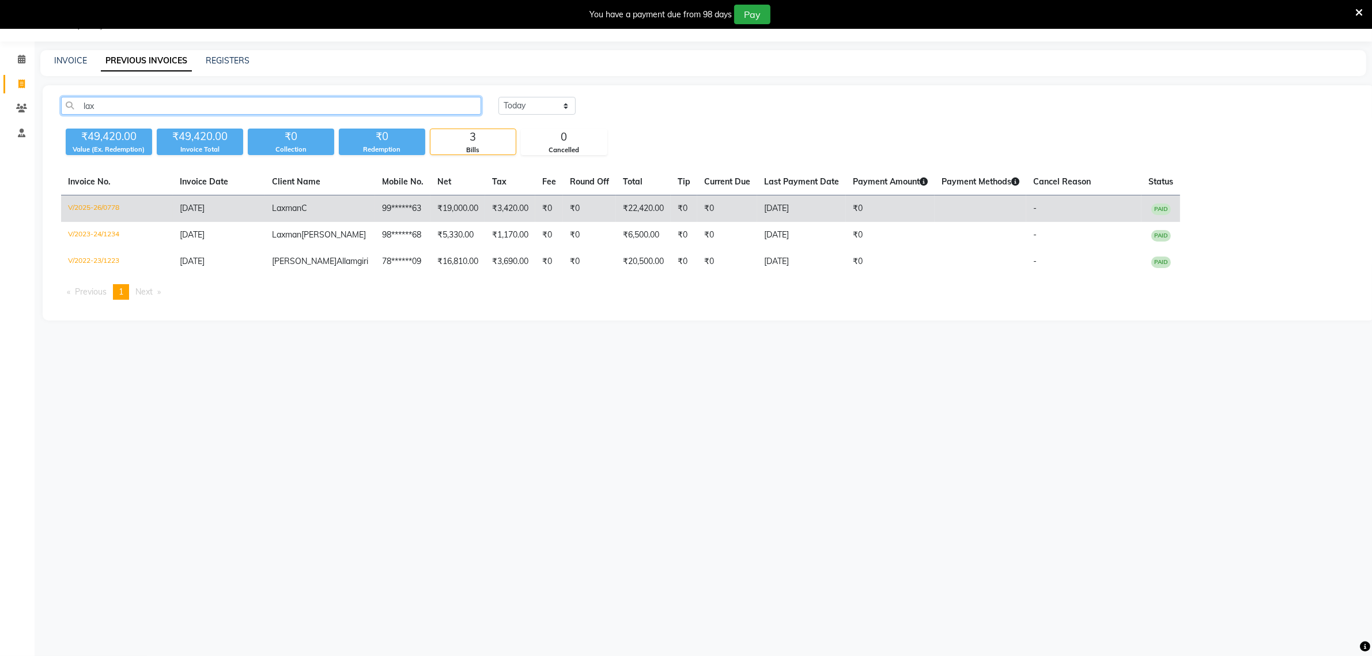
type input "lax"
click at [94, 211] on td "V/2025-26/0778" at bounding box center [117, 208] width 112 height 27
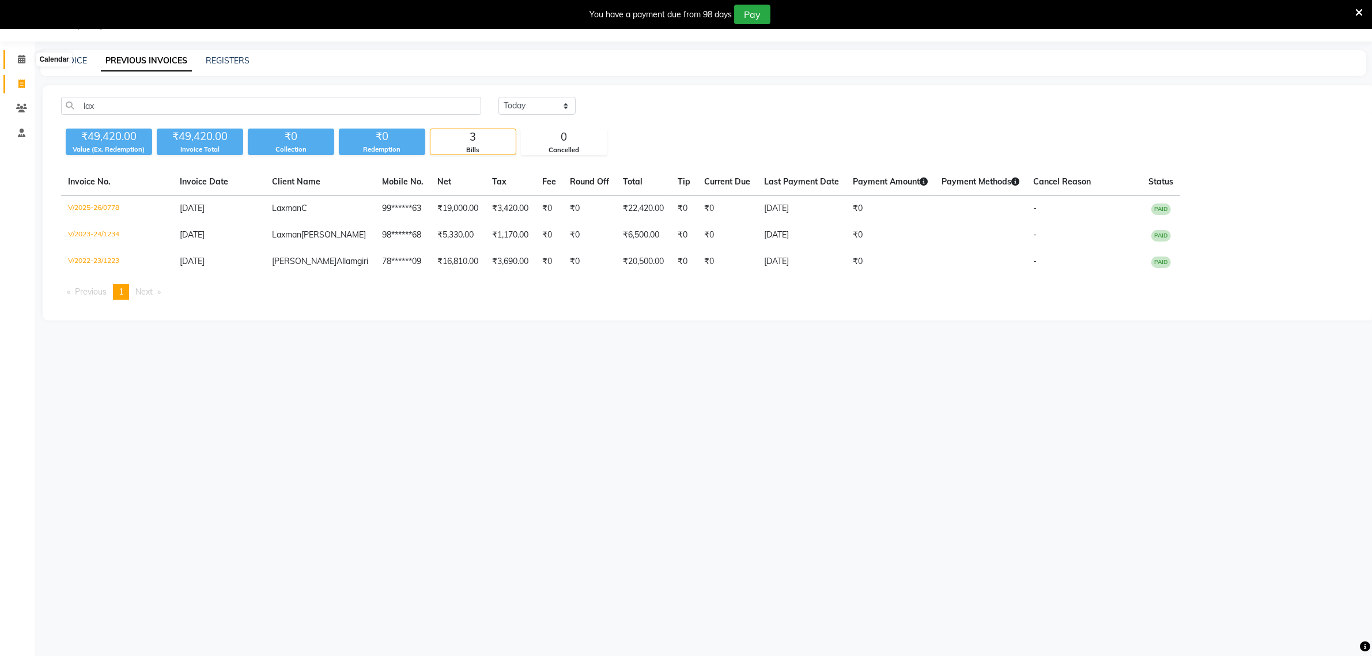
click at [21, 61] on icon at bounding box center [21, 59] width 7 height 9
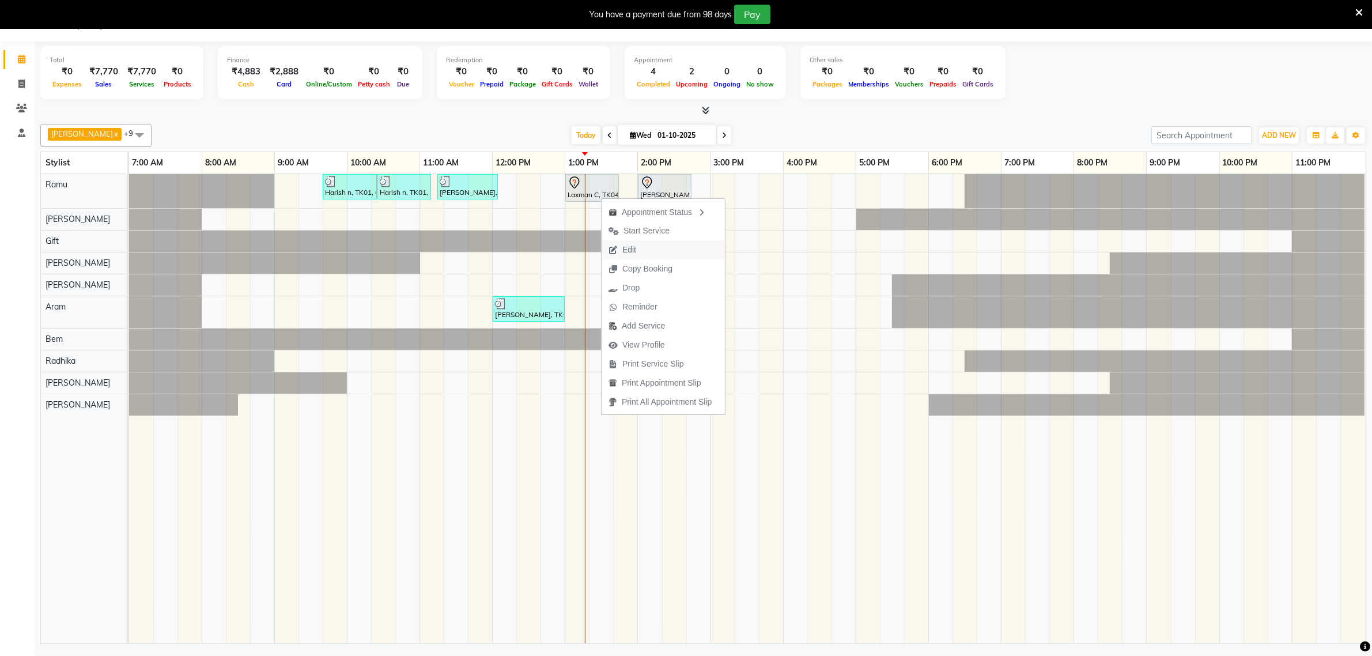
click at [633, 252] on span "Edit" at bounding box center [629, 250] width 14 height 12
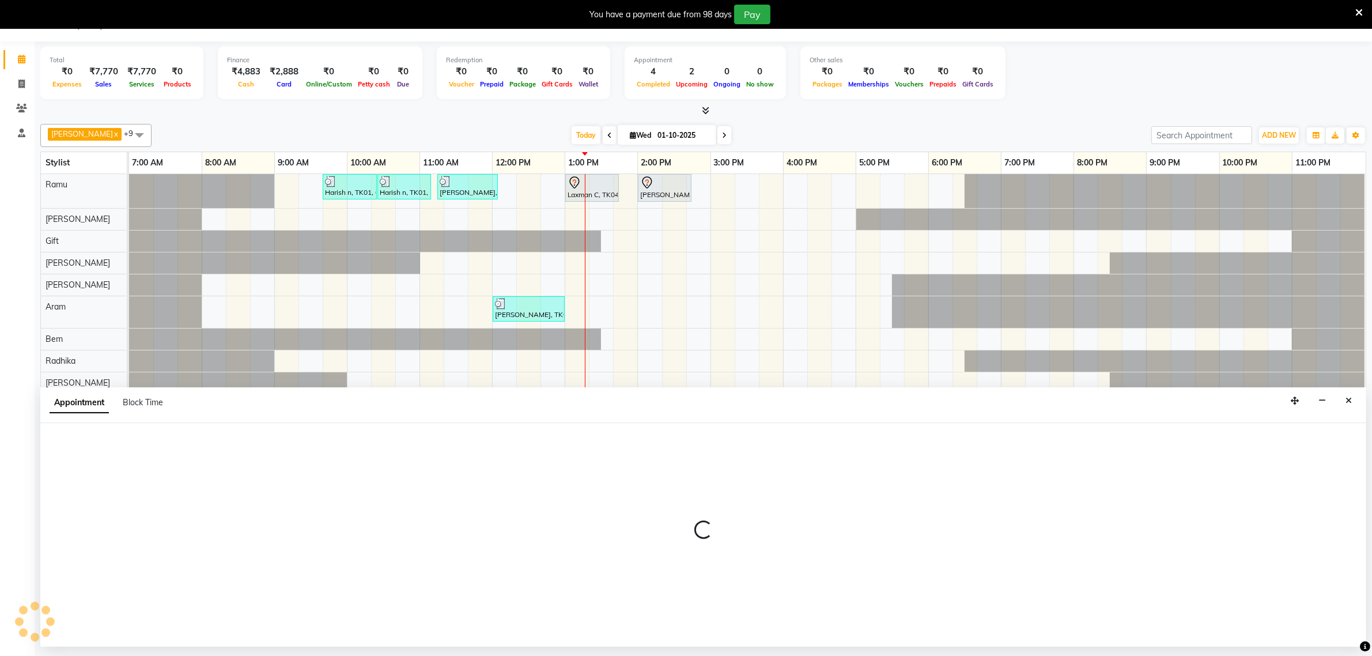
select select "tentative"
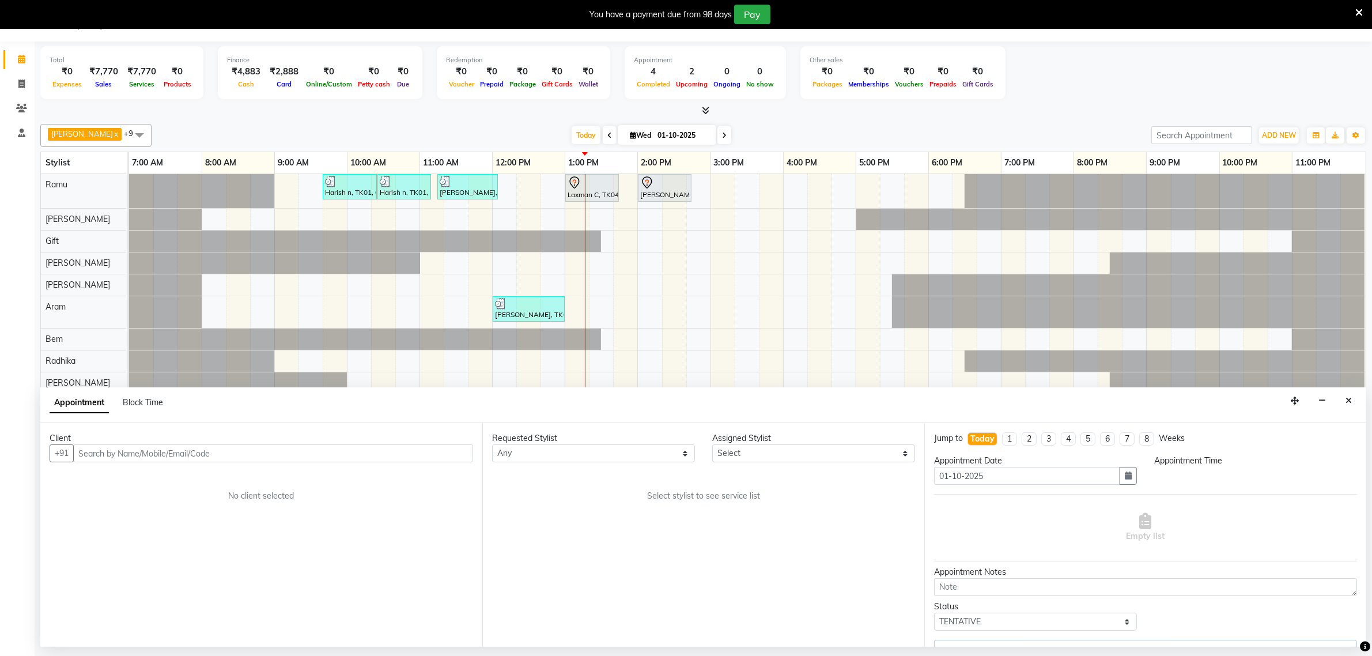
select select "84952"
select select "780"
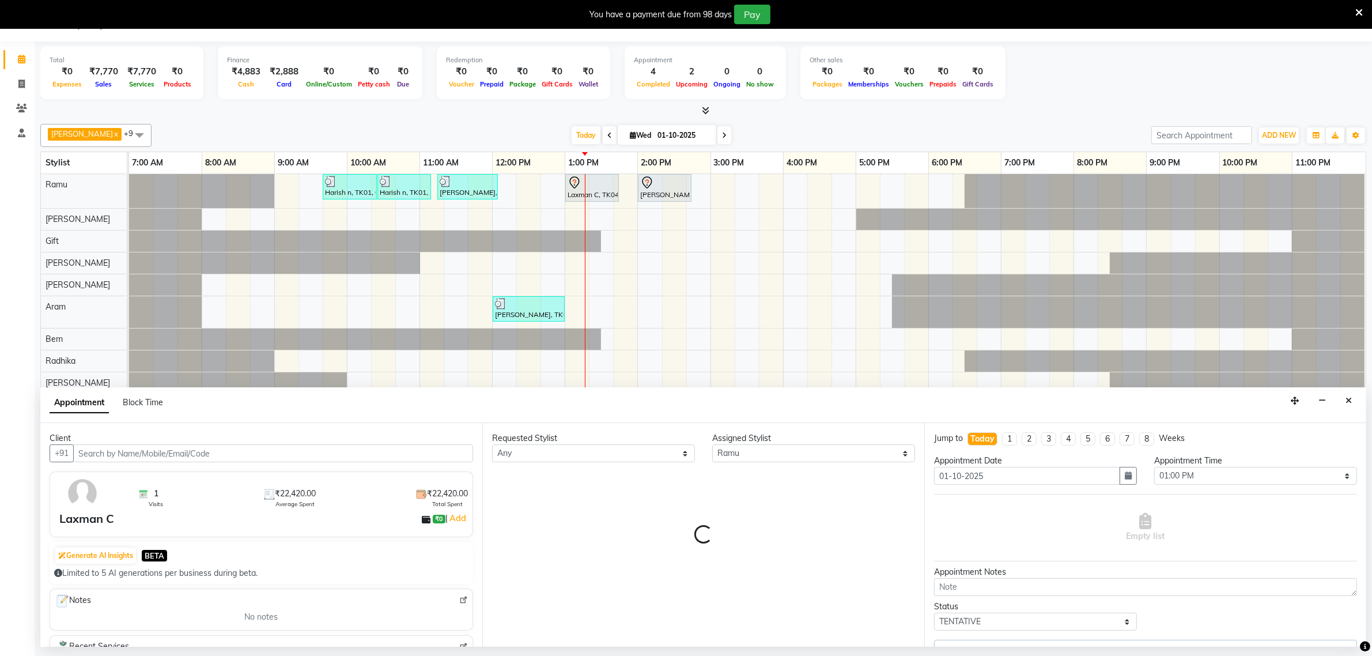
select select "4302"
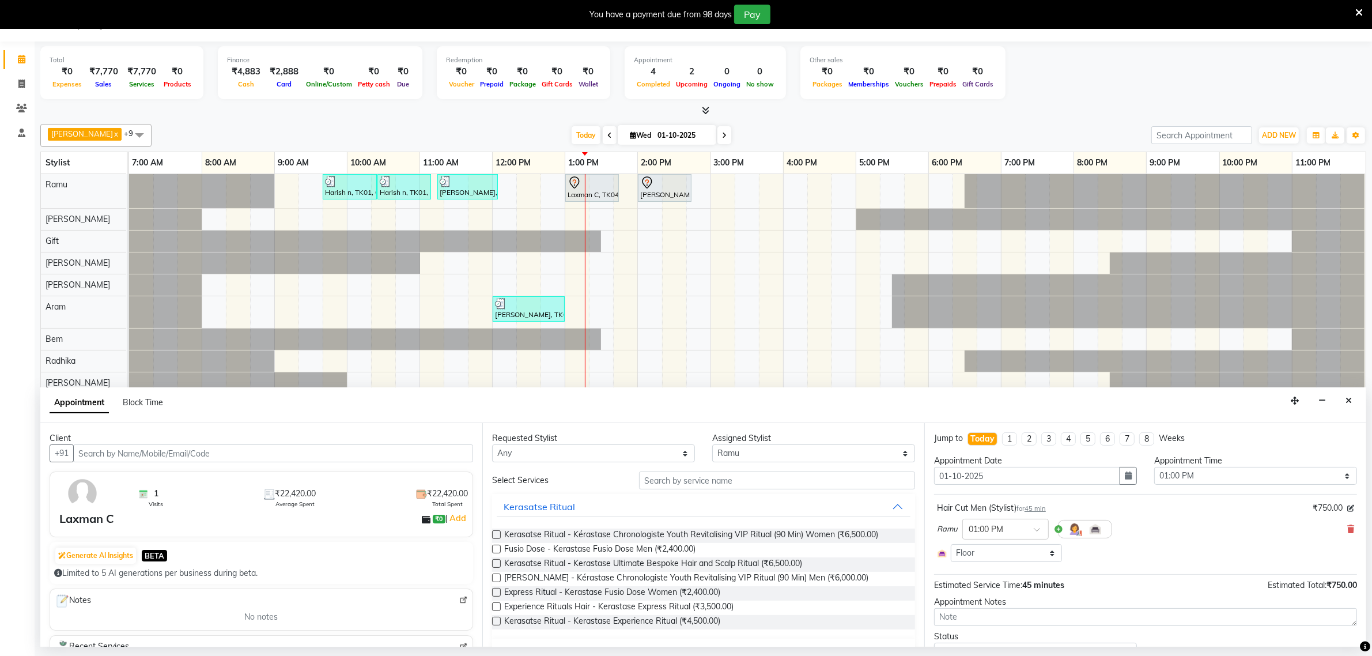
click at [153, 454] on input "text" at bounding box center [273, 453] width 400 height 18
click at [677, 484] on input "text" at bounding box center [777, 480] width 276 height 18
type input "m"
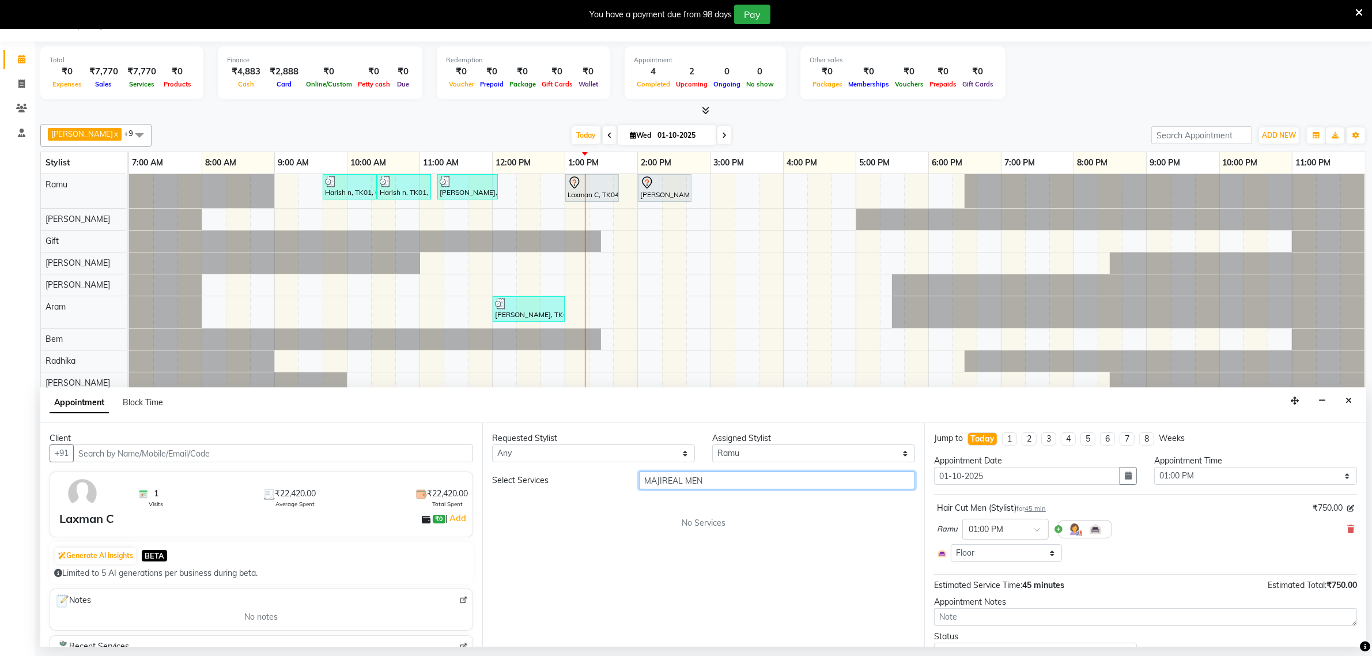
click at [724, 473] on input "MAJIREAL MEN" at bounding box center [777, 480] width 276 height 18
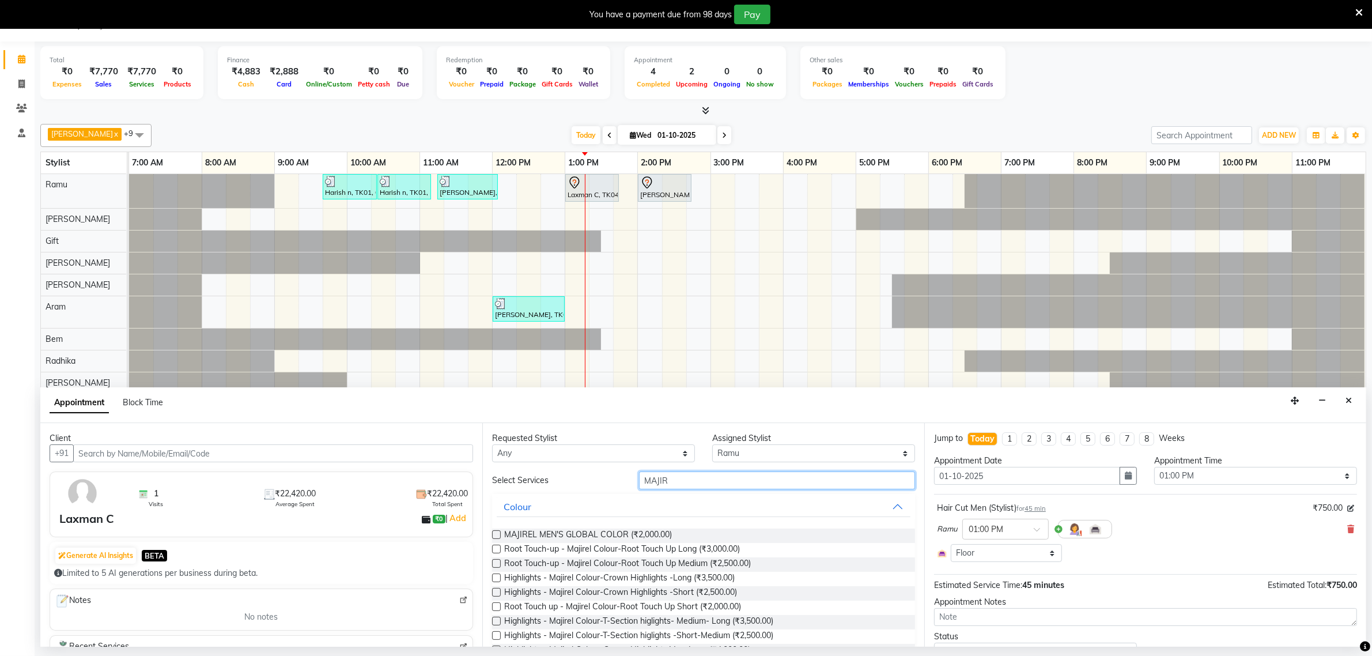
type input "MAJIR"
click at [499, 537] on label at bounding box center [496, 534] width 9 height 9
click at [499, 537] on input "checkbox" at bounding box center [495, 535] width 7 height 7
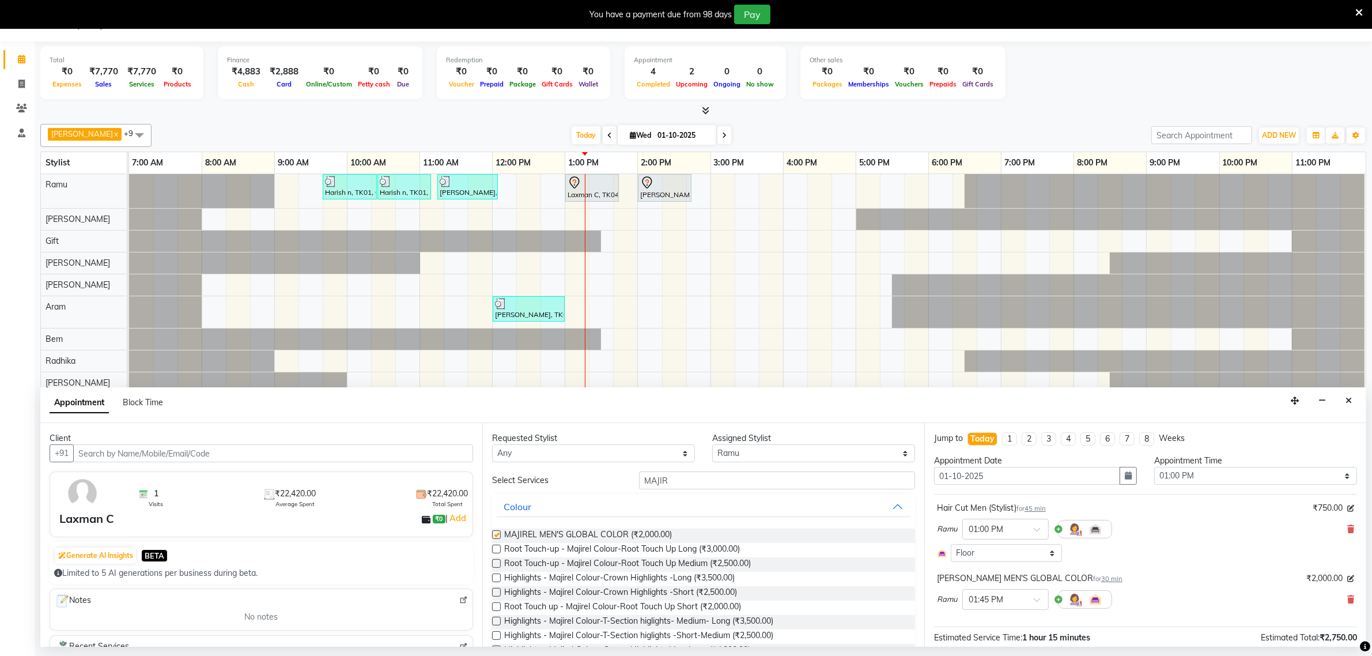
checkbox input "false"
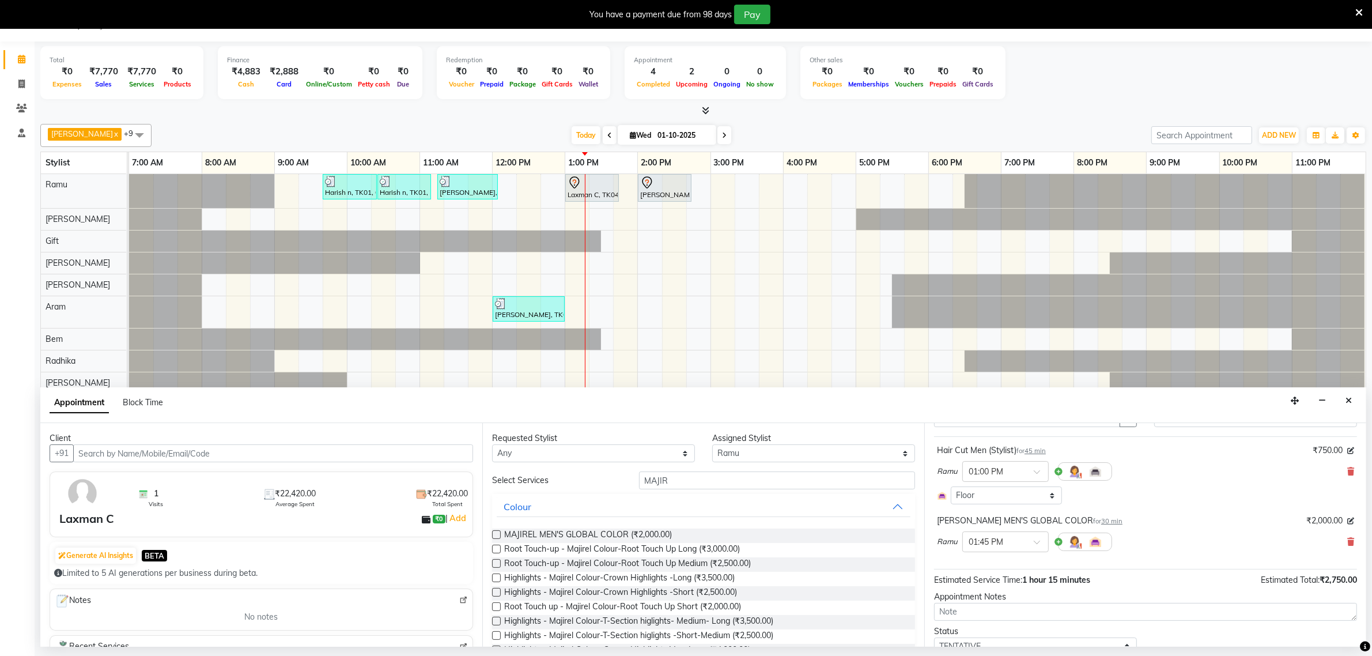
scroll to position [107, 0]
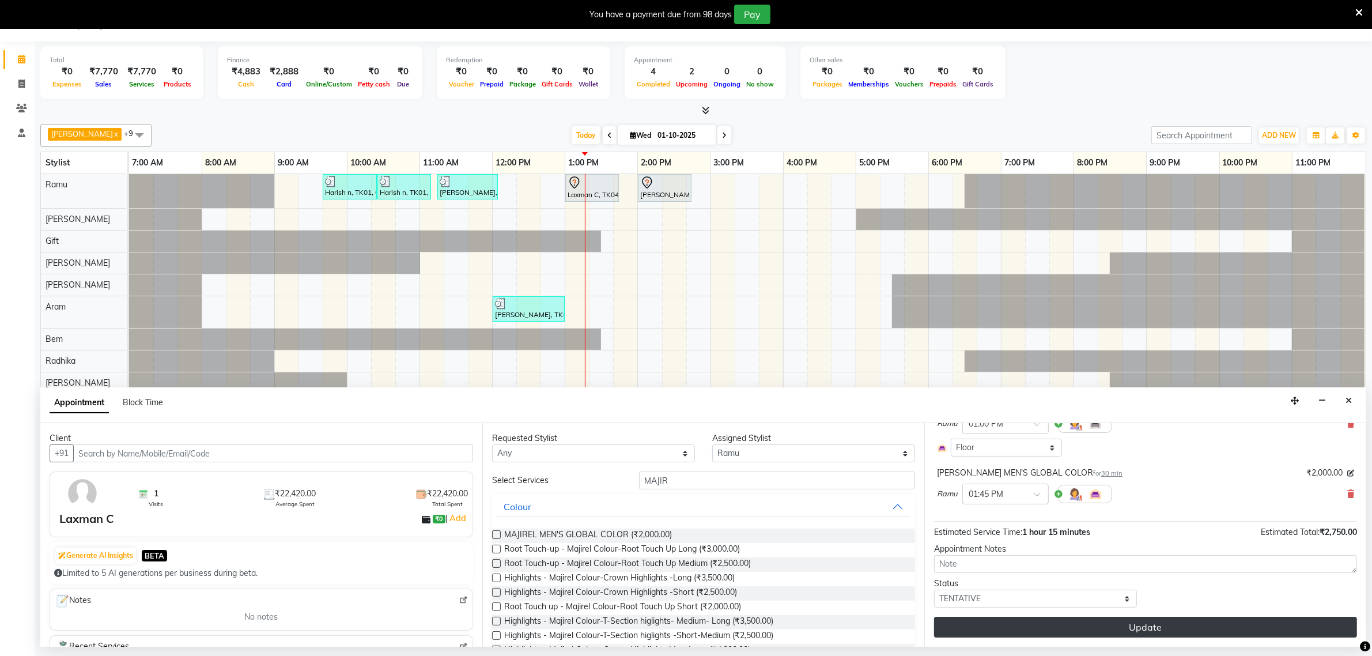
click at [1156, 635] on button "Update" at bounding box center [1145, 627] width 423 height 21
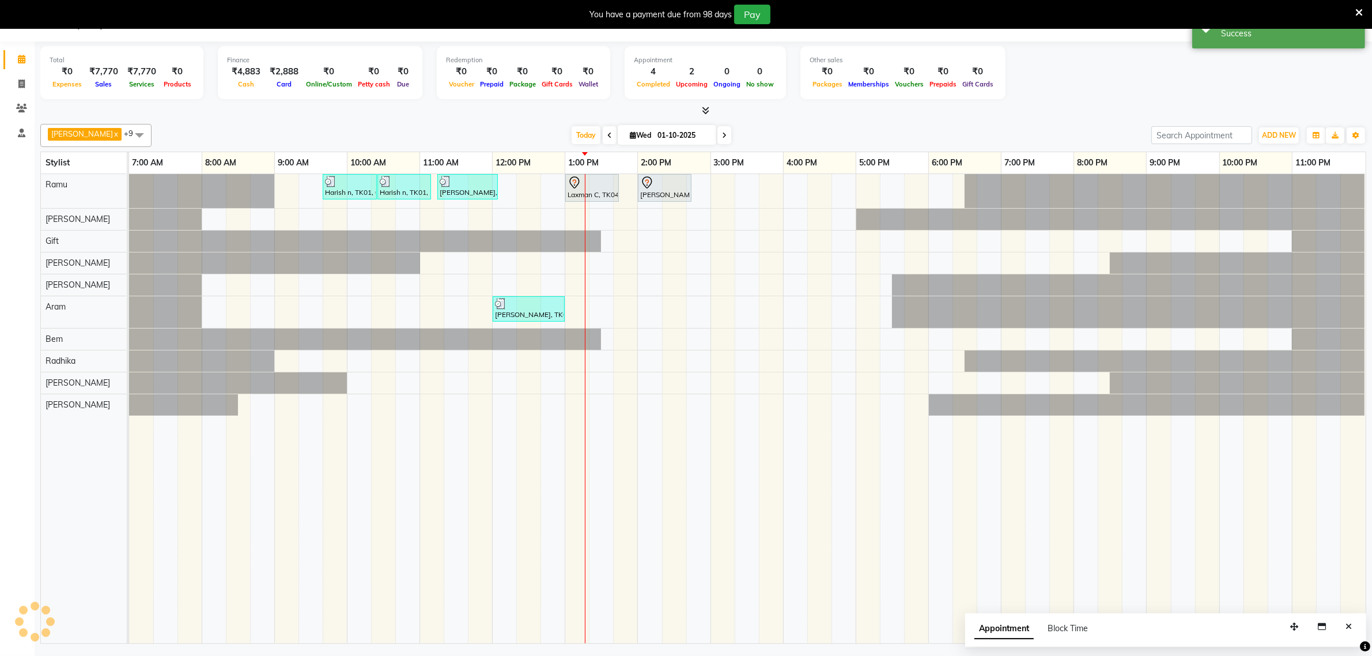
scroll to position [0, 0]
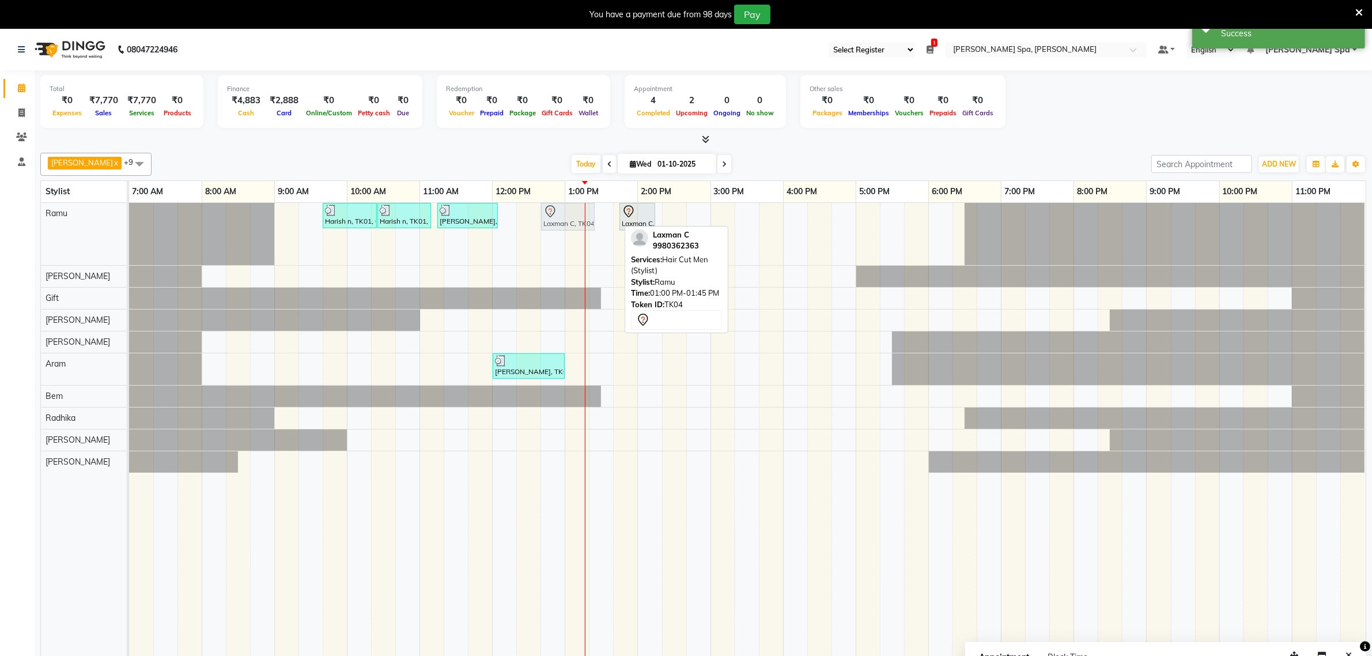
drag, startPoint x: 580, startPoint y: 220, endPoint x: 548, endPoint y: 229, distance: 34.1
click at [129, 229] on div "Harish n, TK01, 09:40 AM-10:25 AM, Hair Cut Men (Stylist) Harish n, TK01, 10:25…" at bounding box center [129, 234] width 0 height 62
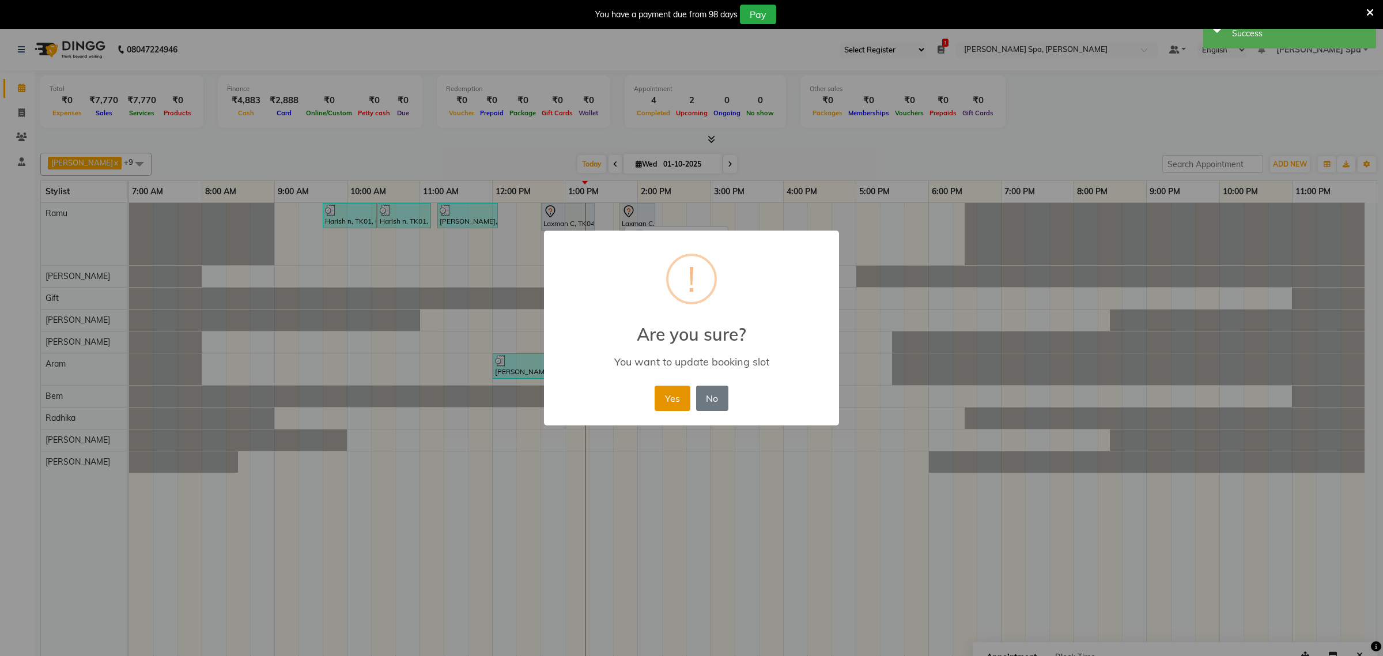
click at [669, 397] on button "Yes" at bounding box center [672, 398] width 35 height 25
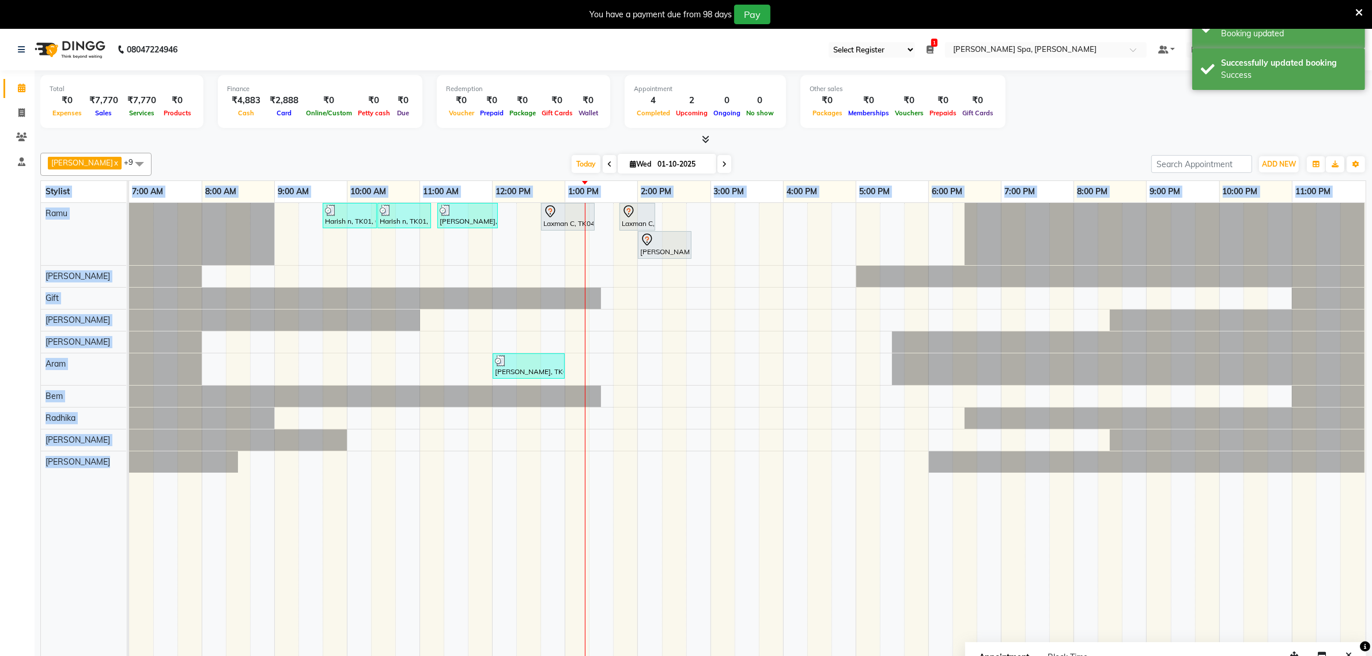
drag, startPoint x: 632, startPoint y: 225, endPoint x: 608, endPoint y: 229, distance: 24.0
click at [608, 229] on div "[PERSON_NAME] x Bem x Gift x [PERSON_NAME] x [PERSON_NAME] x [PERSON_NAME] x [P…" at bounding box center [703, 410] width 1326 height 524
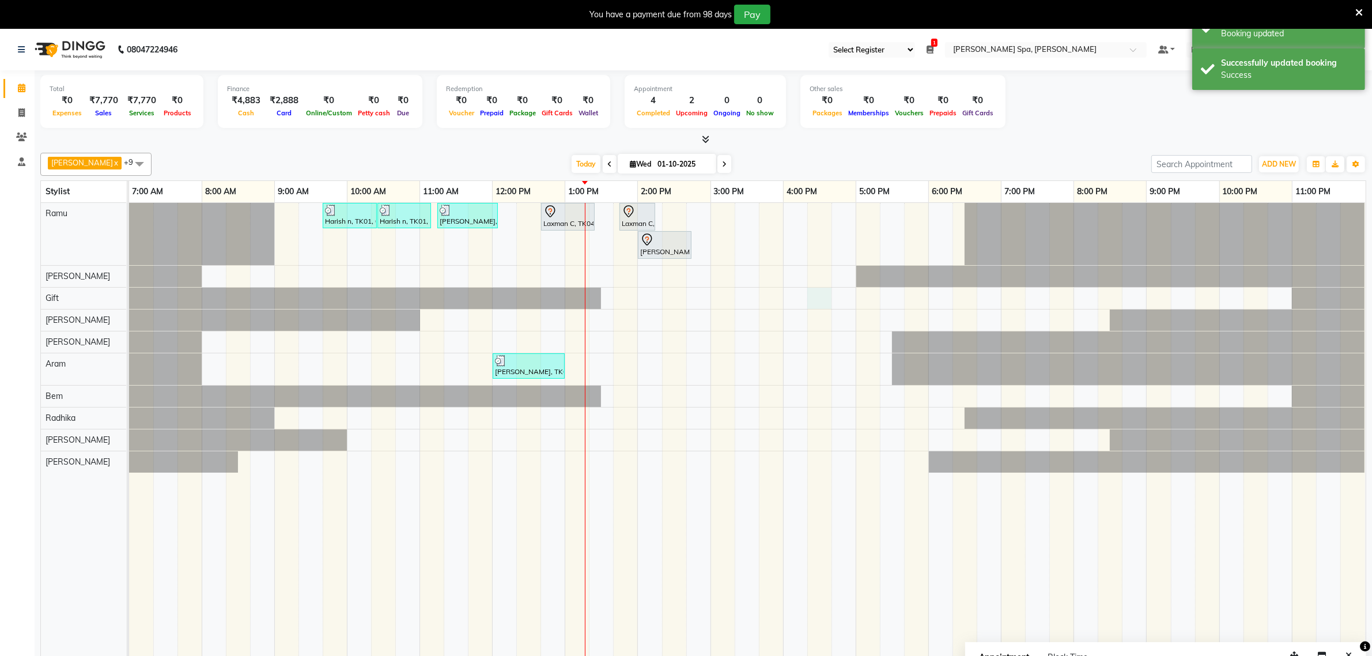
click at [810, 304] on div "Harish n, TK01, 09:40 AM-10:25 AM, Hair Cut Men (Stylist) Harish n, TK01, 10:25…" at bounding box center [747, 437] width 1237 height 469
select select "84955"
select select "975"
select select "tentative"
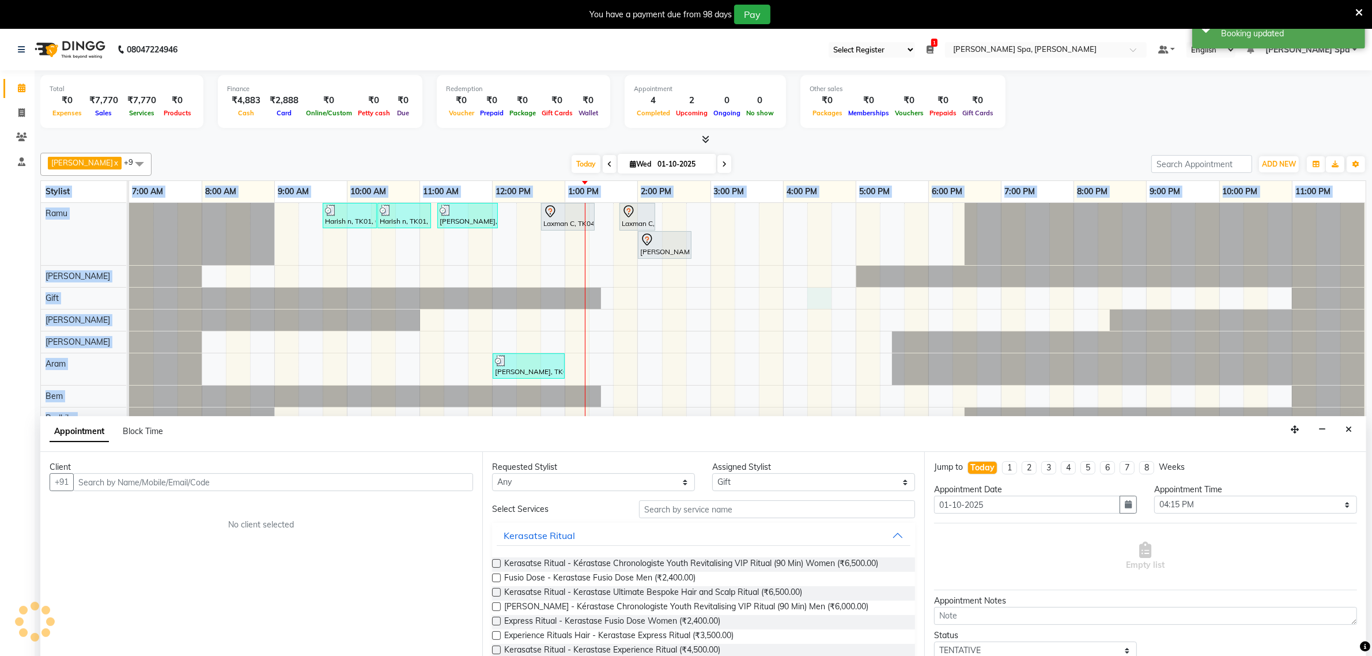
scroll to position [29, 0]
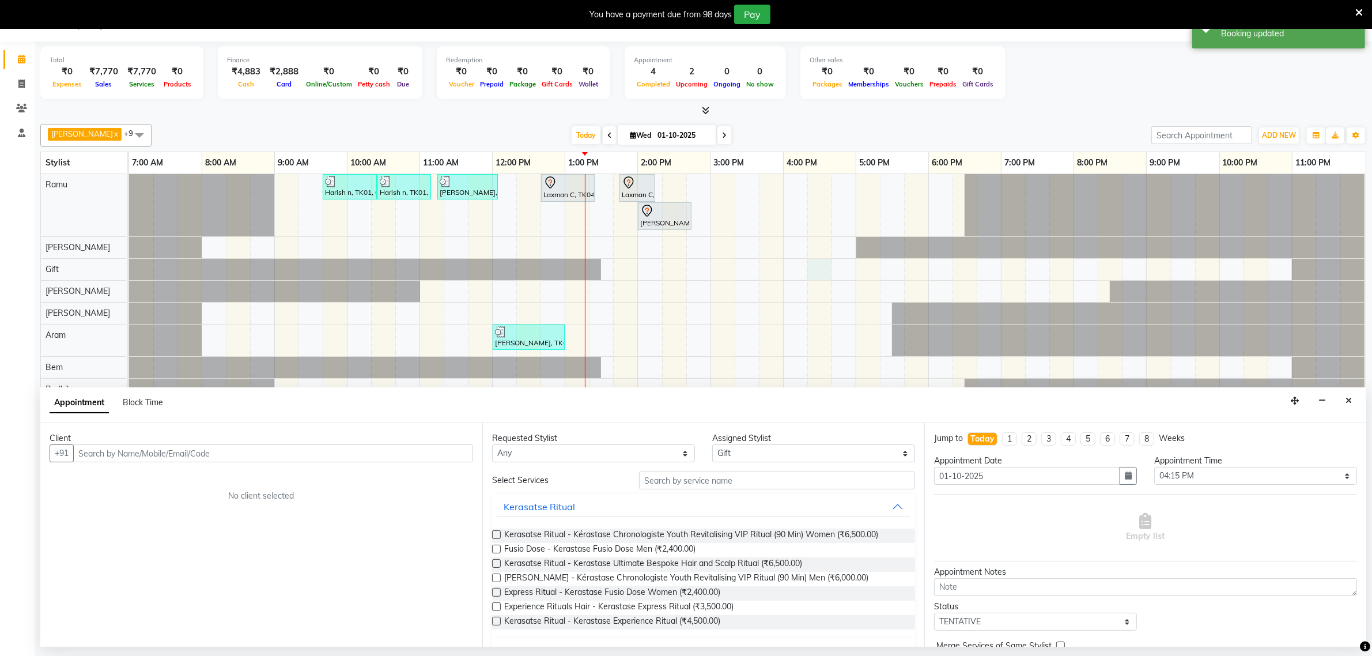
click at [1345, 402] on button "Close" at bounding box center [1349, 401] width 17 height 18
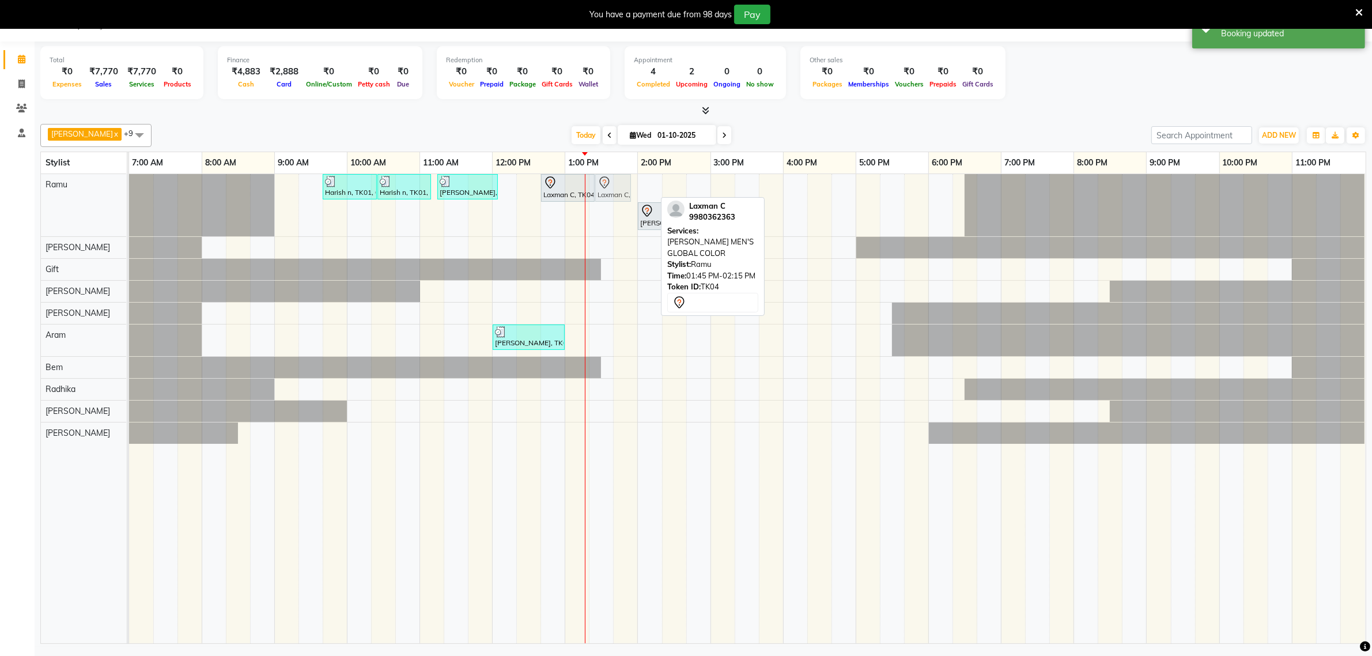
click at [129, 202] on div "Harish n, TK01, 09:40 AM-10:25 AM, Hair Cut Men (Stylist) Harish n, TK01, 10:25…" at bounding box center [129, 205] width 0 height 62
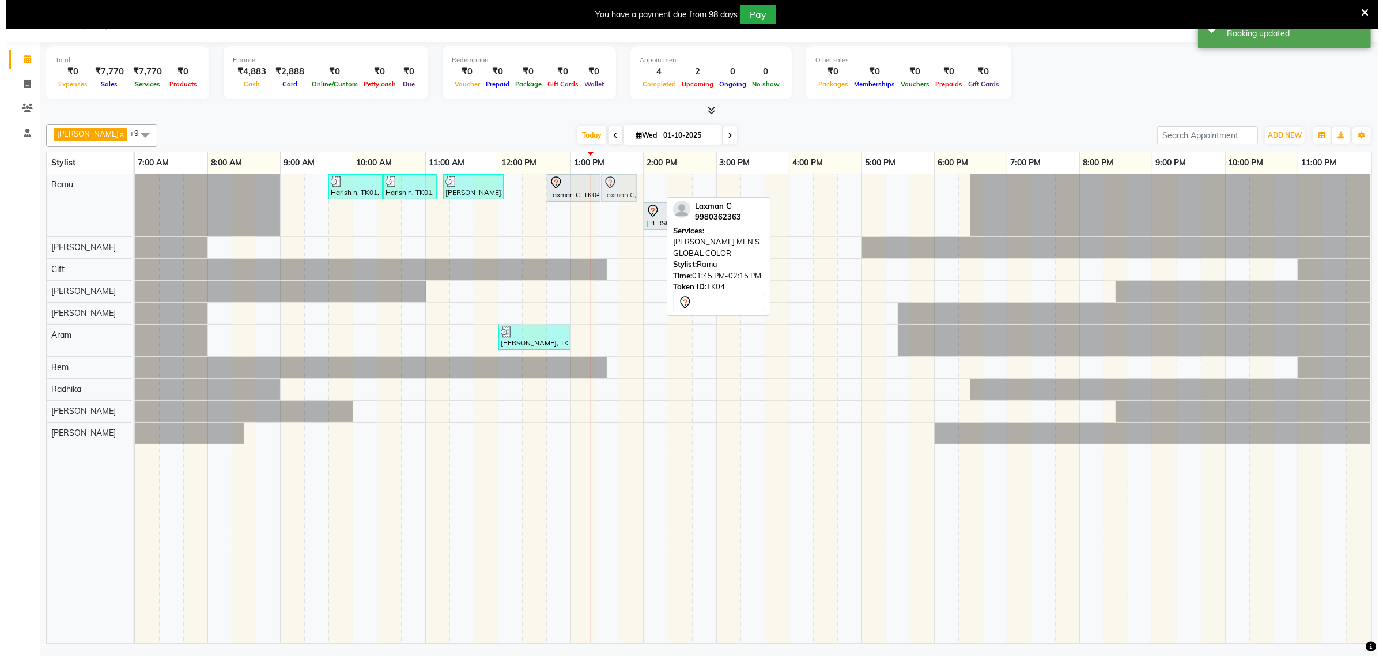
scroll to position [19, 0]
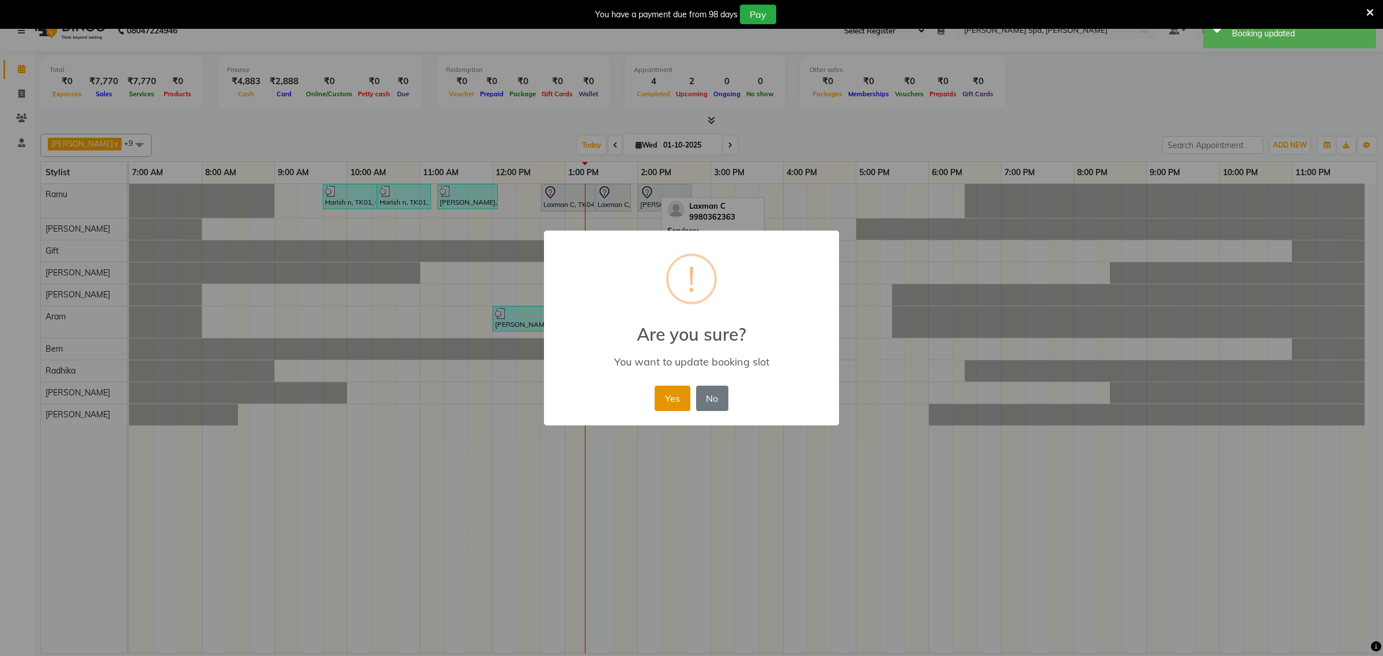
click at [680, 391] on button "Yes" at bounding box center [672, 398] width 35 height 25
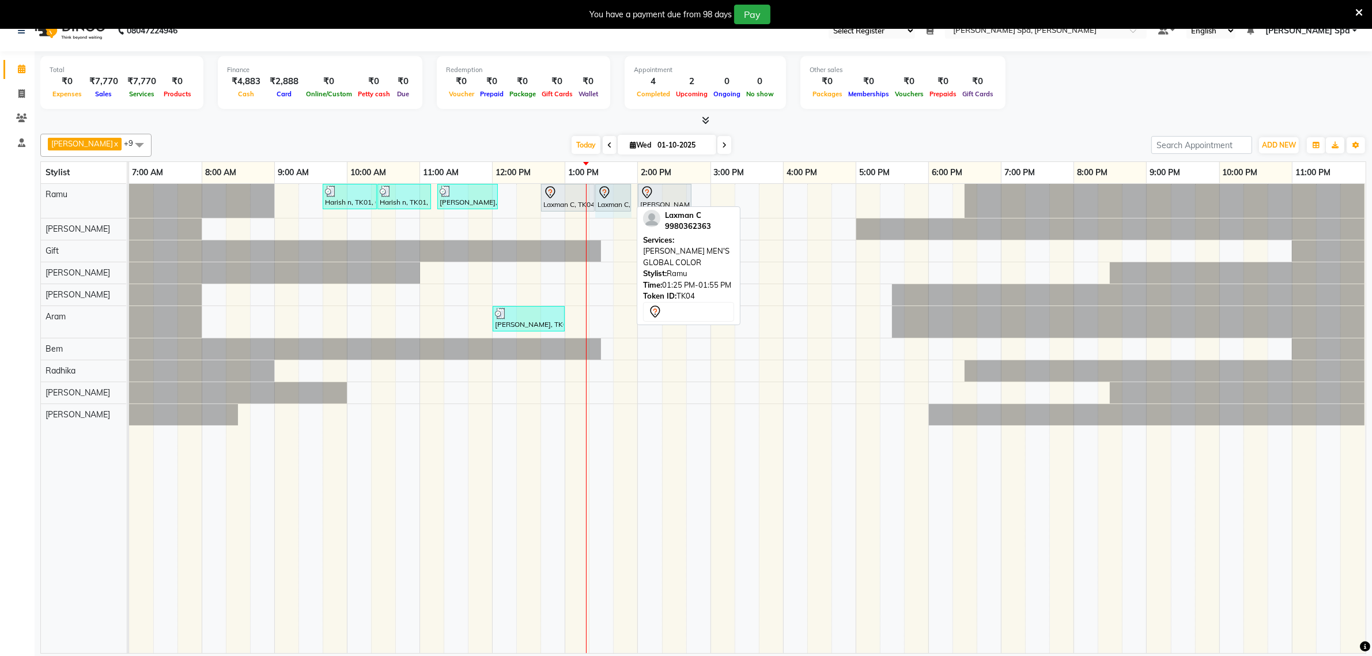
drag, startPoint x: 629, startPoint y: 206, endPoint x: 635, endPoint y: 215, distance: 10.4
click at [635, 215] on div "Harish n, TK01, 09:40 AM-10:25 AM, Hair Cut Men (Stylist) Harish n, TK01, 10:25…" at bounding box center [747, 418] width 1237 height 469
drag, startPoint x: 614, startPoint y: 206, endPoint x: 620, endPoint y: 208, distance: 6.7
click at [129, 208] on div "Harish n, TK01, 09:40 AM-10:25 AM, Hair Cut Men (Stylist) Harish n, TK01, 10:25…" at bounding box center [129, 201] width 0 height 34
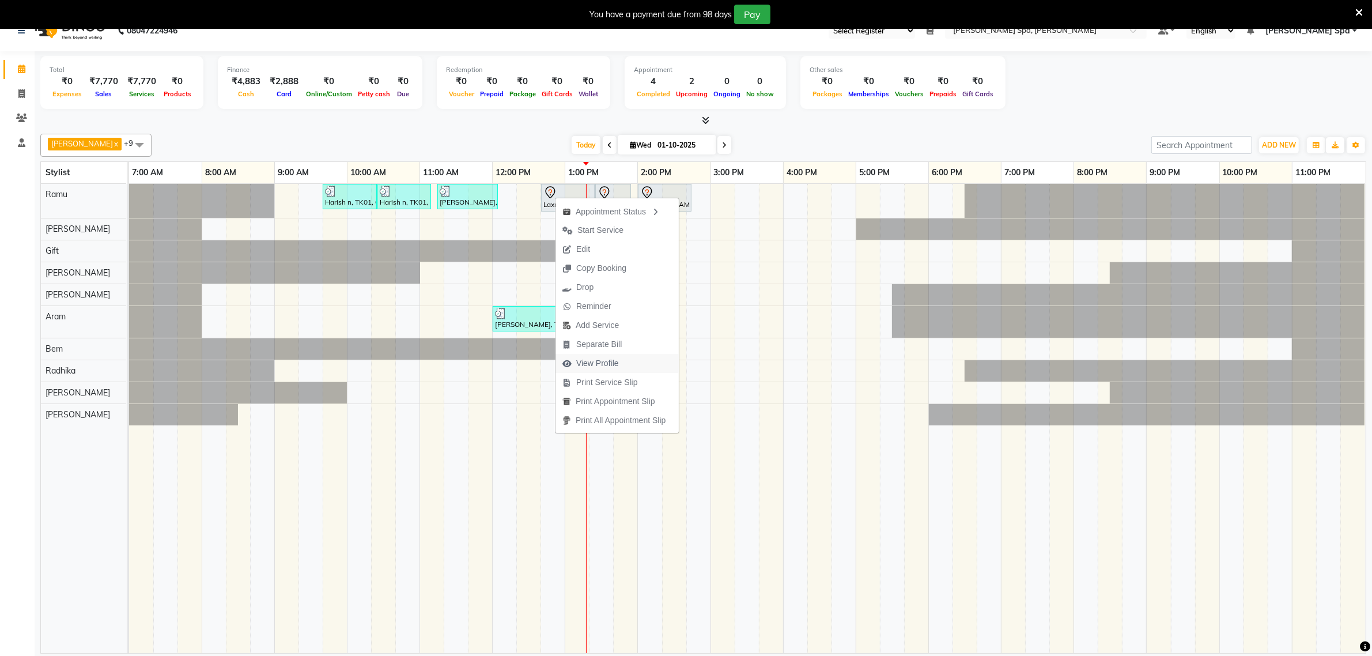
click at [594, 363] on span "View Profile" at bounding box center [597, 363] width 43 height 12
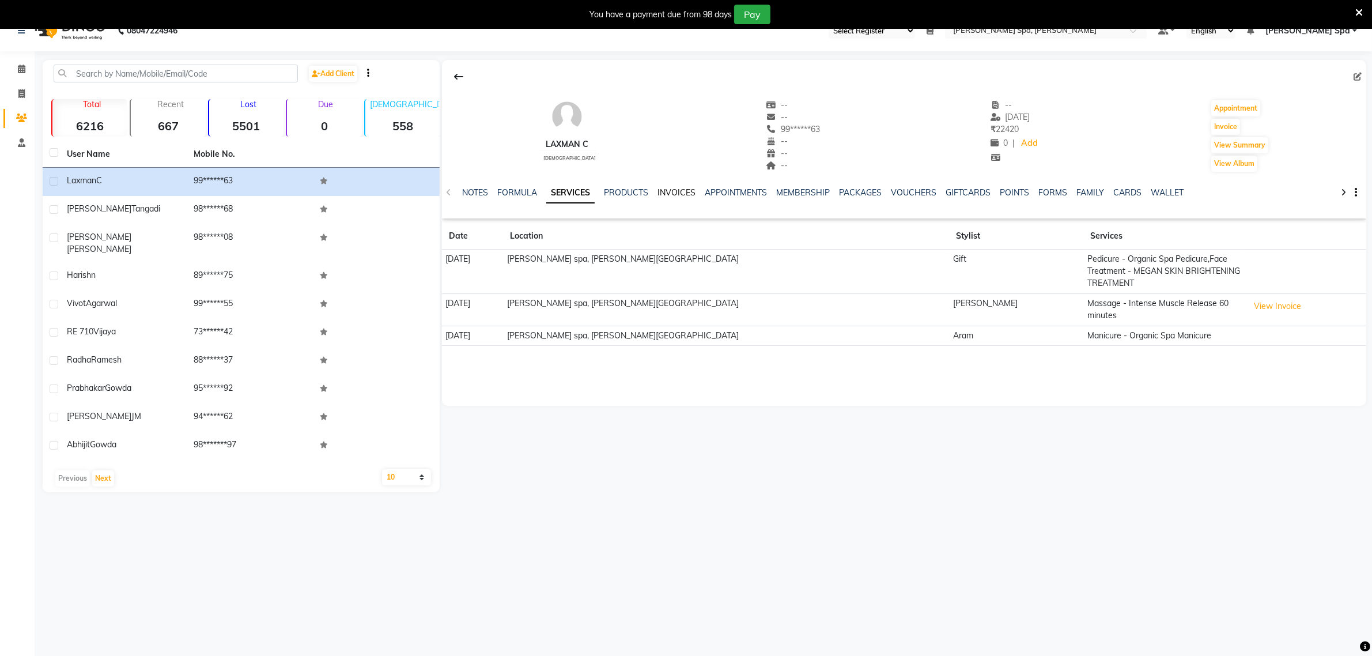
click at [677, 192] on link "INVOICES" at bounding box center [677, 192] width 38 height 10
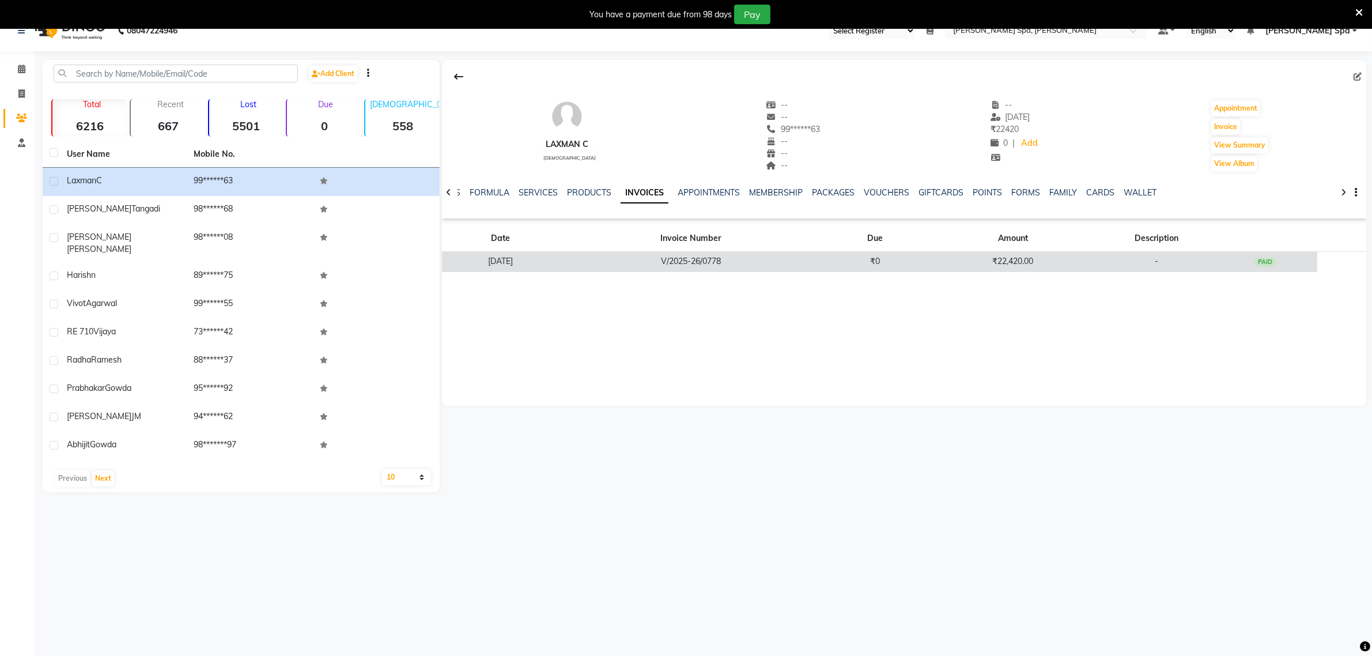
click at [739, 269] on td "V/2025-26/0778" at bounding box center [691, 262] width 264 height 20
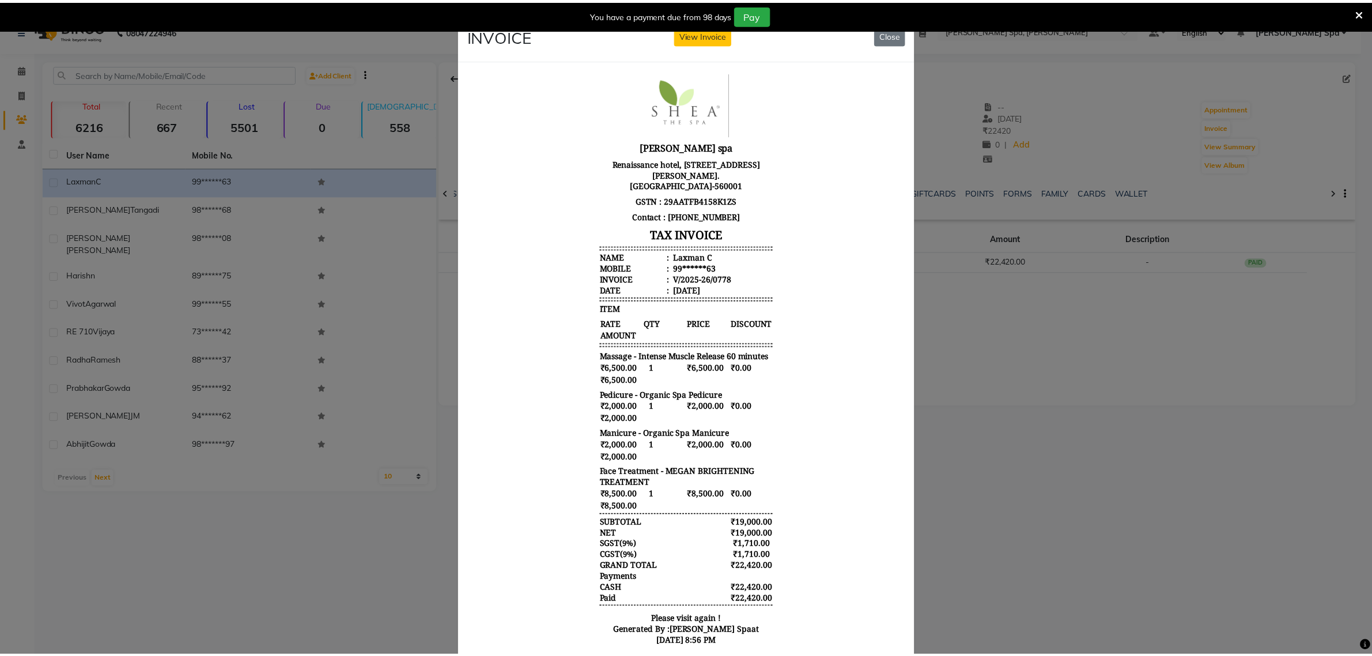
scroll to position [9, 0]
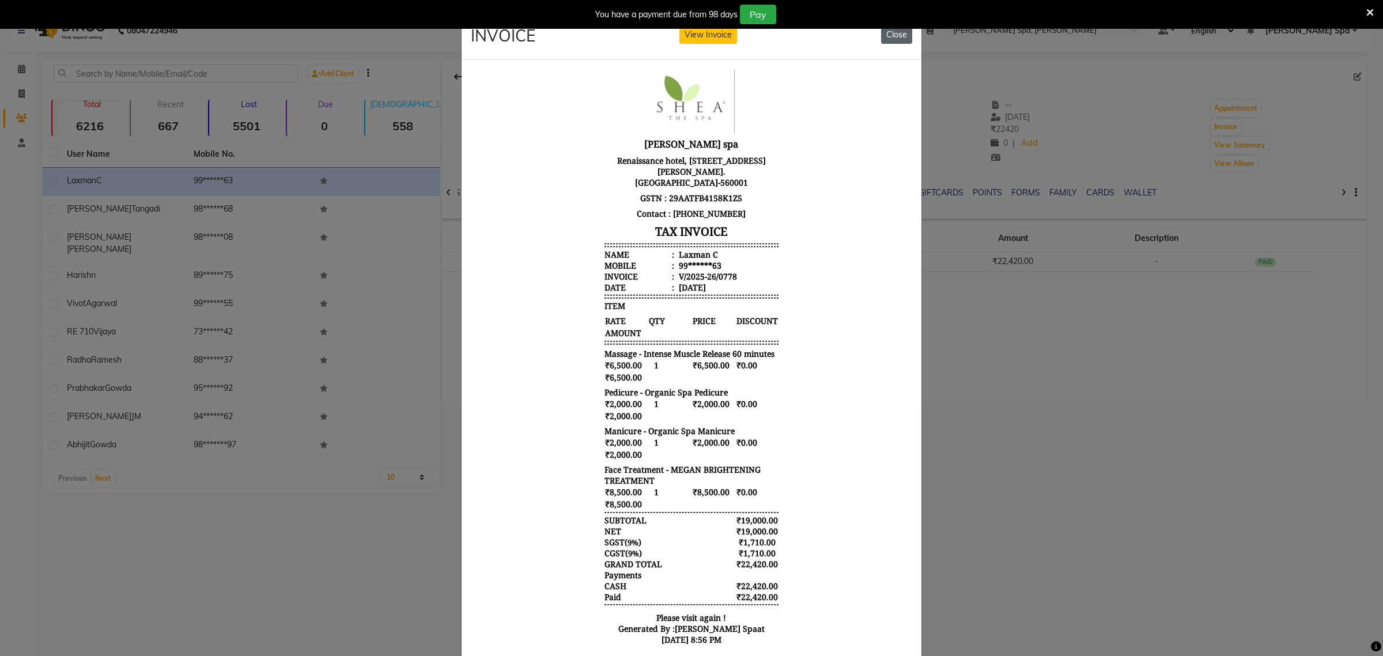
click at [893, 37] on button "Close" at bounding box center [896, 35] width 31 height 18
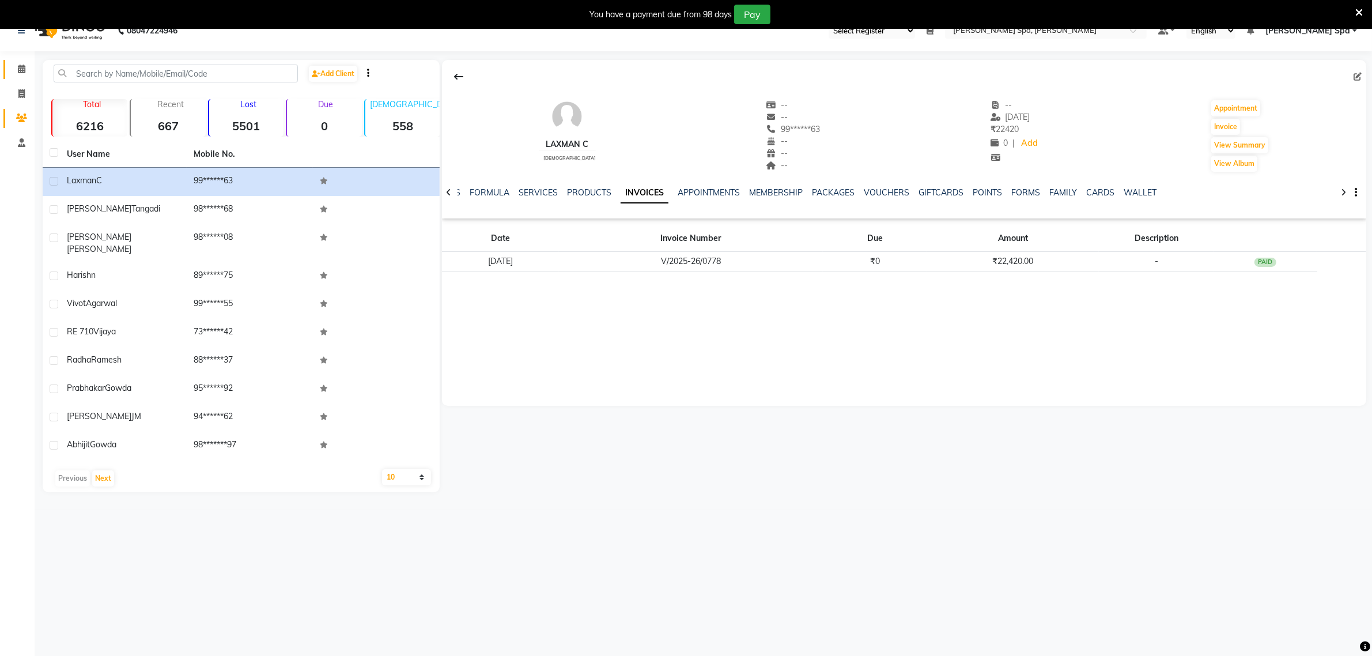
click at [23, 79] on li "Calendar" at bounding box center [17, 69] width 35 height 25
click at [24, 67] on icon at bounding box center [21, 69] width 7 height 9
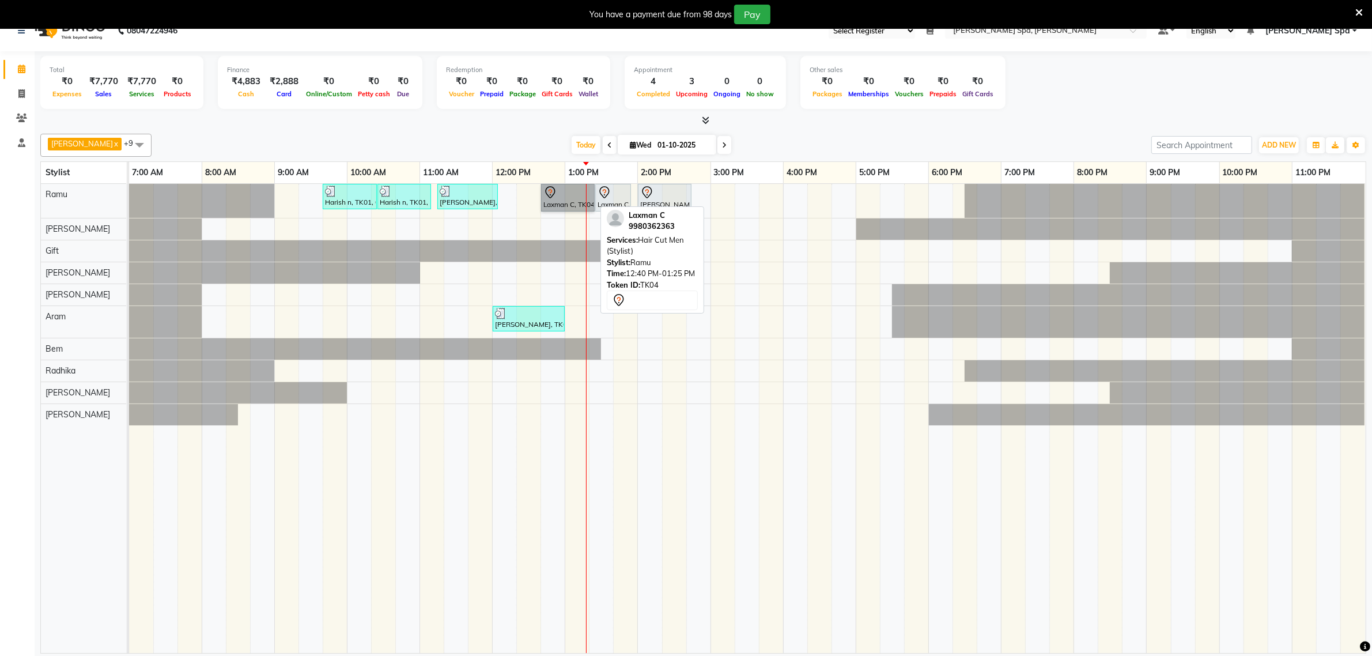
drag, startPoint x: 557, startPoint y: 199, endPoint x: 545, endPoint y: 294, distance: 95.4
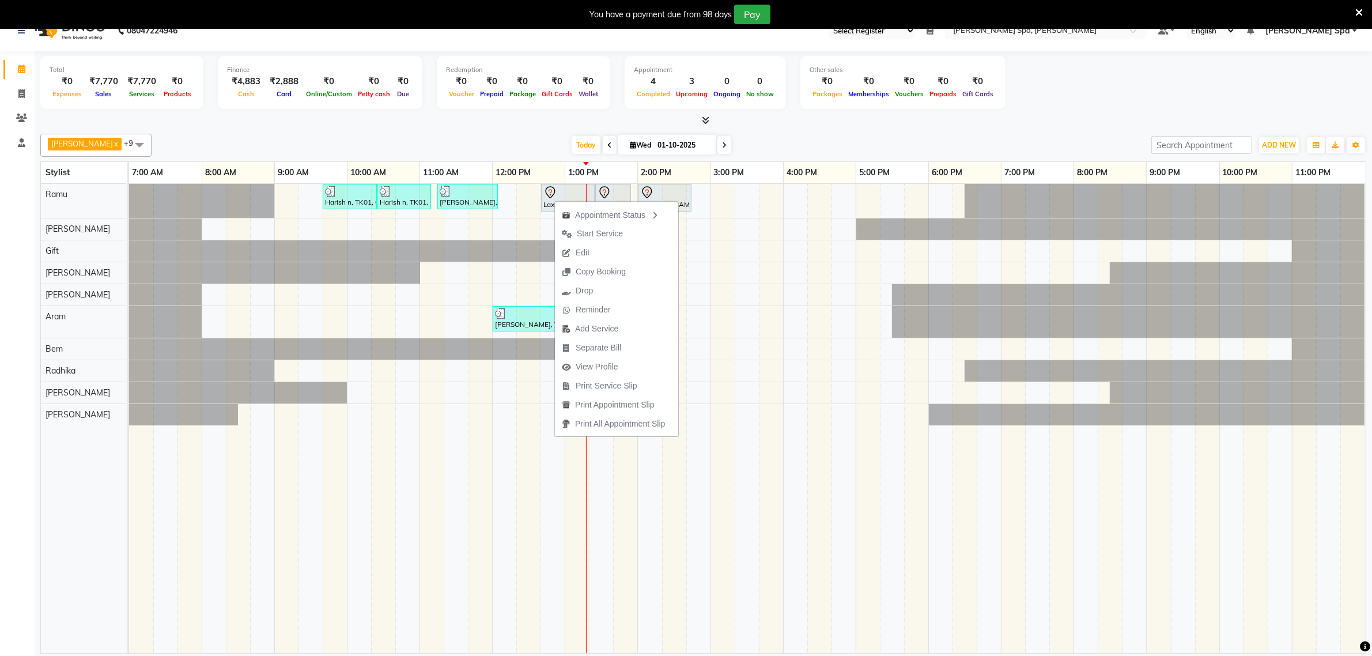
click at [572, 256] on span "Edit" at bounding box center [575, 252] width 41 height 19
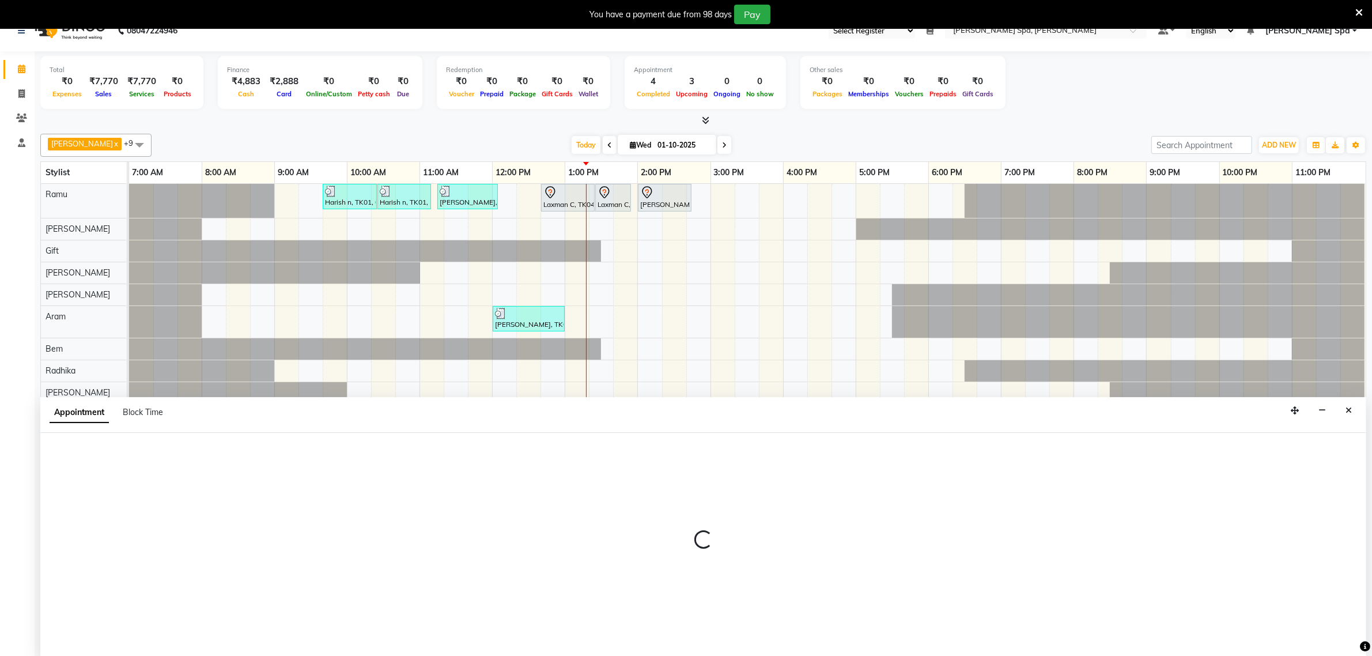
scroll to position [29, 0]
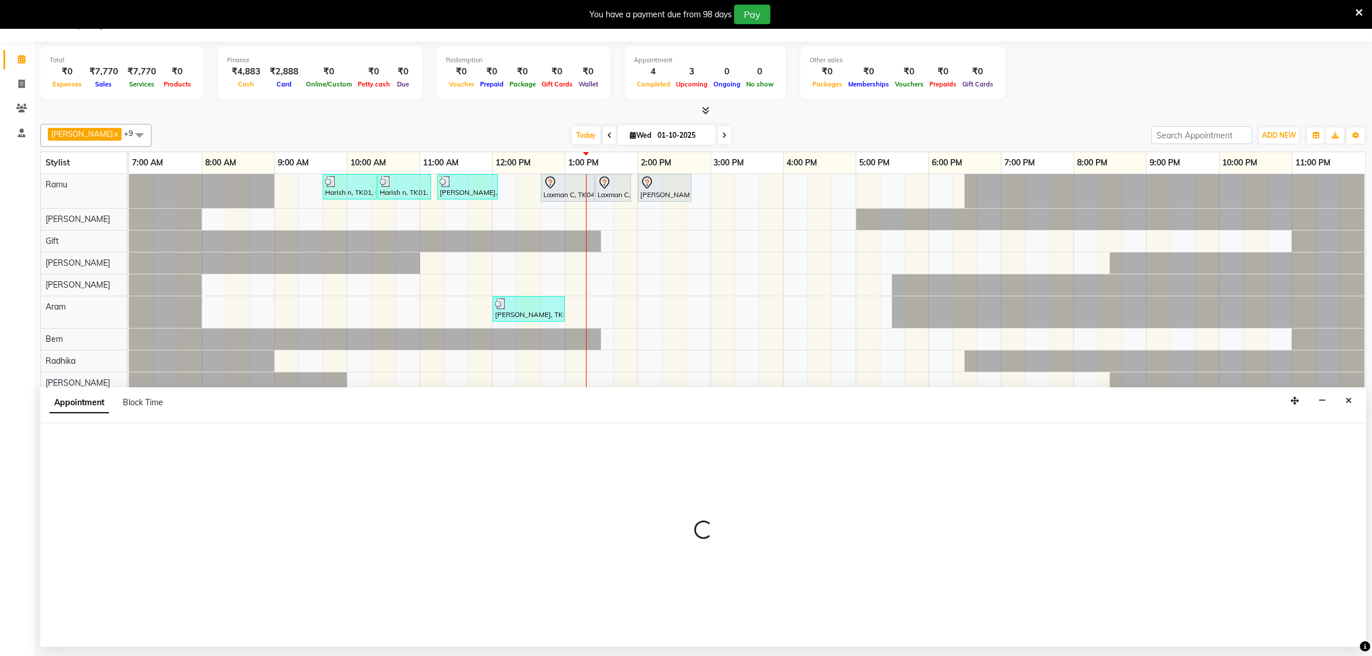
select select "tentative"
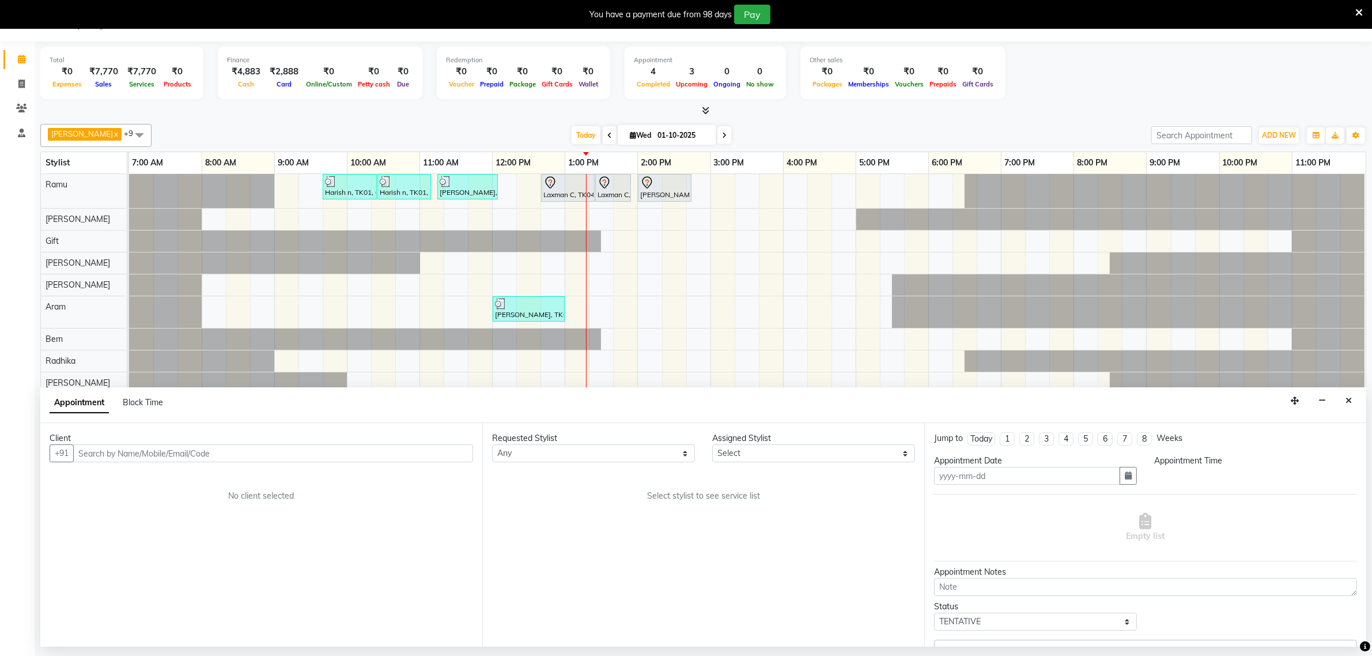
type input "01-10-2025"
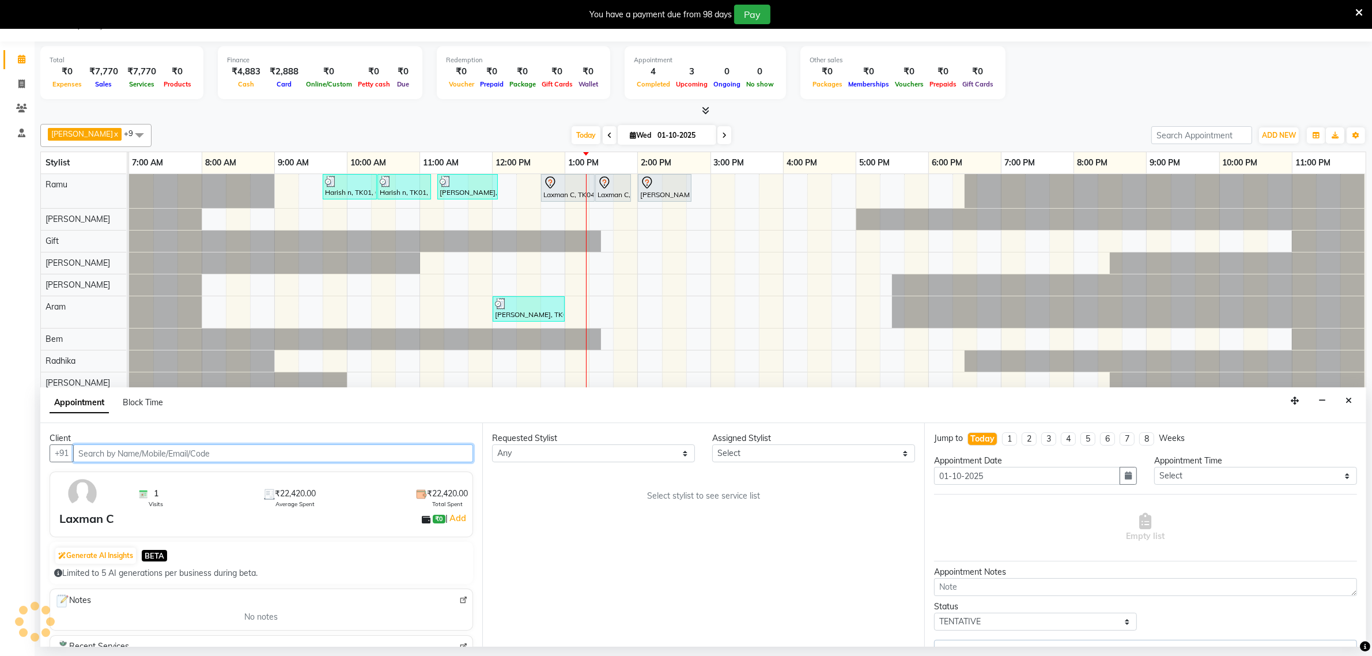
select select "84952"
select select "4302"
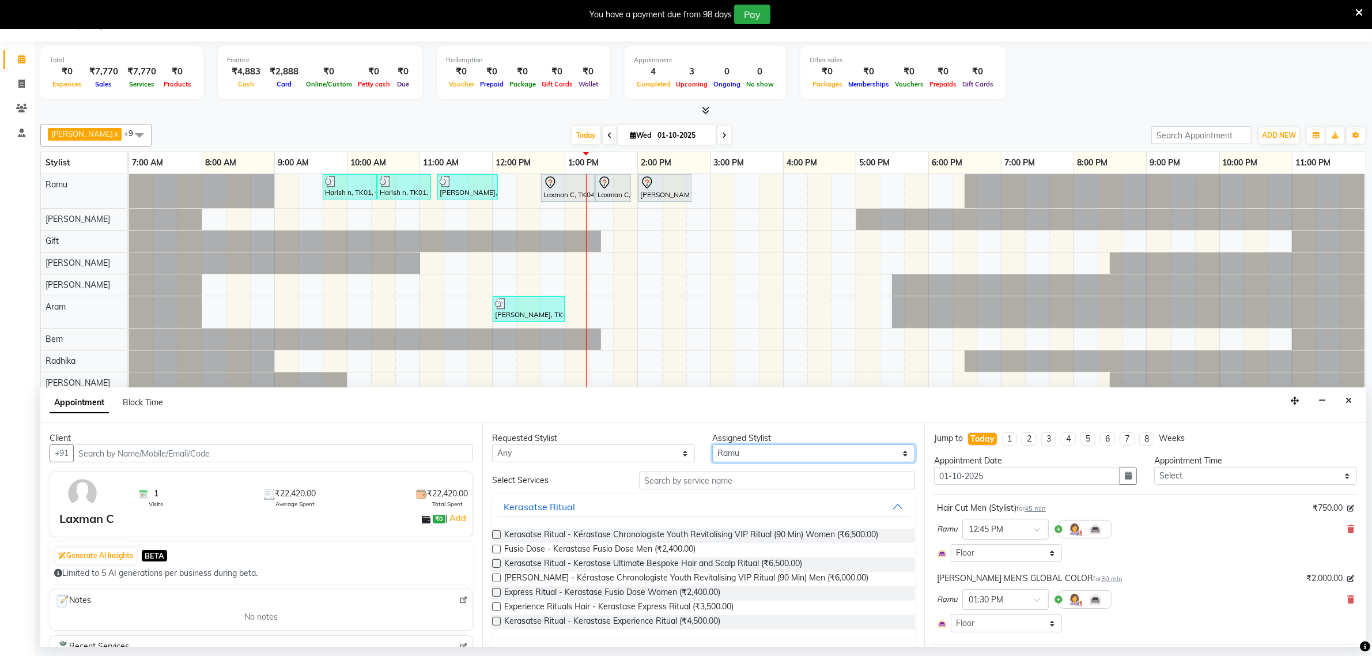
click at [735, 452] on select "Select [PERSON_NAME] Bem Gift [PERSON_NAME] Radhika [PERSON_NAME] [PERSON_NAME]…" at bounding box center [813, 453] width 203 height 18
select select "84964"
click at [712, 445] on select "Select [PERSON_NAME] Bem Gift [PERSON_NAME] Radhika [PERSON_NAME] [PERSON_NAME]…" at bounding box center [813, 453] width 203 height 18
click at [682, 480] on input "text" at bounding box center [777, 480] width 276 height 18
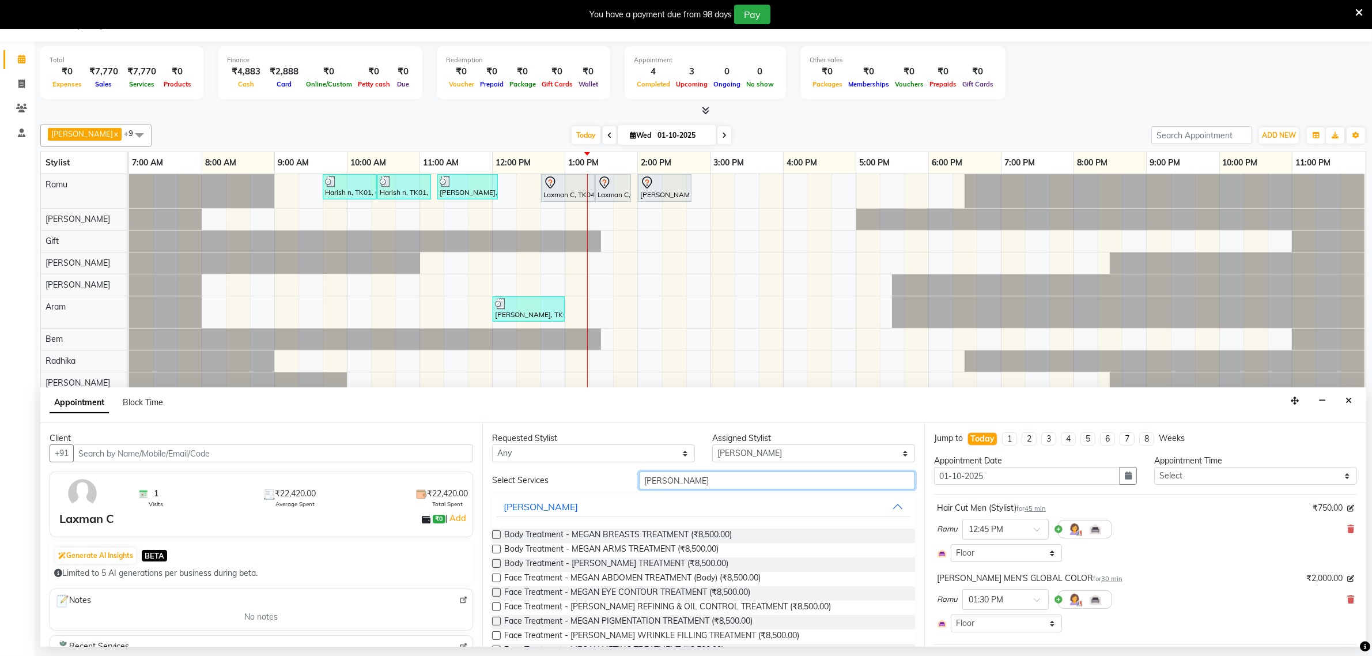
scroll to position [44, 0]
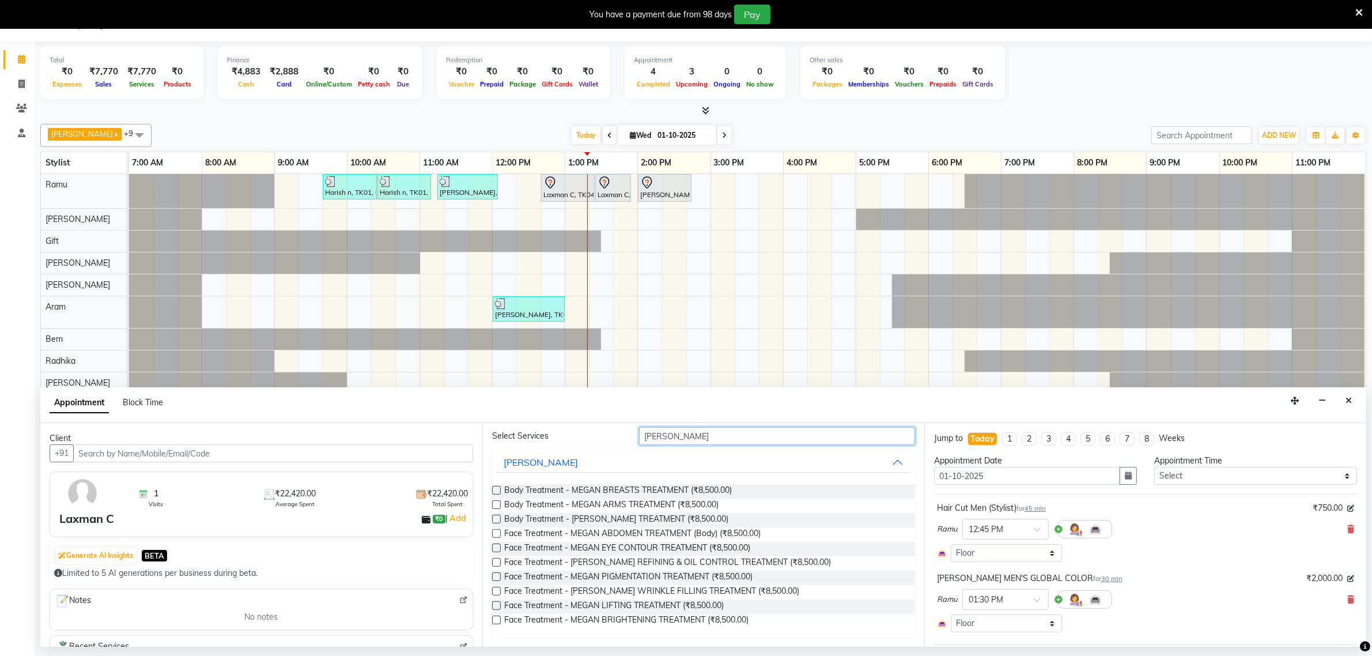
type input "[PERSON_NAME]"
click at [496, 621] on label at bounding box center [496, 620] width 9 height 9
click at [496, 621] on input "checkbox" at bounding box center [495, 620] width 7 height 7
checkbox input "false"
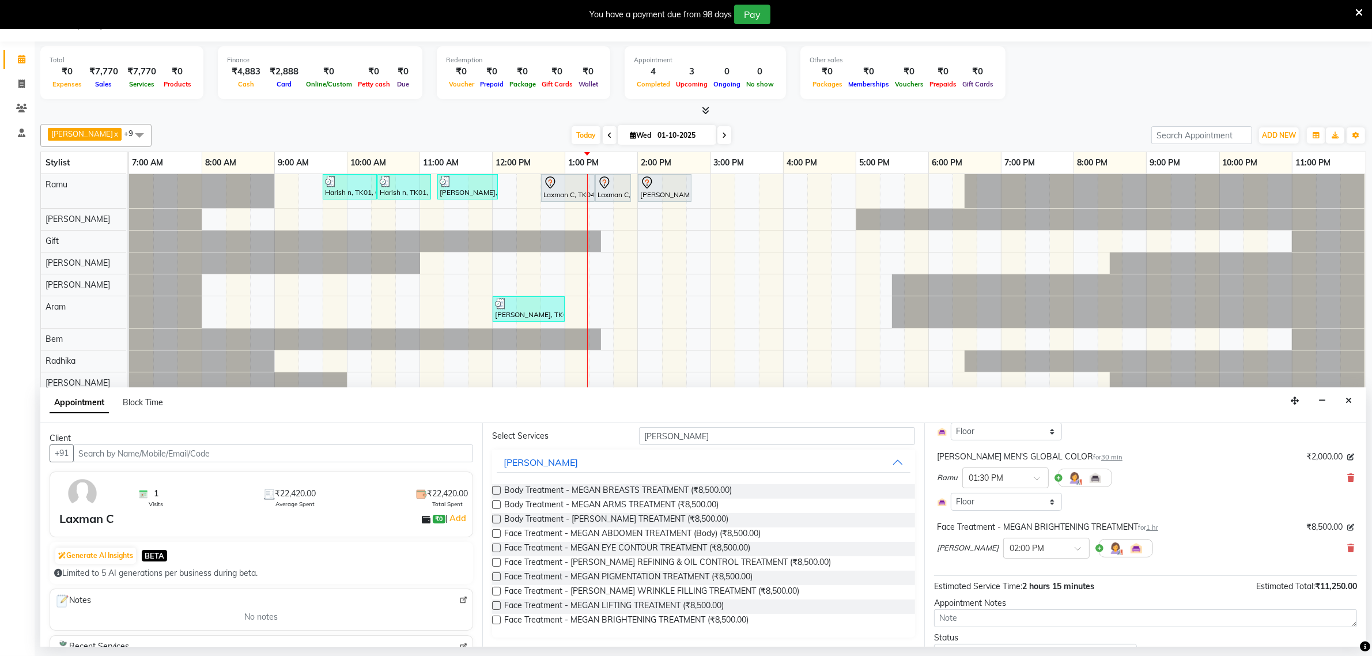
scroll to position [177, 0]
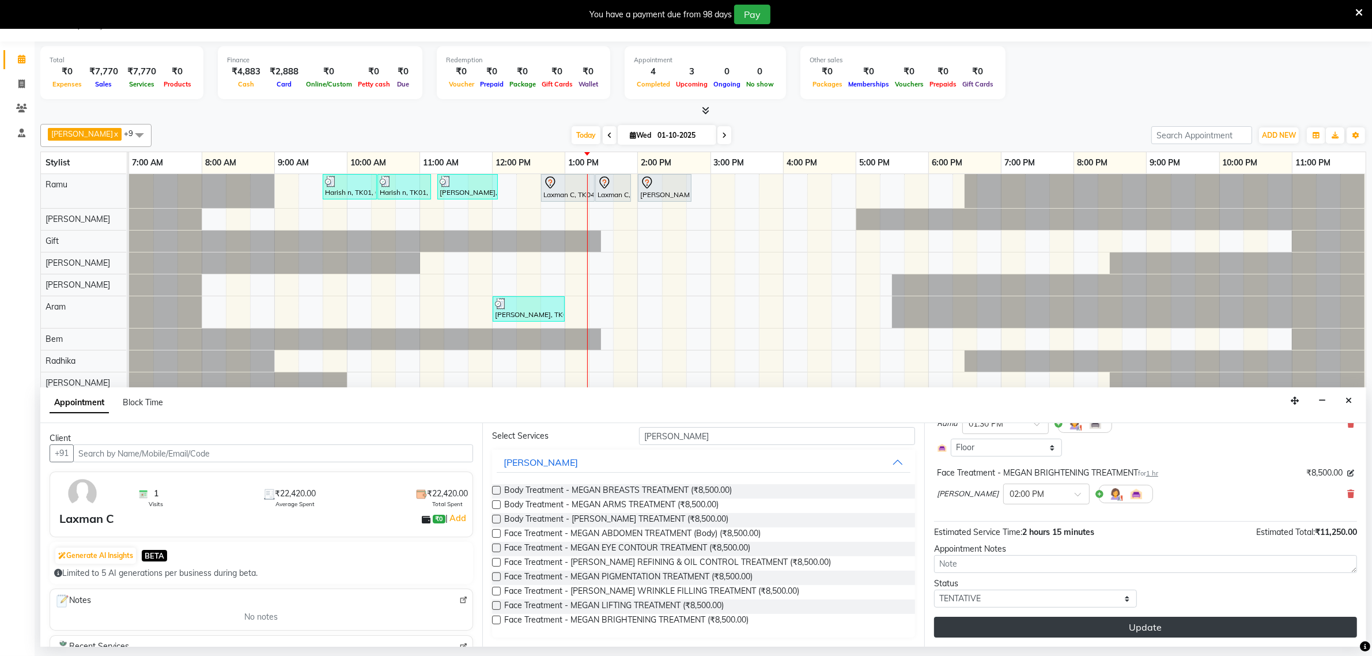
click at [1133, 624] on button "Update" at bounding box center [1145, 627] width 423 height 21
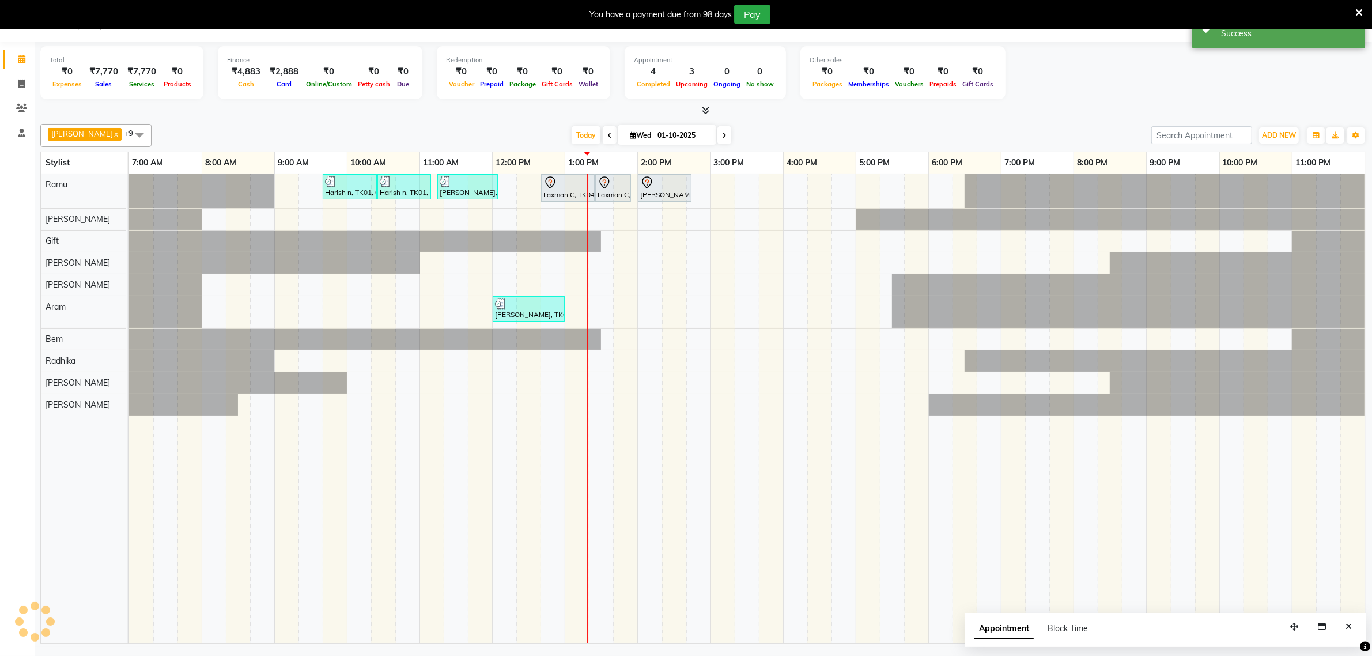
scroll to position [0, 0]
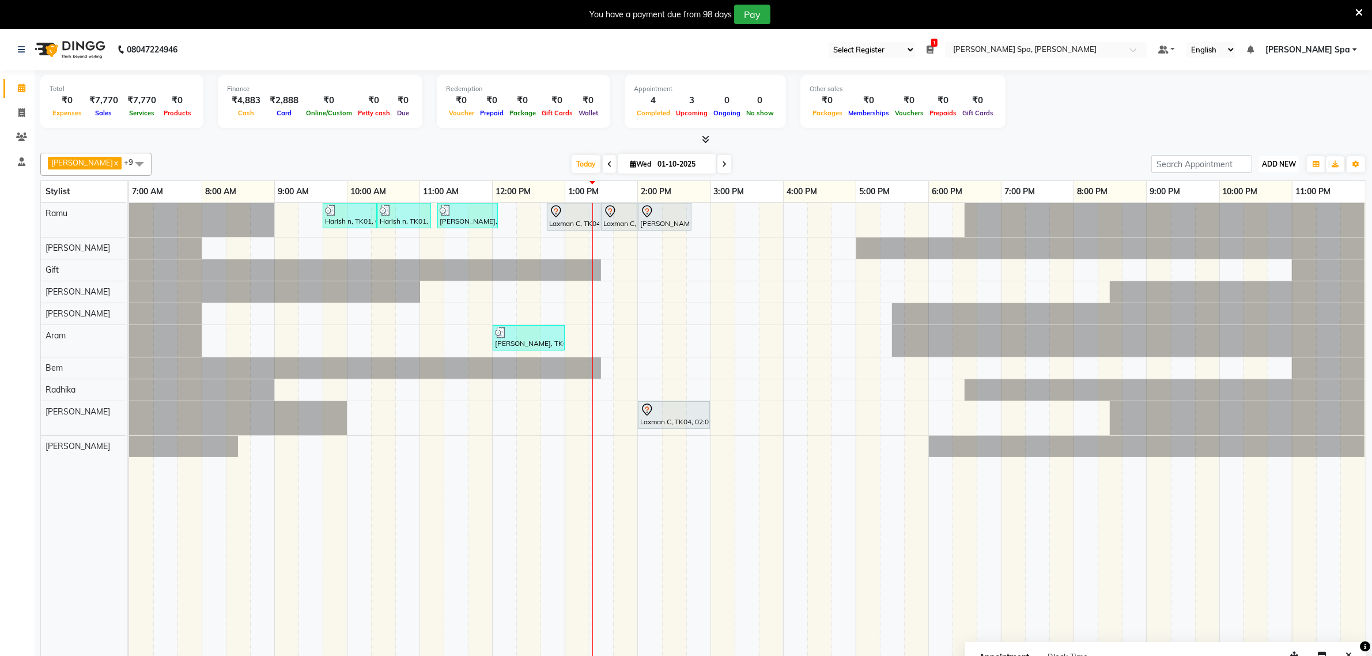
drag, startPoint x: 1274, startPoint y: 165, endPoint x: 1264, endPoint y: 164, distance: 9.9
click at [1271, 165] on span "ADD NEW" at bounding box center [1279, 164] width 34 height 9
click at [1243, 192] on div "Add Appointment Add Invoice Add Attendance Add Client" at bounding box center [1253, 208] width 92 height 70
click at [1291, 168] on span "ADD NEW" at bounding box center [1279, 164] width 34 height 9
click at [1261, 189] on button "Add Appointment" at bounding box center [1252, 186] width 91 height 15
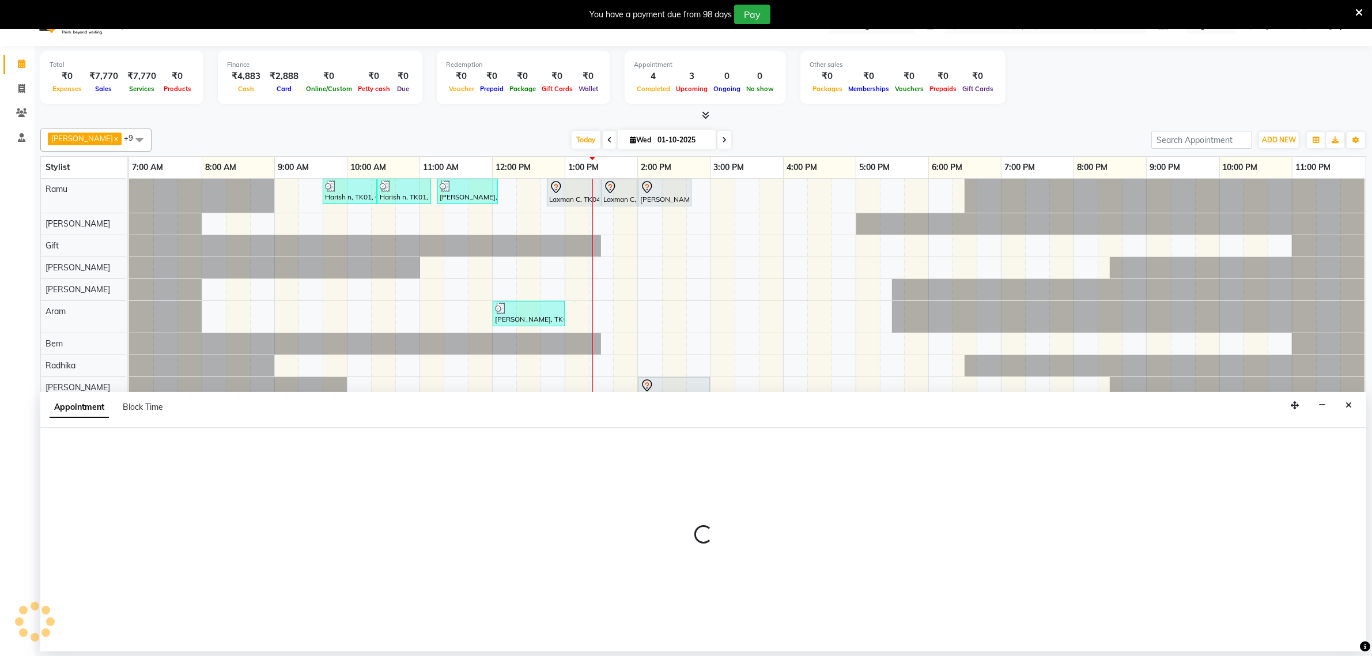
scroll to position [29, 0]
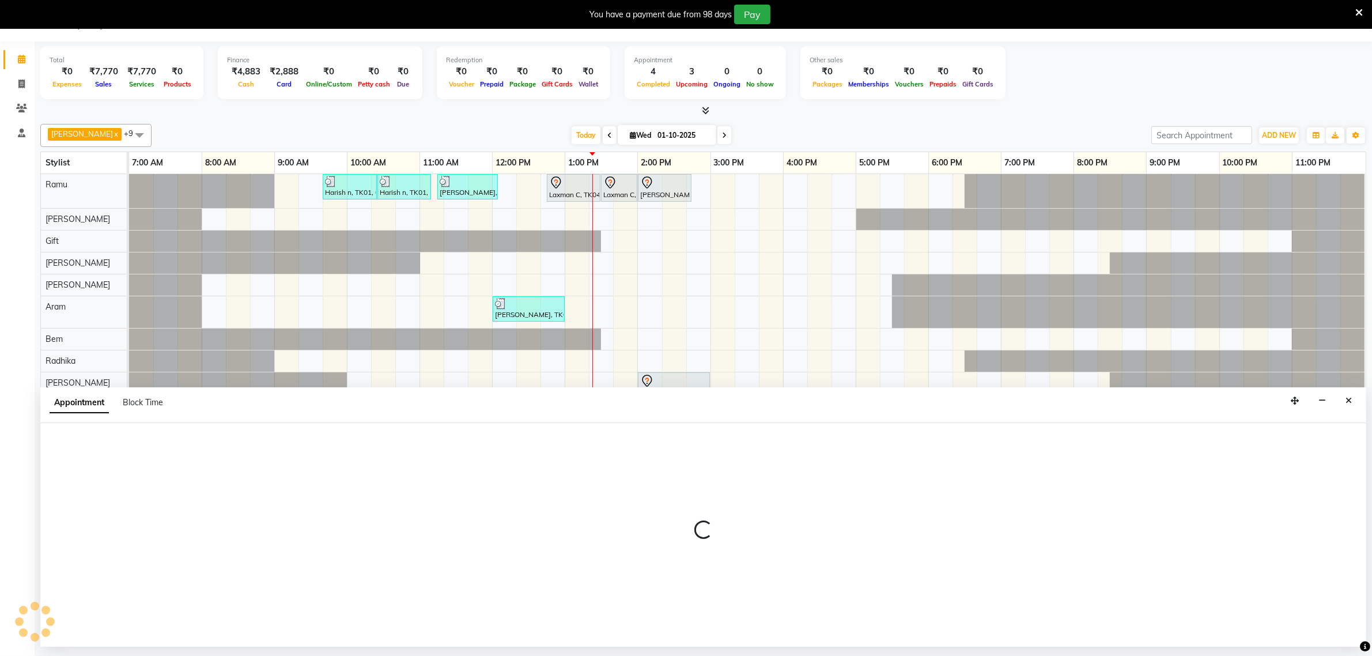
select select "tentative"
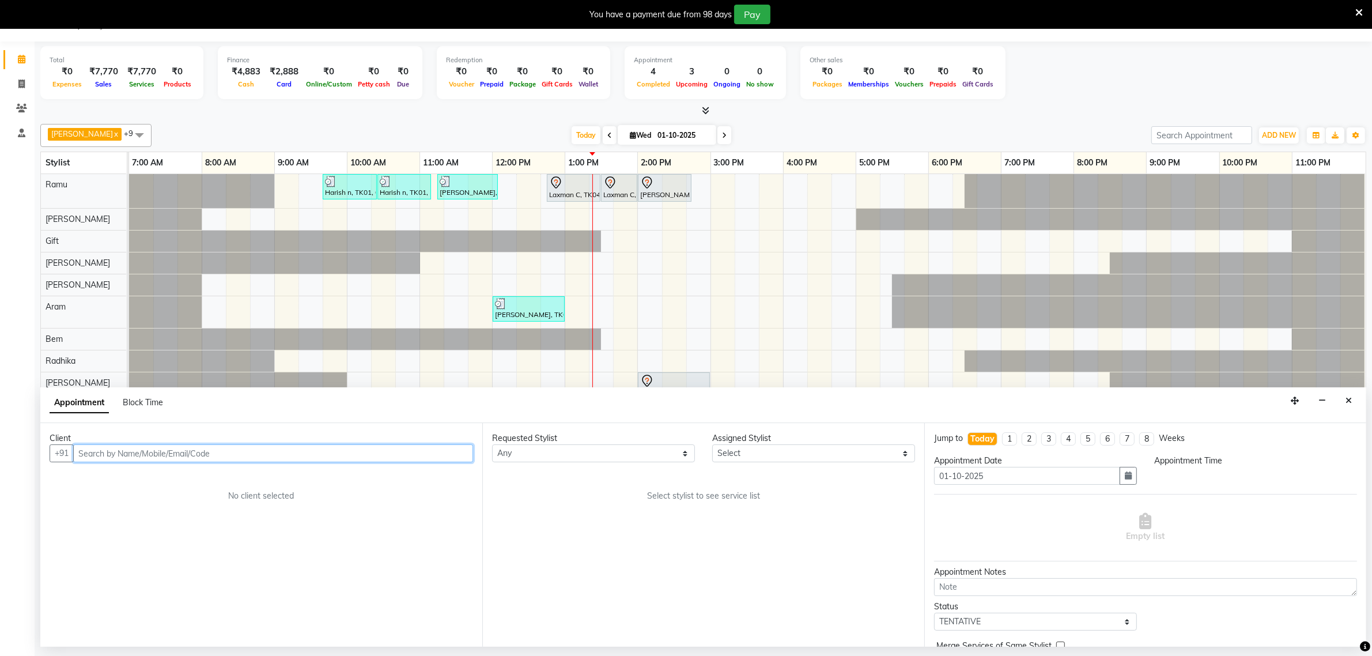
select select "480"
click at [121, 458] on input "text" at bounding box center [273, 453] width 400 height 18
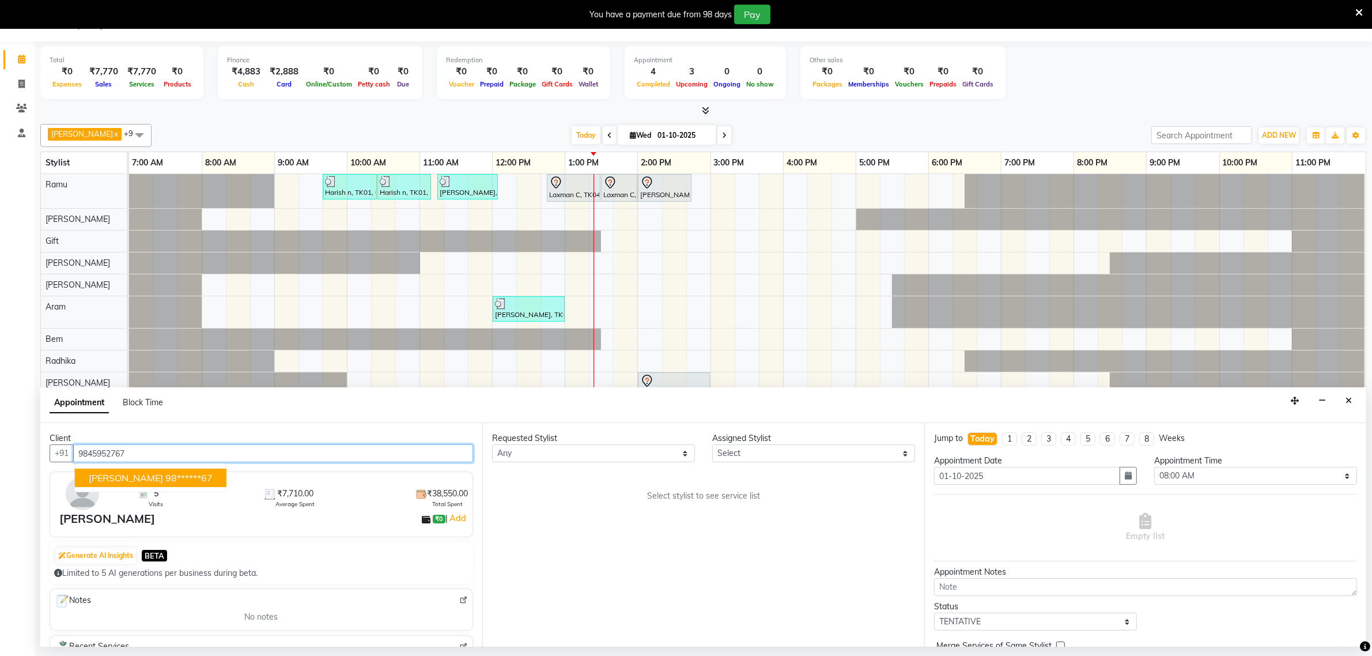
click at [152, 477] on button "[PERSON_NAME] 98******67" at bounding box center [151, 478] width 152 height 18
type input "98******67"
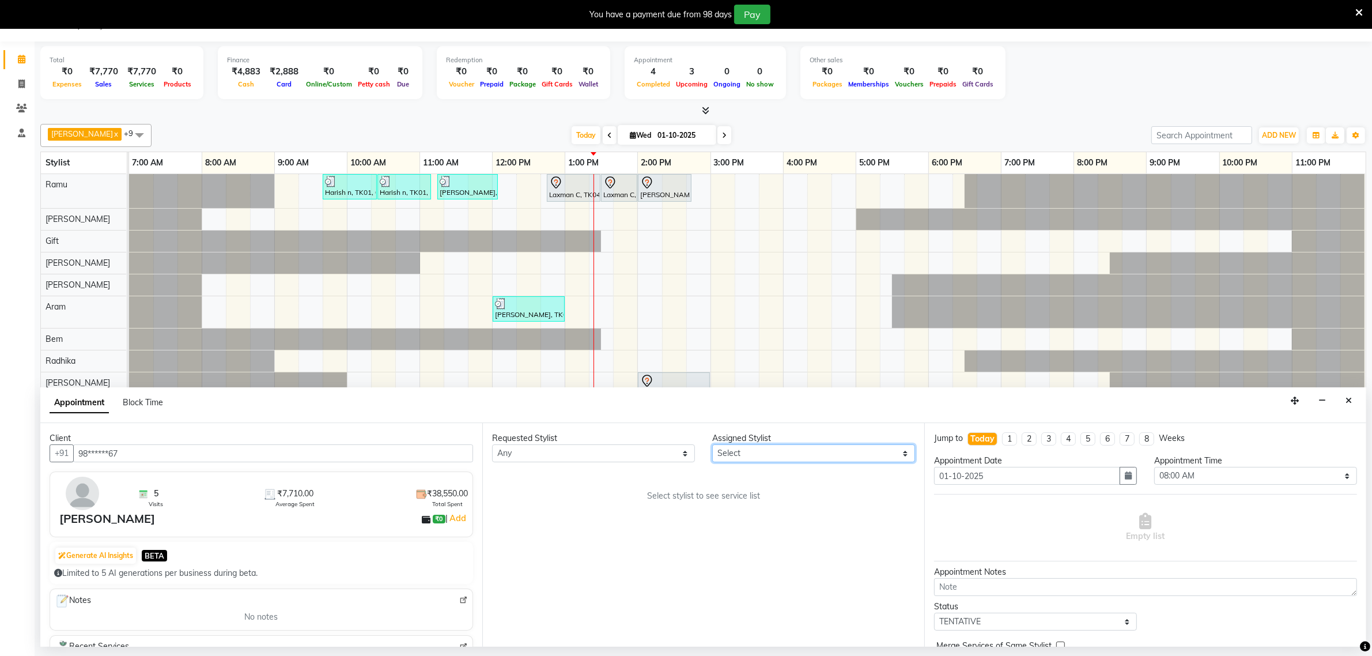
click at [722, 456] on select "Select [PERSON_NAME] Bem Gift [PERSON_NAME] Radhika [PERSON_NAME] [PERSON_NAME]…" at bounding box center [813, 453] width 203 height 18
select select "84964"
click at [712, 445] on select "Select [PERSON_NAME] Bem Gift [PERSON_NAME] Radhika [PERSON_NAME] [PERSON_NAME]…" at bounding box center [813, 453] width 203 height 18
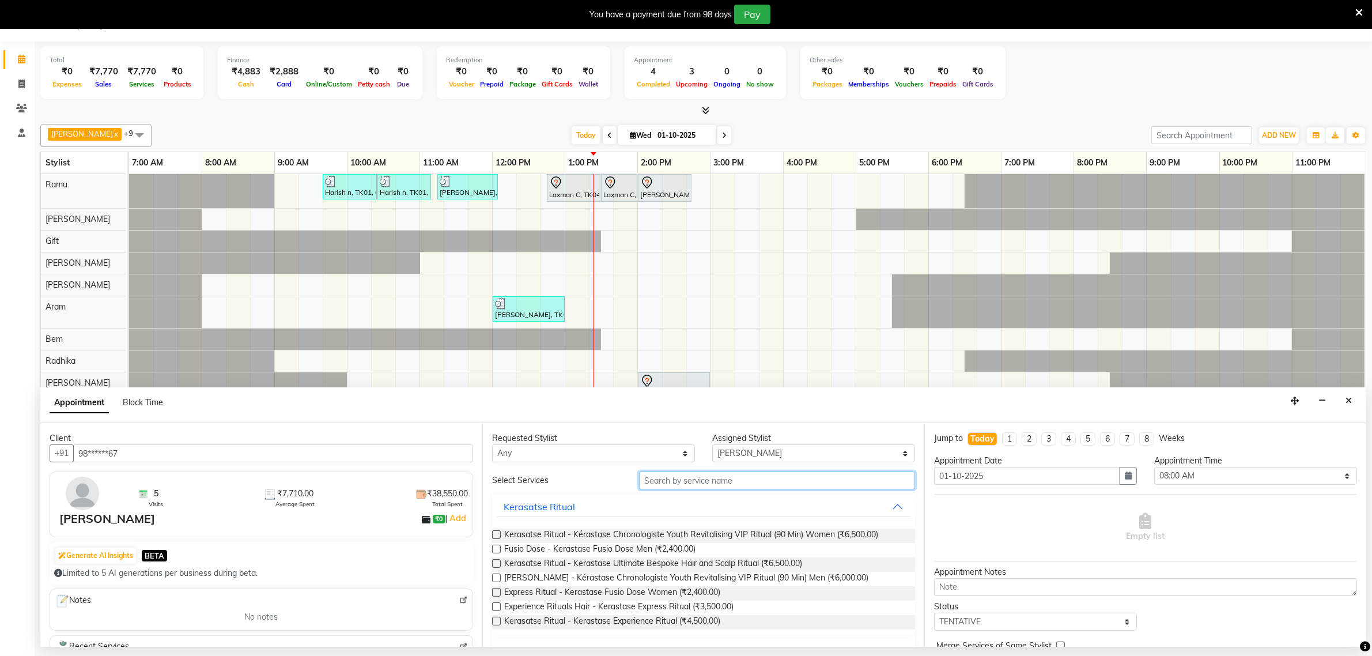
click at [695, 487] on input "text" at bounding box center [777, 480] width 276 height 18
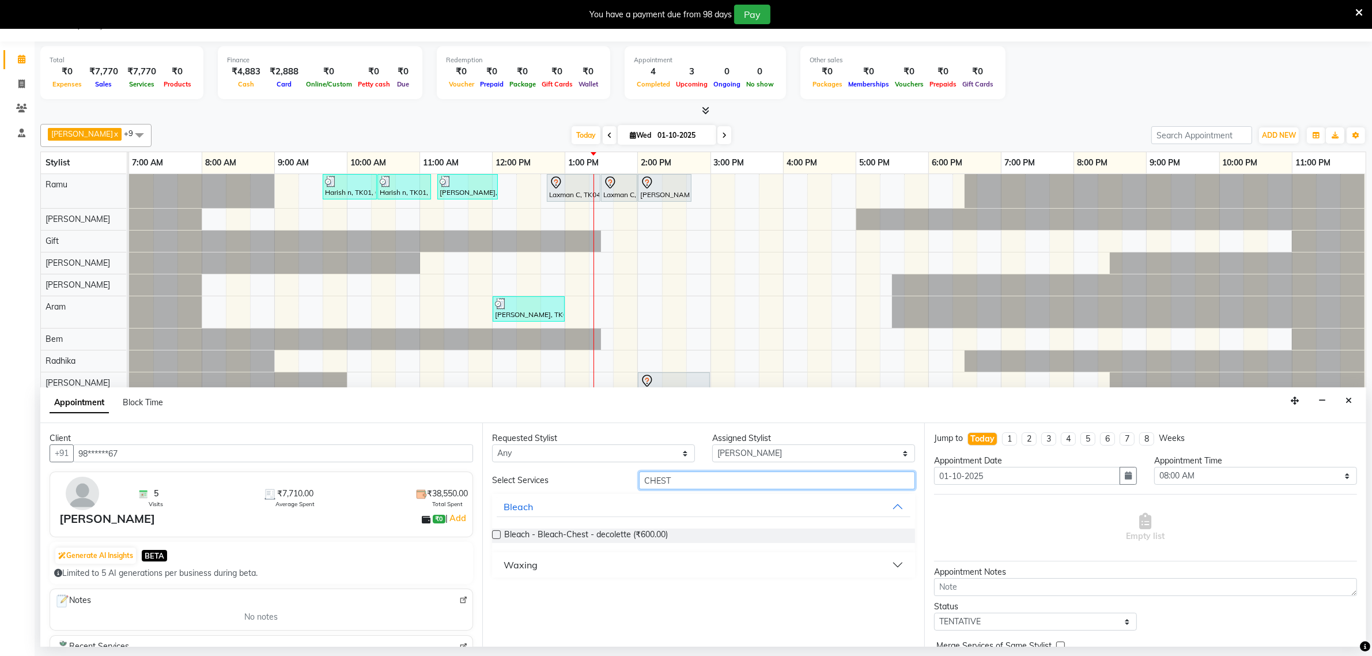
type input "CHEST"
click at [542, 565] on button "Waxing" at bounding box center [704, 564] width 414 height 21
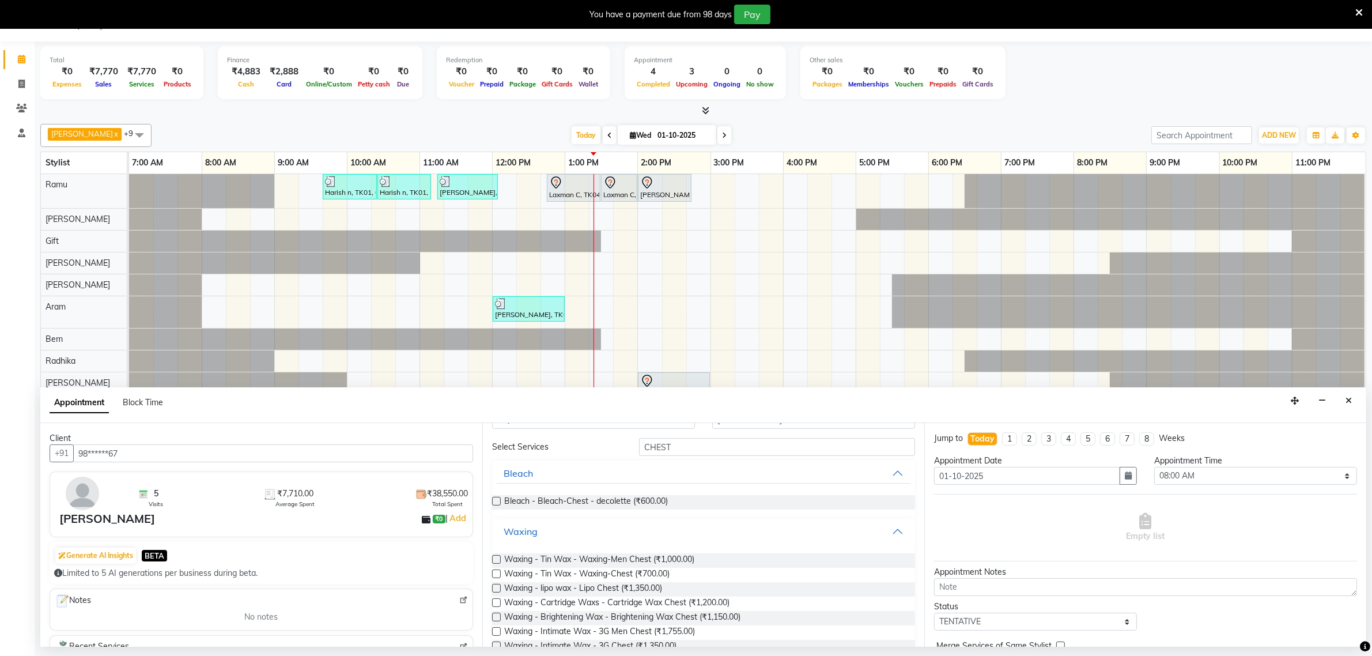
scroll to position [59, 0]
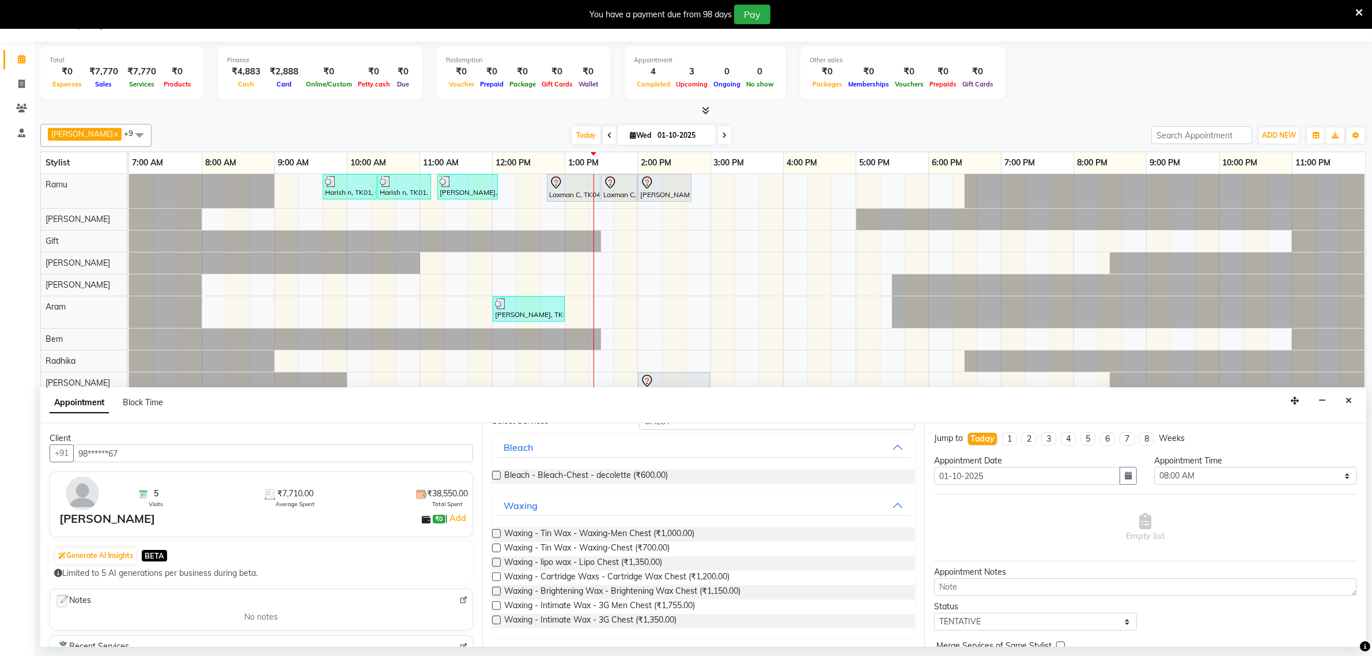
click at [499, 532] on label at bounding box center [496, 533] width 9 height 9
click at [499, 532] on input "checkbox" at bounding box center [495, 534] width 7 height 7
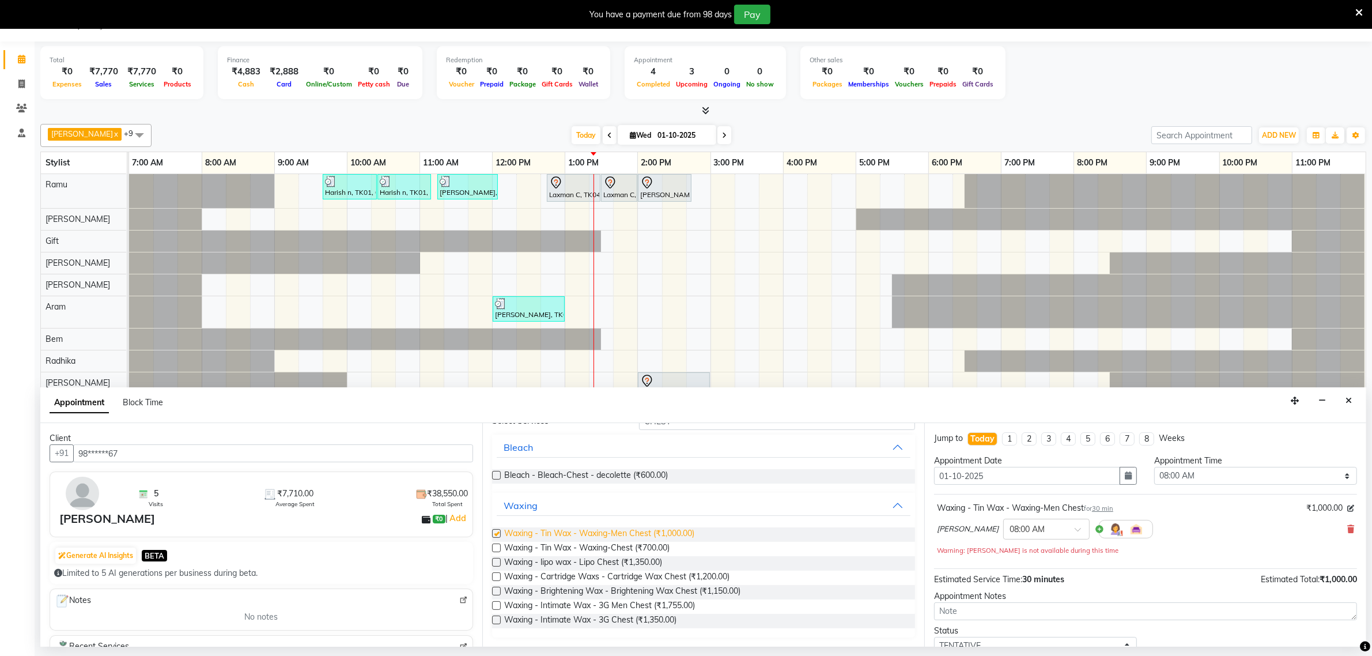
checkbox input "false"
click at [499, 578] on label at bounding box center [496, 576] width 9 height 9
click at [499, 578] on input "checkbox" at bounding box center [495, 577] width 7 height 7
checkbox input "false"
click at [1348, 531] on icon at bounding box center [1351, 529] width 7 height 8
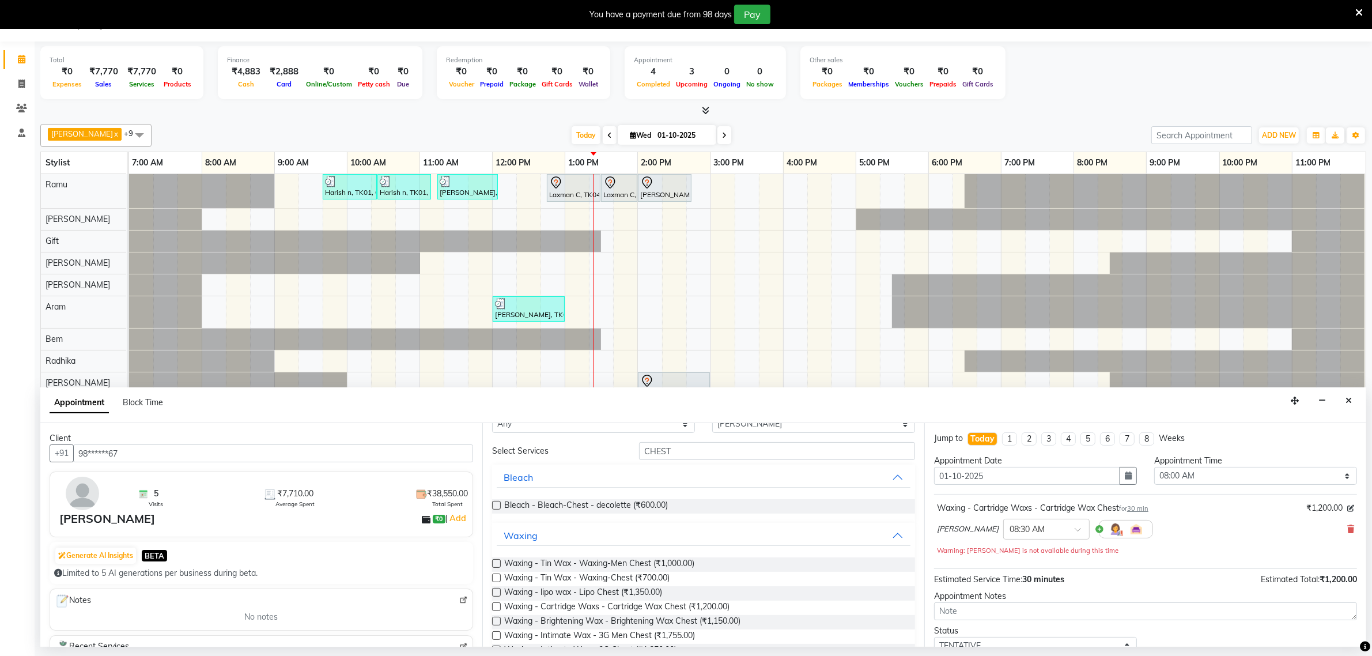
scroll to position [0, 0]
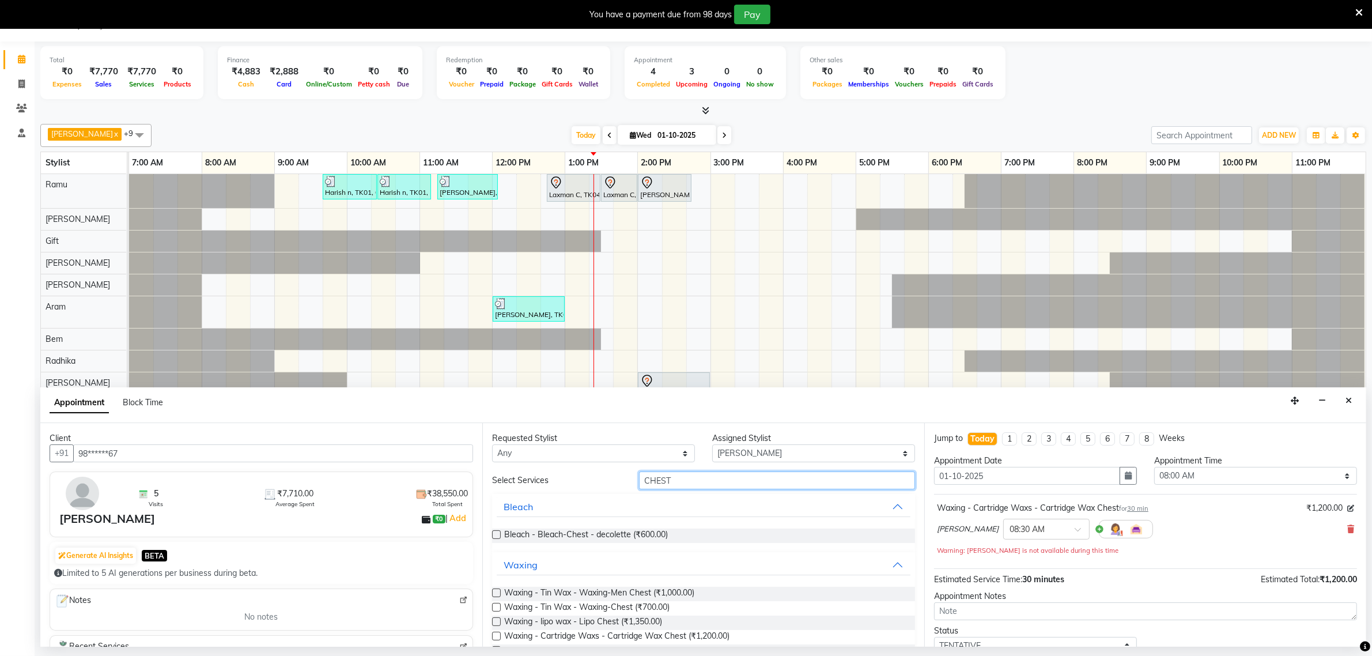
click at [676, 479] on input "CHEST" at bounding box center [777, 480] width 276 height 18
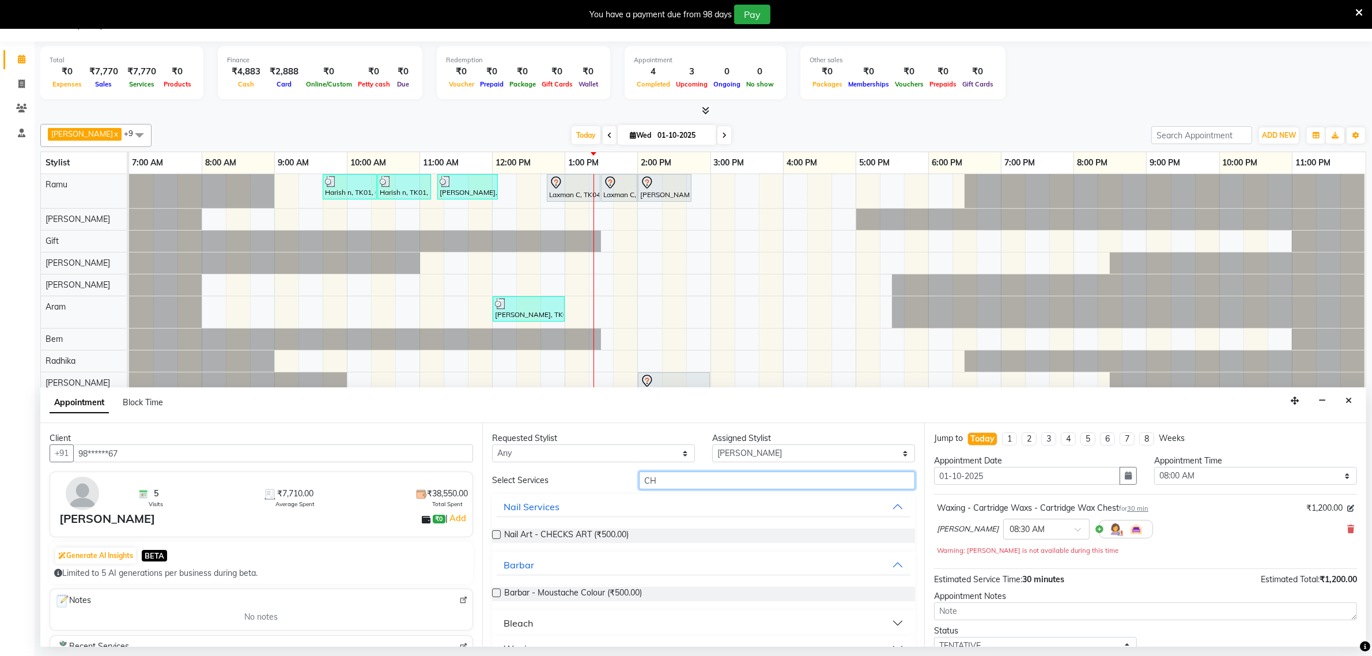
type input "C"
click at [696, 485] on input "ARMS MEN" at bounding box center [777, 480] width 276 height 18
type input "A"
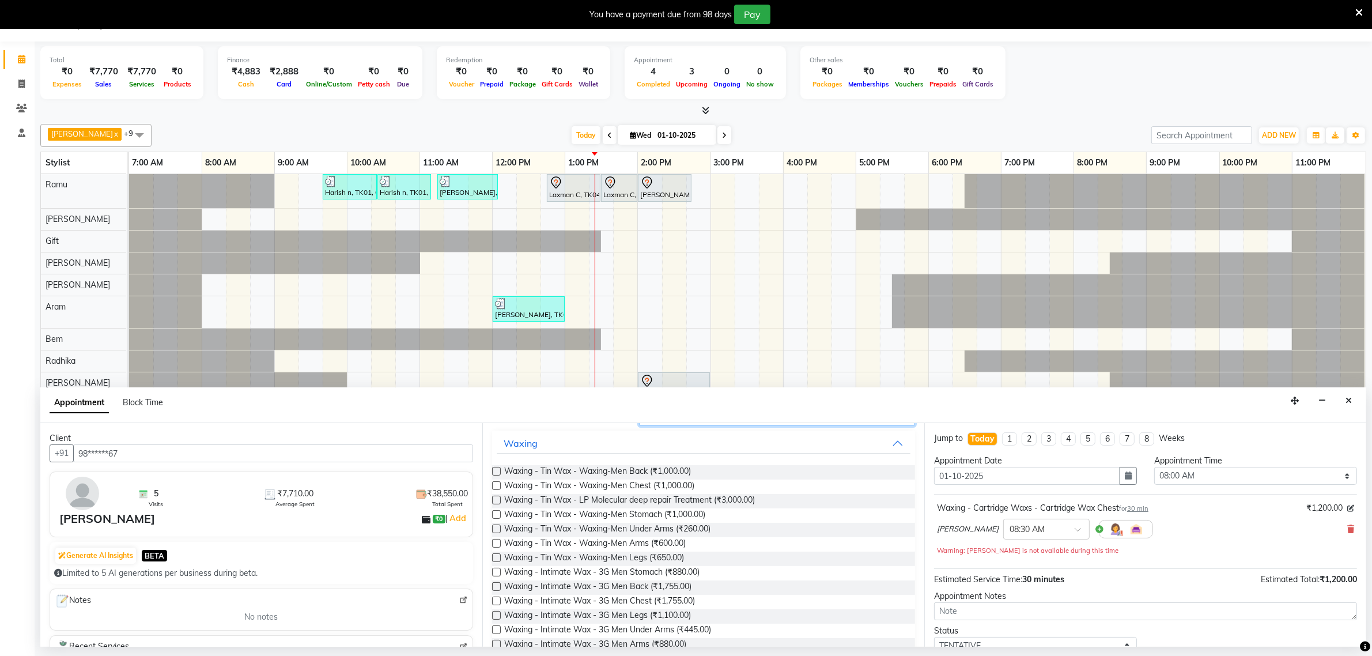
scroll to position [88, 0]
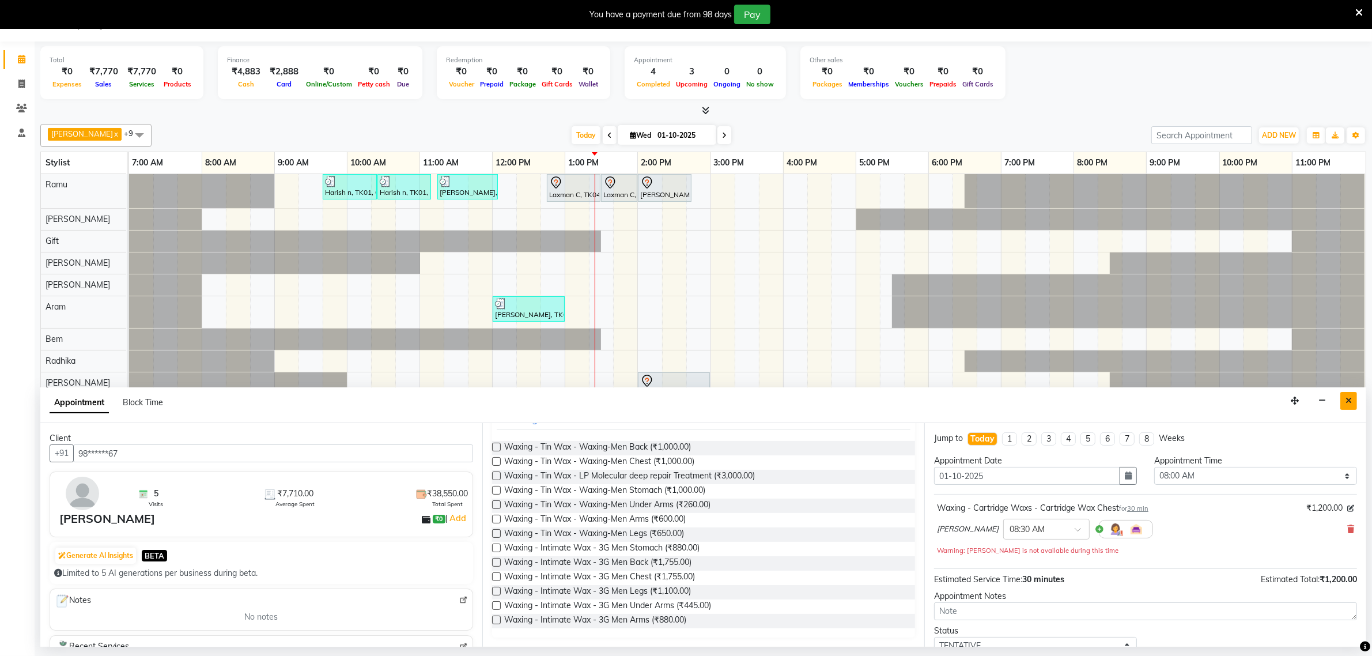
type input "WAX MEN"
click at [1345, 402] on button "Close" at bounding box center [1349, 401] width 17 height 18
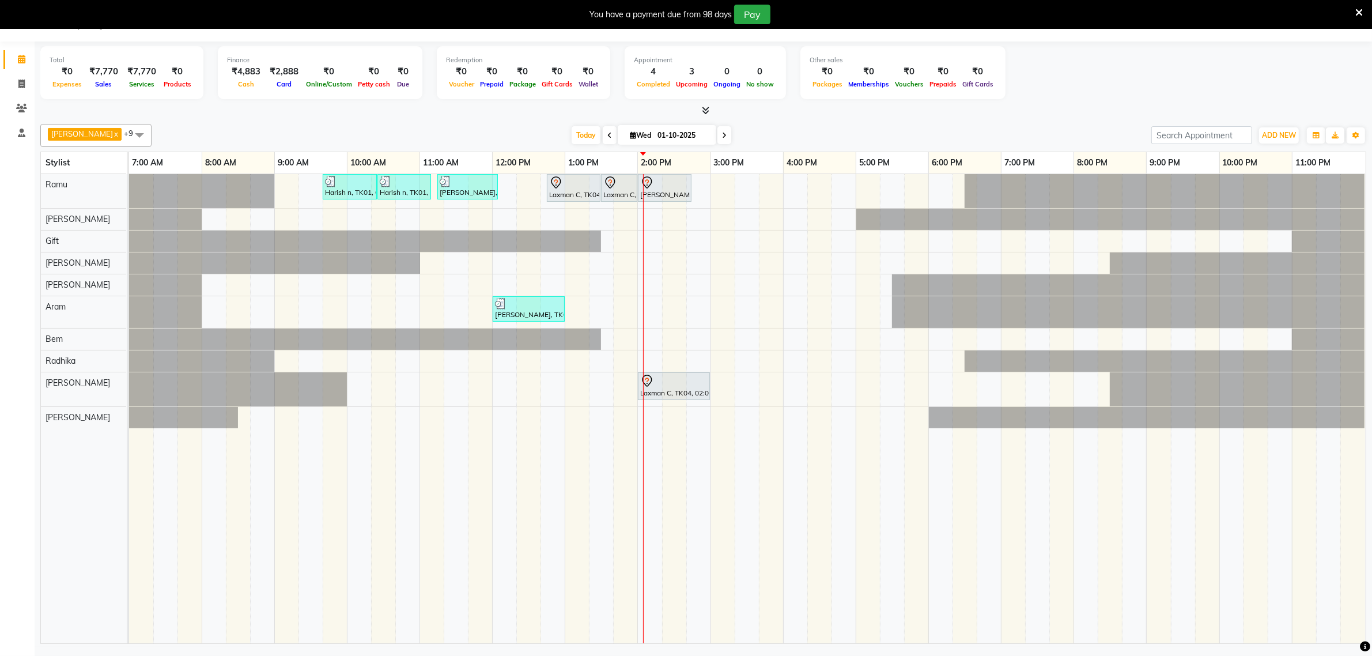
click at [1362, 13] on icon at bounding box center [1359, 12] width 7 height 10
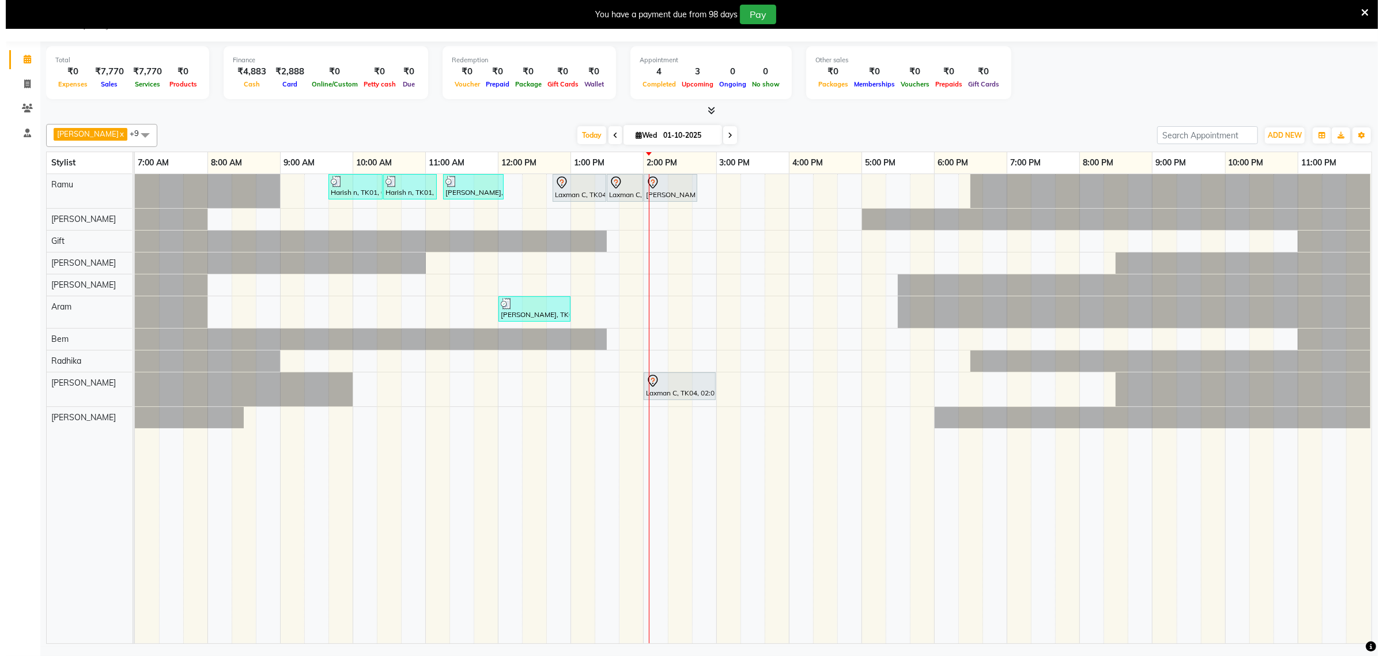
scroll to position [0, 0]
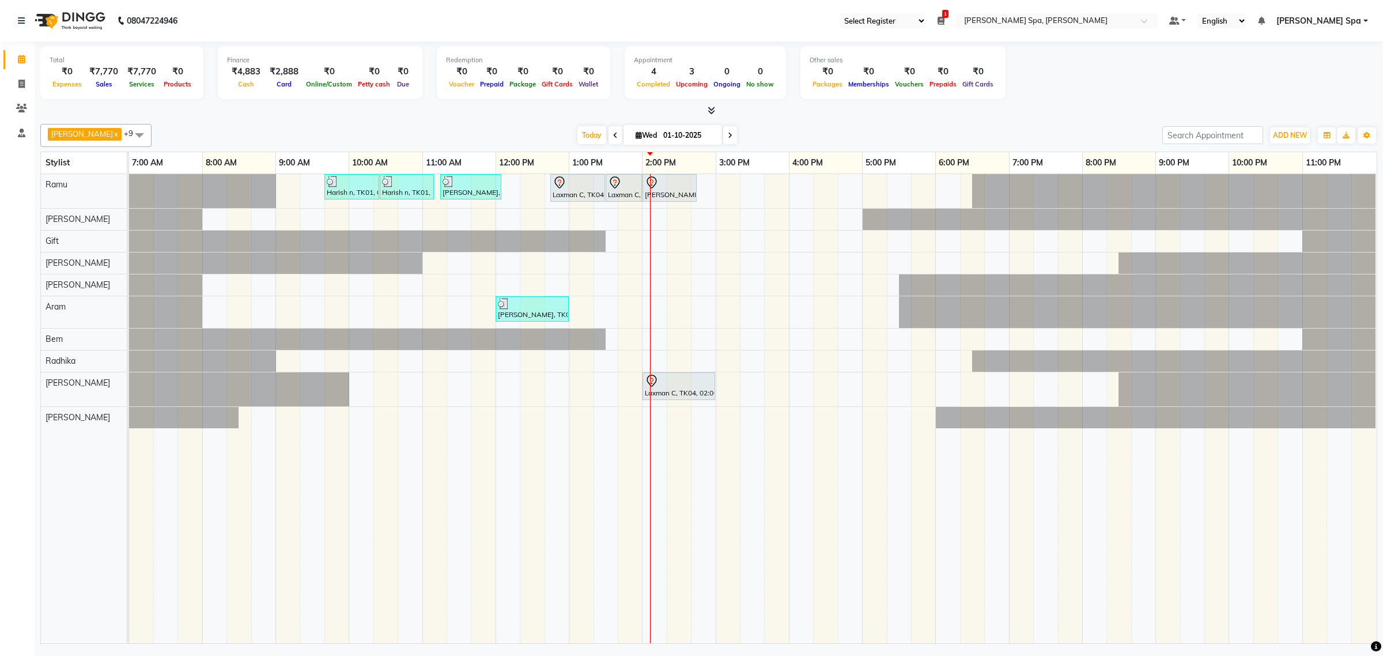
click at [613, 134] on icon at bounding box center [615, 135] width 5 height 7
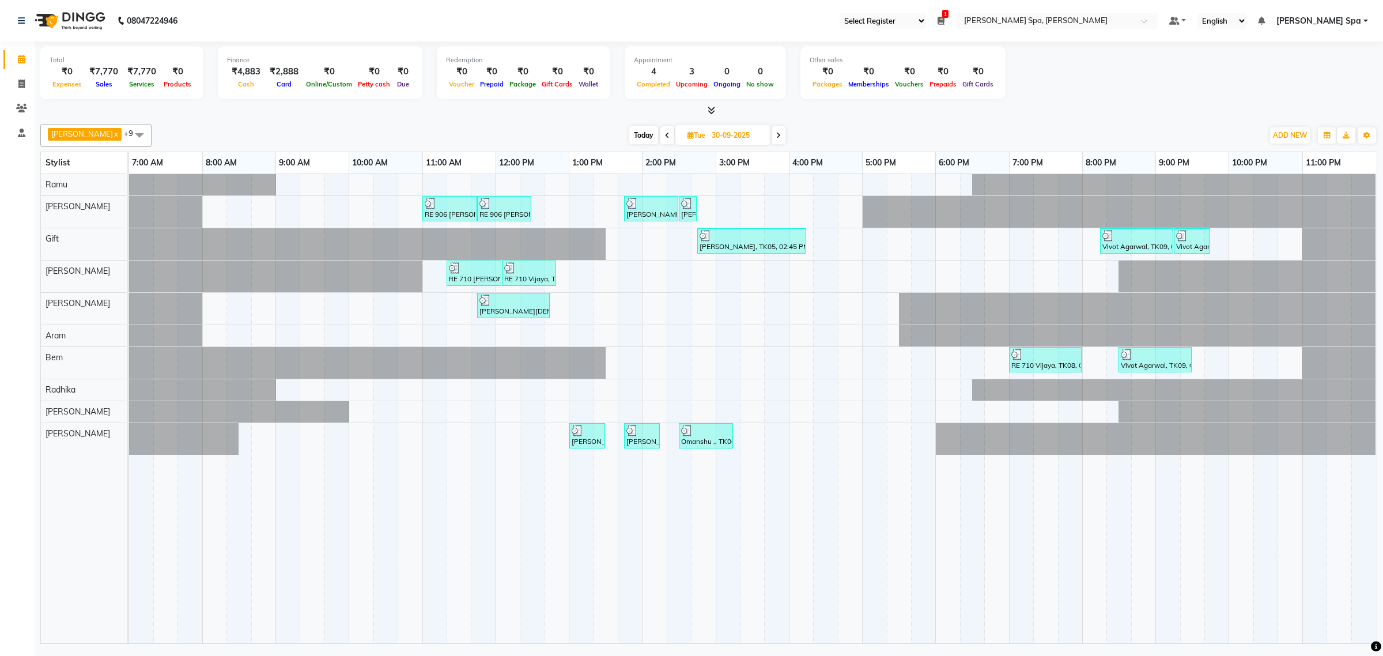
click at [661, 134] on span at bounding box center [668, 135] width 14 height 18
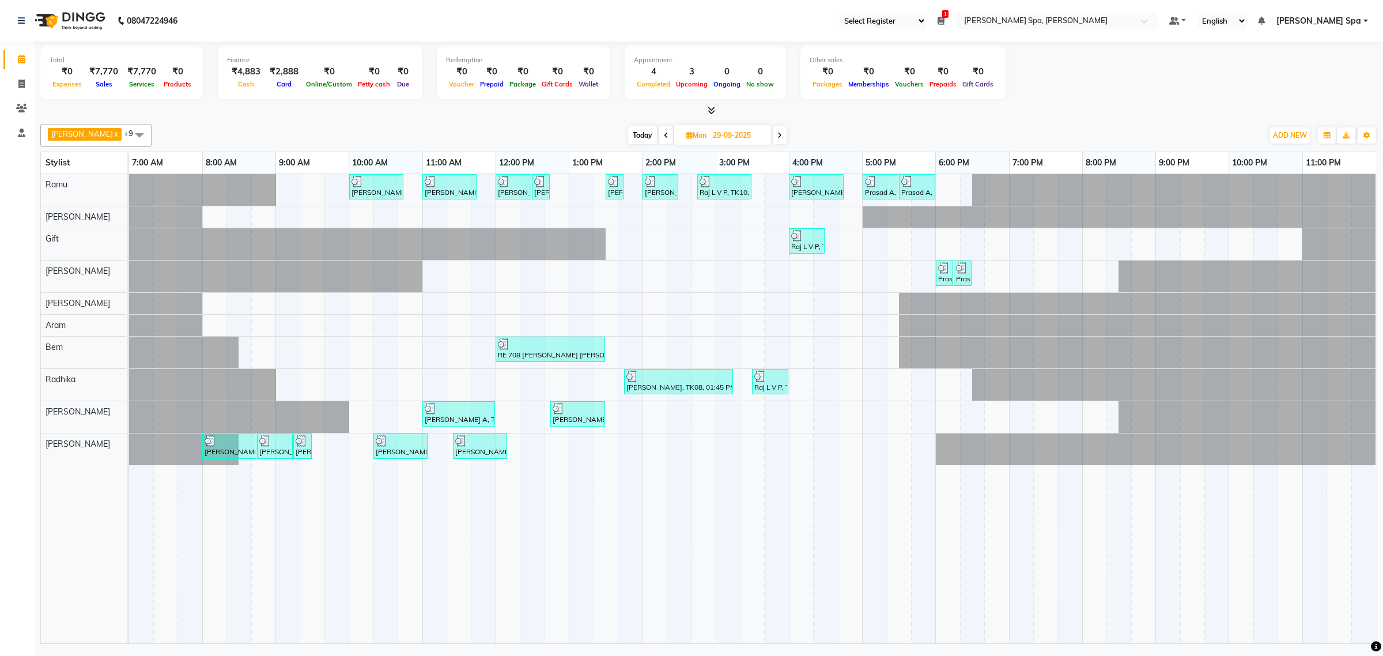
click at [778, 134] on icon at bounding box center [780, 135] width 5 height 7
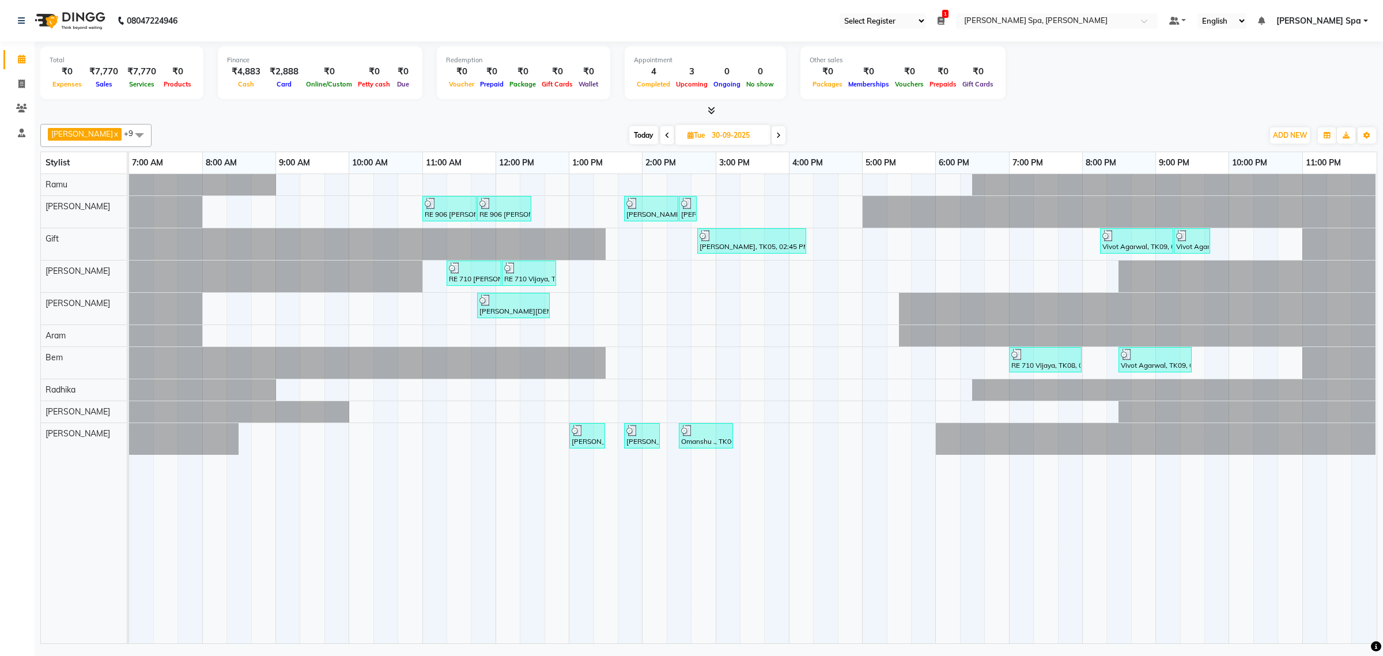
click at [772, 133] on span at bounding box center [779, 135] width 14 height 18
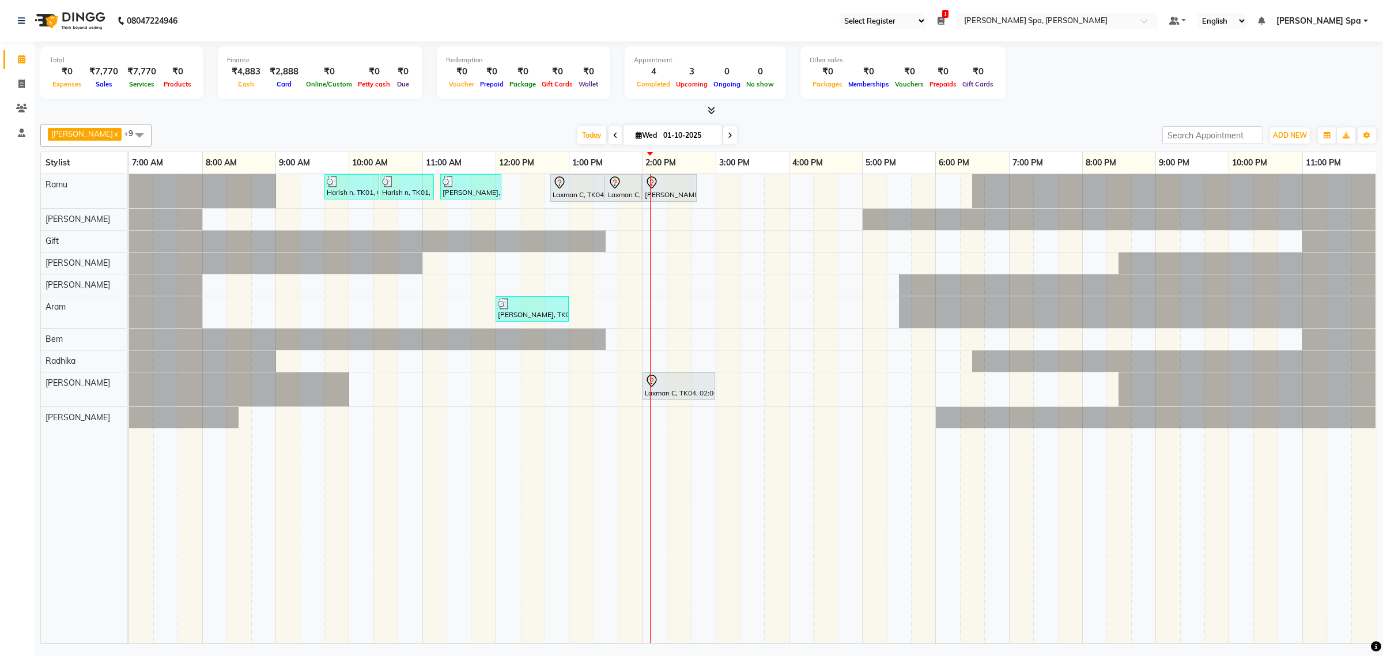
click at [609, 139] on span at bounding box center [616, 135] width 14 height 18
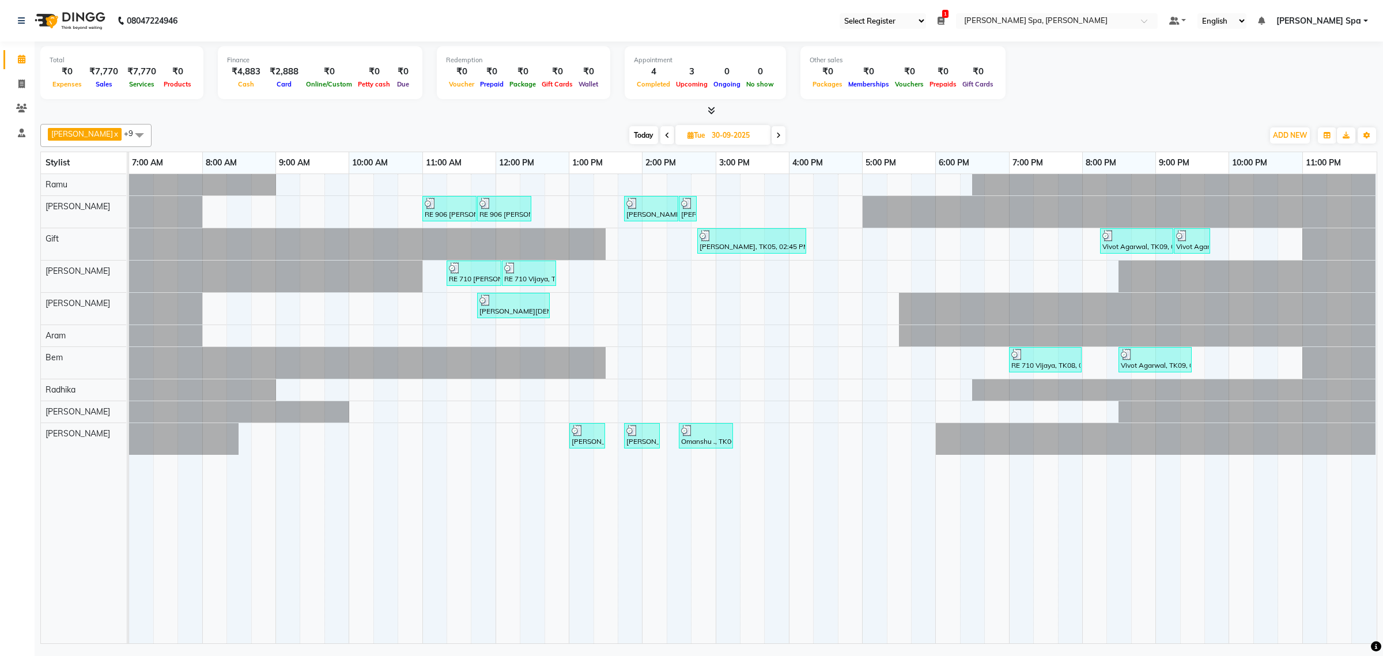
click at [629, 135] on span "Today" at bounding box center [643, 135] width 29 height 18
type input "01-10-2025"
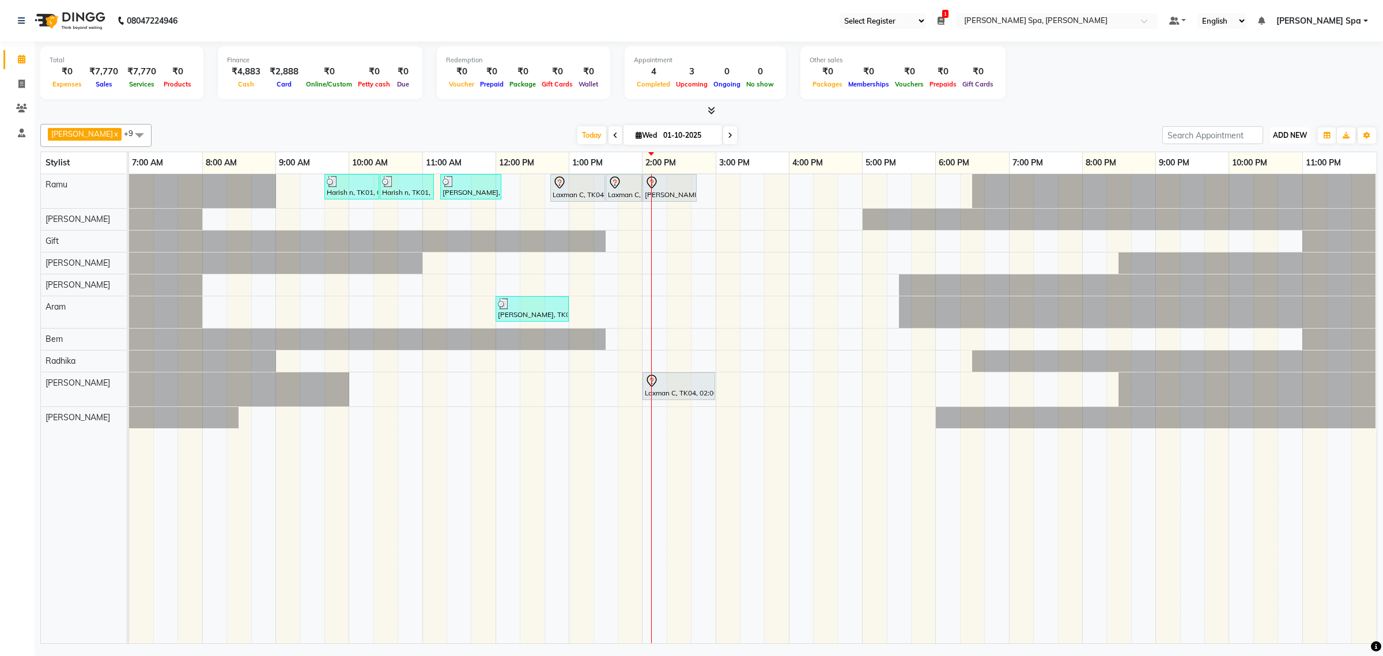
click at [1288, 136] on span "ADD NEW" at bounding box center [1290, 135] width 34 height 9
click at [1262, 160] on button "Add Appointment" at bounding box center [1263, 157] width 91 height 15
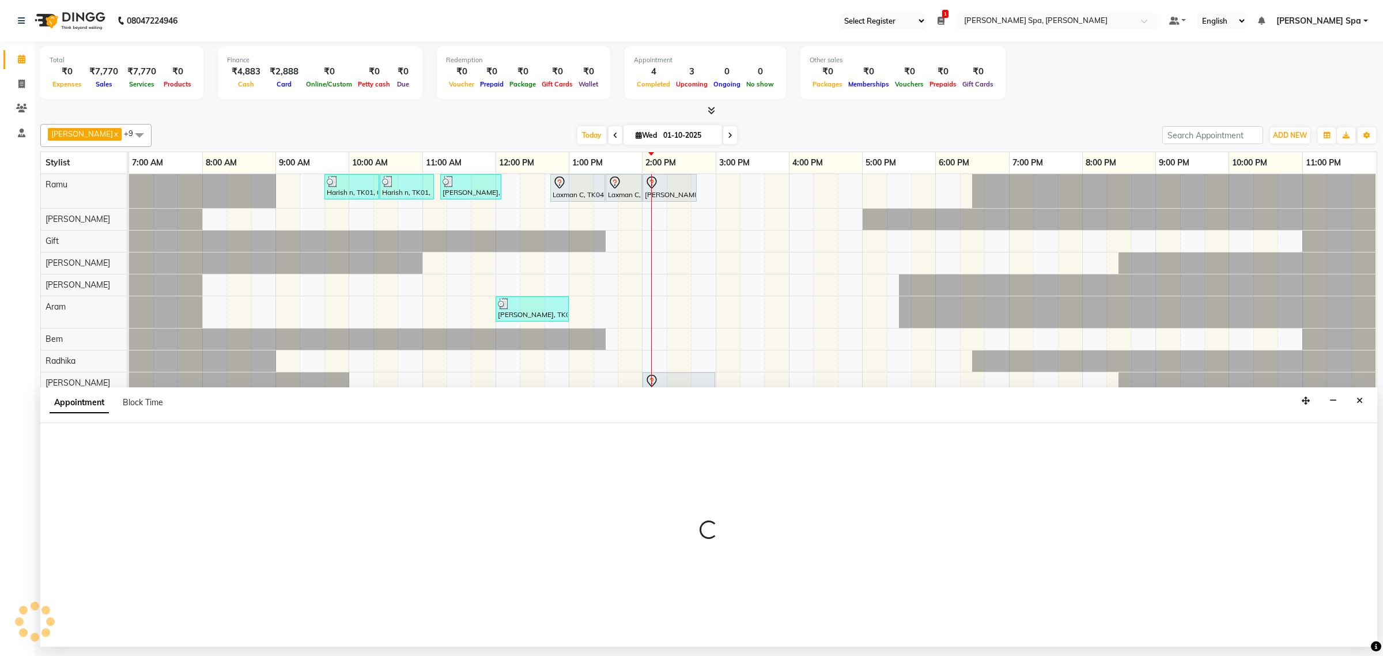
select select "480"
select select "tentative"
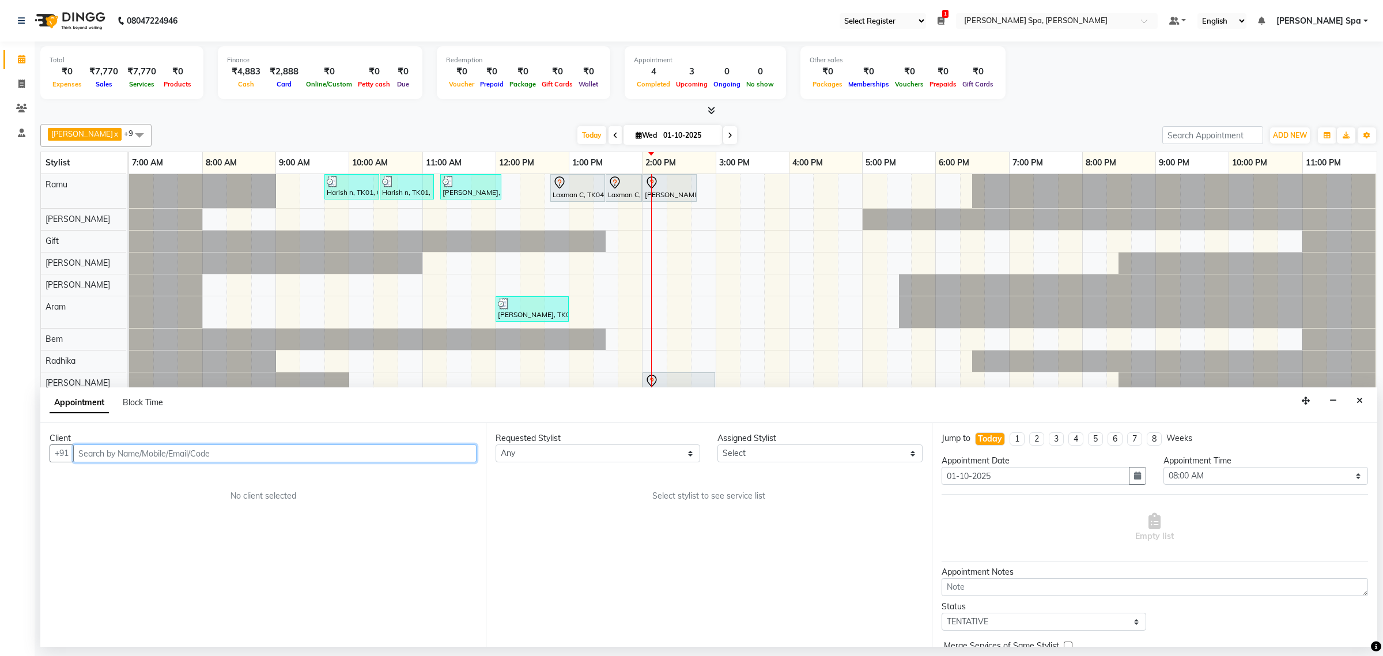
click at [111, 458] on input "text" at bounding box center [274, 453] width 403 height 18
click at [121, 446] on input "text" at bounding box center [274, 453] width 403 height 18
click at [99, 457] on input "text" at bounding box center [274, 453] width 403 height 18
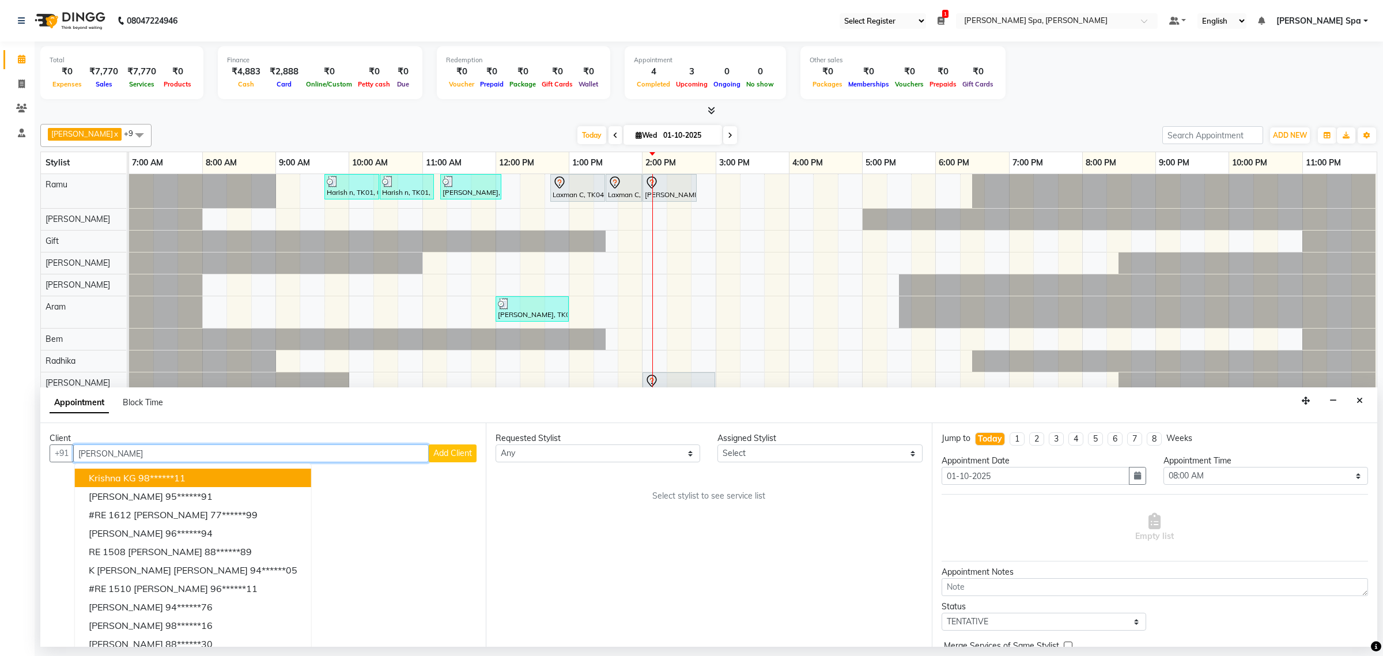
click at [190, 479] on button "Krishna KG 98******11" at bounding box center [193, 478] width 236 height 18
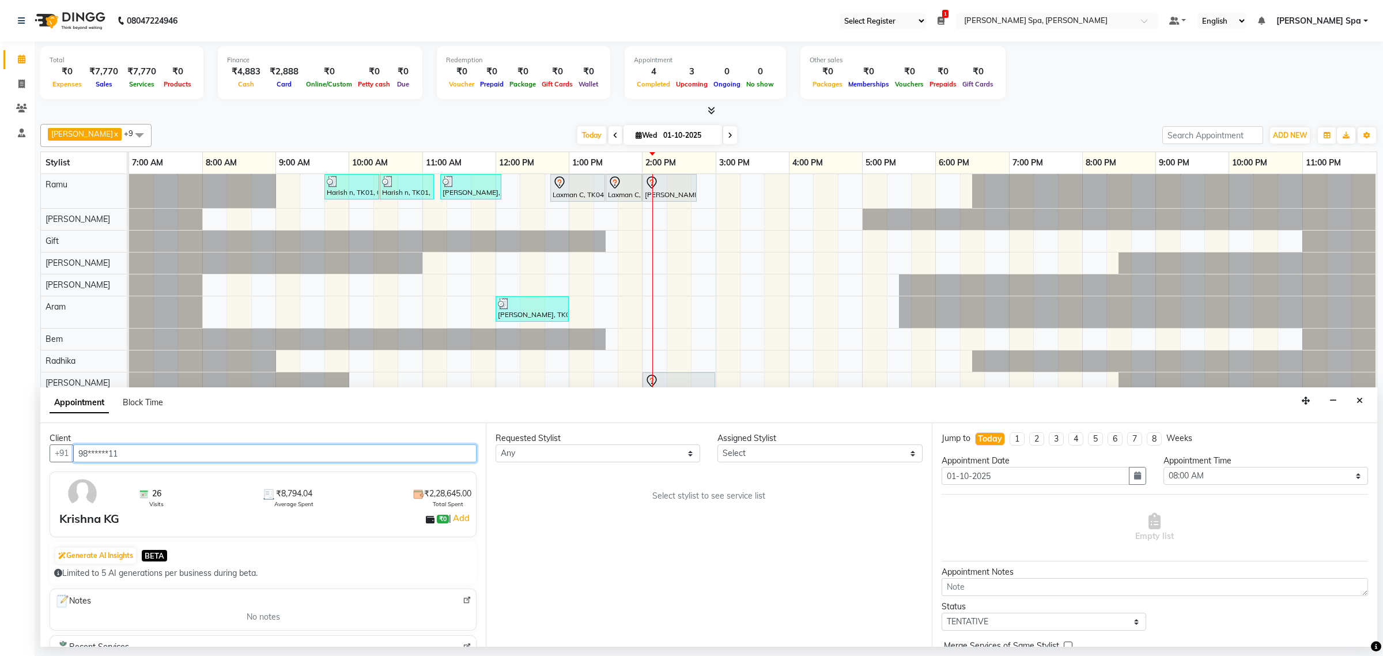
scroll to position [144, 0]
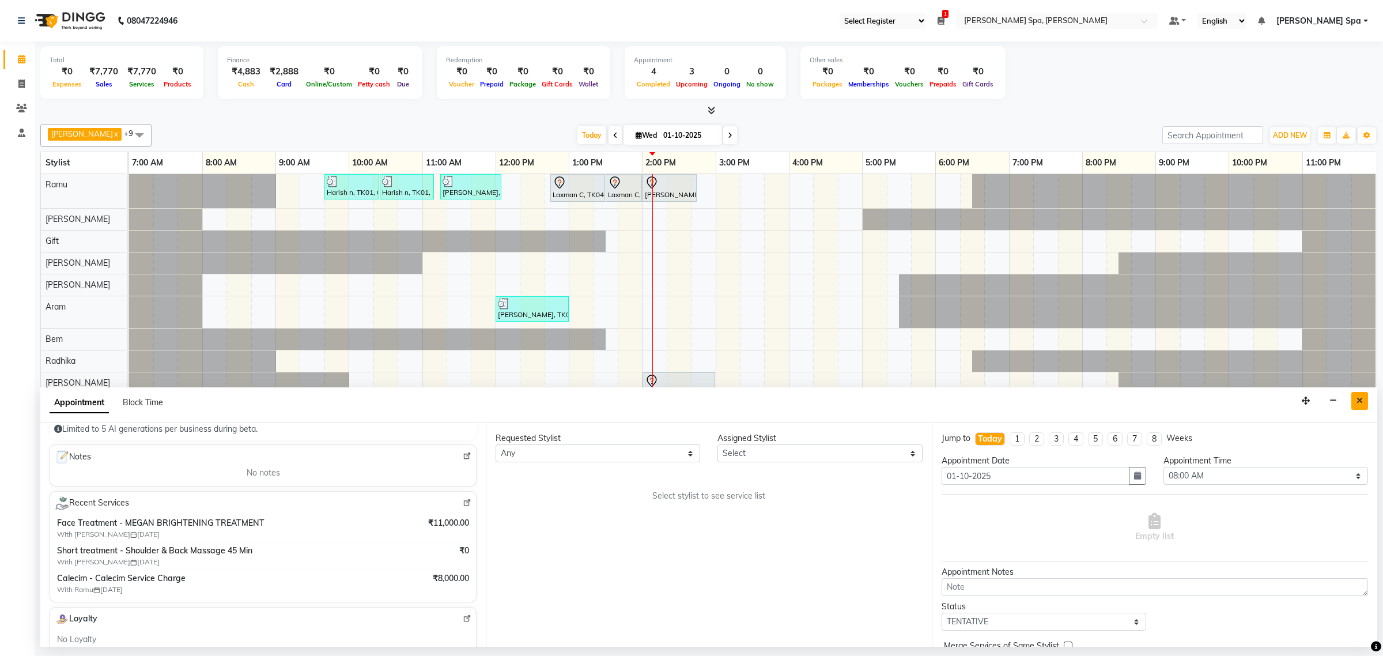
type input "98******11"
click at [1361, 402] on icon "Close" at bounding box center [1360, 401] width 6 height 8
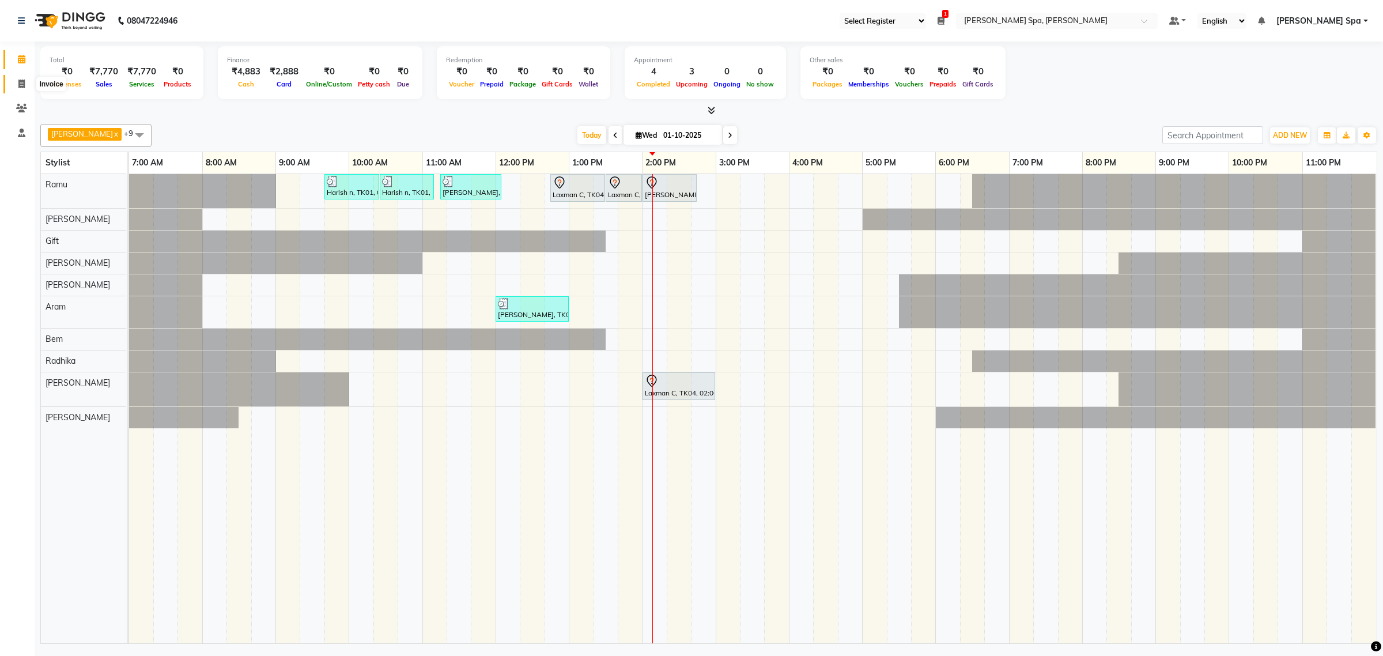
click at [20, 86] on icon at bounding box center [21, 84] width 6 height 9
select select "8545"
select select "service"
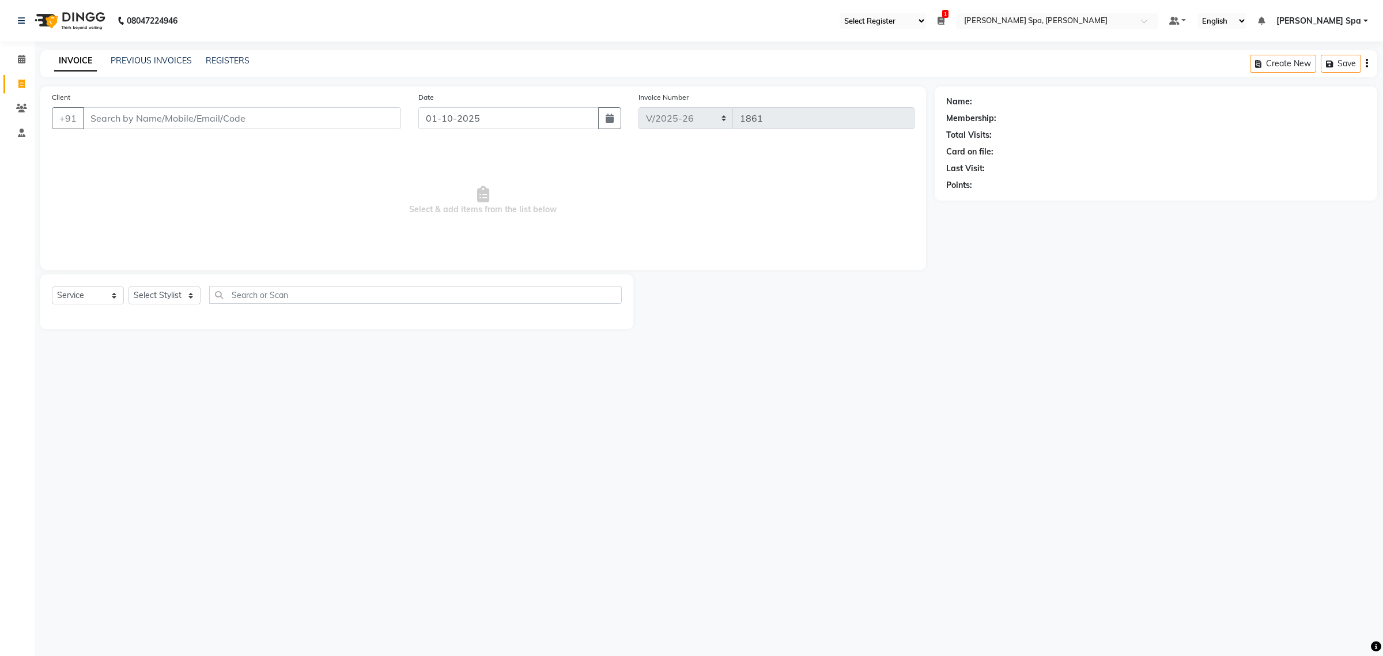
click at [156, 120] on input "Client" at bounding box center [242, 118] width 318 height 22
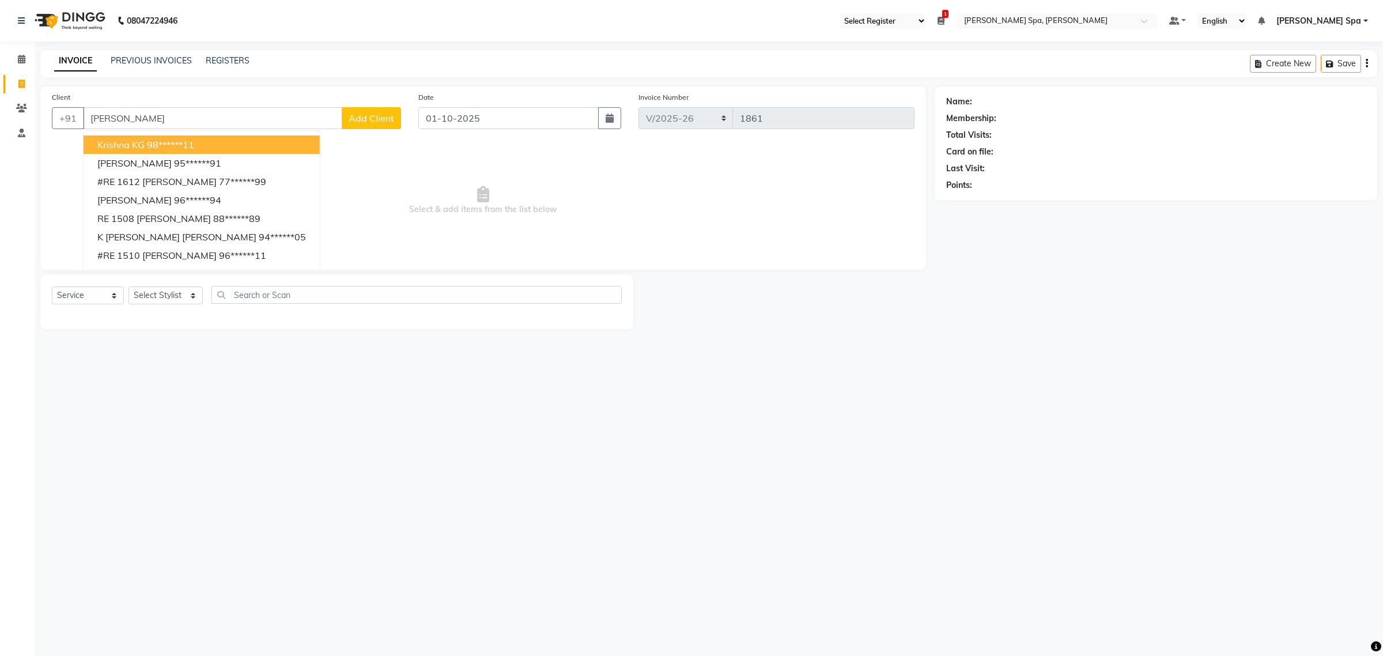
click at [186, 139] on ngb-highlight "98******11" at bounding box center [170, 145] width 47 height 12
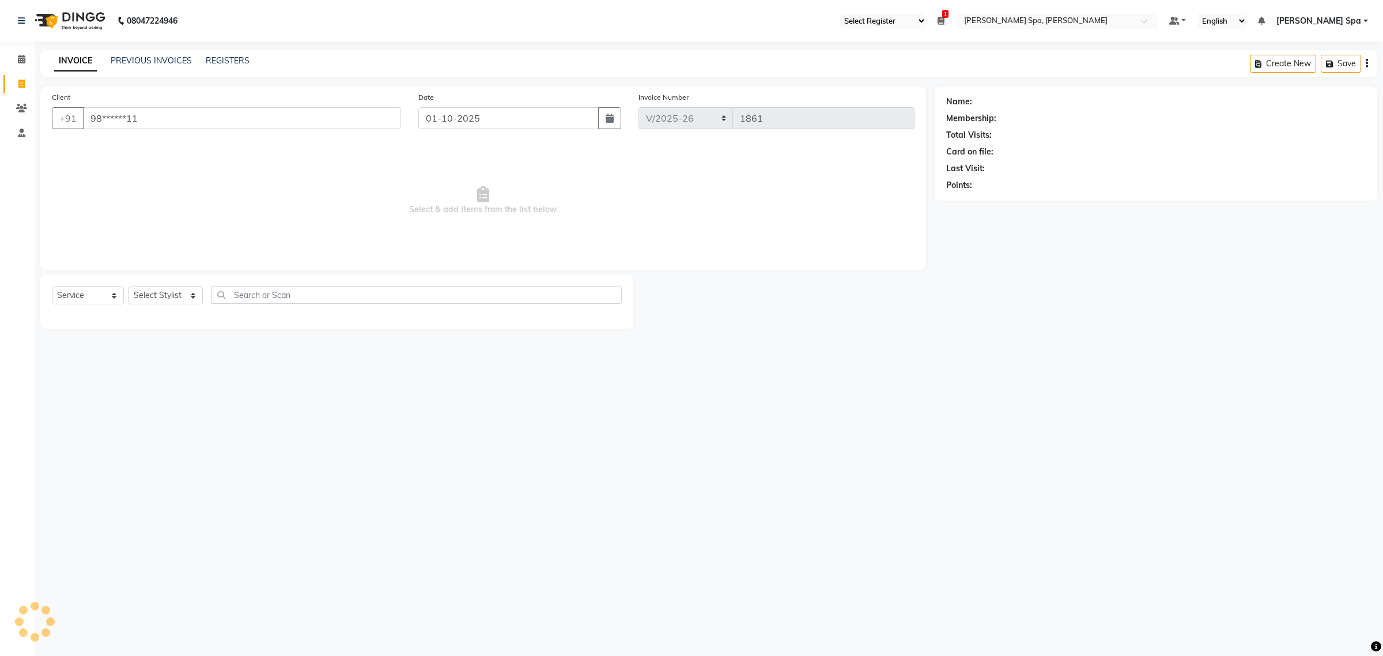
type input "98******11"
click at [990, 104] on link "[PERSON_NAME]" at bounding box center [1007, 102] width 65 height 12
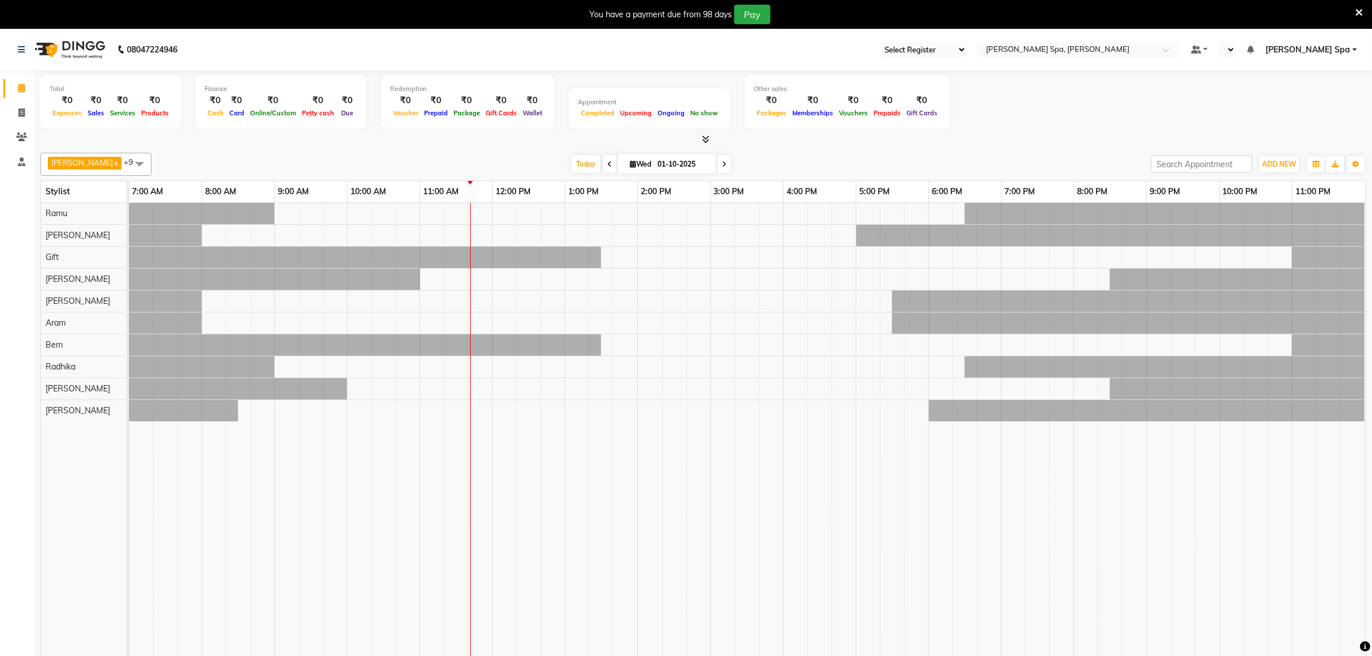
select select "100"
select select "en"
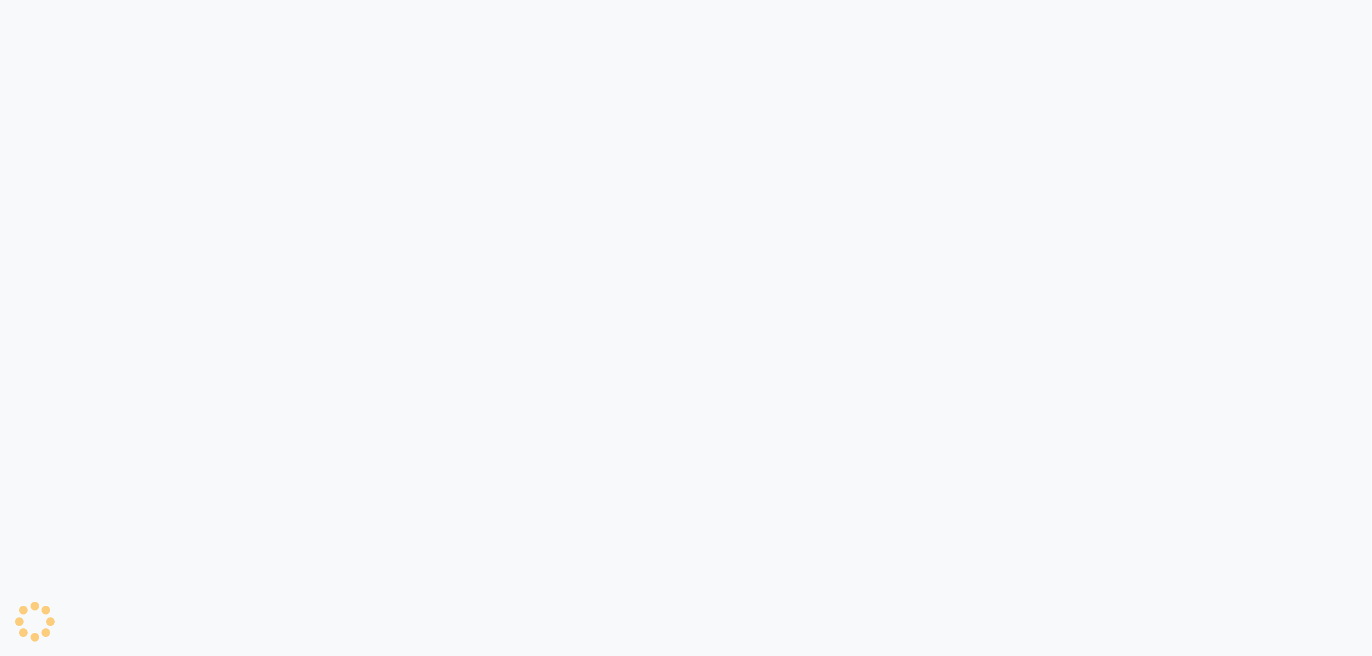
select select "100"
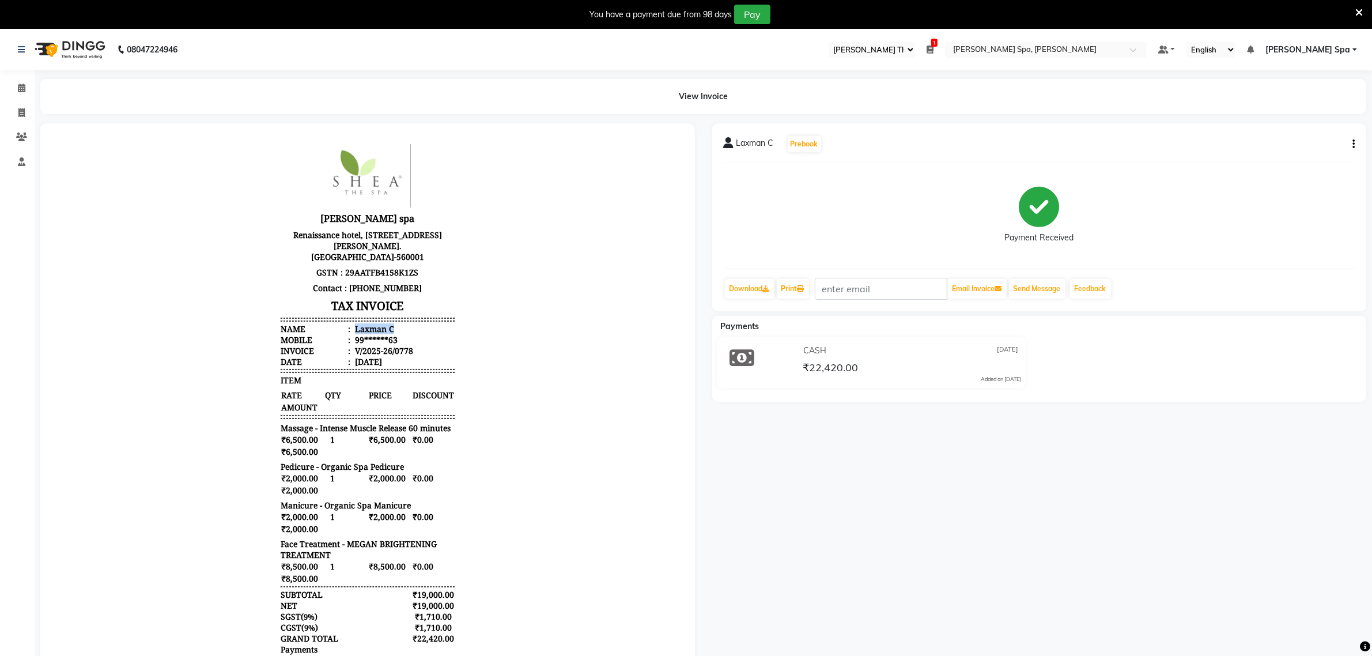
drag, startPoint x: 342, startPoint y: 331, endPoint x: 436, endPoint y: 333, distance: 93.4
click at [436, 333] on li "Name : Laxman C" at bounding box center [367, 328] width 174 height 11
copy div "Laxman C"
click at [24, 85] on icon at bounding box center [21, 88] width 7 height 9
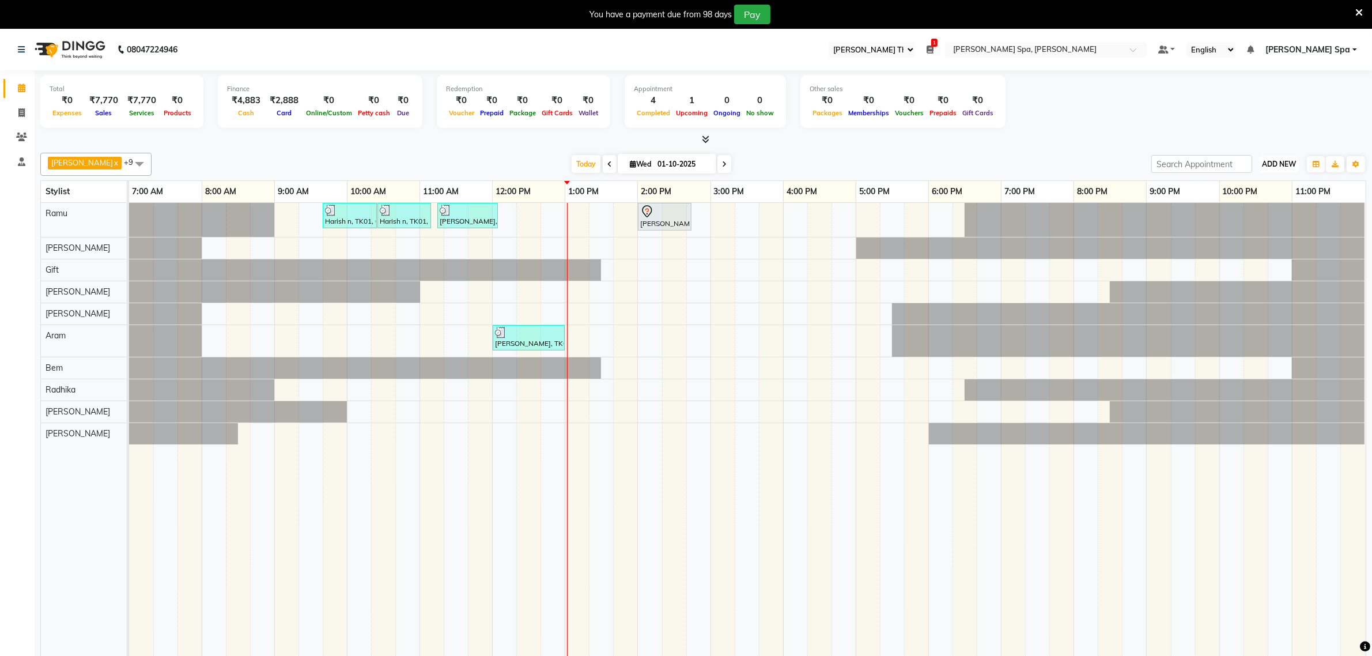
click at [1288, 169] on button "ADD NEW Toggle Dropdown" at bounding box center [1279, 164] width 40 height 16
click at [1263, 188] on button "Add Appointment" at bounding box center [1252, 186] width 91 height 15
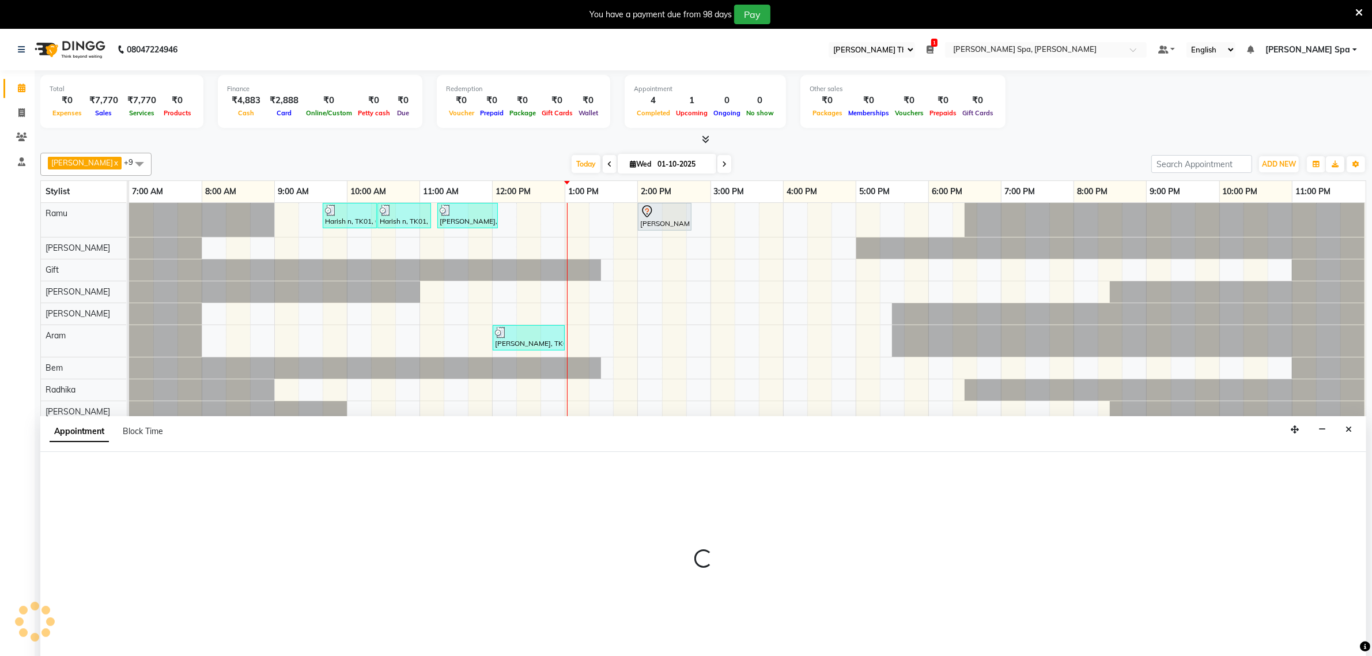
scroll to position [29, 0]
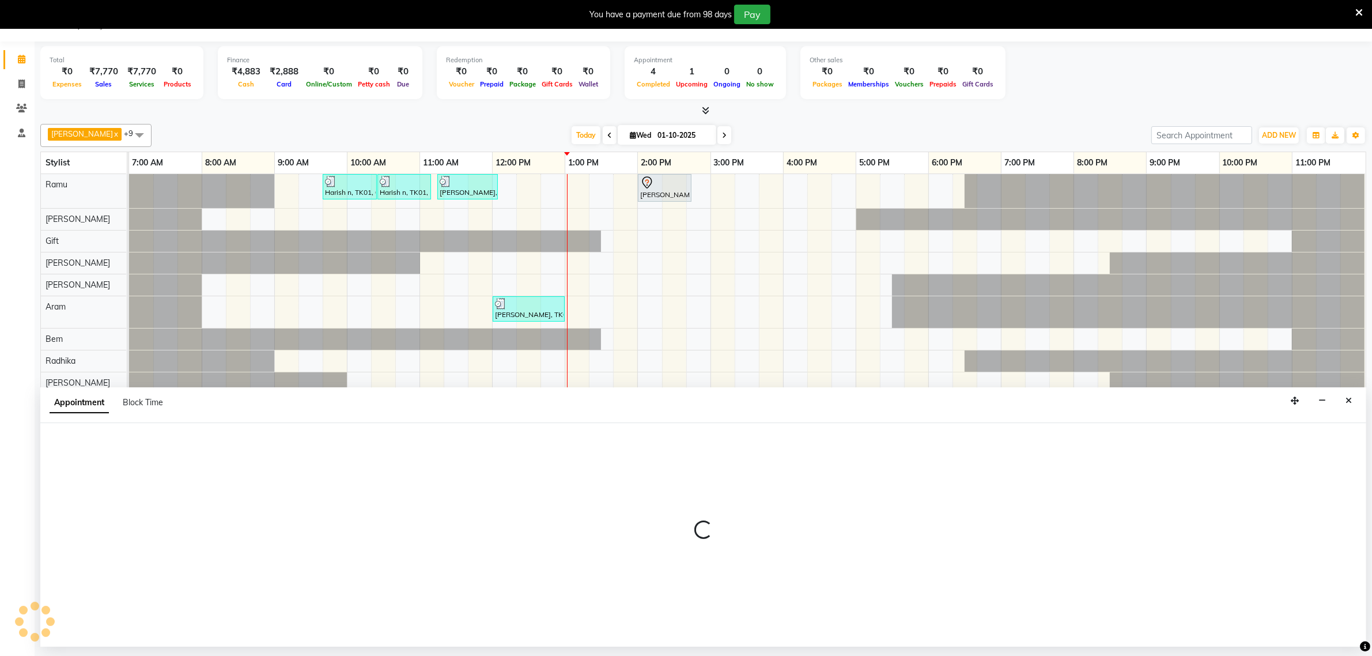
select select "480"
select select "tentative"
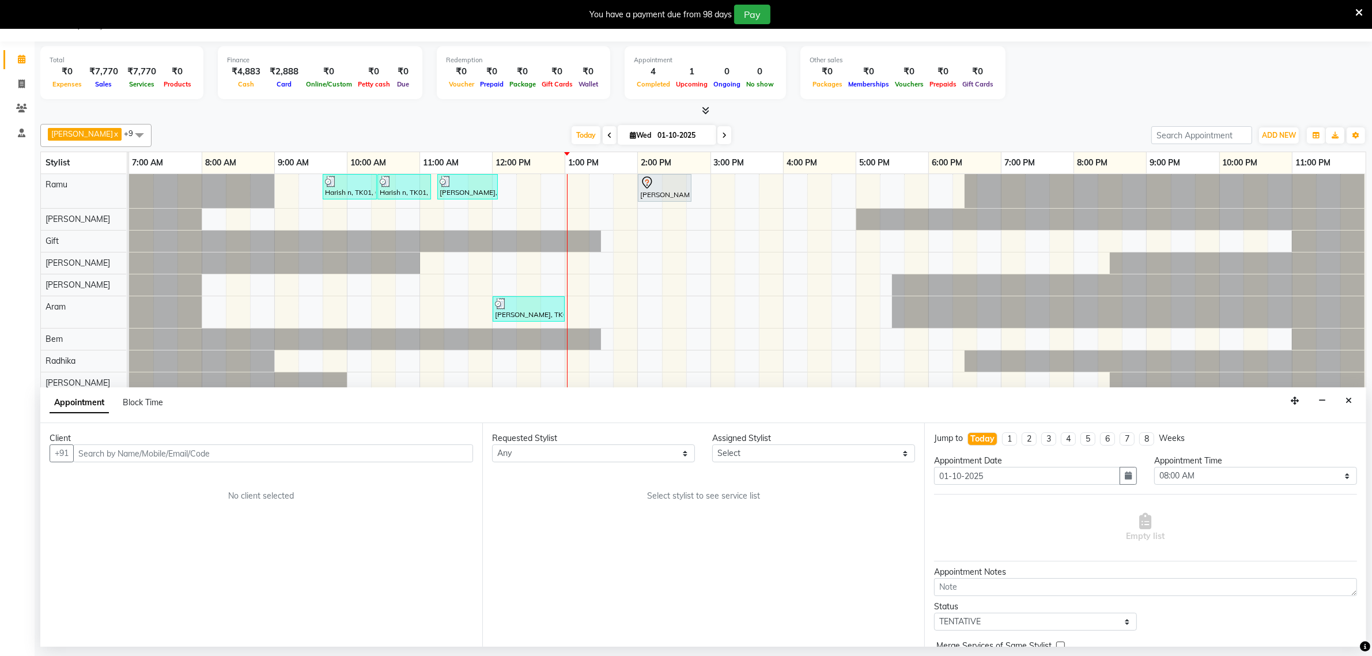
click at [133, 456] on input "text" at bounding box center [273, 453] width 400 height 18
click at [182, 482] on ngb-highlight "99******63" at bounding box center [158, 478] width 47 height 12
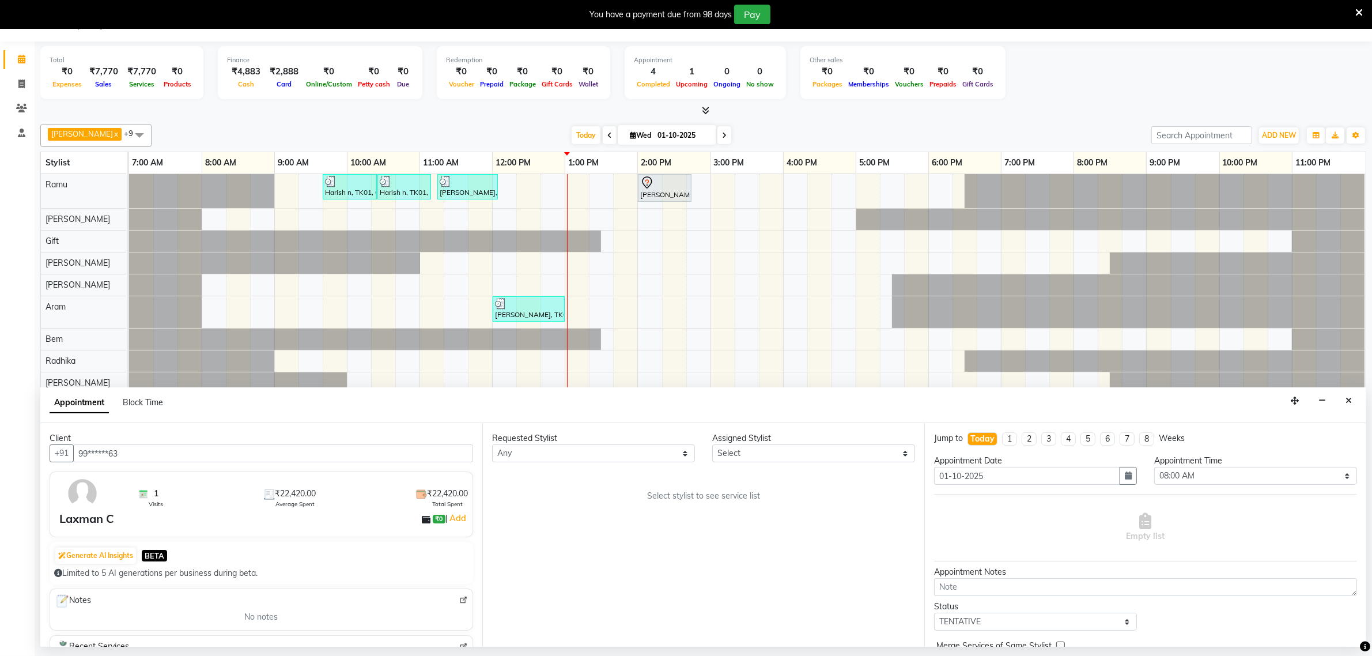
type input "99******63"
click at [726, 454] on select "Select [PERSON_NAME] Bem Gift [PERSON_NAME] Radhika [PERSON_NAME] [PERSON_NAME]…" at bounding box center [813, 453] width 203 height 18
select select "84952"
click at [712, 445] on select "Select [PERSON_NAME] Bem Gift [PERSON_NAME] Radhika [PERSON_NAME] [PERSON_NAME]…" at bounding box center [813, 453] width 203 height 18
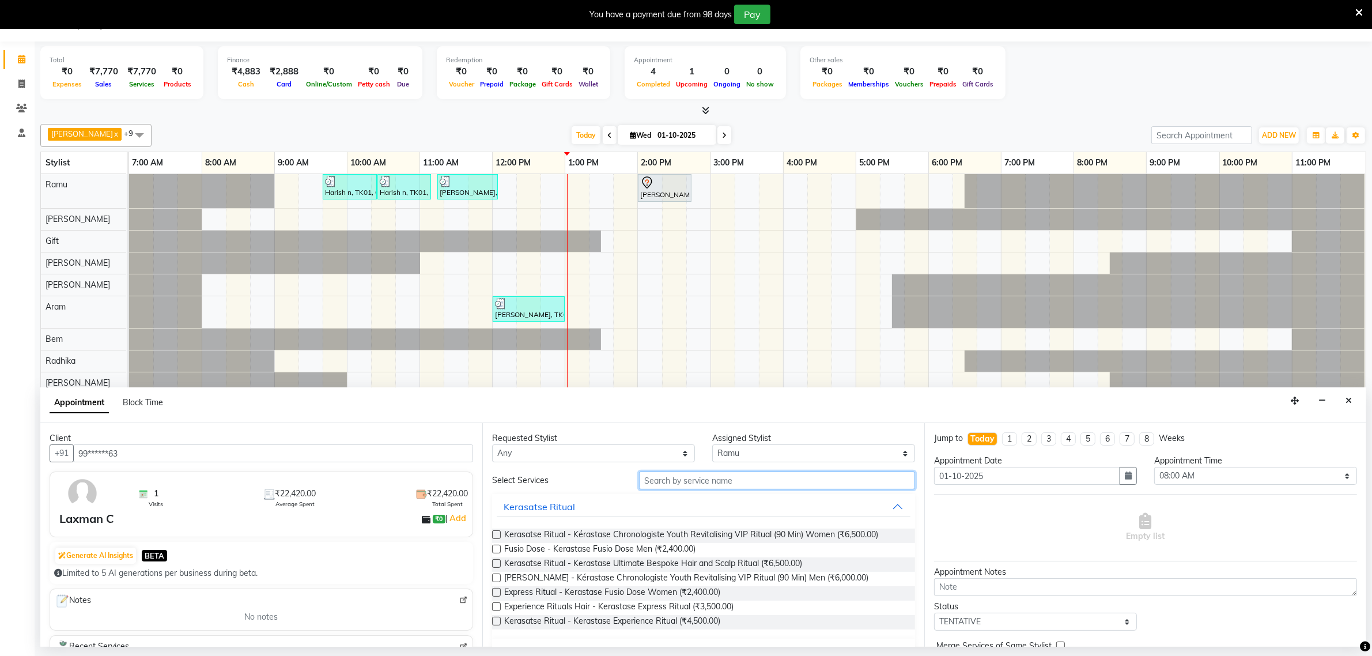
click at [650, 477] on input "text" at bounding box center [777, 480] width 276 height 18
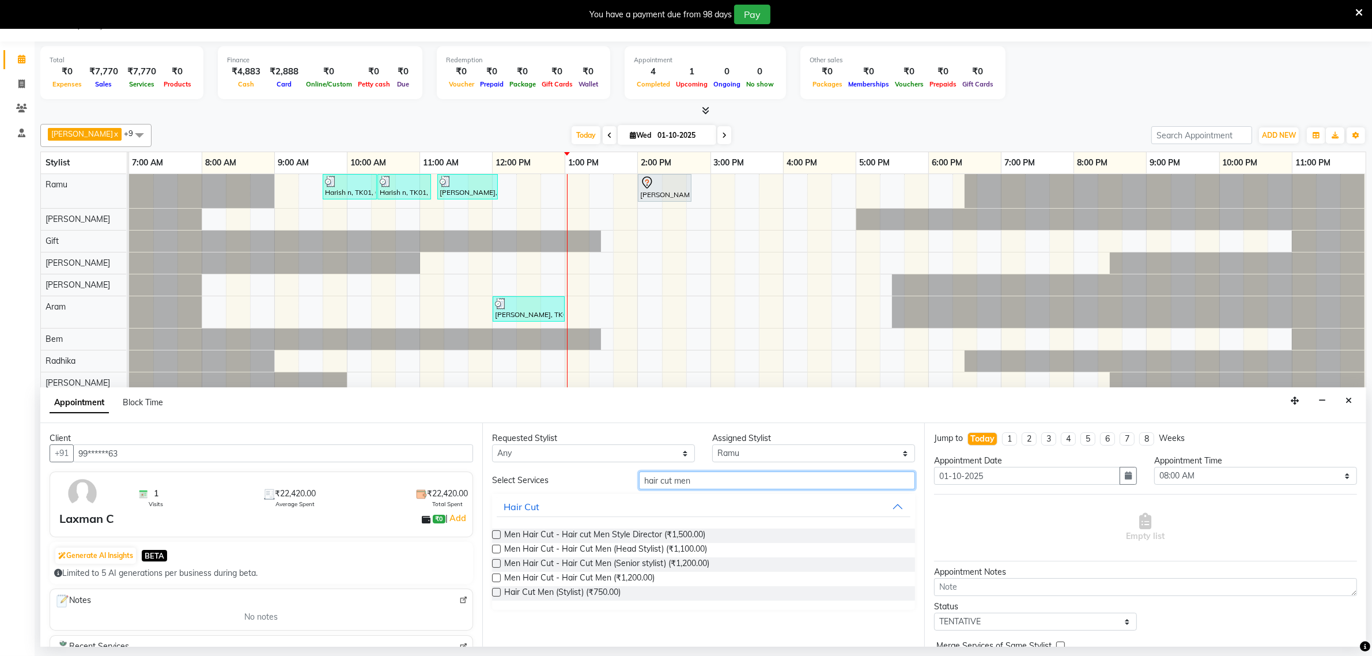
type input "hair cut men"
click at [494, 586] on div at bounding box center [495, 580] width 7 height 12
click at [496, 594] on label at bounding box center [496, 592] width 9 height 9
click at [496, 594] on input "checkbox" at bounding box center [495, 593] width 7 height 7
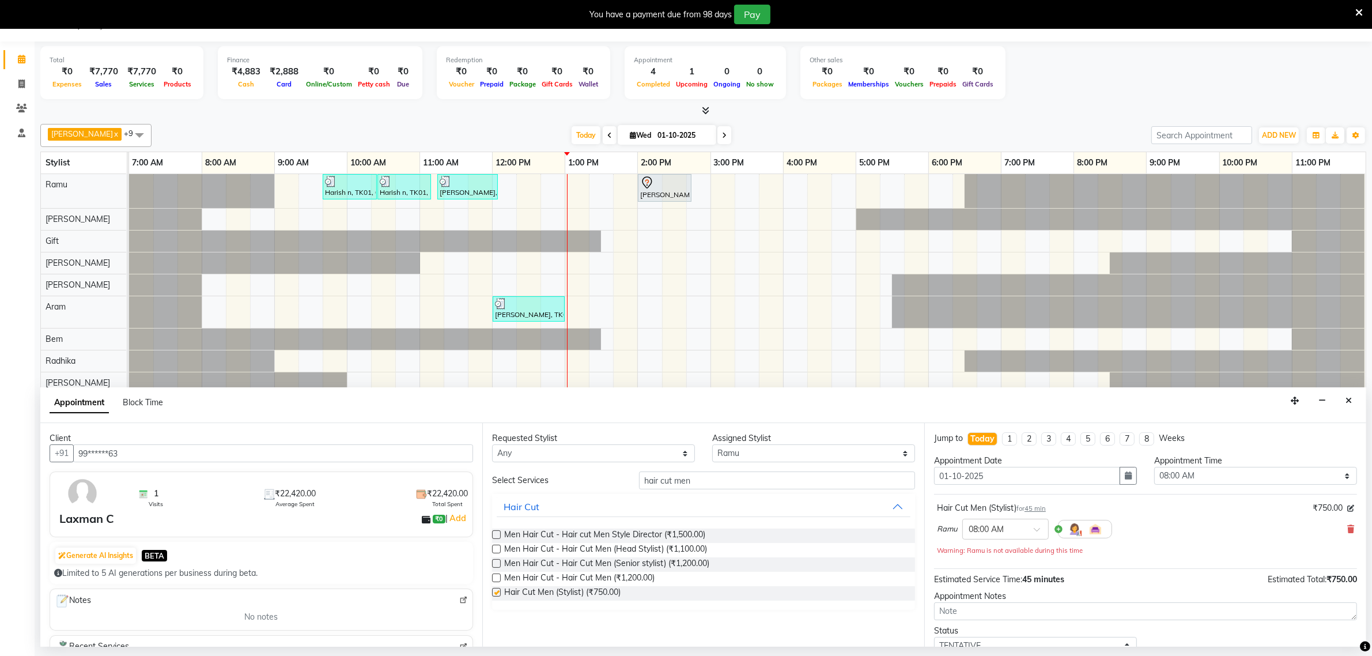
checkbox input "false"
click at [1026, 530] on div at bounding box center [1005, 528] width 85 height 12
click at [1001, 595] on div "01:00 PM" at bounding box center [1005, 590] width 85 height 21
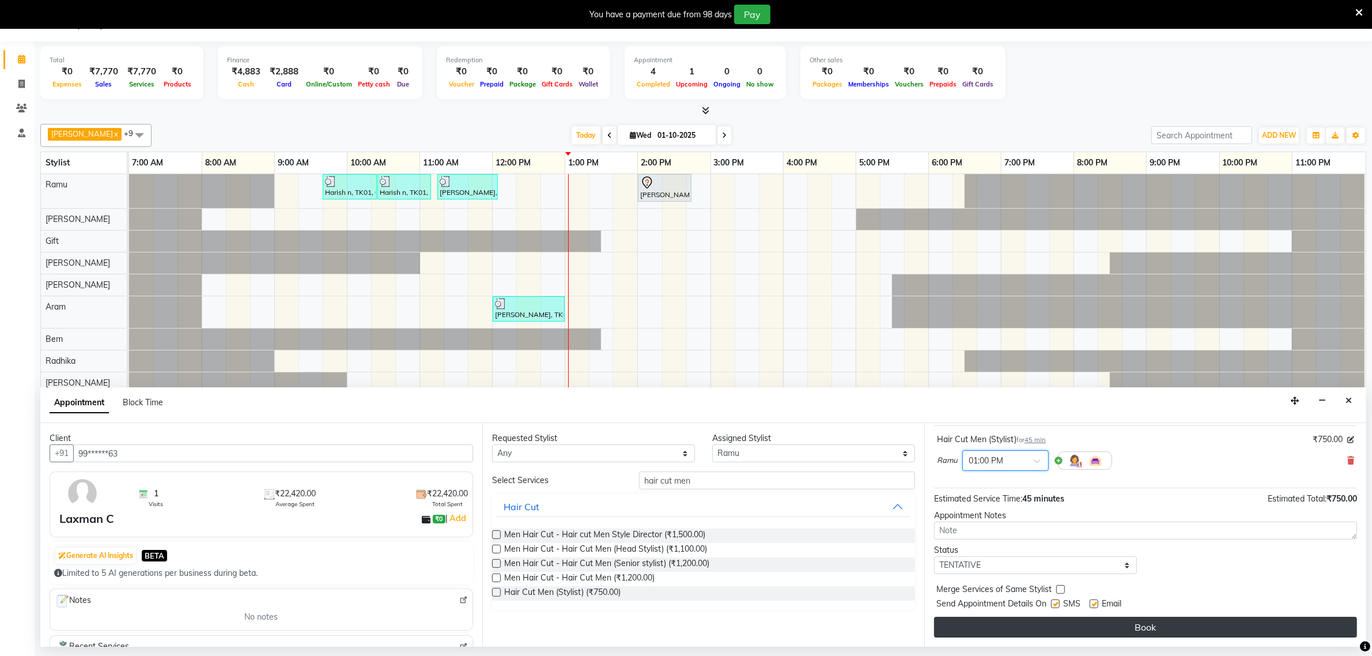
click at [1137, 627] on button "Book" at bounding box center [1145, 627] width 423 height 21
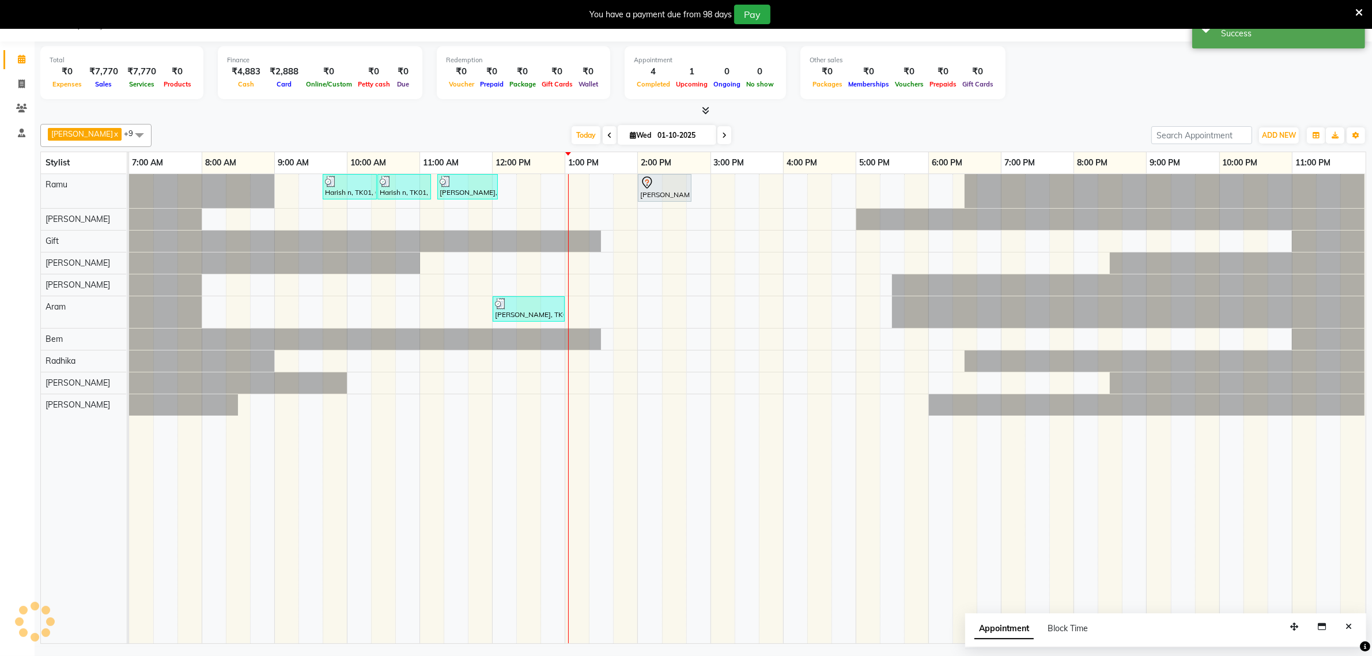
scroll to position [0, 0]
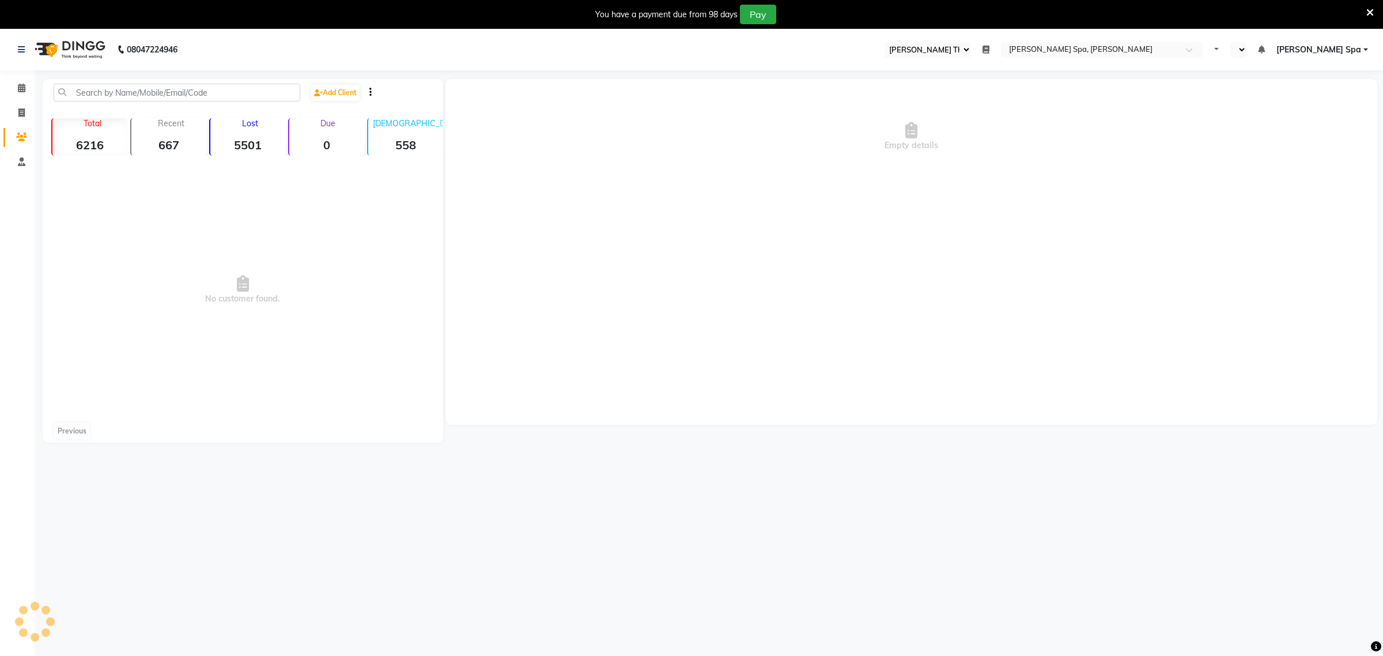
select select "100"
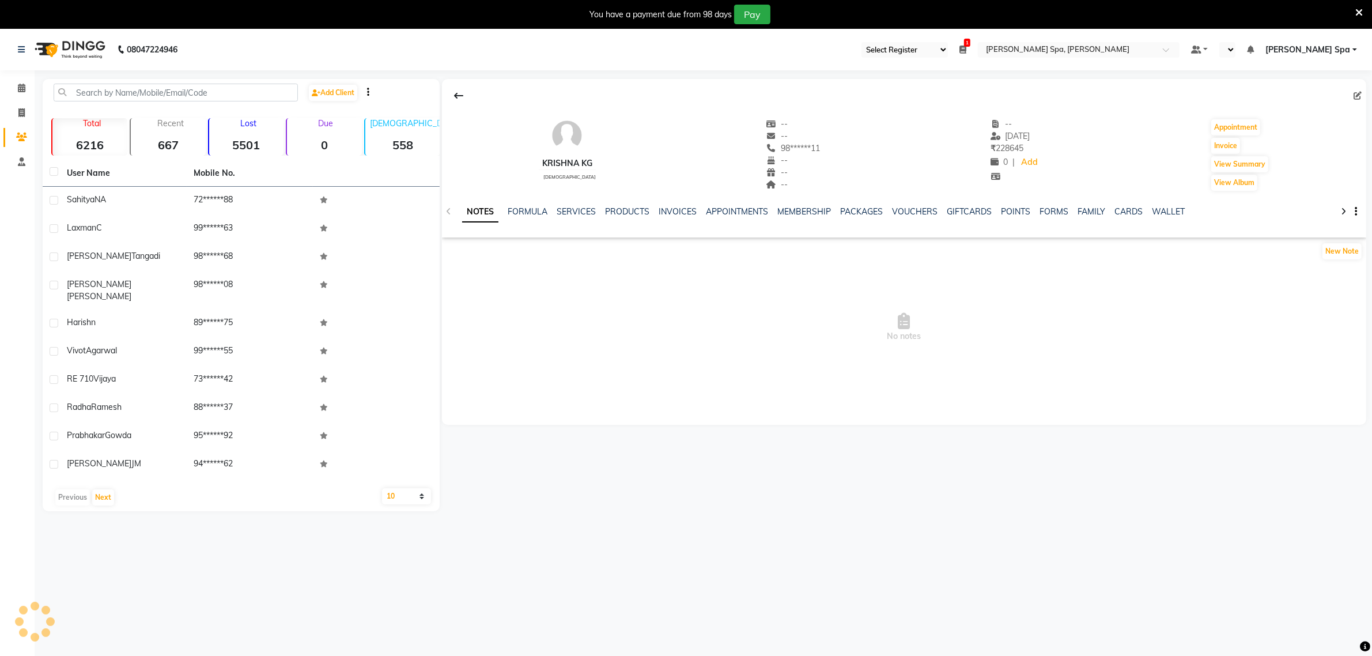
select select "en"
click at [906, 212] on link "VOUCHERS" at bounding box center [915, 211] width 46 height 10
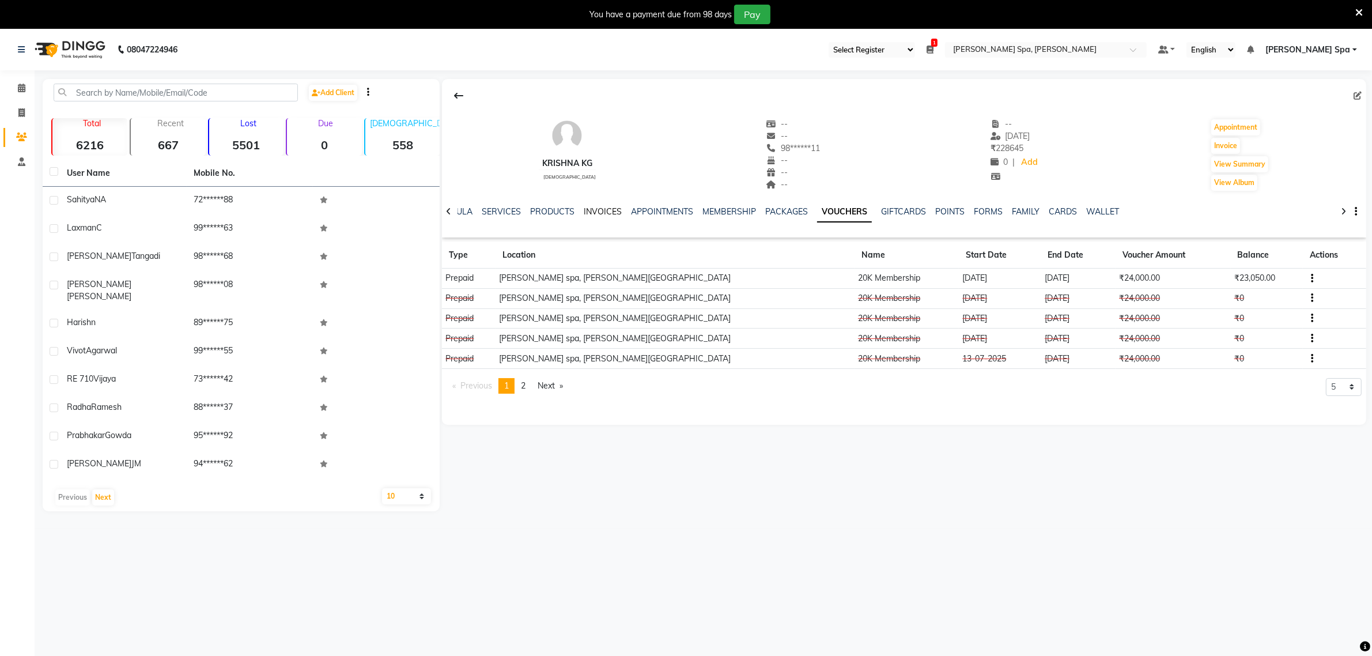
click at [606, 210] on link "INVOICES" at bounding box center [603, 211] width 38 height 10
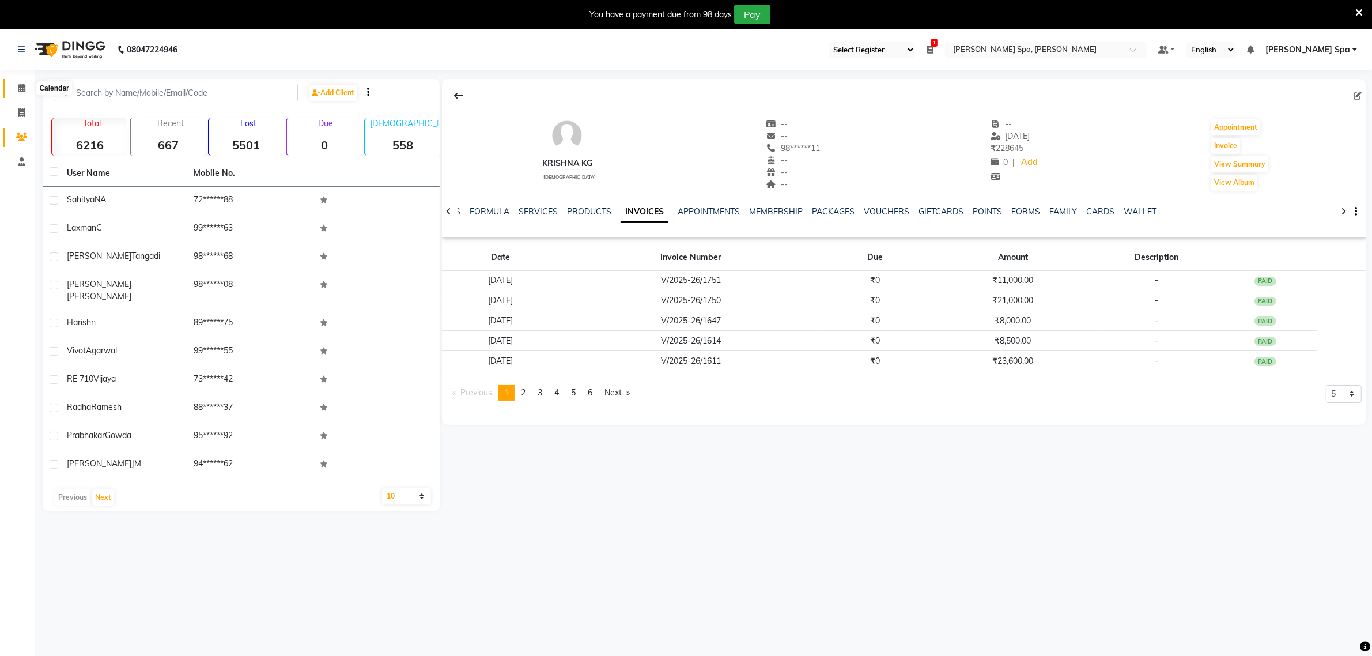
click at [16, 88] on span at bounding box center [22, 88] width 20 height 13
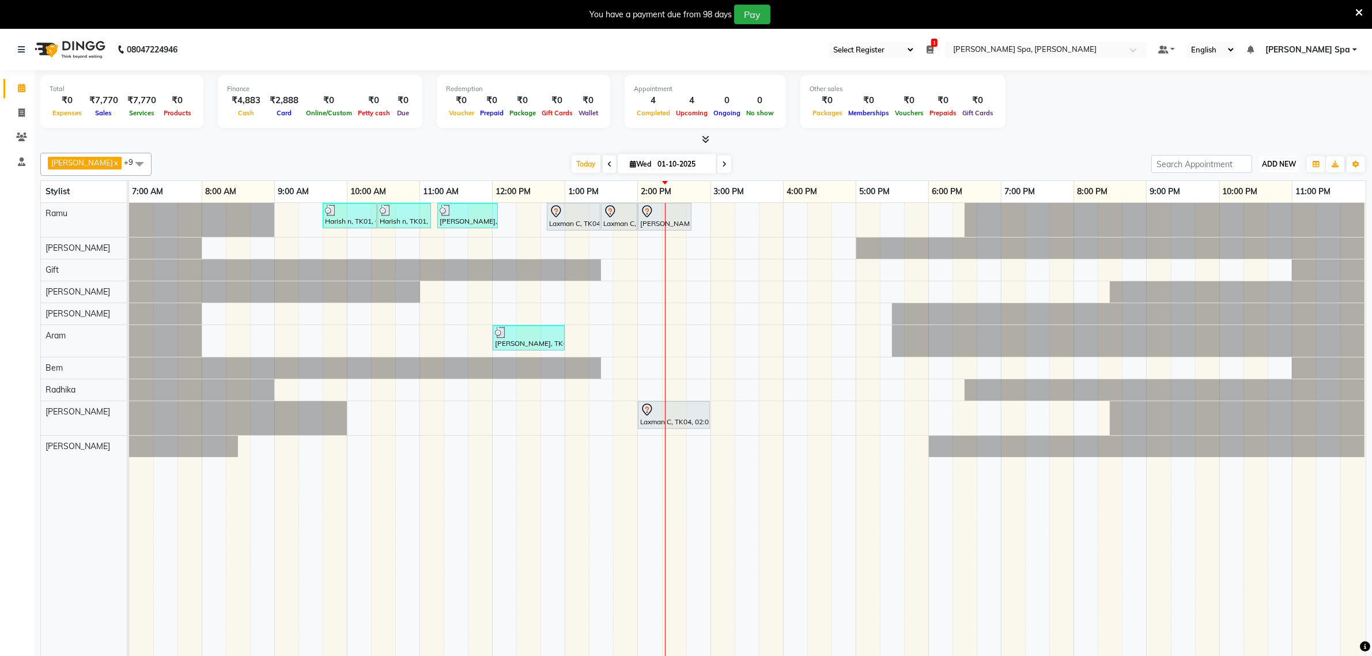
click at [1275, 162] on span "ADD NEW" at bounding box center [1279, 164] width 34 height 9
drag, startPoint x: 1250, startPoint y: 188, endPoint x: 1164, endPoint y: 183, distance: 85.5
click at [1249, 188] on button "Add Appointment" at bounding box center [1252, 186] width 91 height 15
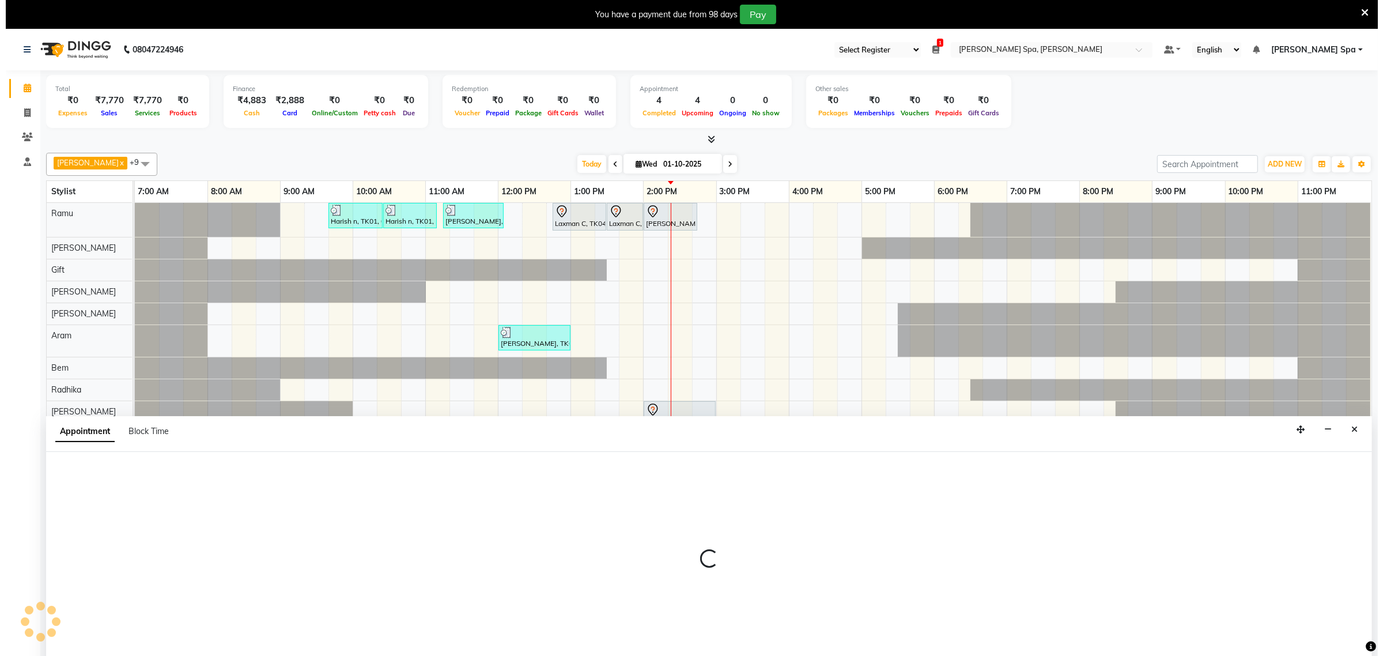
scroll to position [29, 0]
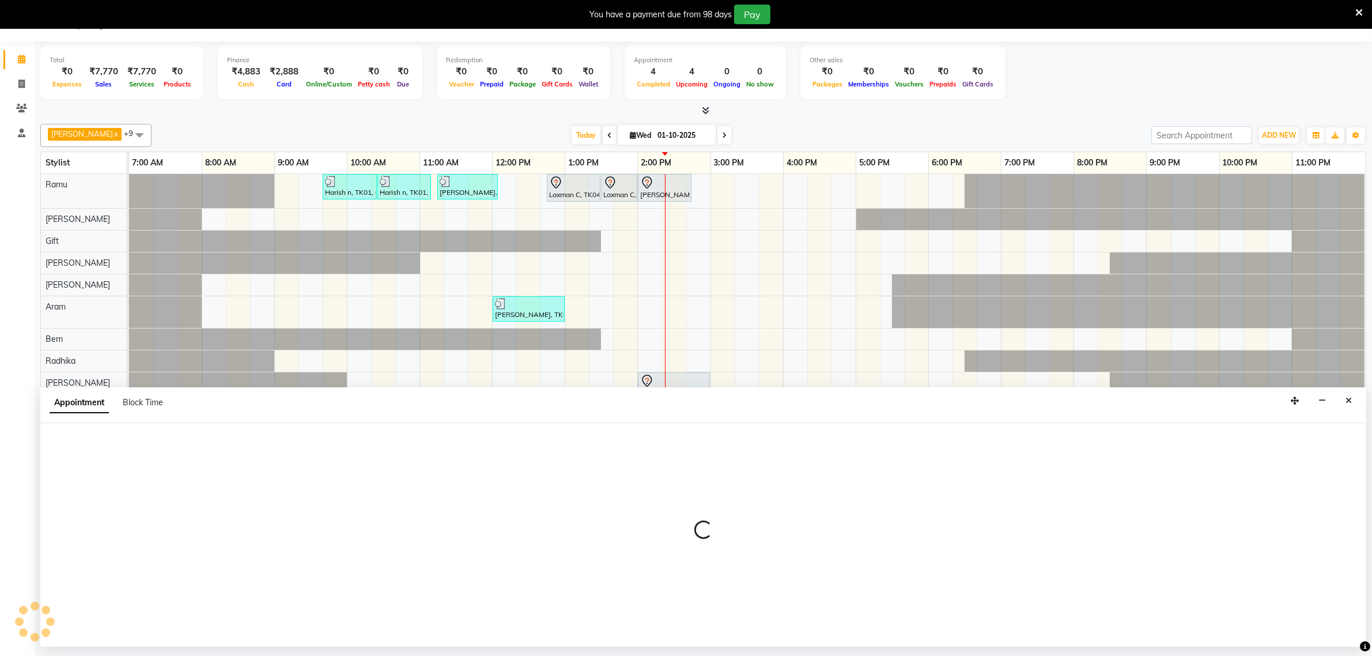
select select "tentative"
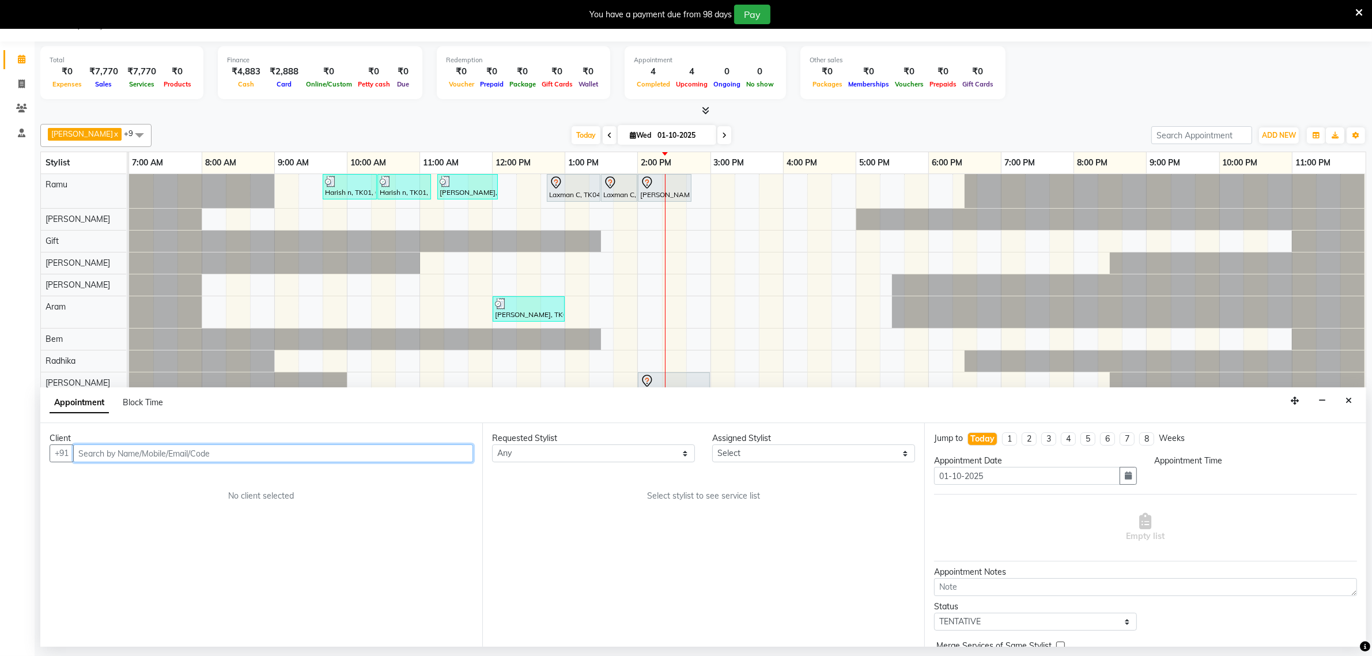
select select "480"
click at [140, 459] on input "text" at bounding box center [273, 453] width 400 height 18
click at [66, 461] on button "+91" at bounding box center [62, 453] width 24 height 18
click at [96, 453] on input "text" at bounding box center [273, 453] width 400 height 18
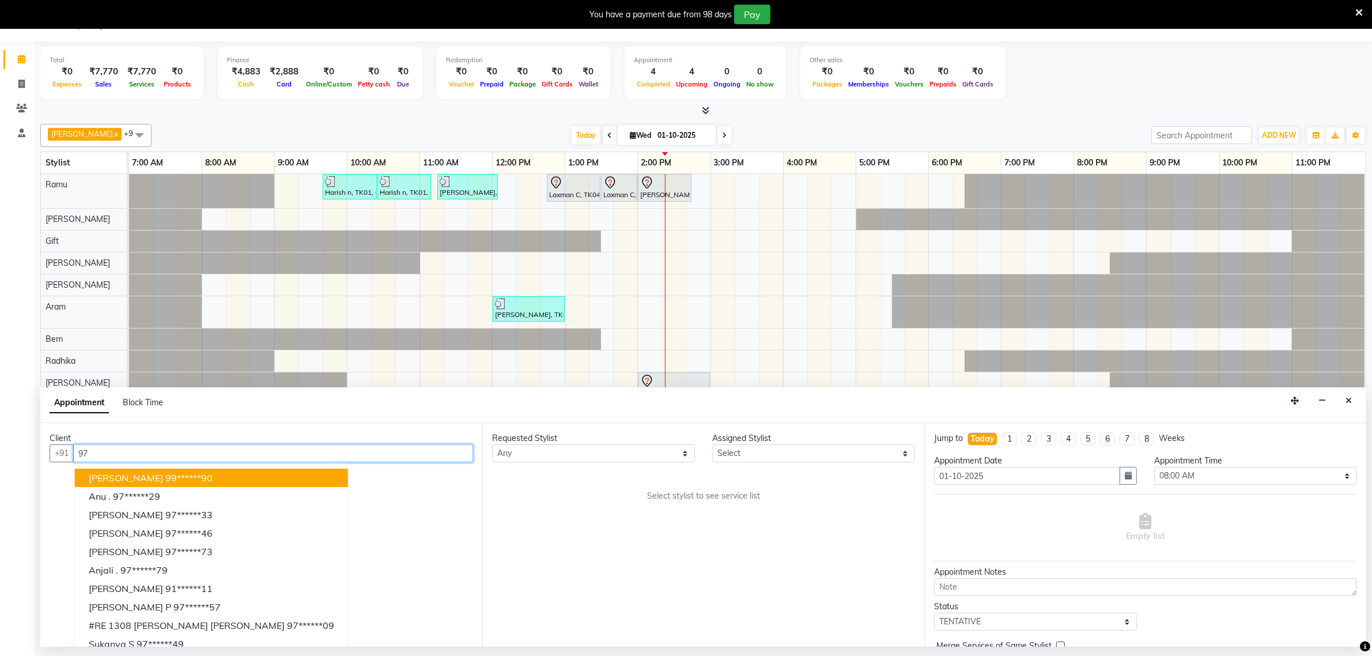
type input "9"
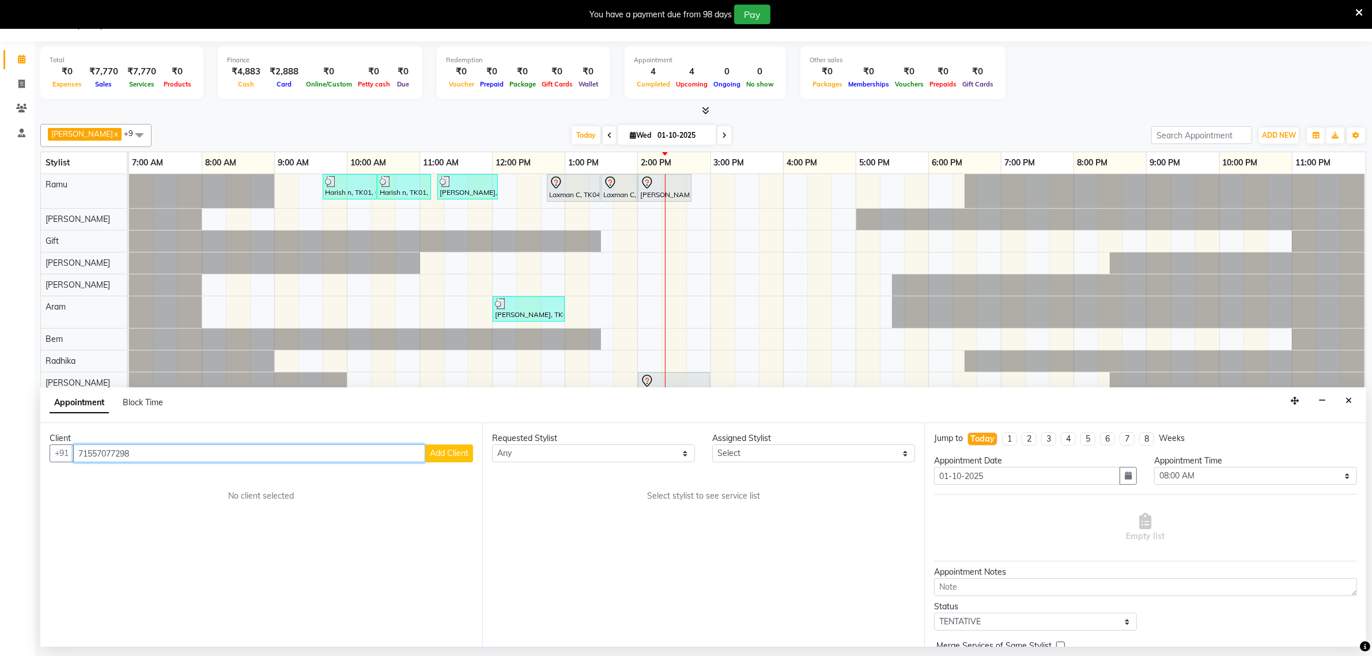
type input "71557077298"
click at [455, 456] on span "Add Client" at bounding box center [449, 453] width 39 height 10
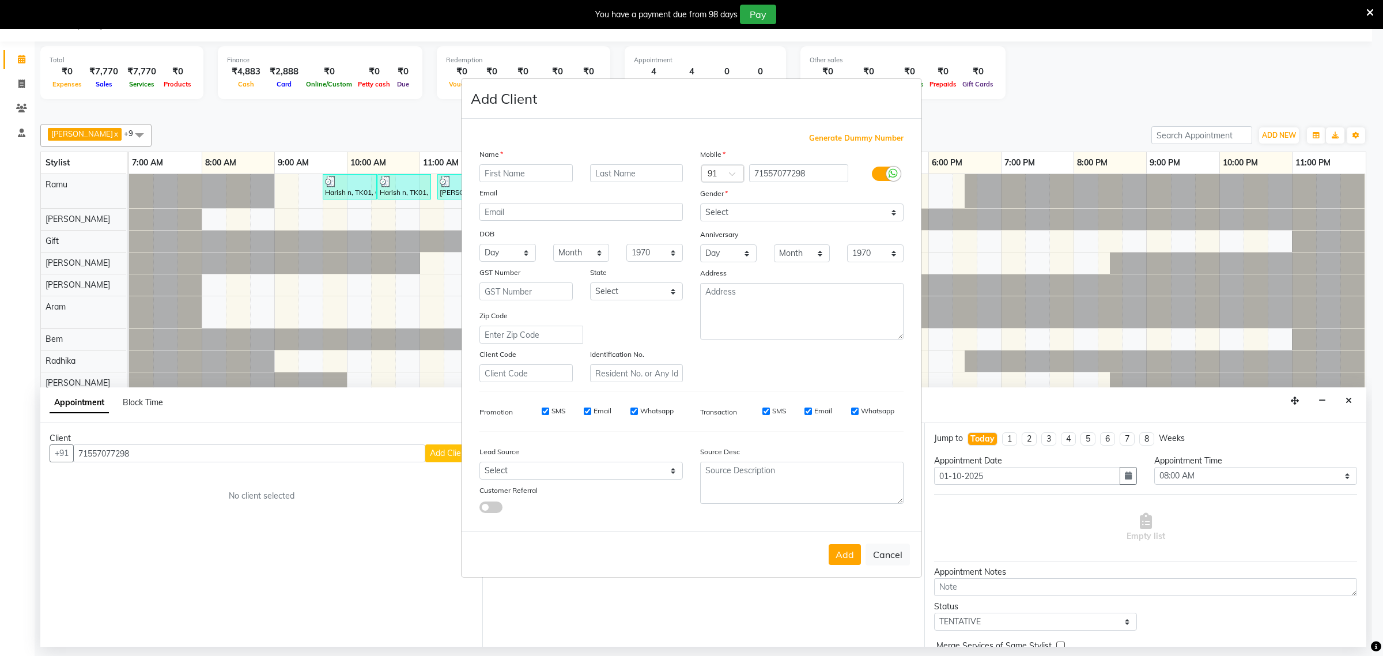
click at [511, 171] on input "text" at bounding box center [526, 173] width 93 height 18
type input "r"
type input "7"
type input "#708 Rayan"
click at [601, 174] on input "text" at bounding box center [636, 173] width 93 height 18
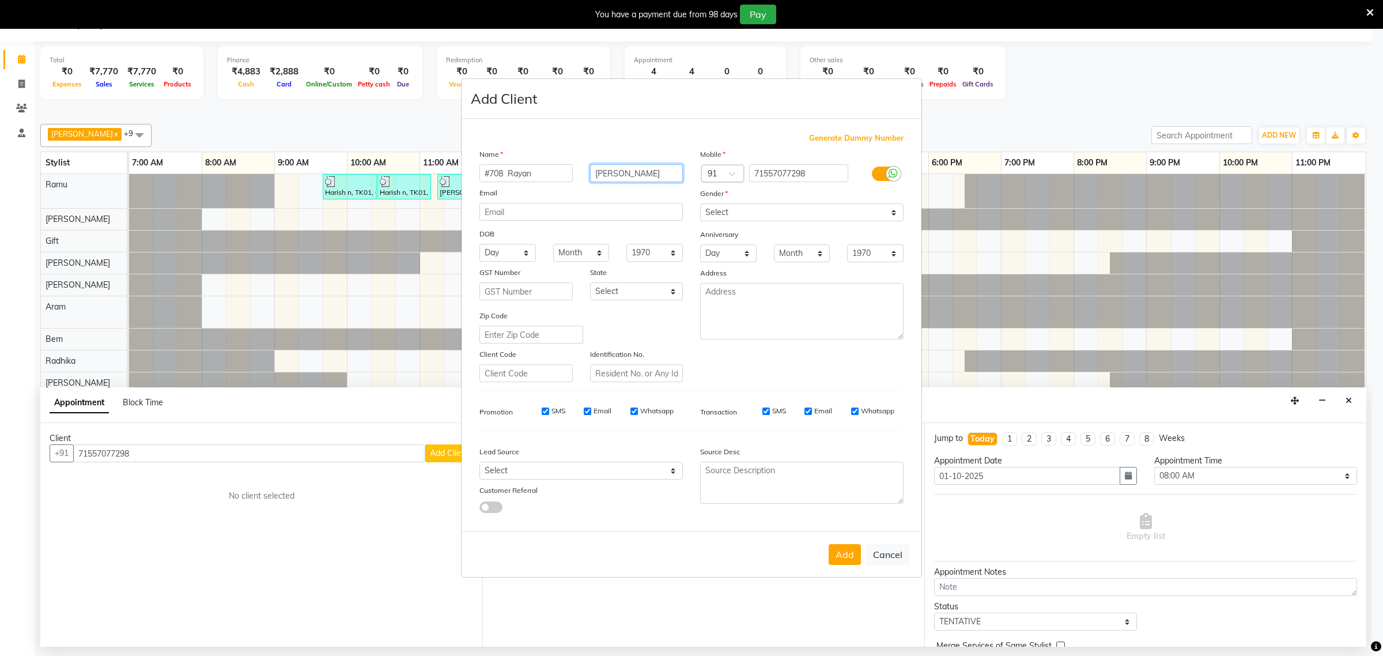
type input "Sturgeon"
click at [732, 175] on span at bounding box center [736, 177] width 14 height 12
click at [801, 176] on input "71557077298" at bounding box center [799, 173] width 100 height 18
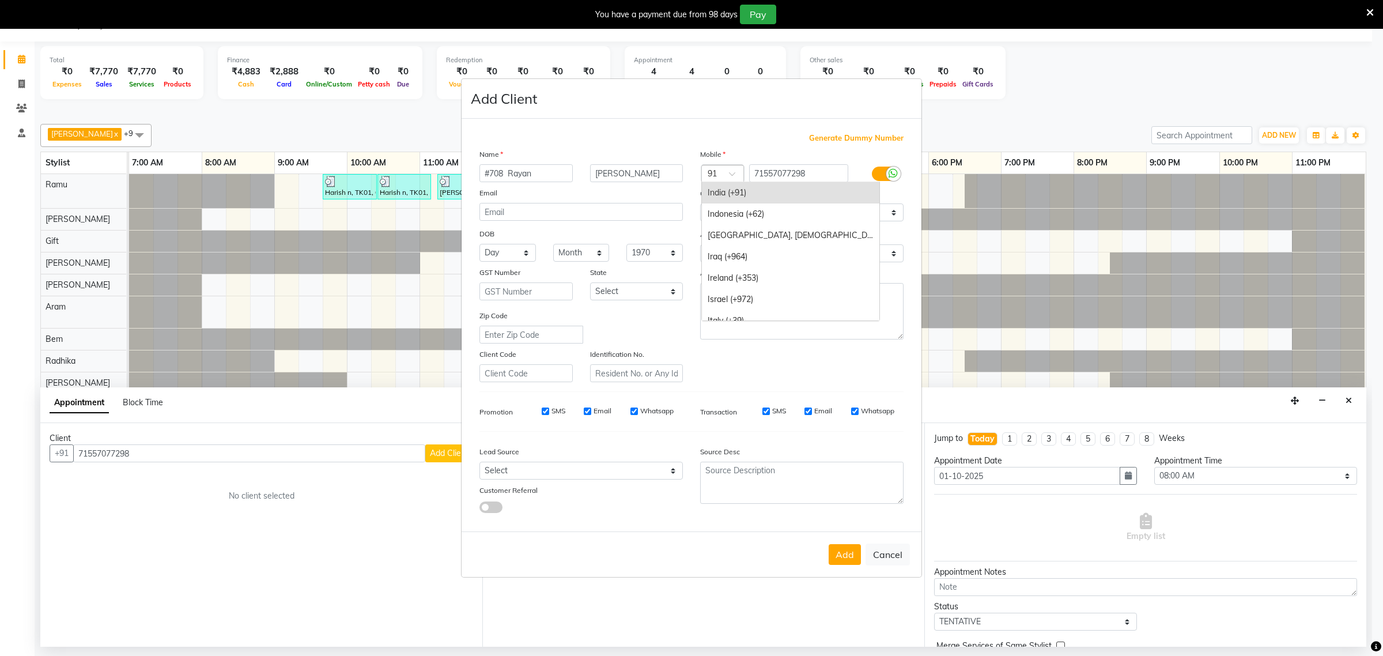
click at [733, 173] on span at bounding box center [736, 177] width 14 height 12
drag, startPoint x: 713, startPoint y: 173, endPoint x: 719, endPoint y: 177, distance: 7.0
click at [716, 176] on div "971" at bounding box center [722, 174] width 41 height 12
click at [722, 177] on div "971" at bounding box center [722, 174] width 41 height 12
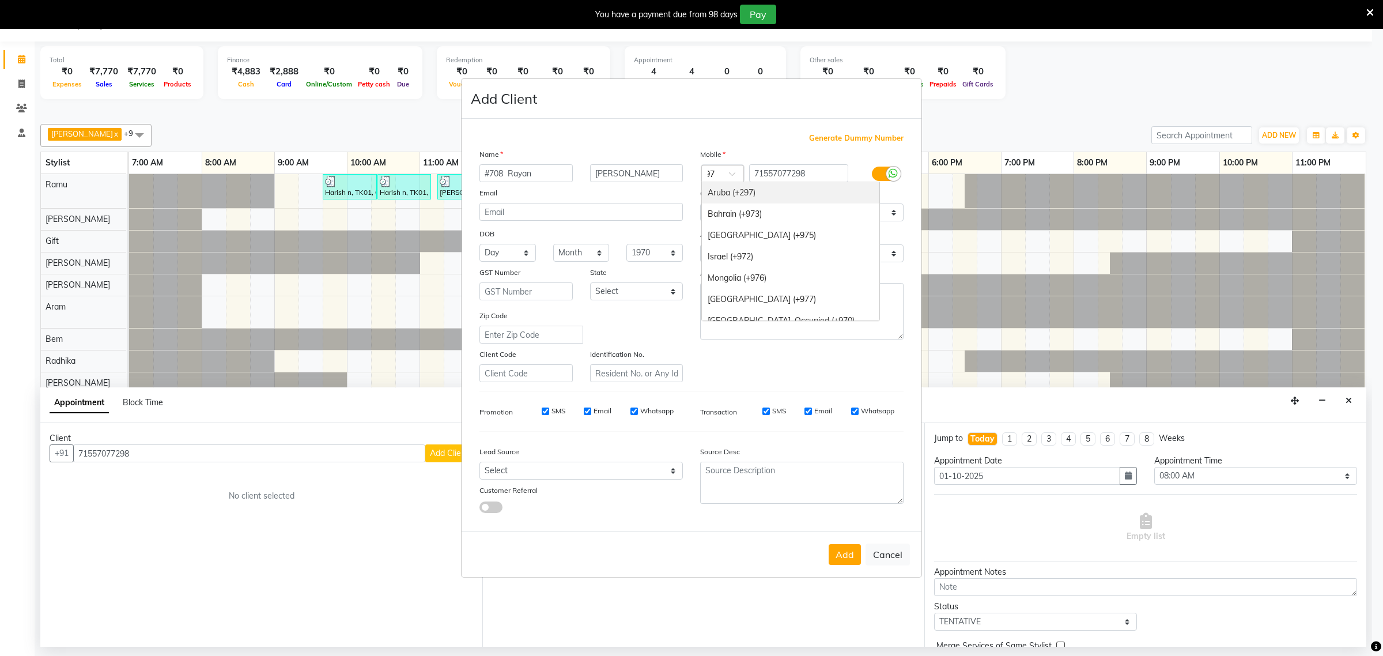
scroll to position [0, 3]
type input "9"
type input "+97"
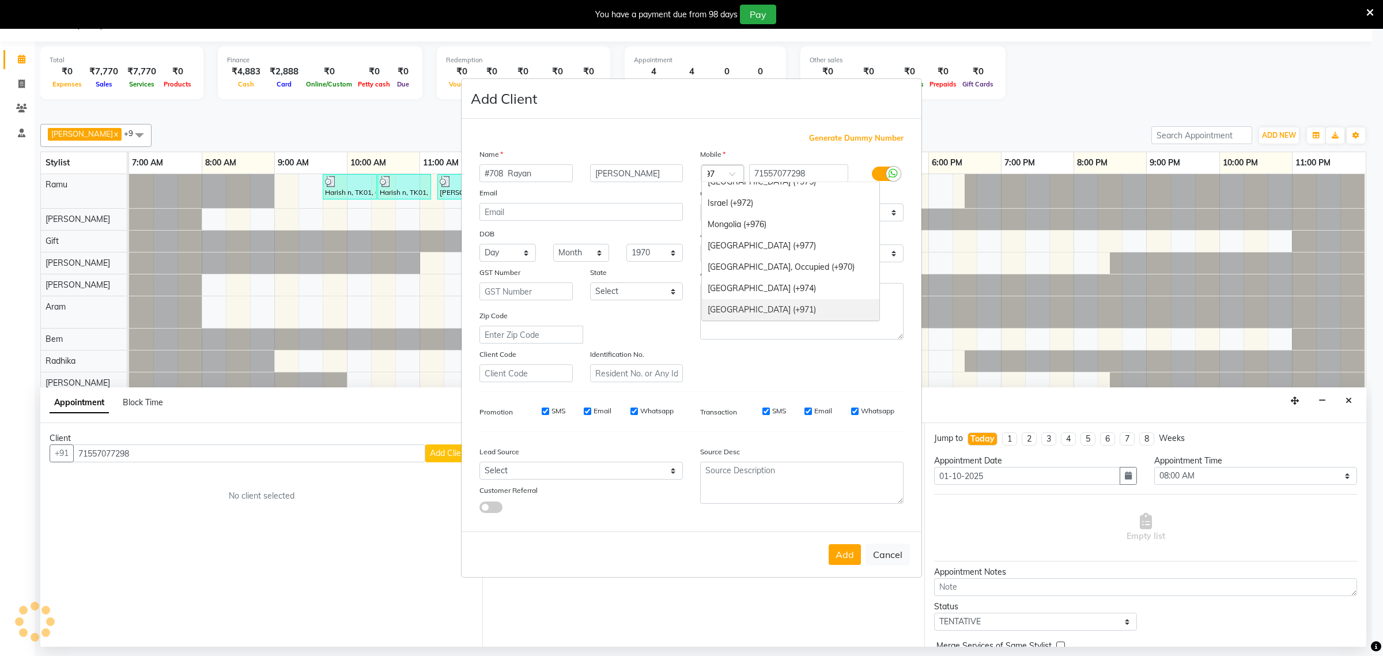
click at [794, 310] on div "United Arab Emirates (+971)" at bounding box center [791, 309] width 178 height 21
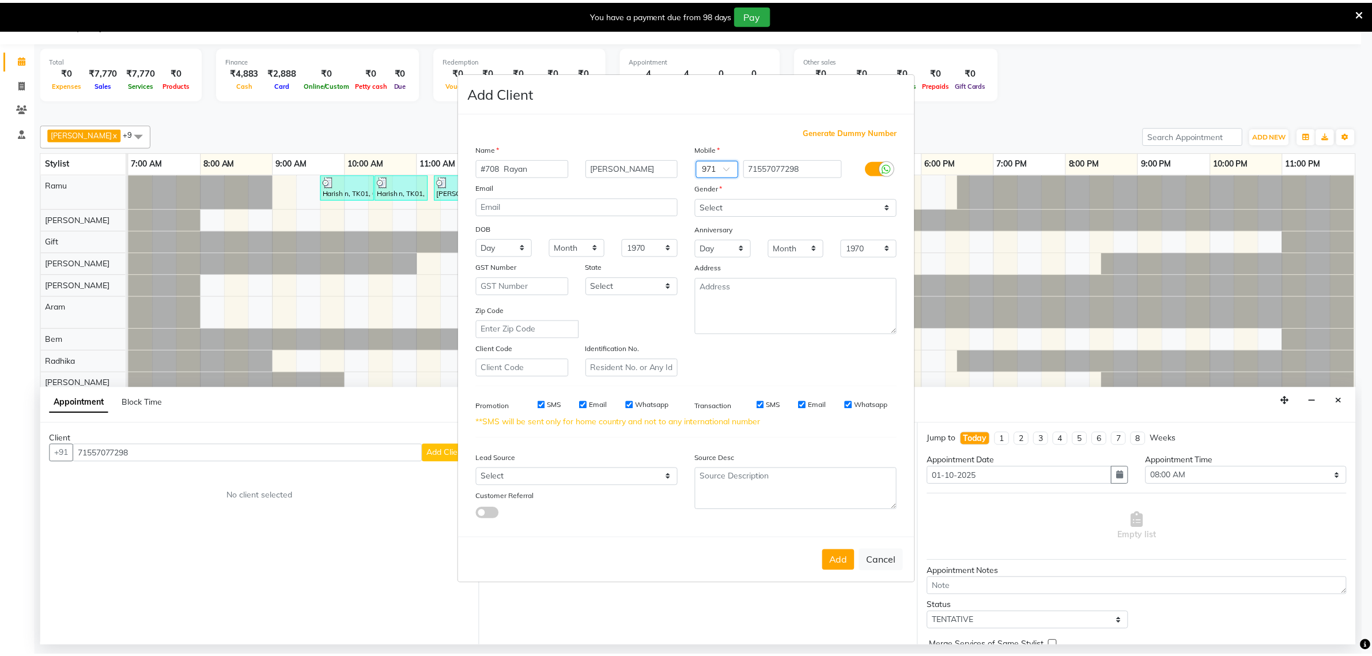
scroll to position [0, 0]
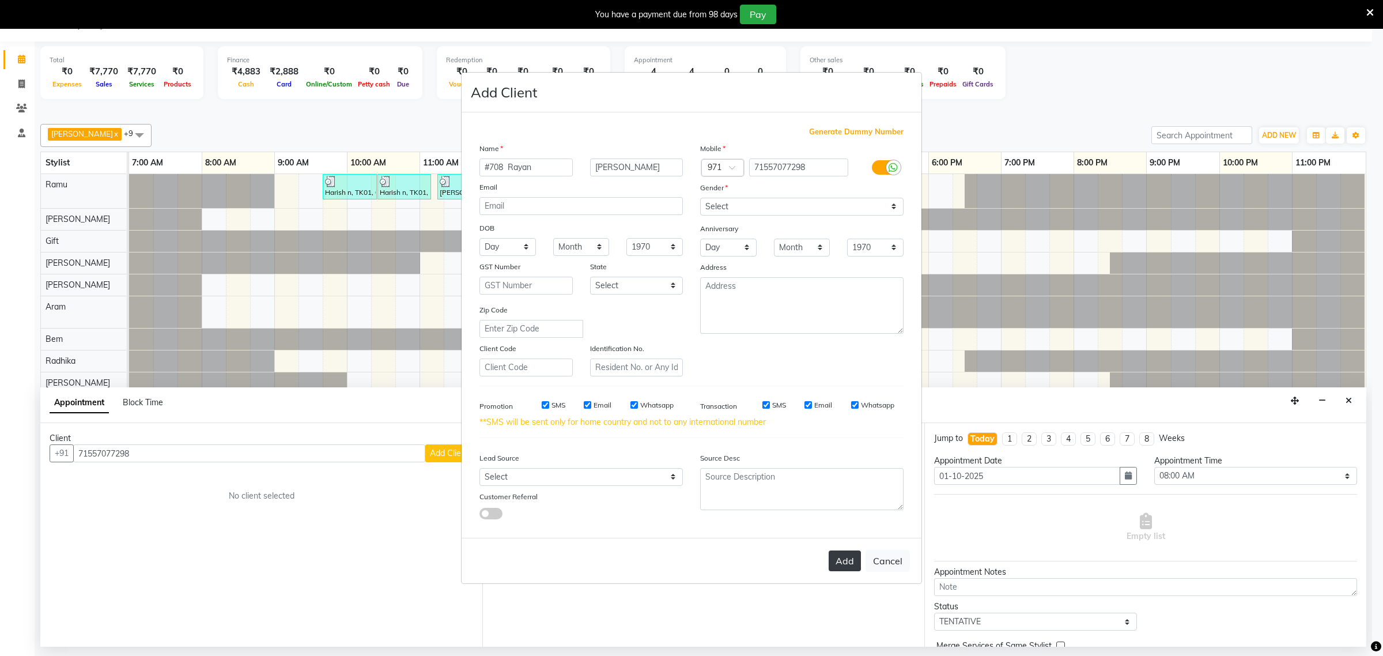
click at [842, 559] on button "Add" at bounding box center [845, 560] width 32 height 21
click at [741, 216] on select "Select Male Female Other Prefer Not To Say" at bounding box center [801, 207] width 203 height 18
select select "[DEMOGRAPHIC_DATA]"
click at [700, 199] on select "Select Male Female Other Prefer Not To Say" at bounding box center [801, 207] width 203 height 18
click at [848, 554] on button "Add" at bounding box center [845, 560] width 32 height 21
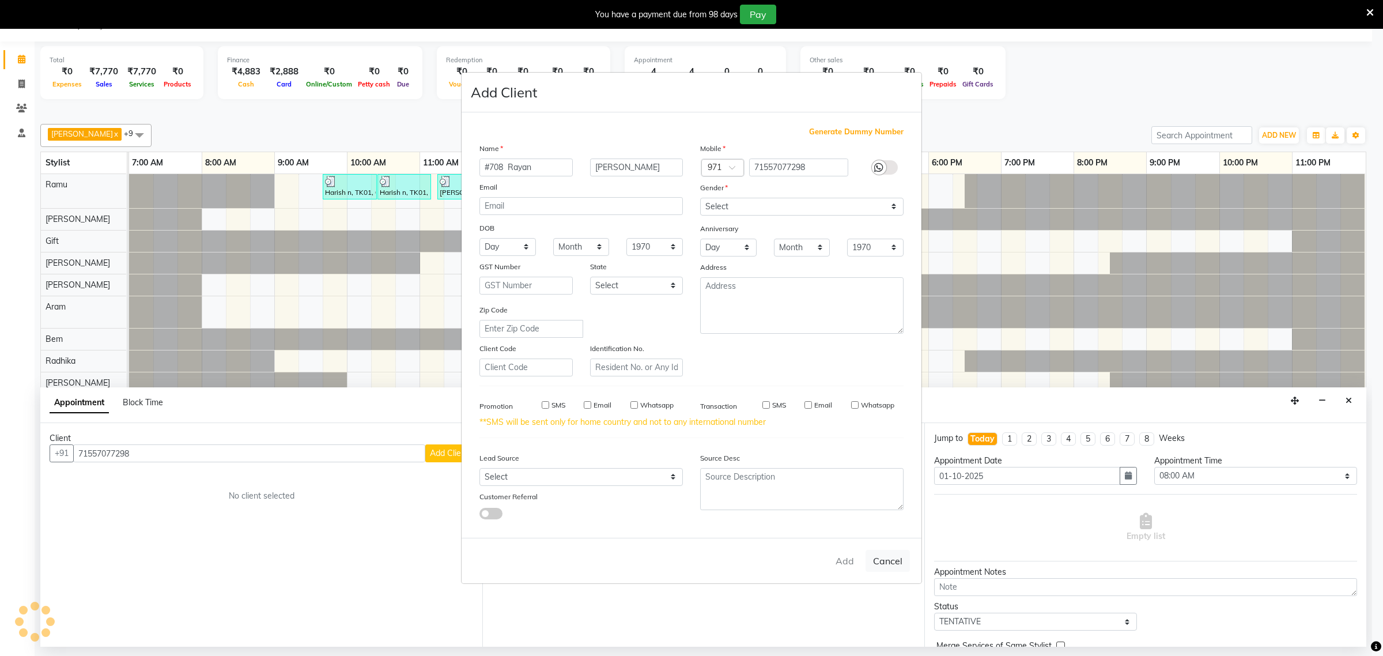
type input "71*******98"
select select
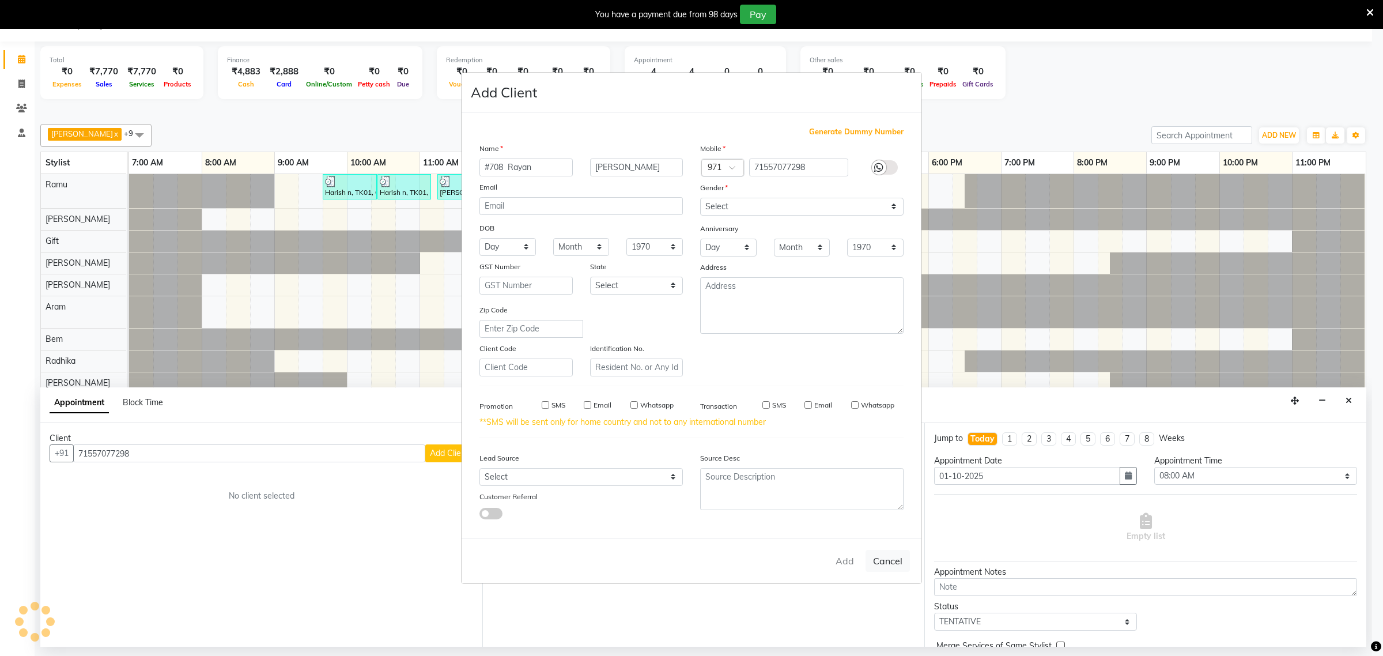
select select
checkbox input "false"
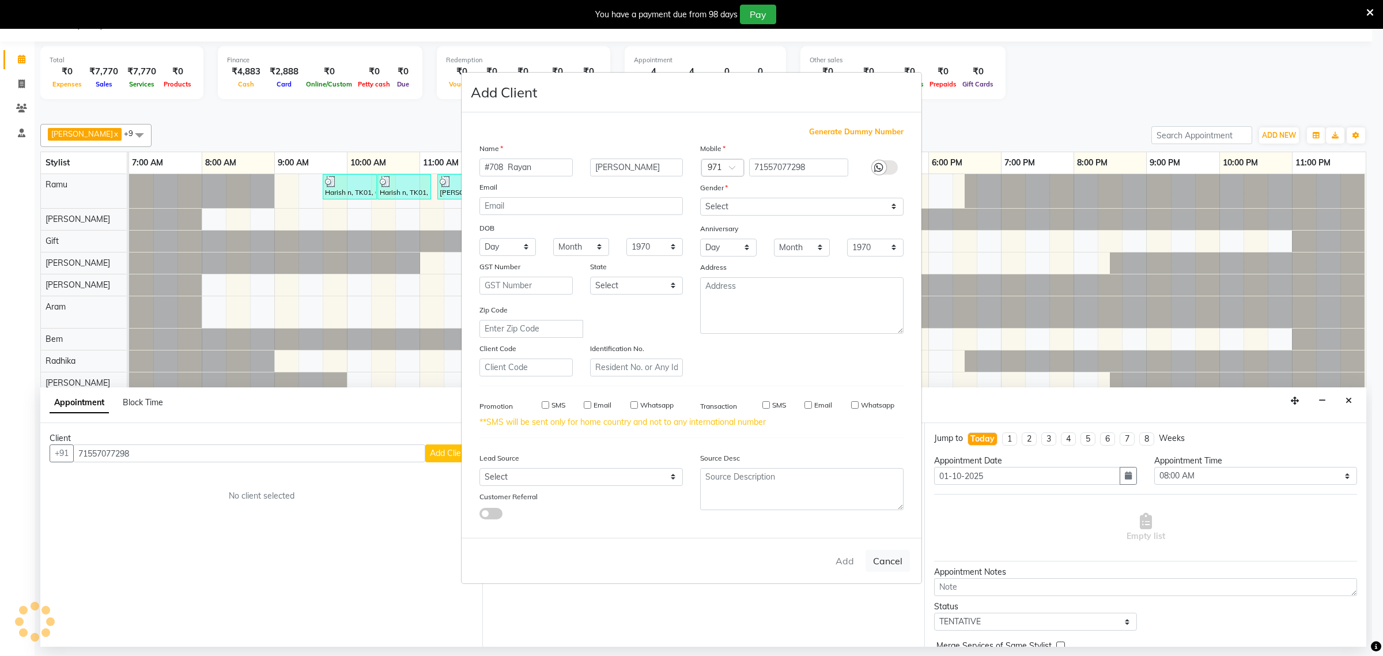
checkbox input "false"
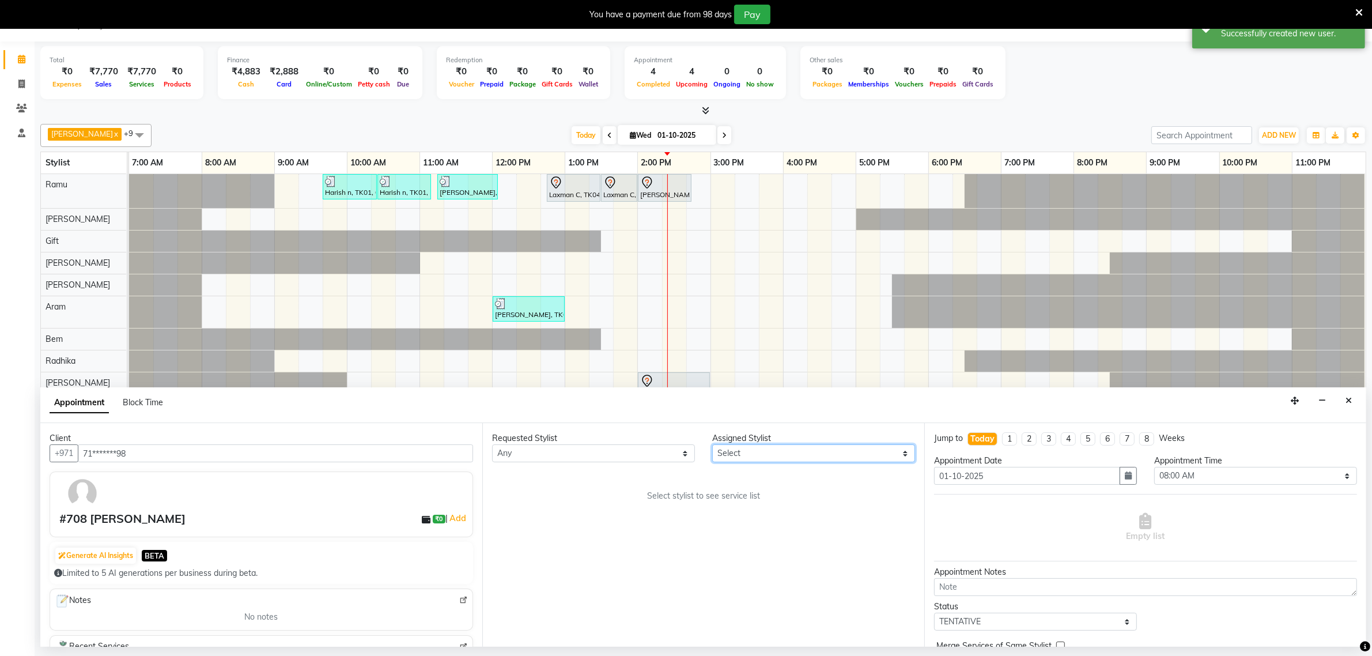
click at [731, 453] on select "Select [PERSON_NAME] Bem Gift [PERSON_NAME] Radhika [PERSON_NAME] [PERSON_NAME]…" at bounding box center [813, 453] width 203 height 18
select select "84960"
click at [712, 445] on select "Select [PERSON_NAME] Bem Gift [PERSON_NAME] Radhika [PERSON_NAME] [PERSON_NAME]…" at bounding box center [813, 453] width 203 height 18
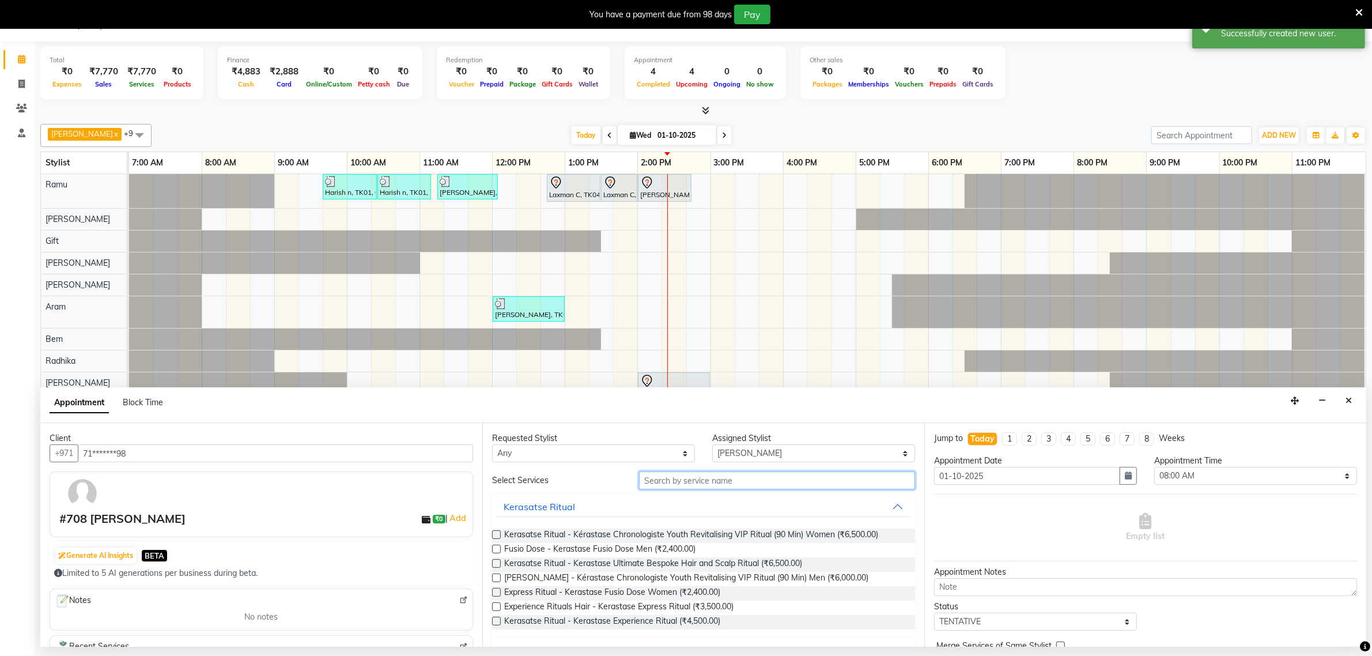
click at [680, 483] on input "text" at bounding box center [777, 480] width 276 height 18
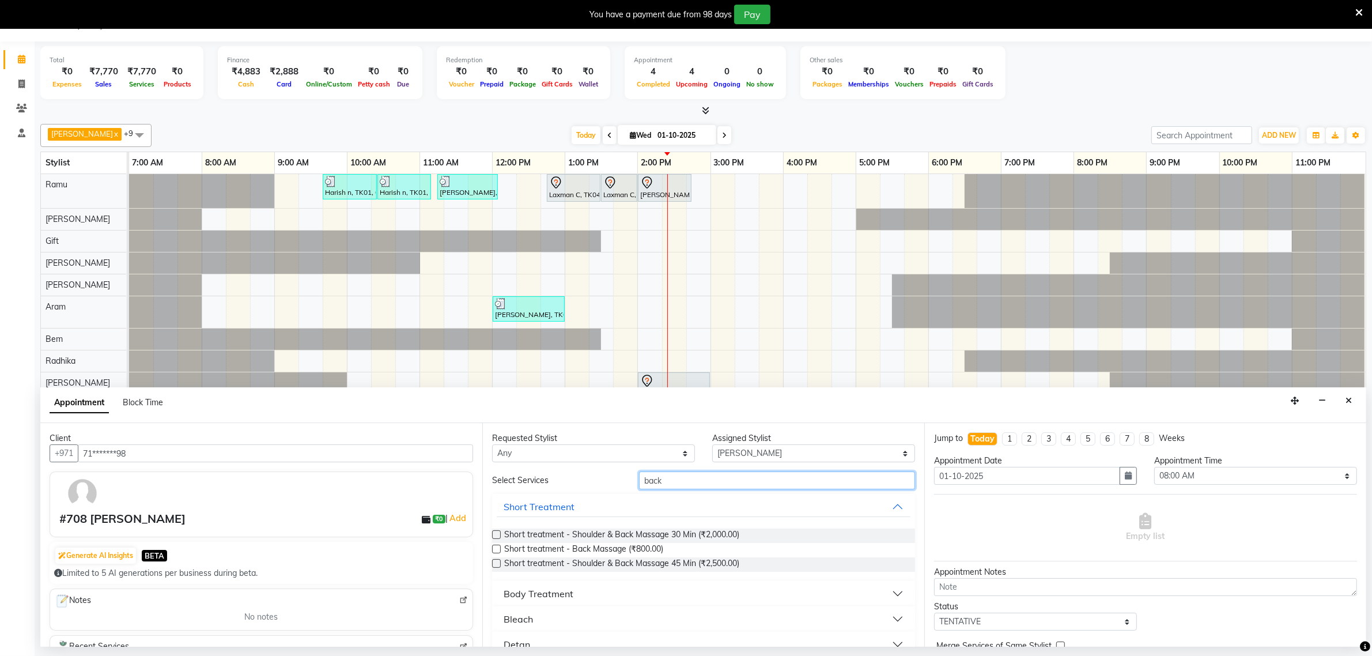
type input "back"
click at [497, 564] on label at bounding box center [496, 563] width 9 height 9
click at [497, 564] on input "checkbox" at bounding box center [495, 564] width 7 height 7
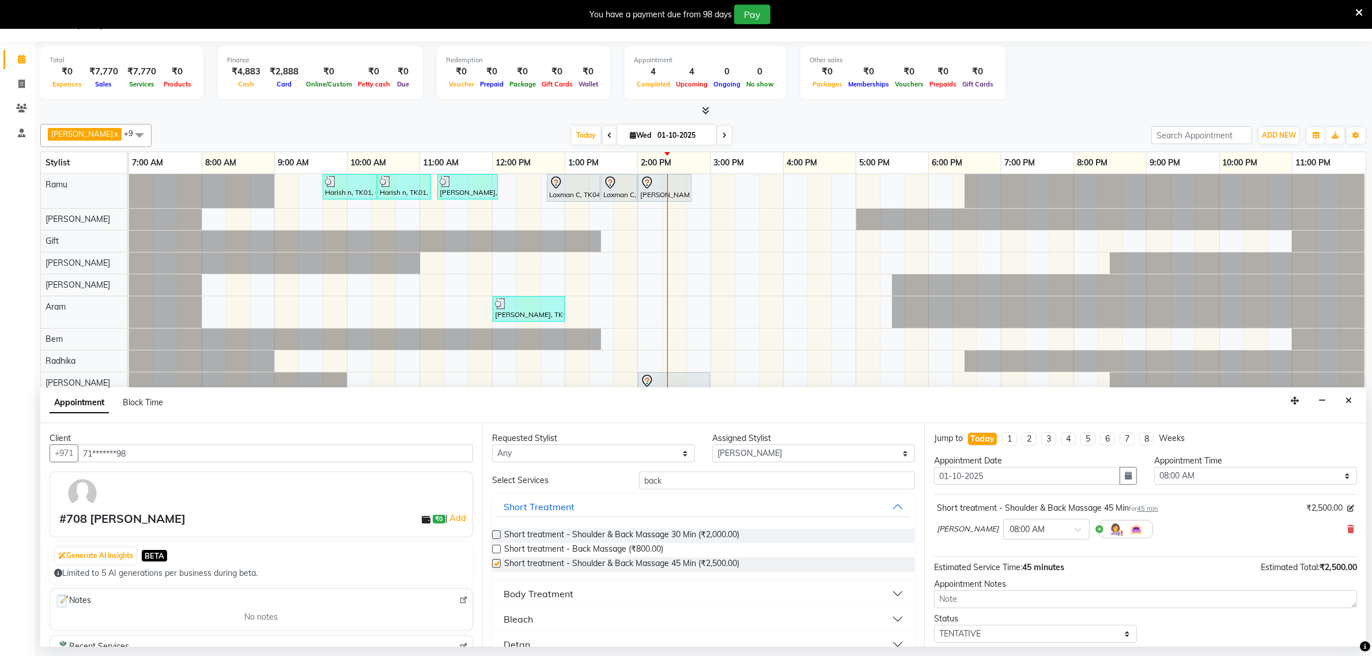
checkbox input "false"
click at [1010, 527] on input "text" at bounding box center [1035, 528] width 51 height 12
click at [1054, 574] on div "08:00 AM 08:15 AM 08:30 AM 08:45 AM 09:00 AM 09:15 AM 09:30 AM 09:45 AM 10:00 A…" at bounding box center [1046, 608] width 85 height 138
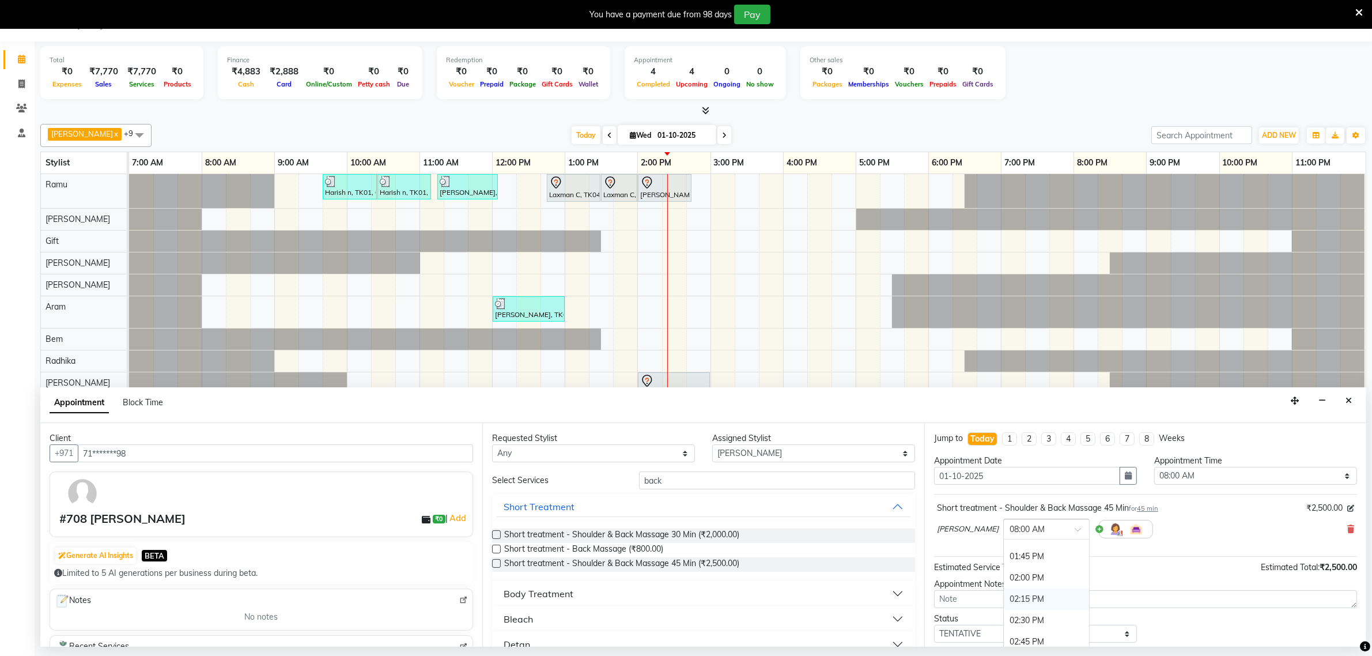
click at [1004, 598] on div "02:15 PM" at bounding box center [1046, 598] width 85 height 21
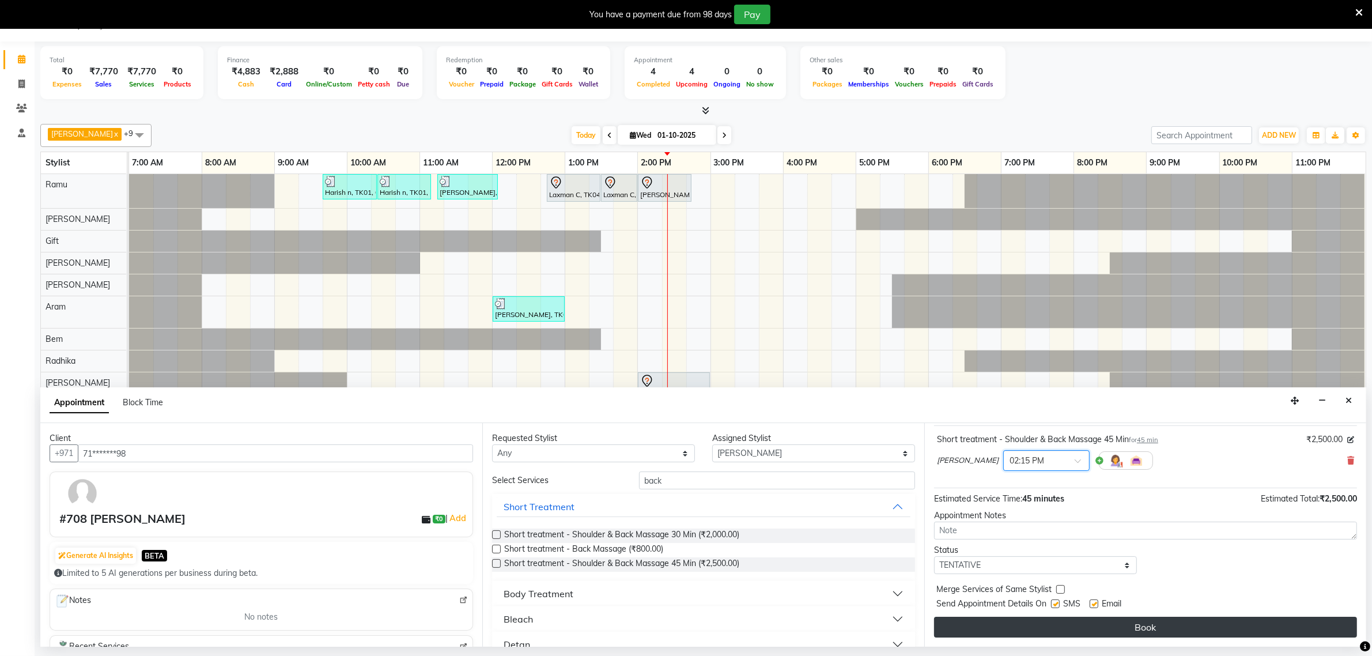
click at [1138, 627] on button "Book" at bounding box center [1145, 627] width 423 height 21
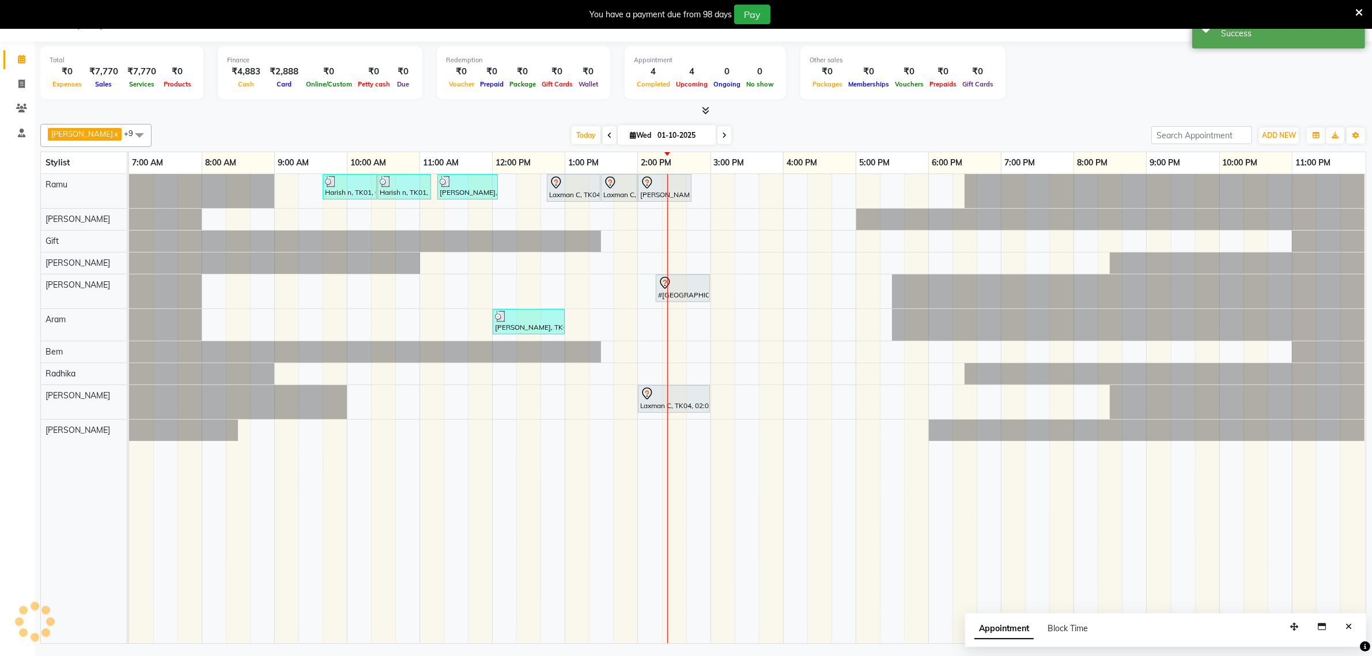
scroll to position [0, 0]
